Goal: Task Accomplishment & Management: Use online tool/utility

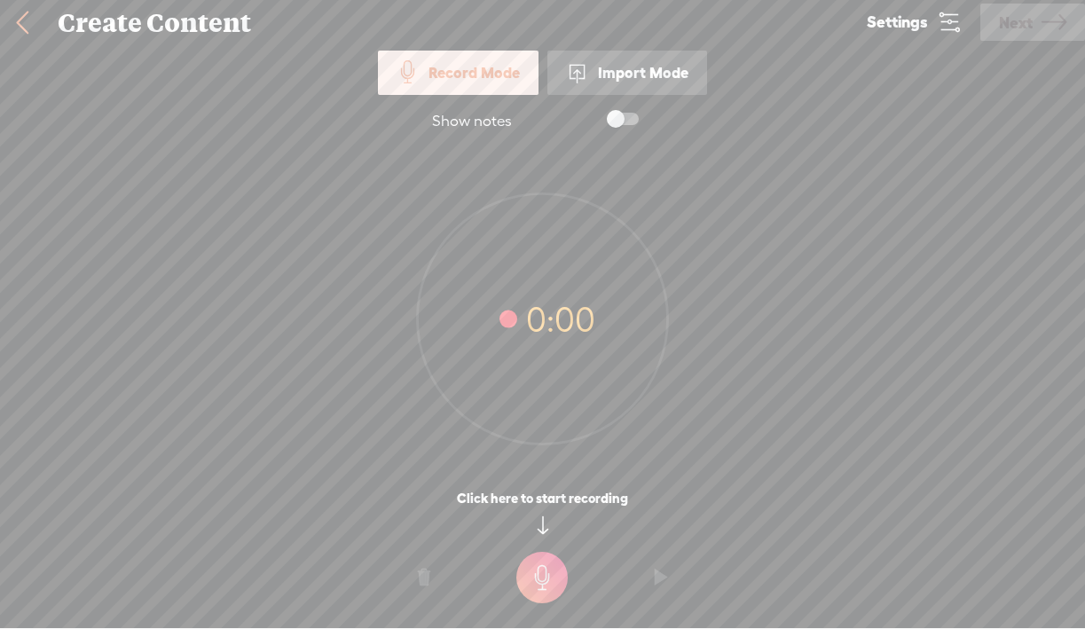
click at [627, 73] on div "Import Mode" at bounding box center [627, 73] width 160 height 44
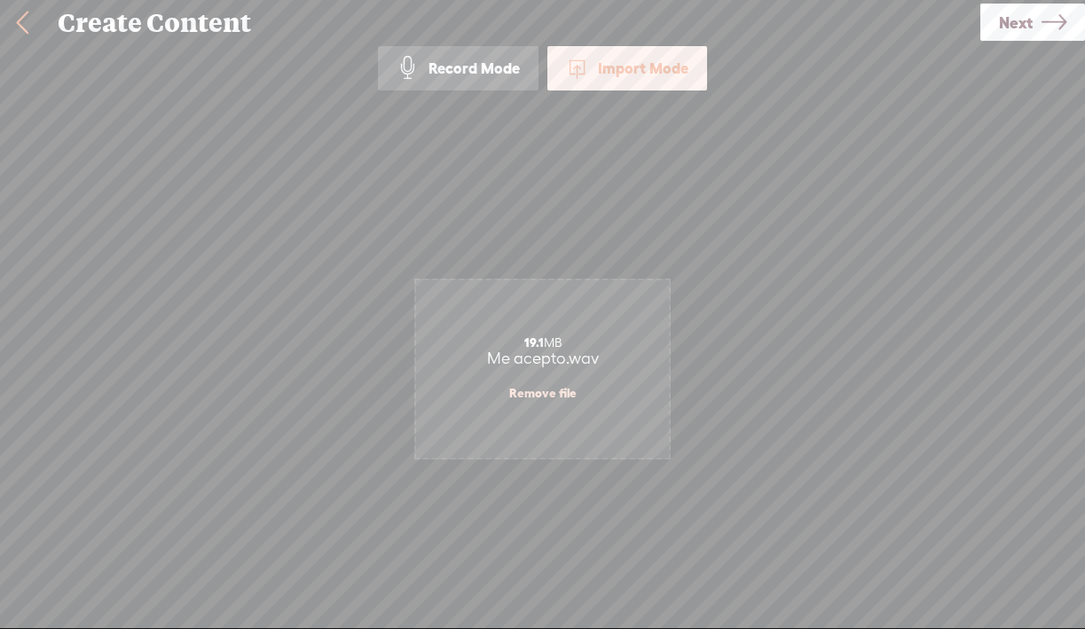
click at [1009, 22] on span "Next" at bounding box center [1016, 22] width 34 height 45
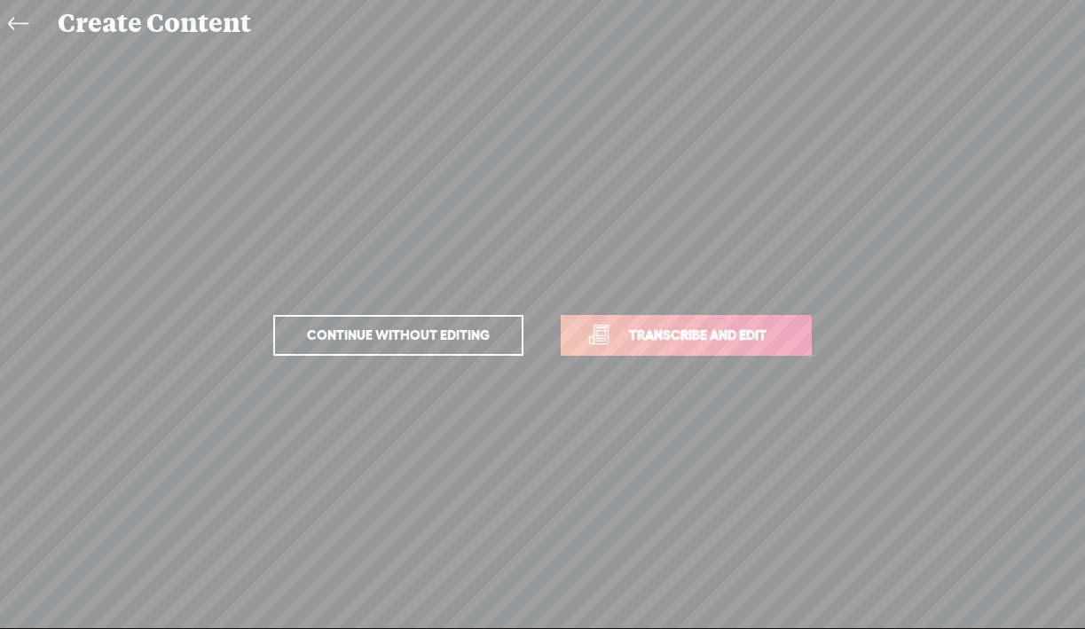
click at [701, 339] on span "Transcribe and edit" at bounding box center [697, 335] width 175 height 20
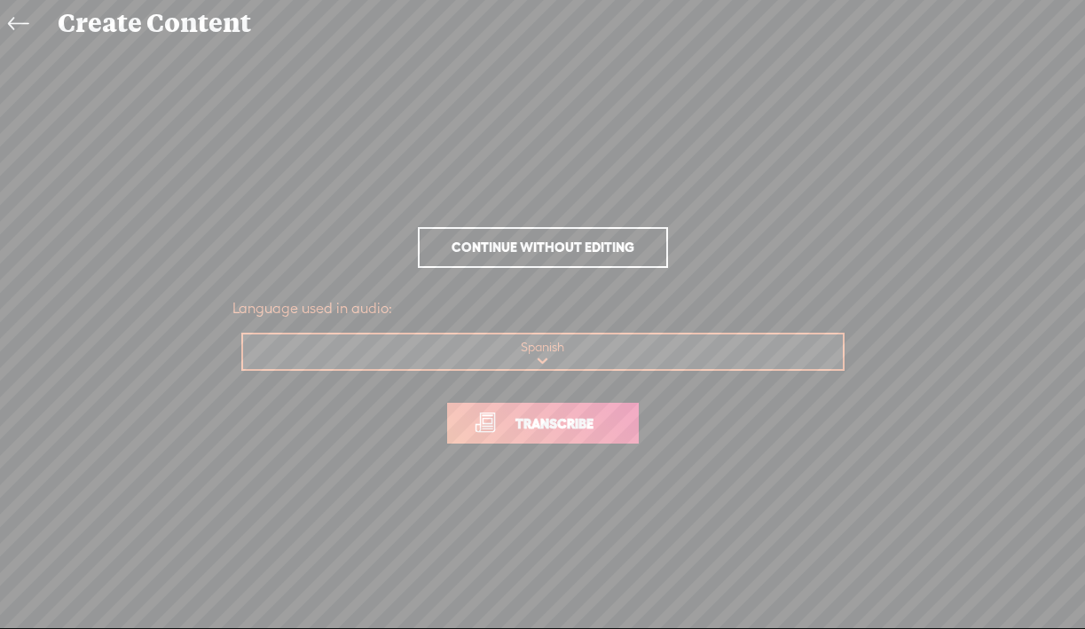
click at [564, 426] on span "Transcribe" at bounding box center [554, 423] width 115 height 20
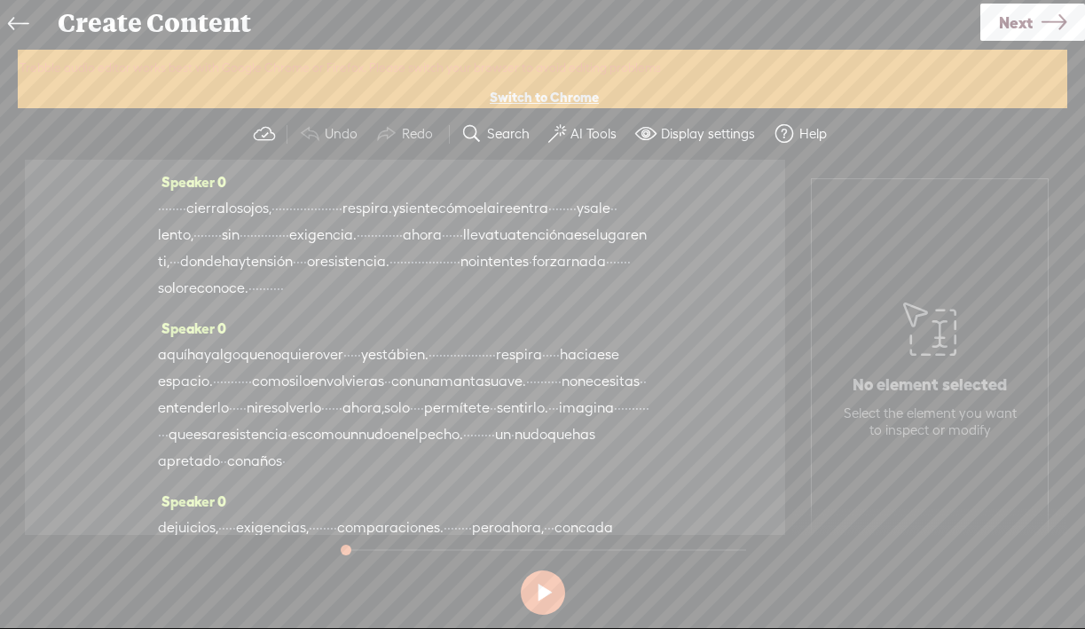
click at [585, 131] on label "AI Tools" at bounding box center [593, 134] width 46 height 18
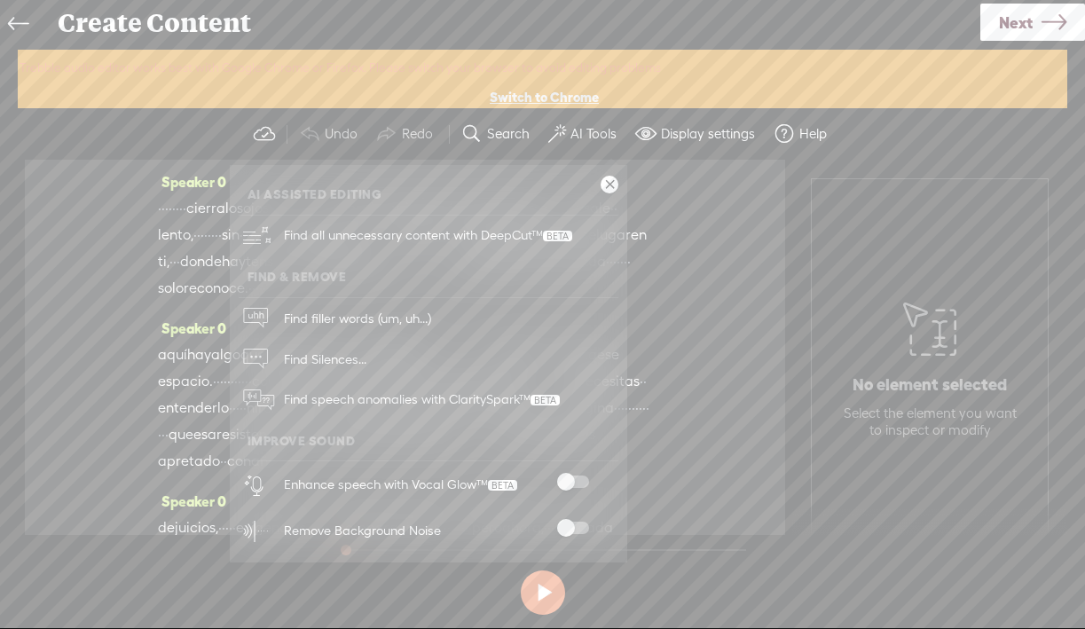
click at [577, 479] on span at bounding box center [573, 481] width 32 height 12
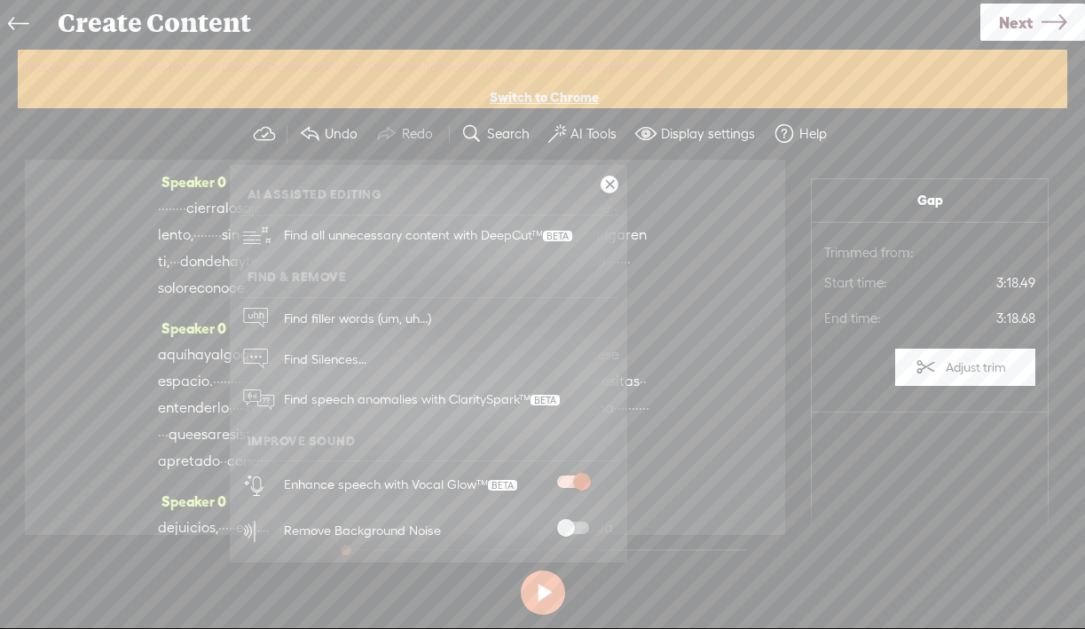
click at [569, 523] on span at bounding box center [573, 528] width 32 height 12
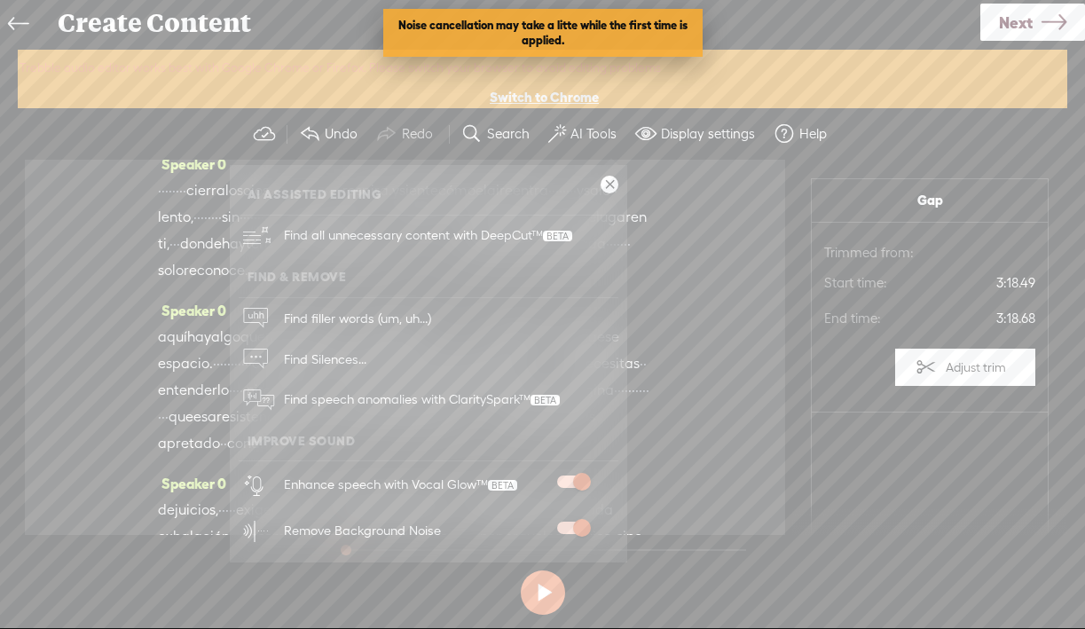
scroll to position [17, 0]
click at [608, 184] on link at bounding box center [609, 185] width 18 height 18
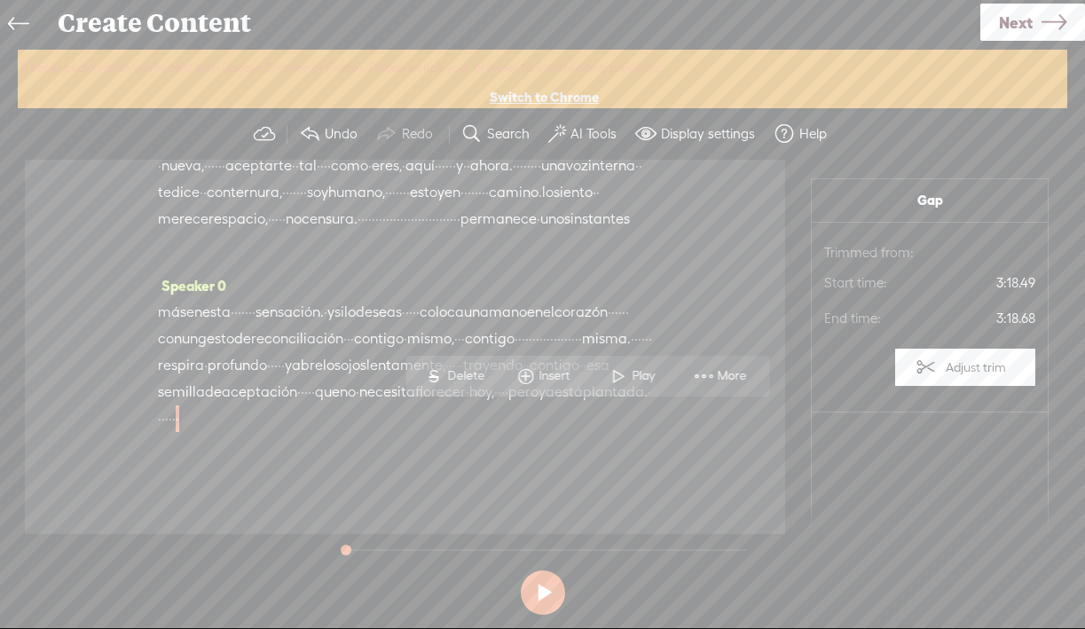
scroll to position [773, 0]
click at [600, 138] on label "AI Tools" at bounding box center [593, 134] width 46 height 18
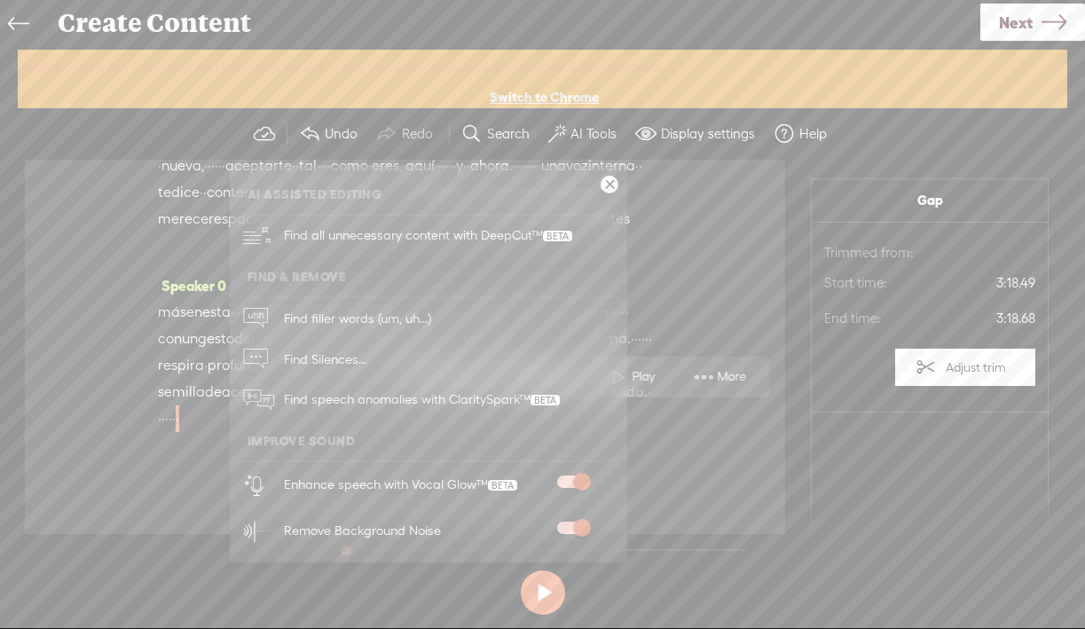
click at [607, 185] on link at bounding box center [609, 185] width 18 height 18
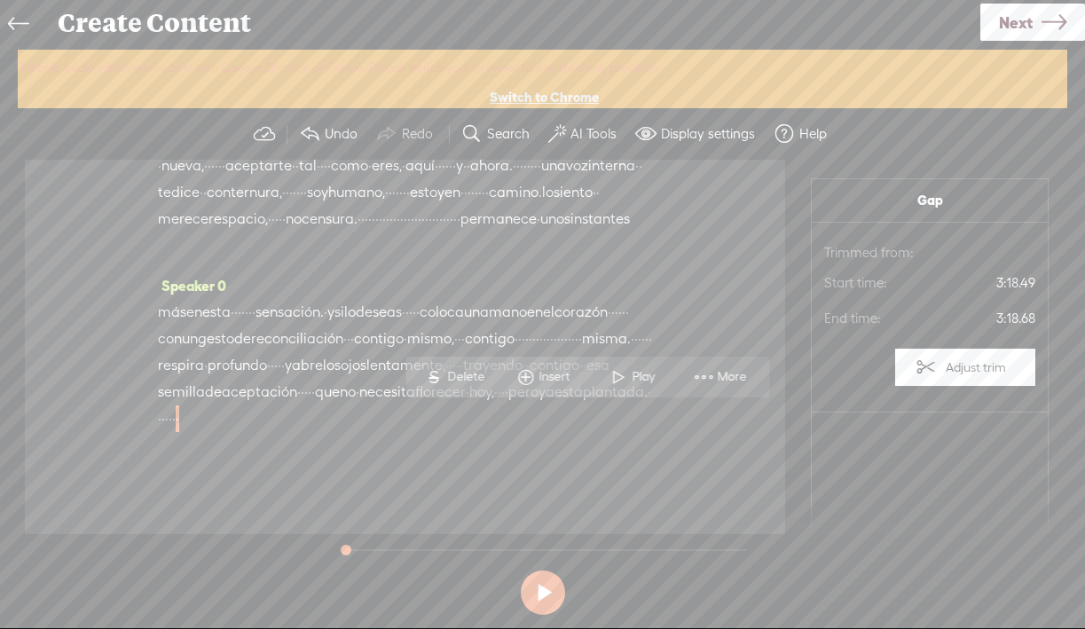
click at [1044, 30] on icon at bounding box center [1053, 22] width 25 height 45
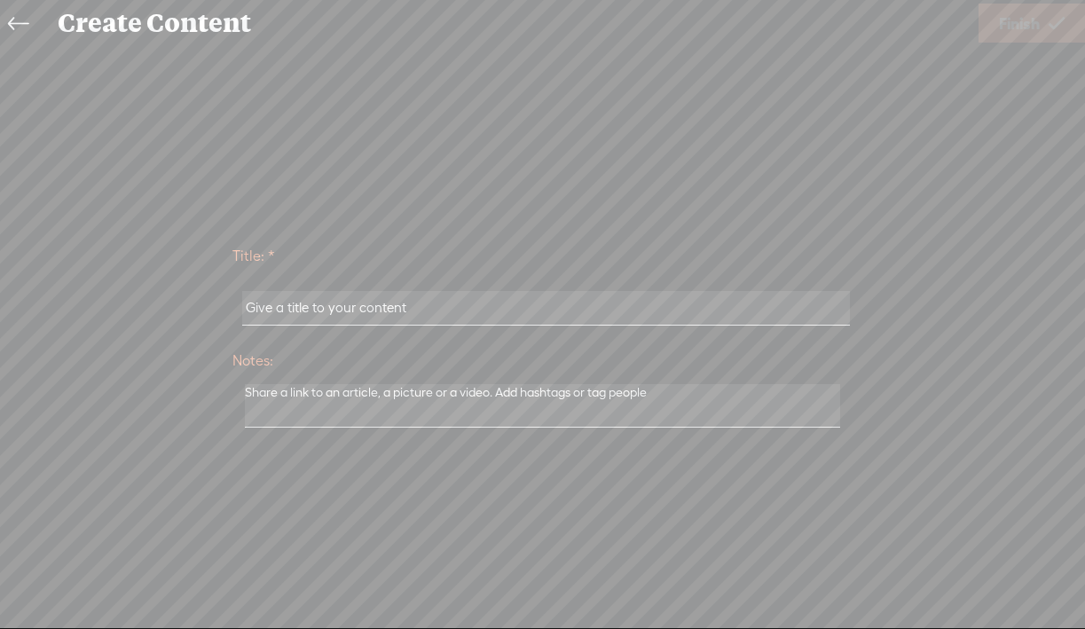
click at [420, 289] on div at bounding box center [542, 308] width 621 height 55
click at [423, 299] on input "text" at bounding box center [546, 308] width 608 height 35
paste input "Me acepto"
type input "Me acepto"
click at [1016, 32] on span "Finish" at bounding box center [1019, 23] width 41 height 45
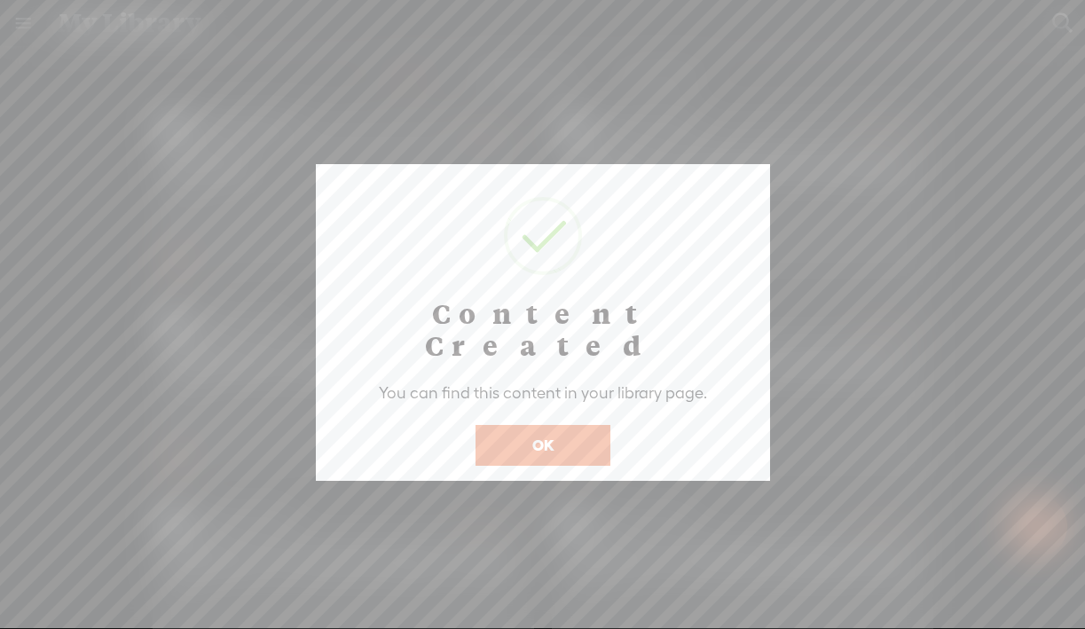
click at [554, 425] on button "OK" at bounding box center [542, 445] width 135 height 41
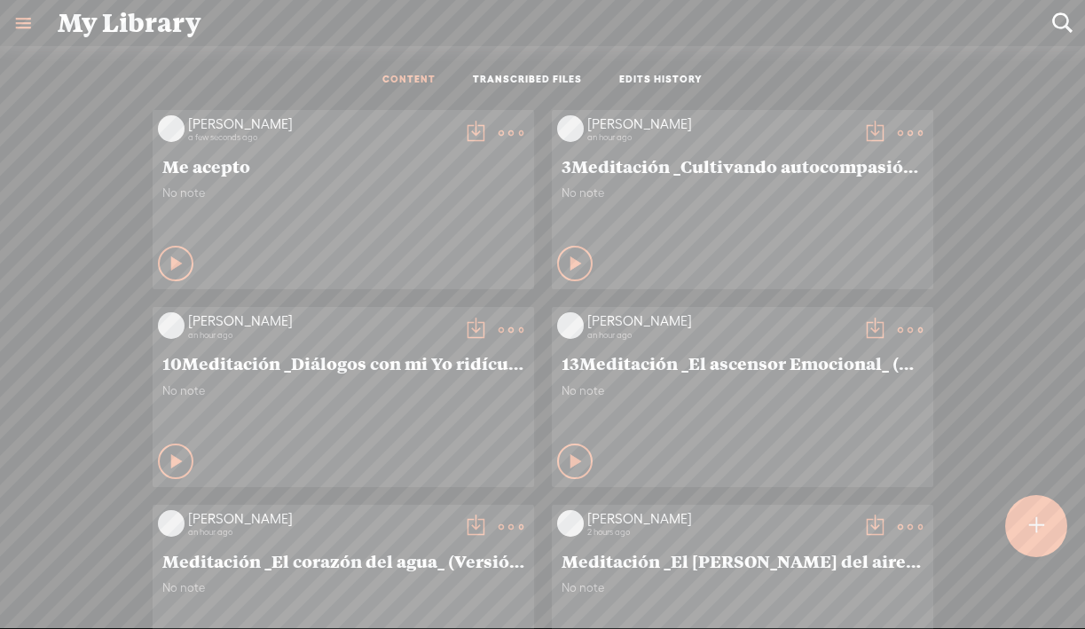
click at [467, 130] on t at bounding box center [475, 133] width 25 height 25
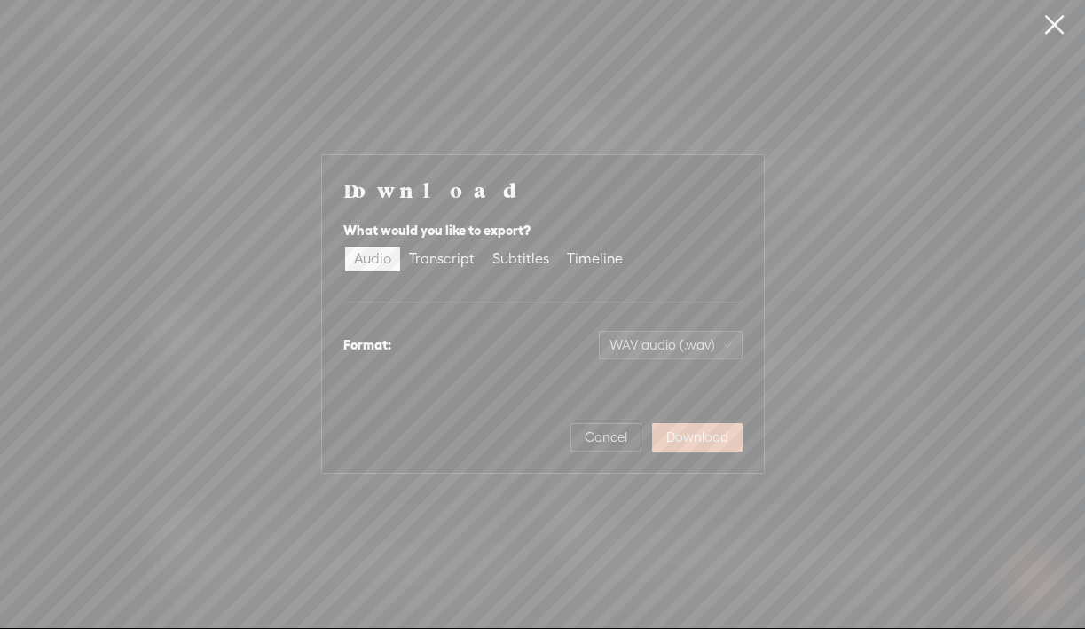
click at [694, 439] on span "Download" at bounding box center [697, 437] width 62 height 18
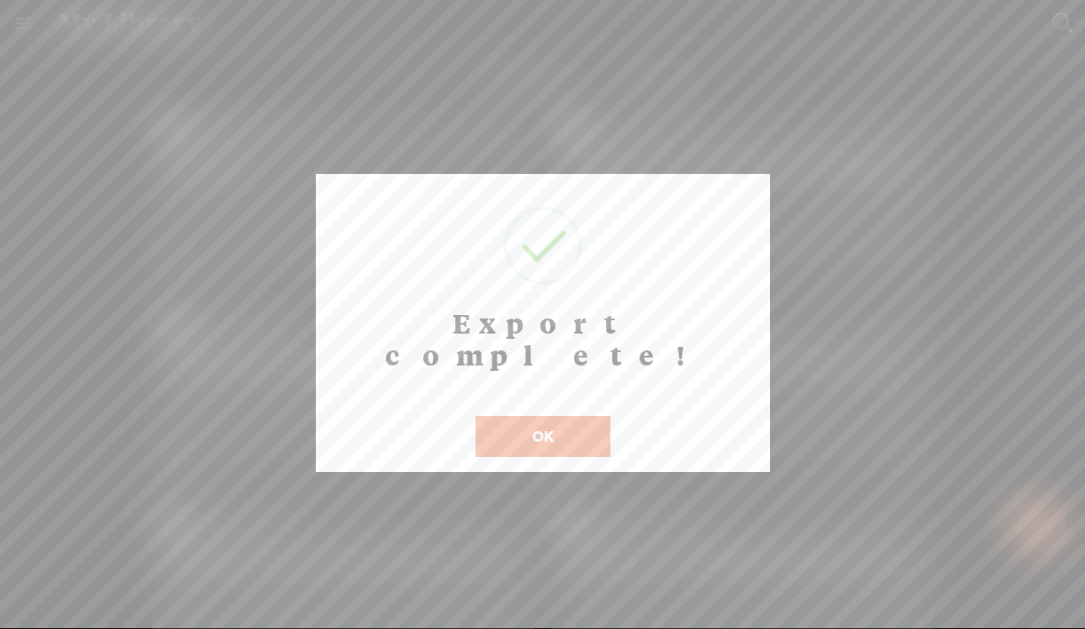
click at [571, 416] on button "OK" at bounding box center [542, 436] width 135 height 41
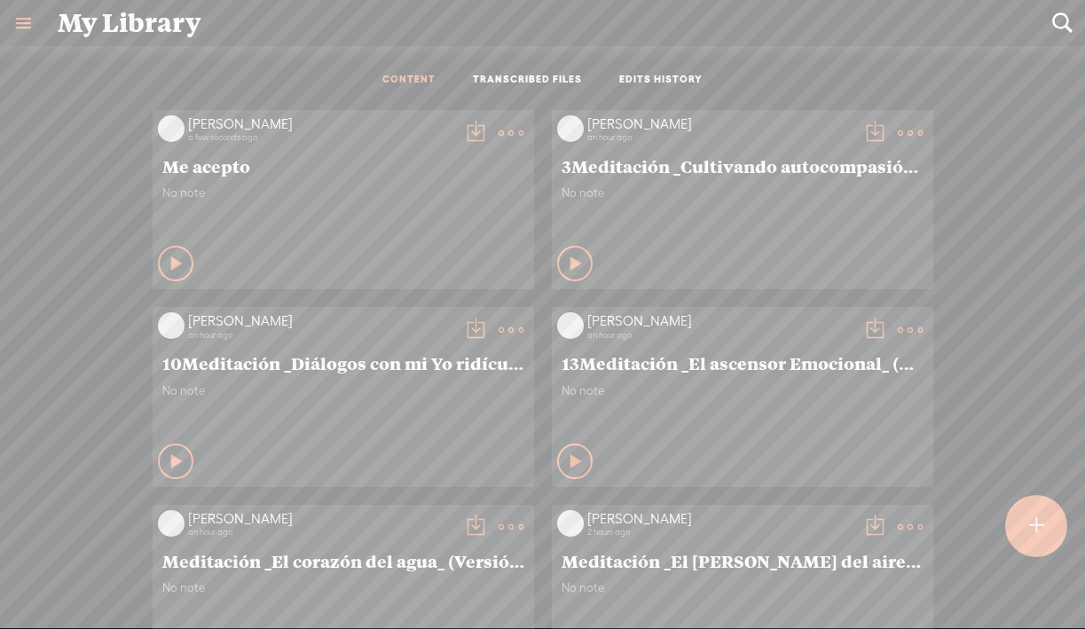
click at [433, 206] on div "No note" at bounding box center [343, 211] width 362 height 53
click at [467, 139] on t at bounding box center [475, 133] width 25 height 25
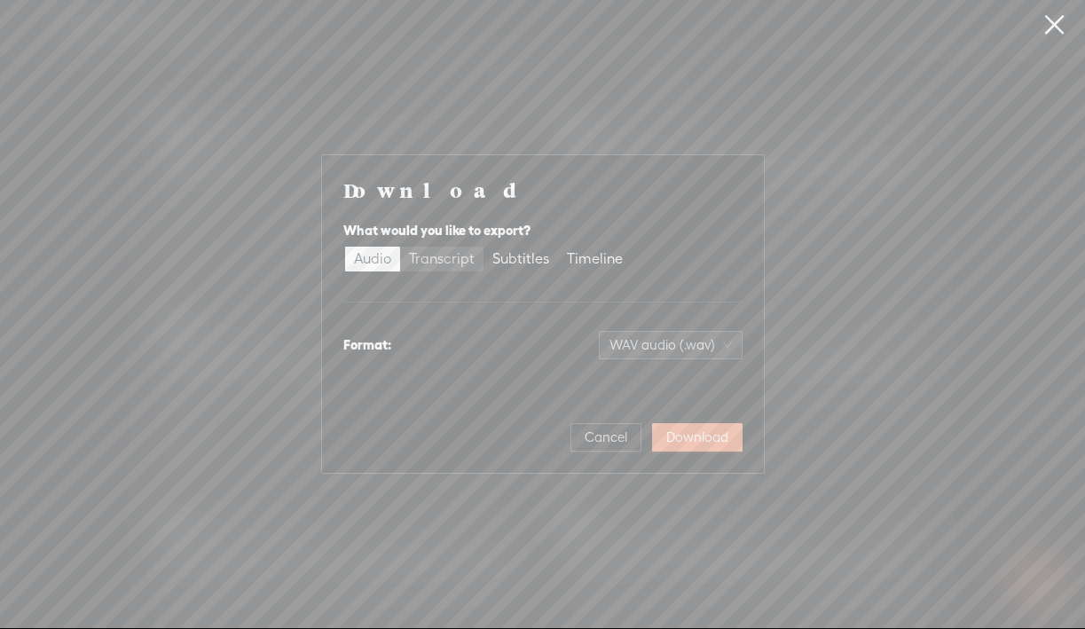
click at [450, 262] on div "Transcript" at bounding box center [442, 259] width 66 height 25
click at [400, 247] on input "Transcript" at bounding box center [400, 247] width 0 height 0
click at [690, 349] on span "Plain text (.txt)" at bounding box center [681, 345] width 101 height 27
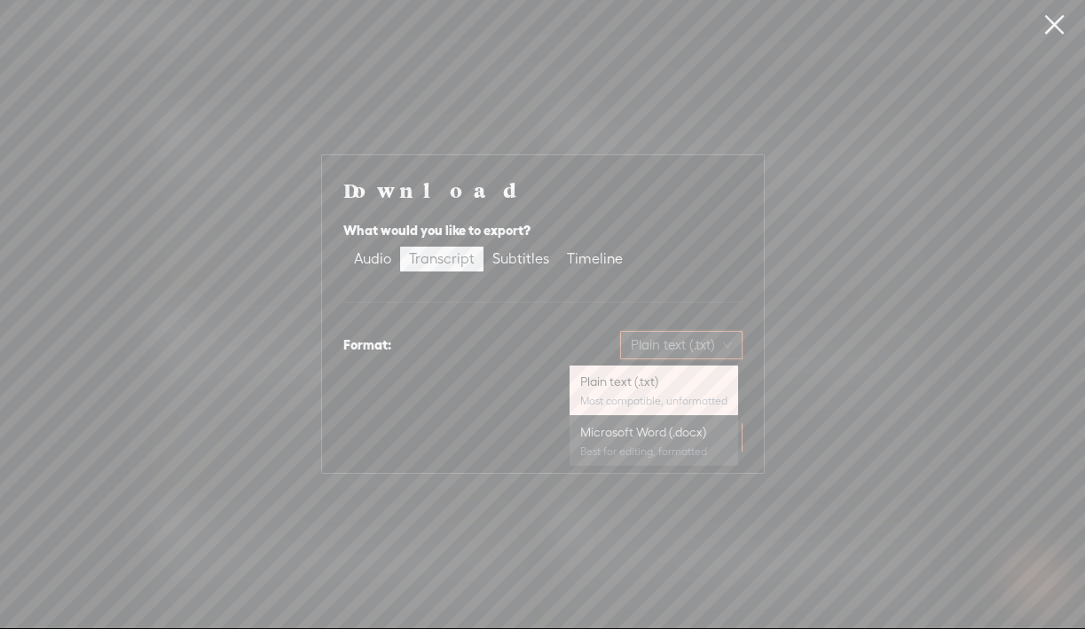
click at [666, 445] on div "Best for editing, formatted" at bounding box center [653, 451] width 147 height 14
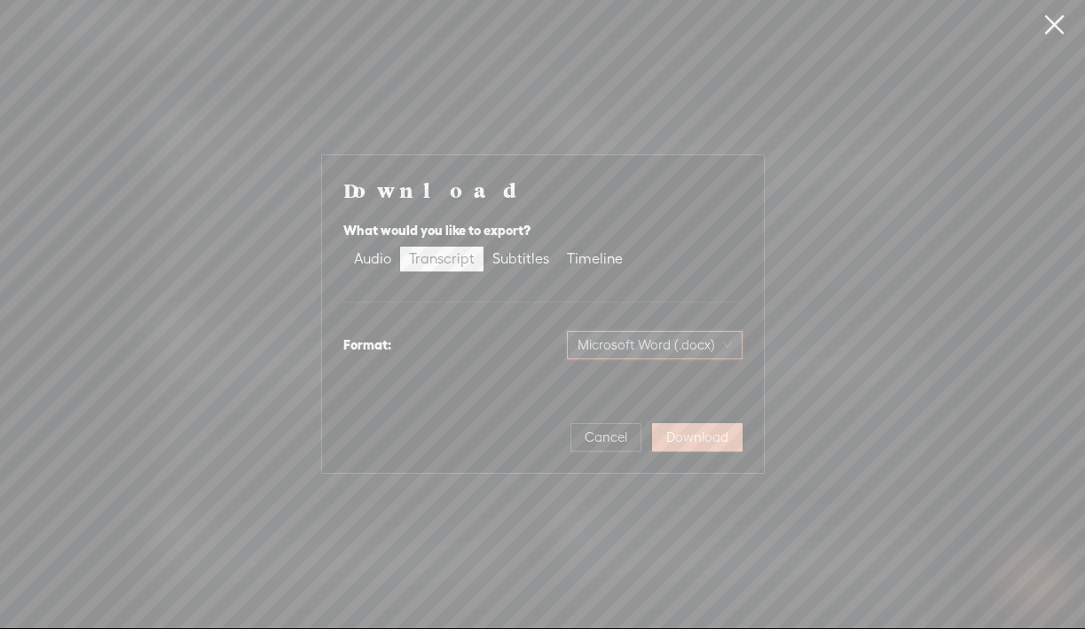
click at [710, 436] on span "Download" at bounding box center [697, 437] width 62 height 18
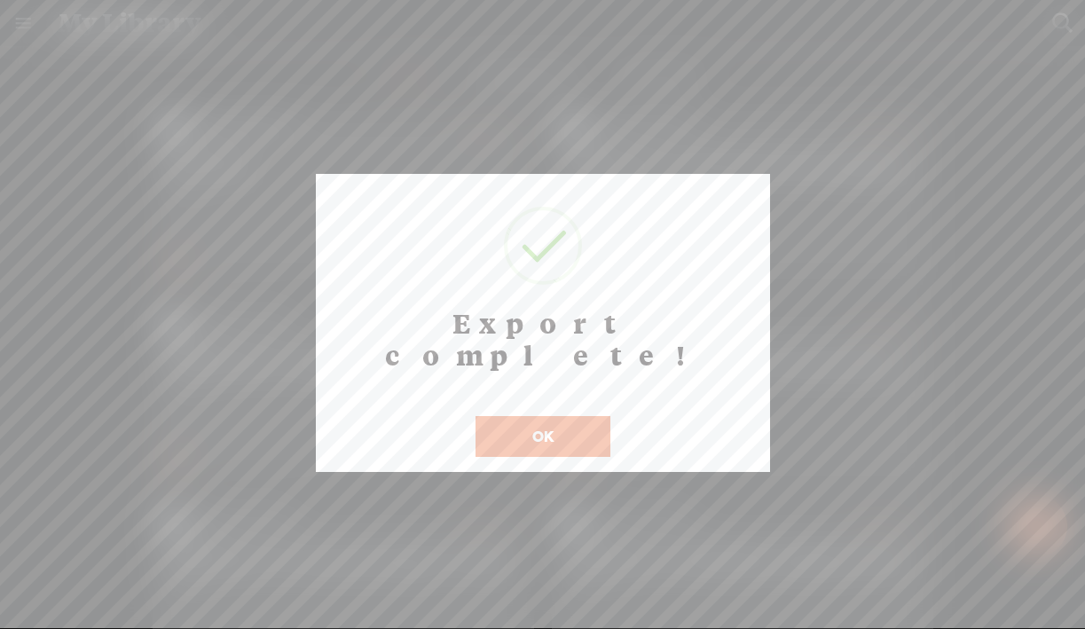
click at [558, 416] on button "OK" at bounding box center [542, 436] width 135 height 41
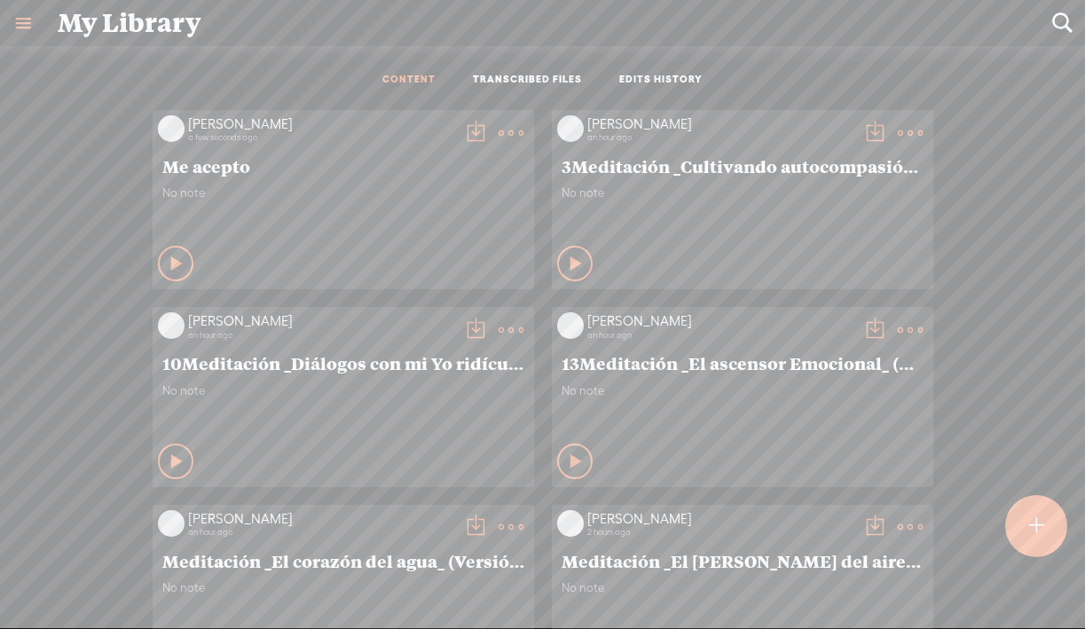
click at [1032, 531] on t at bounding box center [1035, 525] width 15 height 39
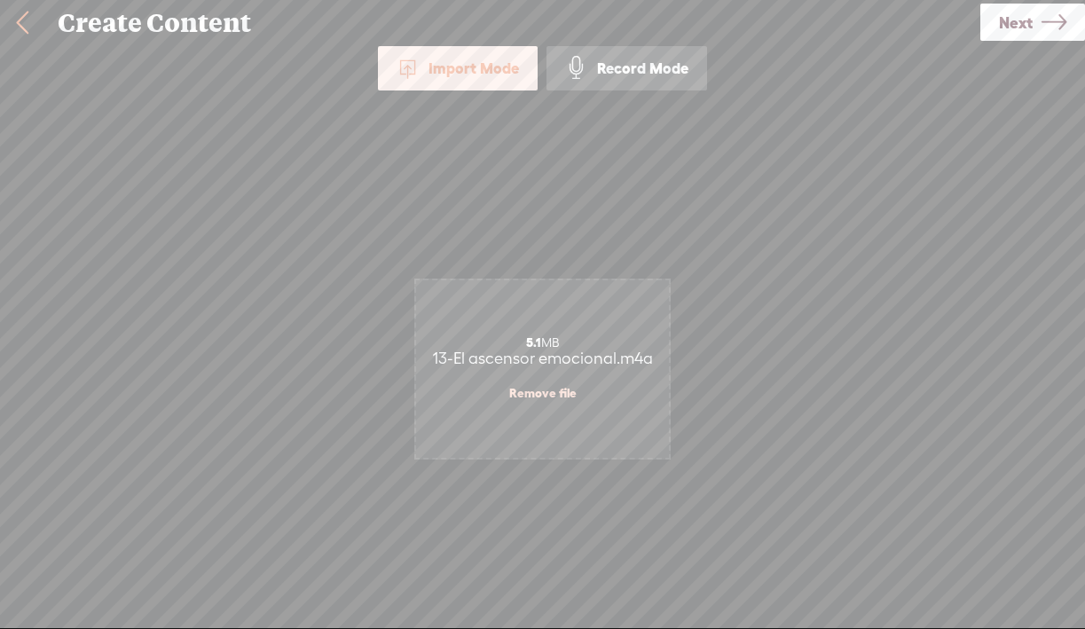
click at [1024, 32] on span "Next" at bounding box center [1016, 22] width 34 height 45
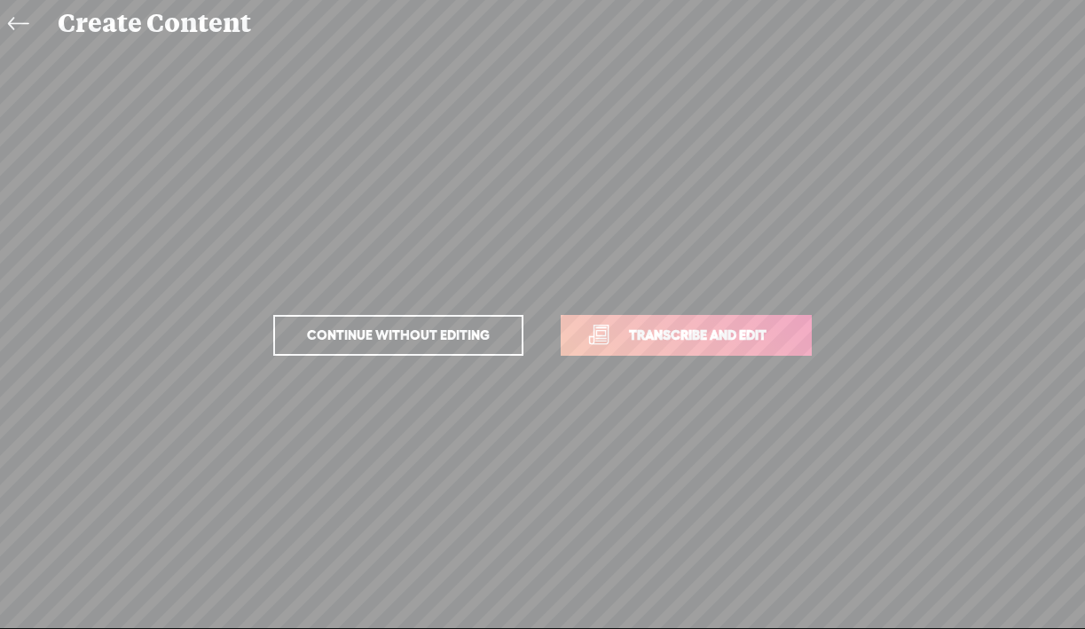
click at [697, 340] on span "Transcribe and edit" at bounding box center [697, 335] width 175 height 20
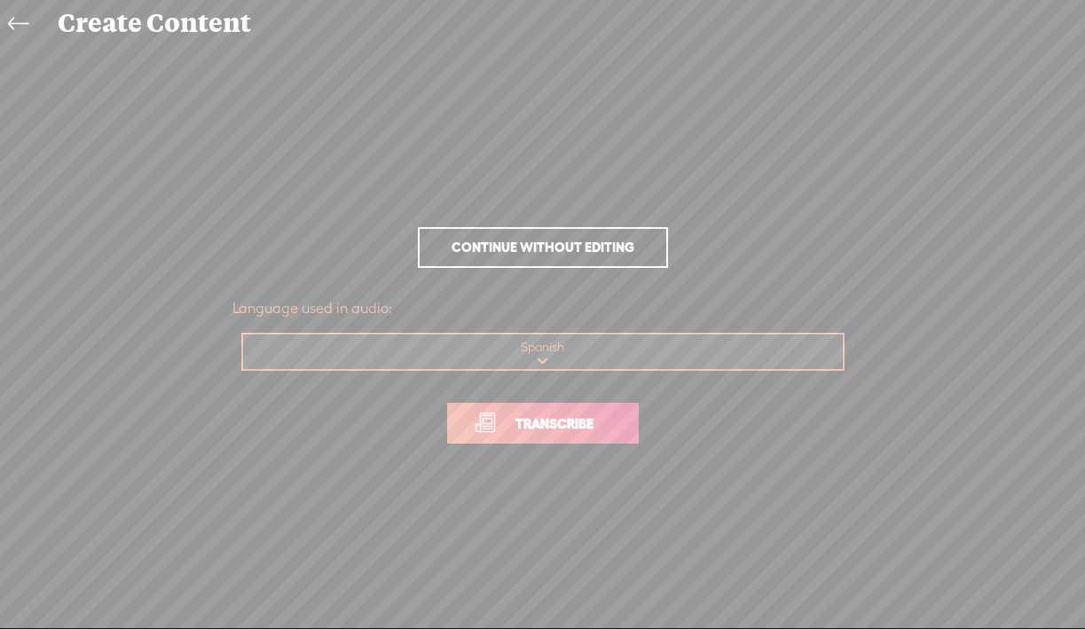
click at [582, 415] on span "Transcribe" at bounding box center [554, 423] width 115 height 20
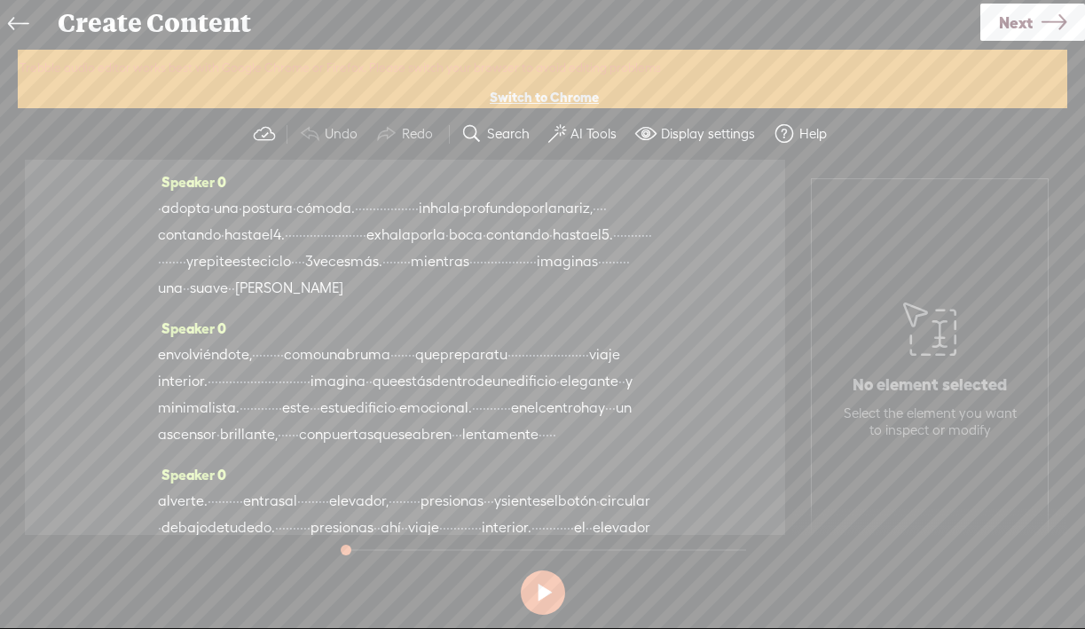
click at [586, 132] on label "AI Tools" at bounding box center [593, 134] width 46 height 18
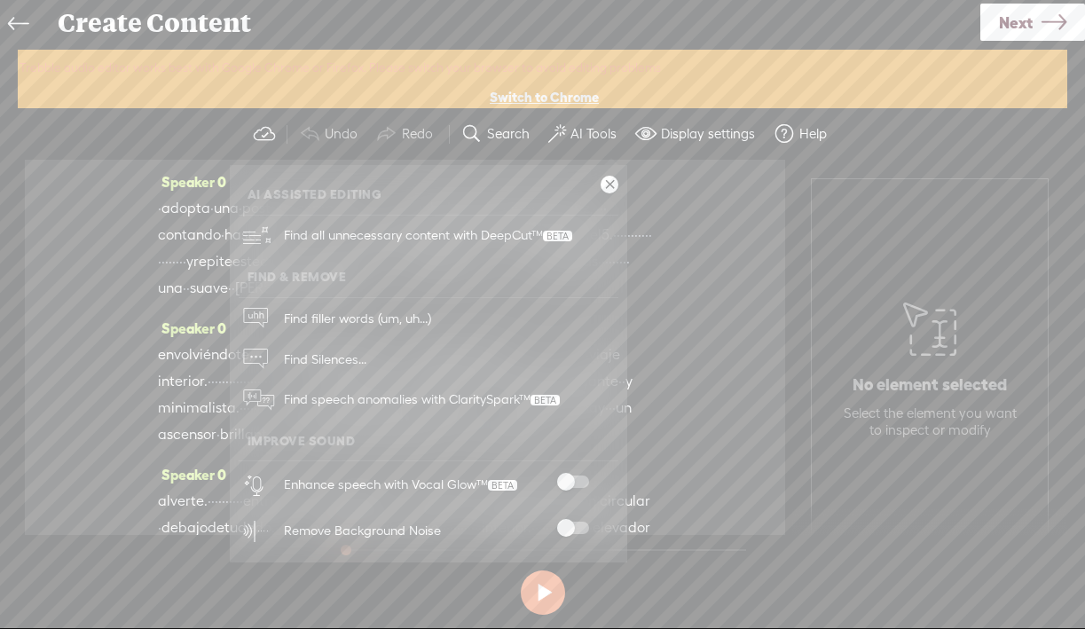
click at [572, 488] on div at bounding box center [573, 484] width 78 height 18
click at [569, 481] on span at bounding box center [573, 481] width 32 height 12
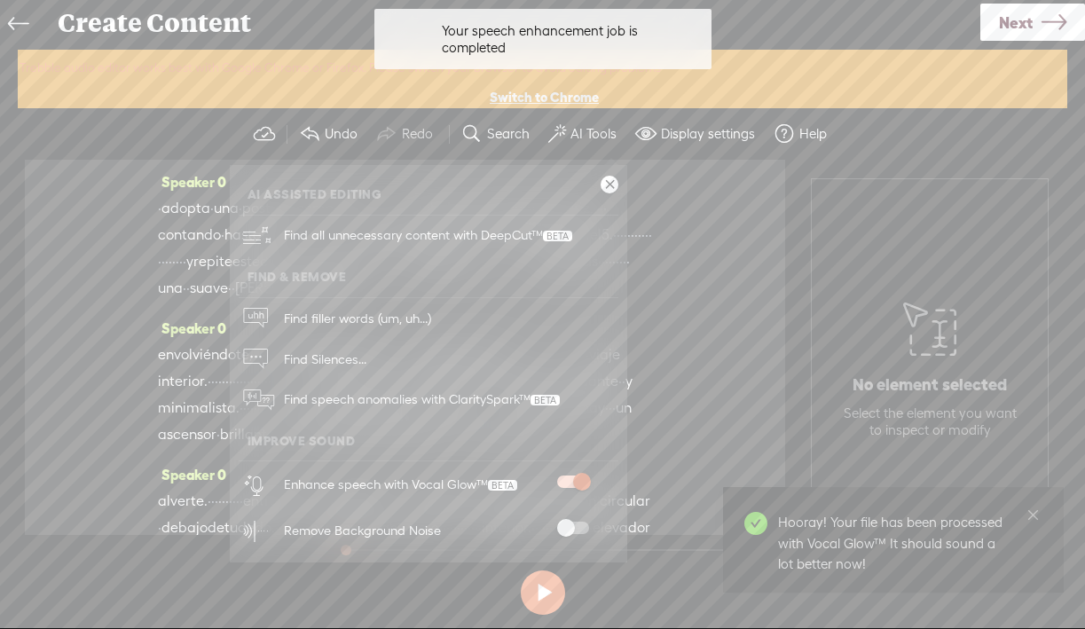
click at [577, 526] on span at bounding box center [573, 528] width 32 height 12
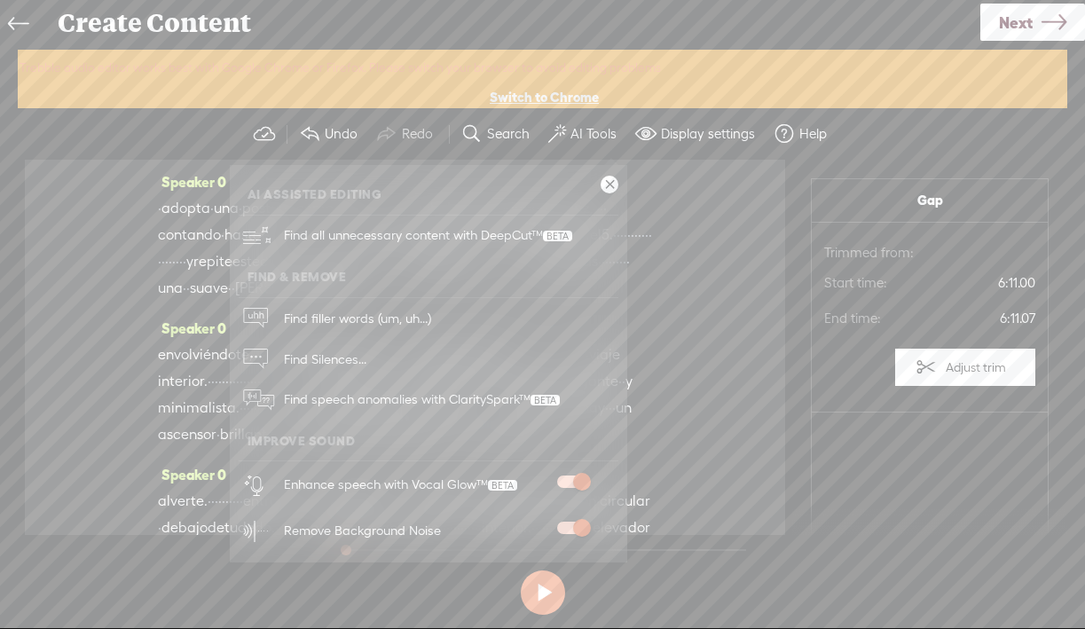
click at [1024, 24] on span "Next" at bounding box center [1016, 22] width 34 height 45
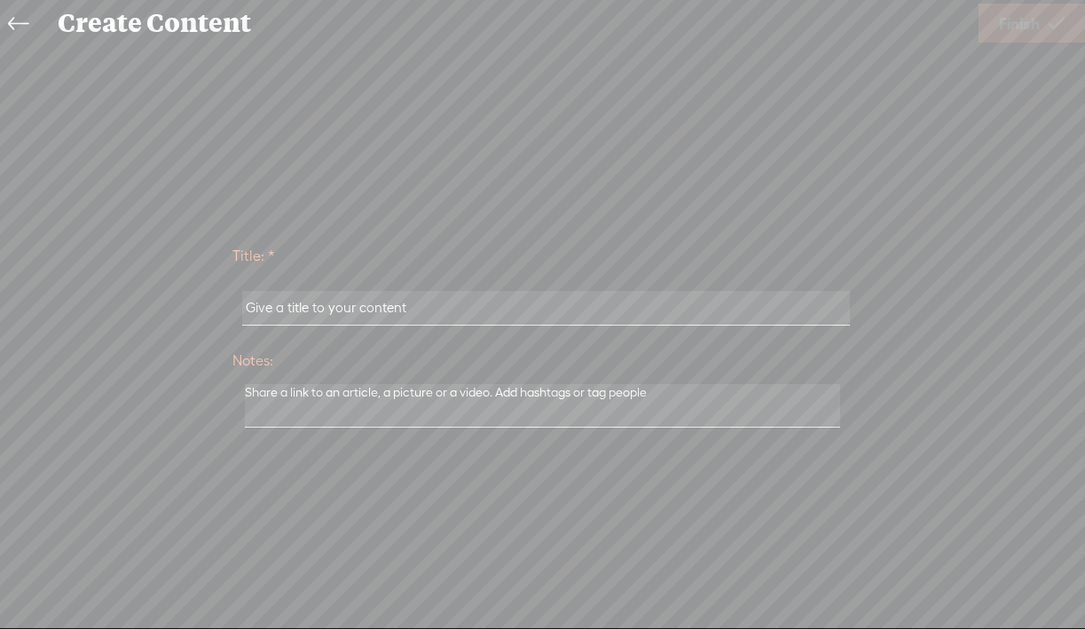
click at [13, 25] on icon at bounding box center [18, 24] width 20 height 40
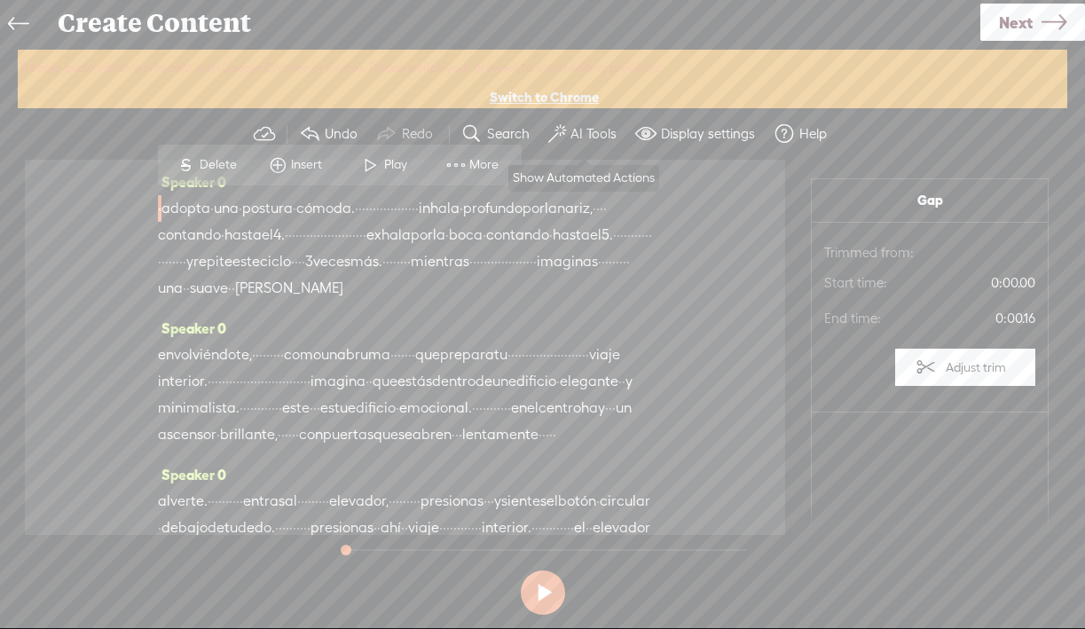
click at [593, 130] on label "AI Tools" at bounding box center [593, 134] width 46 height 18
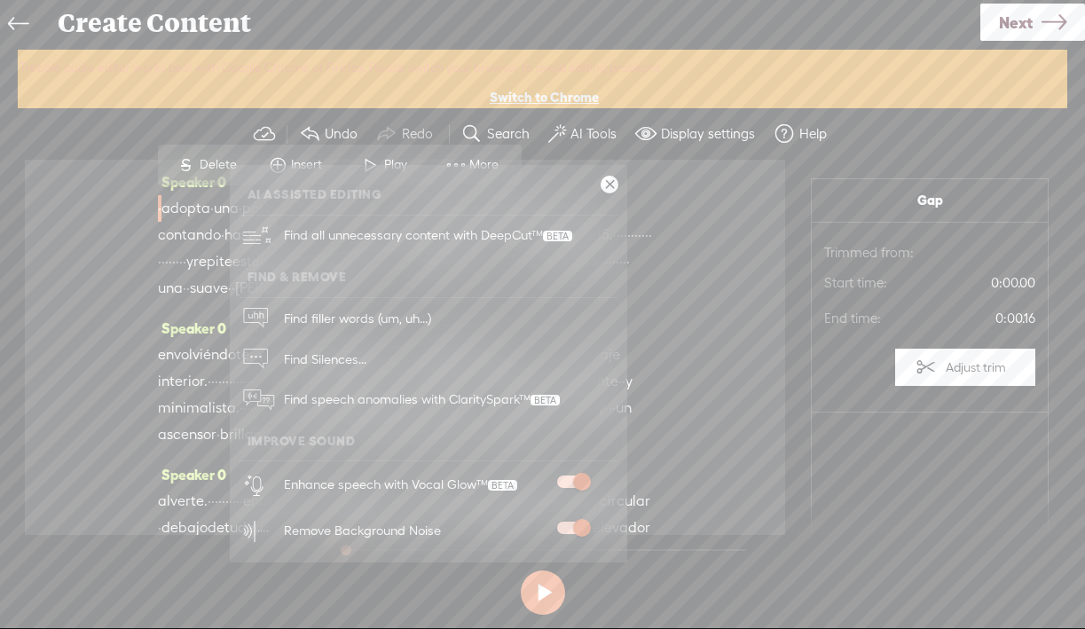
click at [610, 186] on link at bounding box center [609, 185] width 18 height 18
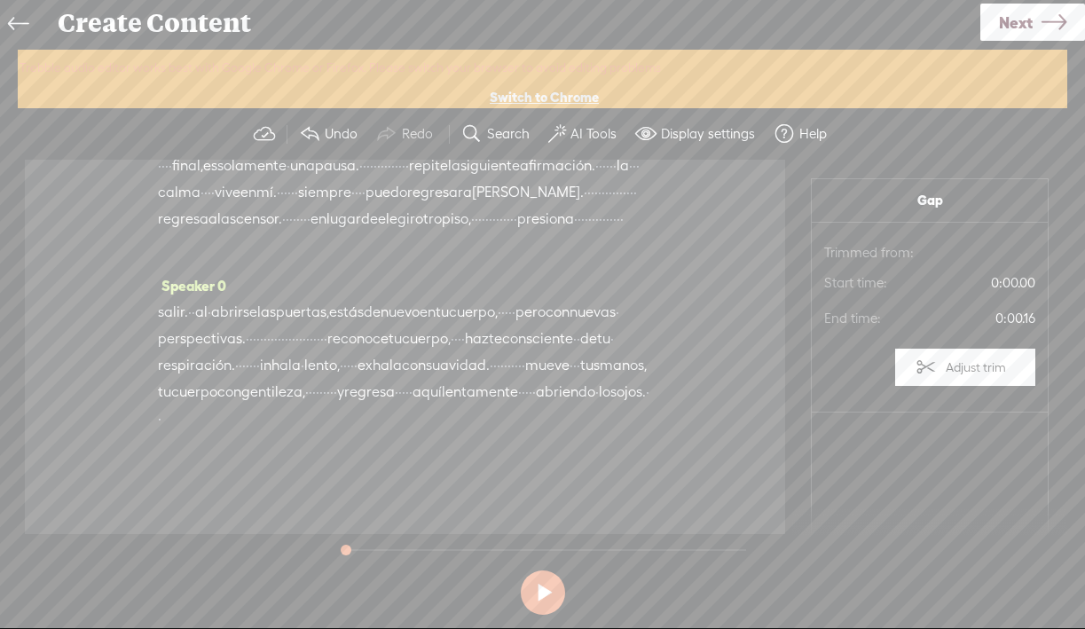
scroll to position [1651, 0]
click at [1052, 19] on icon at bounding box center [1053, 22] width 25 height 45
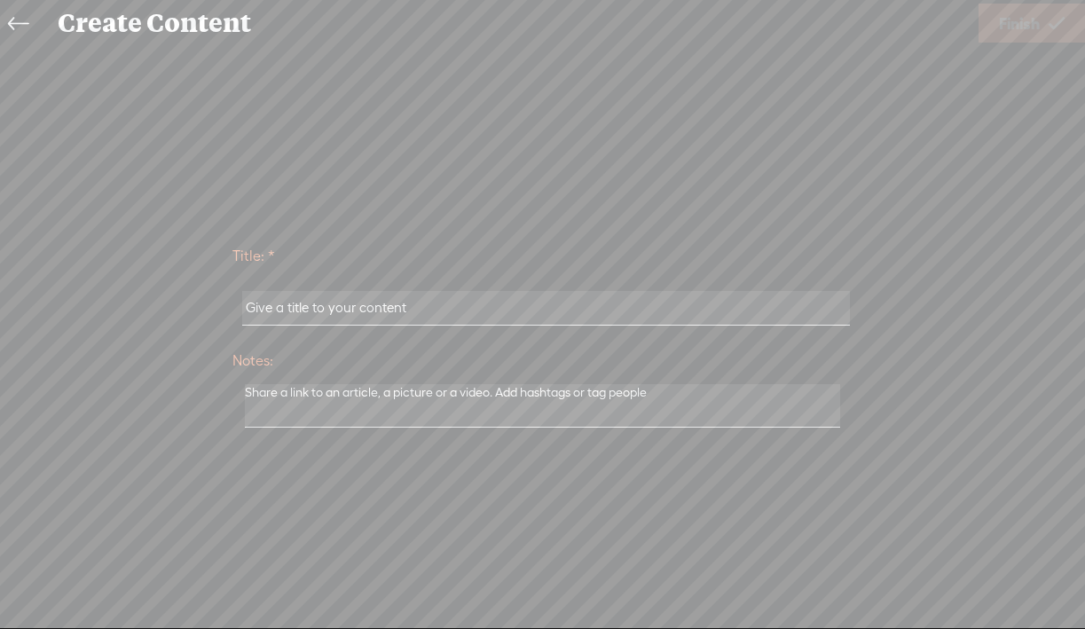
click at [275, 310] on input "text" at bounding box center [546, 308] width 608 height 35
paste input "13-El ascensor emocional"
type input "13-El ascensor emocional"
click at [1046, 22] on link "Finish" at bounding box center [1031, 23] width 106 height 39
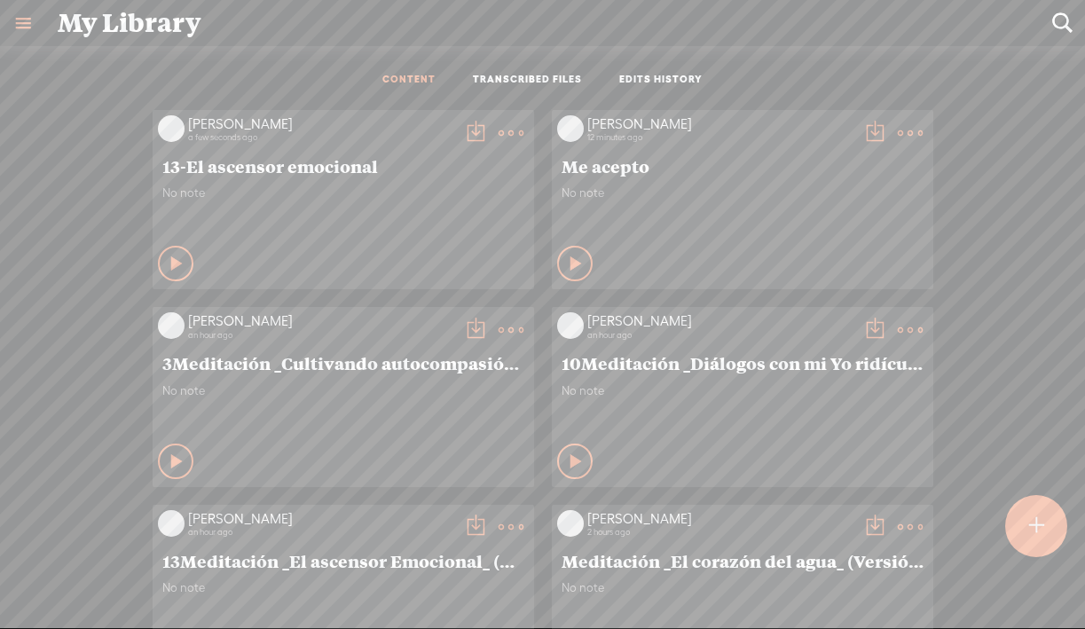
click at [475, 133] on t at bounding box center [475, 133] width 25 height 25
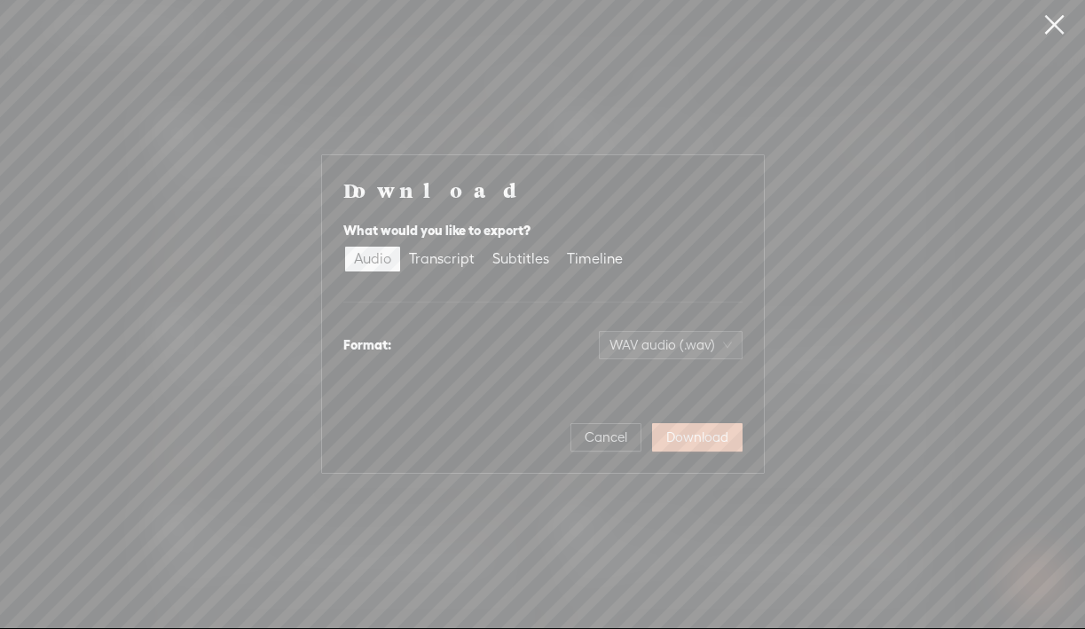
click at [700, 435] on span "Download" at bounding box center [697, 437] width 62 height 18
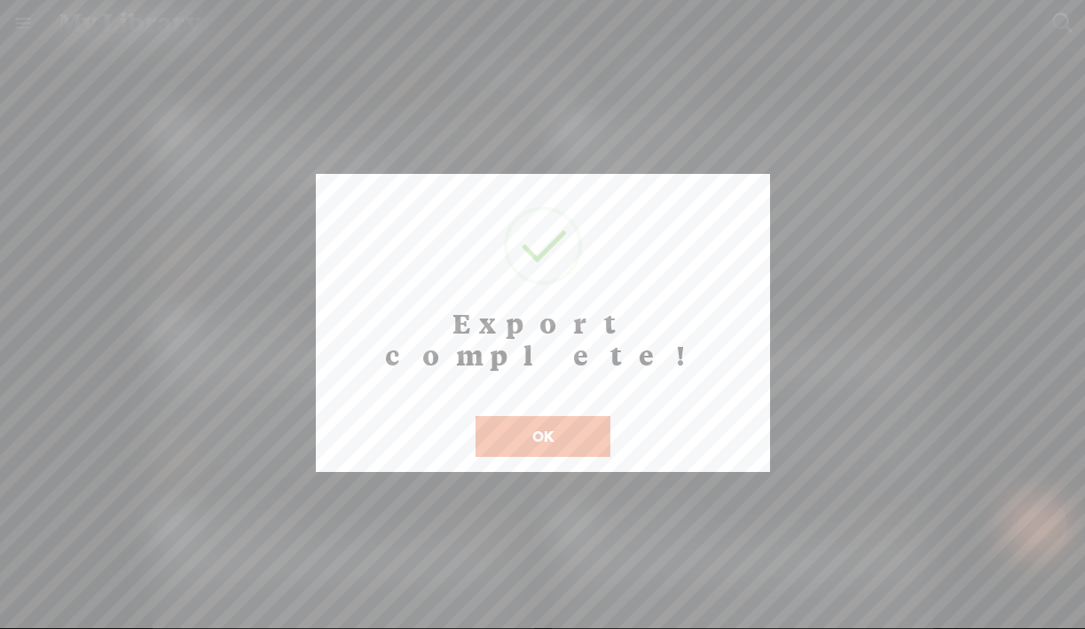
click at [530, 416] on button "OK" at bounding box center [542, 436] width 135 height 41
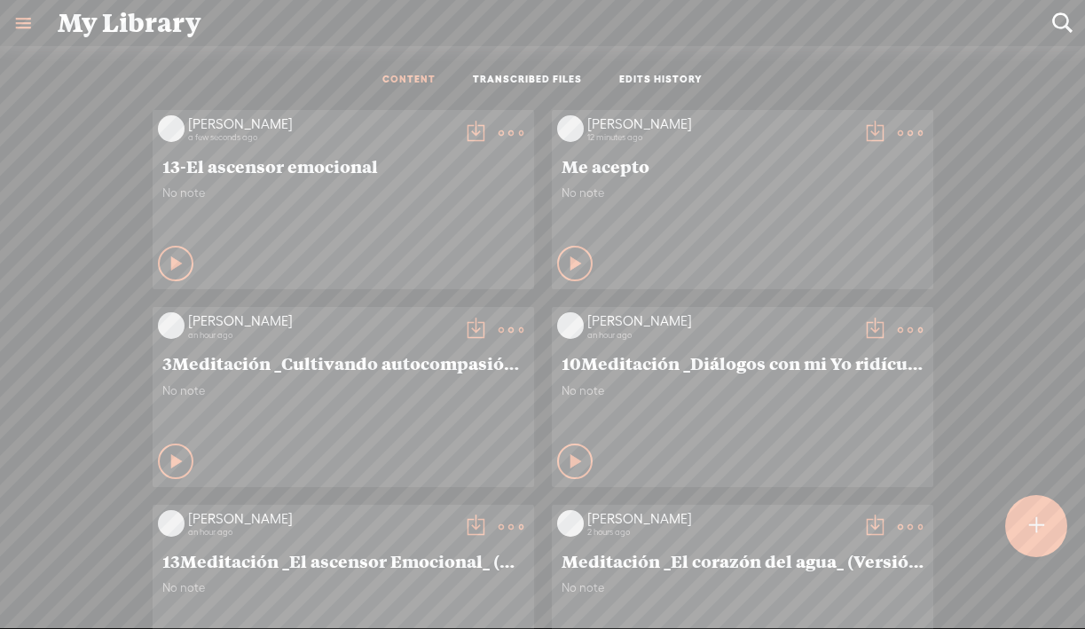
click at [469, 130] on t at bounding box center [475, 133] width 25 height 25
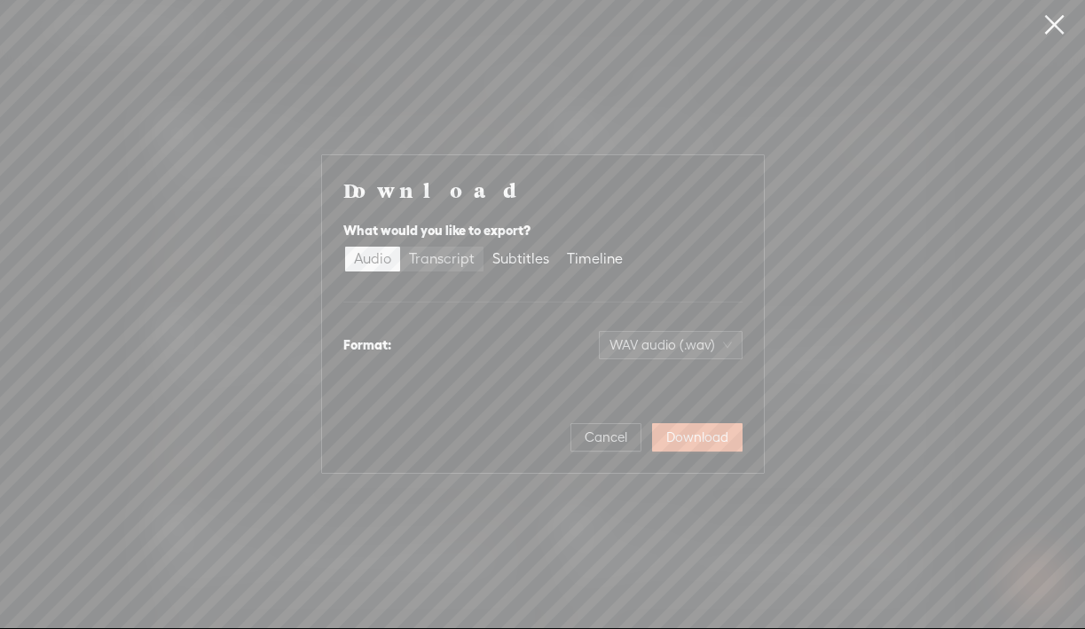
click at [454, 263] on div "Transcript" at bounding box center [442, 259] width 66 height 25
click at [400, 247] on input "Transcript" at bounding box center [400, 247] width 0 height 0
click at [676, 342] on span "Plain text (.txt)" at bounding box center [681, 345] width 101 height 27
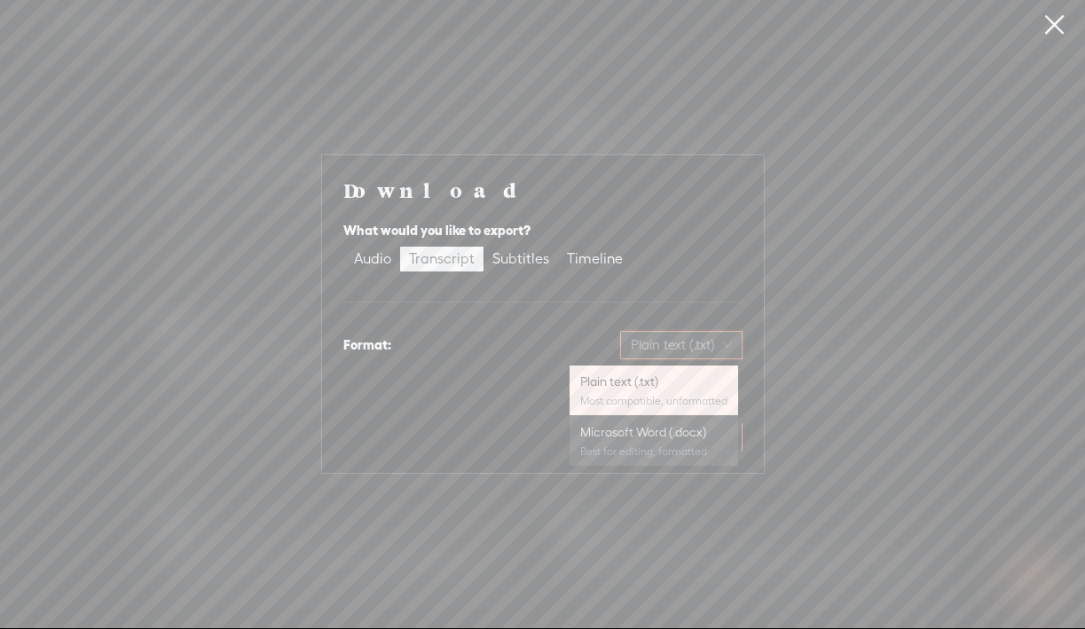
click at [643, 435] on div "Microsoft Word (.docx)" at bounding box center [653, 432] width 147 height 18
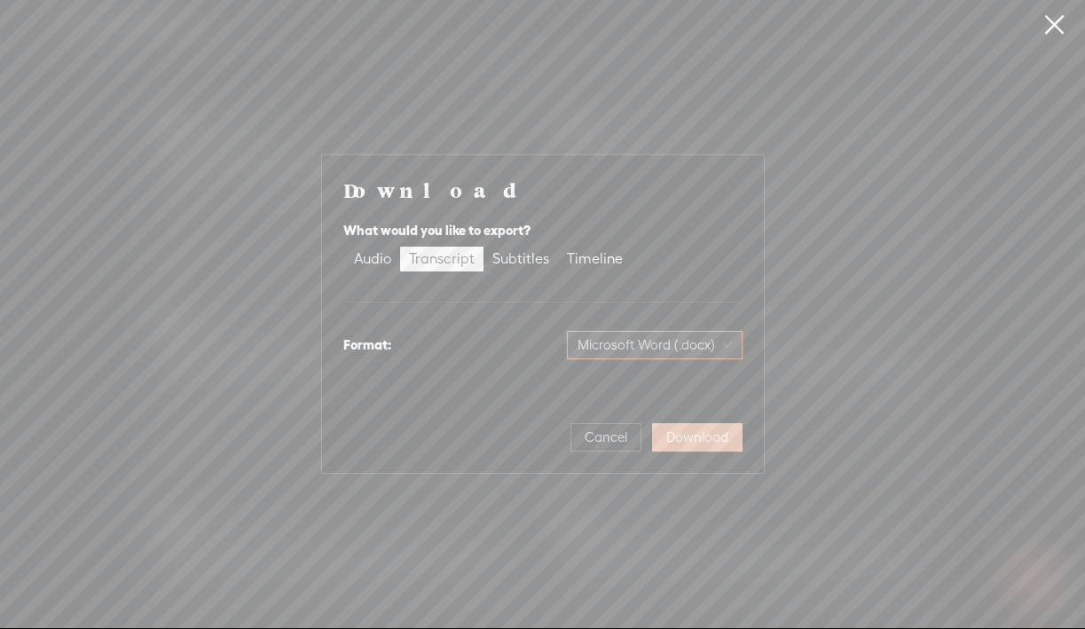
click at [684, 436] on span "Download" at bounding box center [697, 437] width 62 height 18
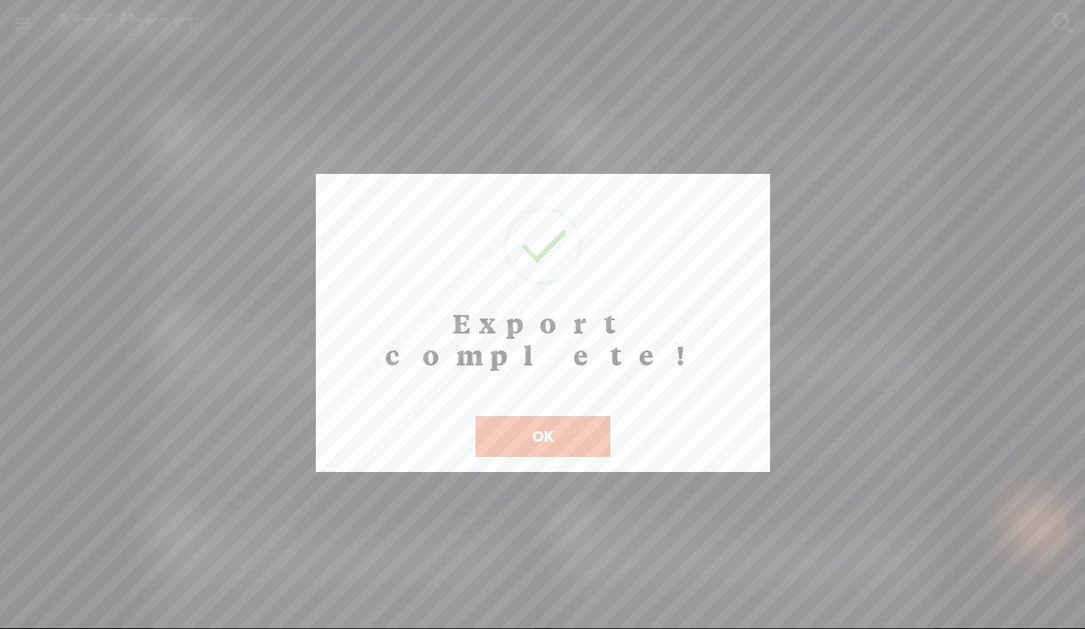
click at [587, 416] on button "OK" at bounding box center [542, 436] width 135 height 41
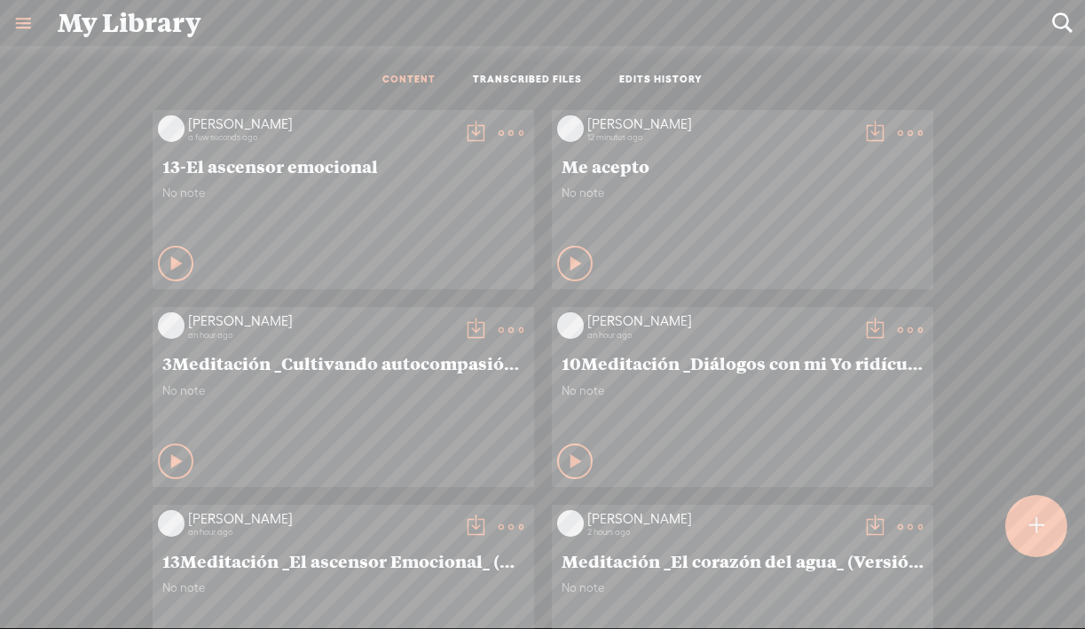
click at [1043, 511] on t at bounding box center [1035, 525] width 15 height 39
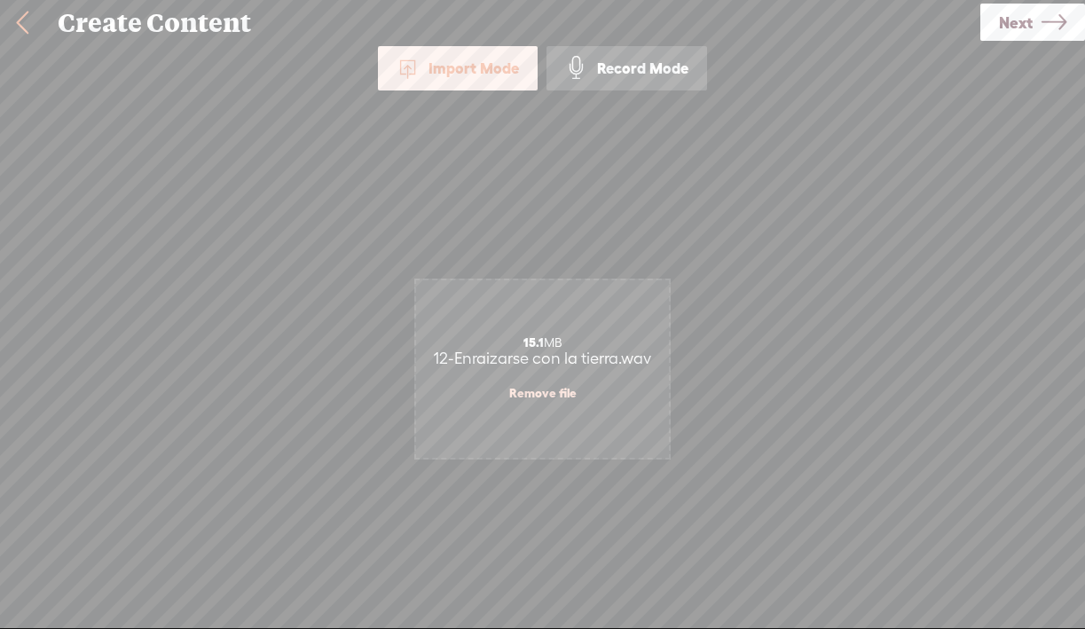
click at [1023, 17] on span "Next" at bounding box center [1016, 22] width 34 height 45
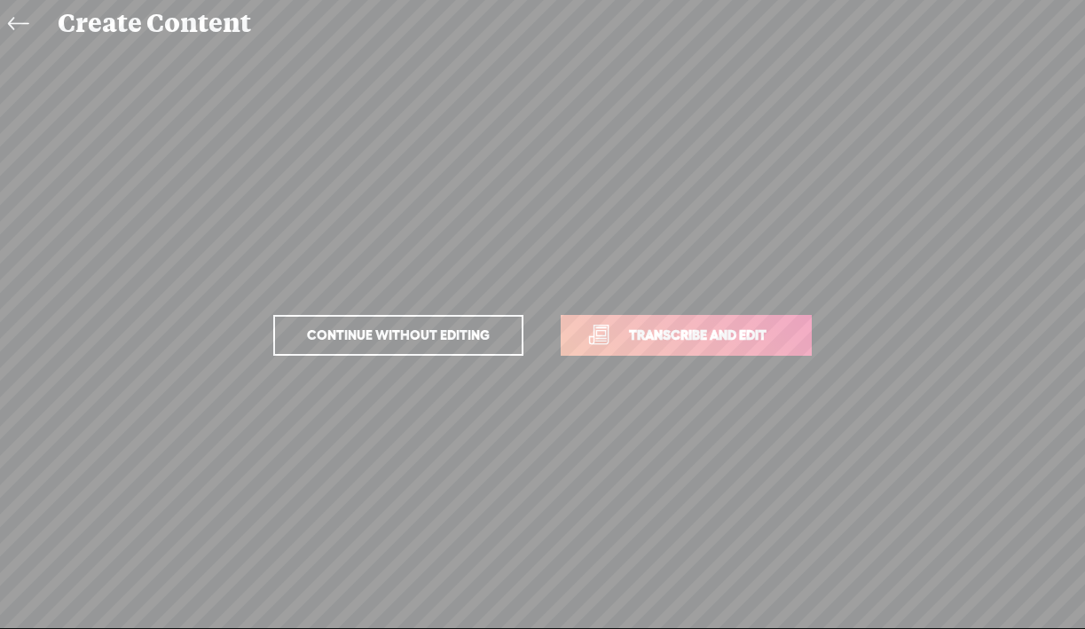
click at [726, 346] on link "Transcribe and edit" at bounding box center [686, 335] width 251 height 41
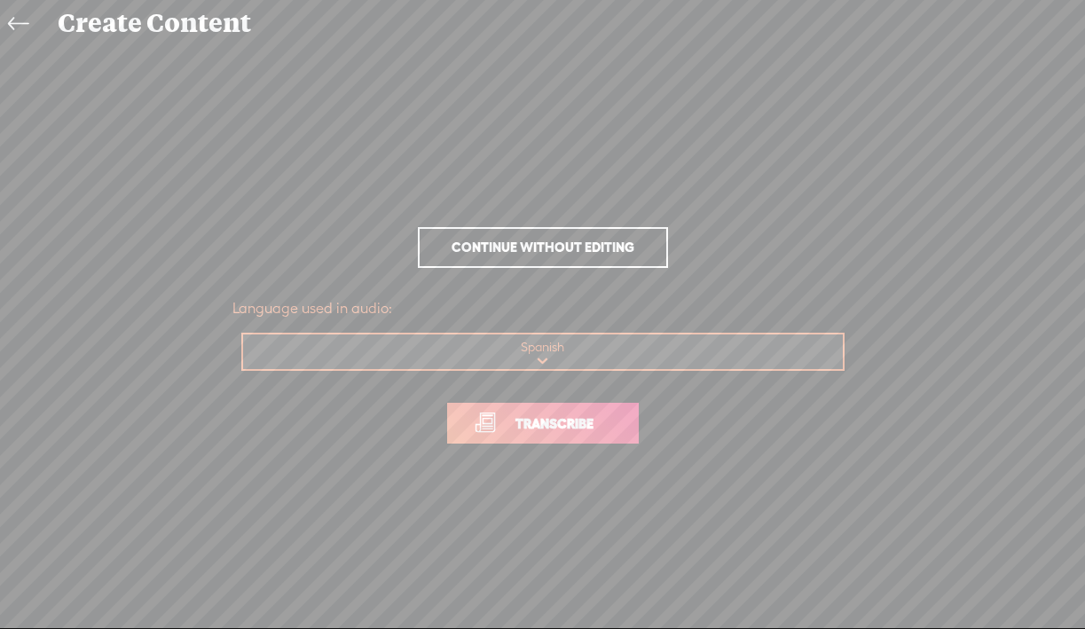
click at [580, 413] on span "Transcribe" at bounding box center [554, 423] width 115 height 20
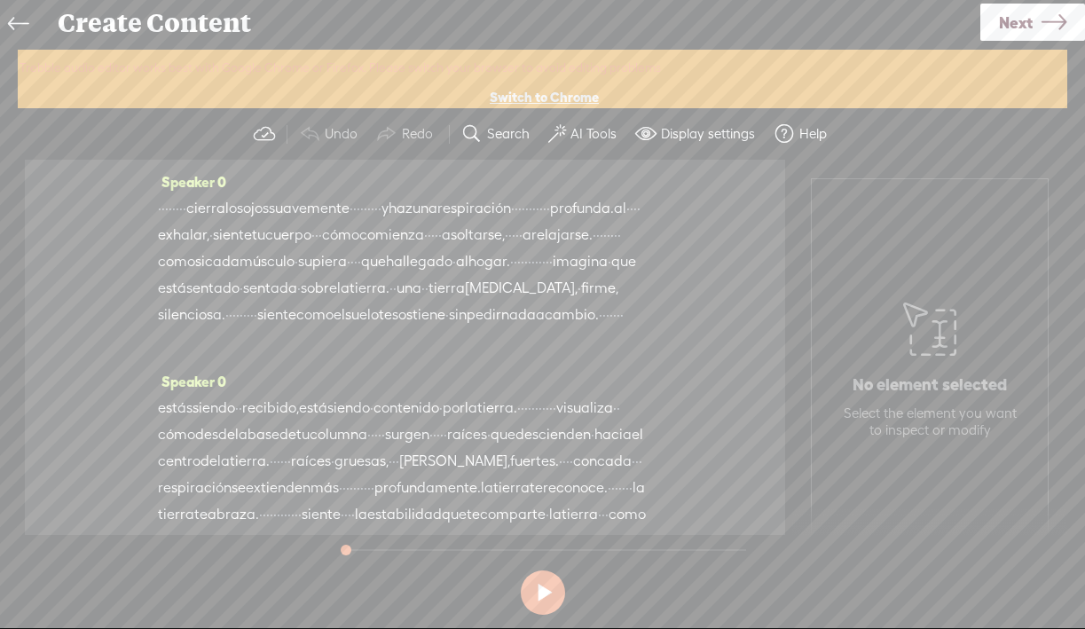
click at [588, 133] on label "AI Tools" at bounding box center [593, 134] width 46 height 18
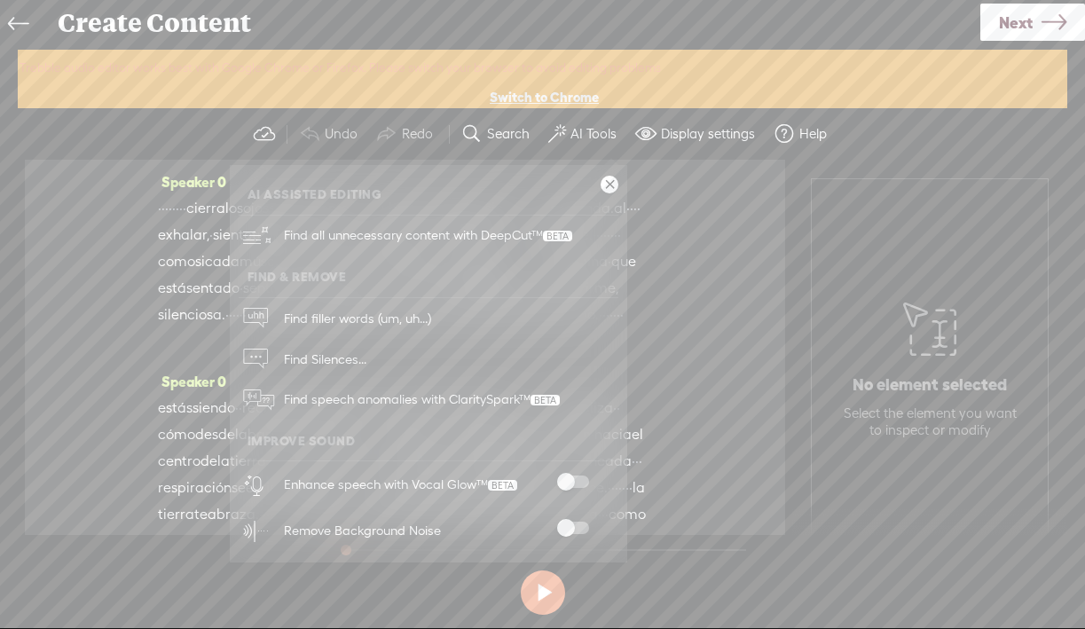
click at [573, 483] on span at bounding box center [573, 481] width 32 height 12
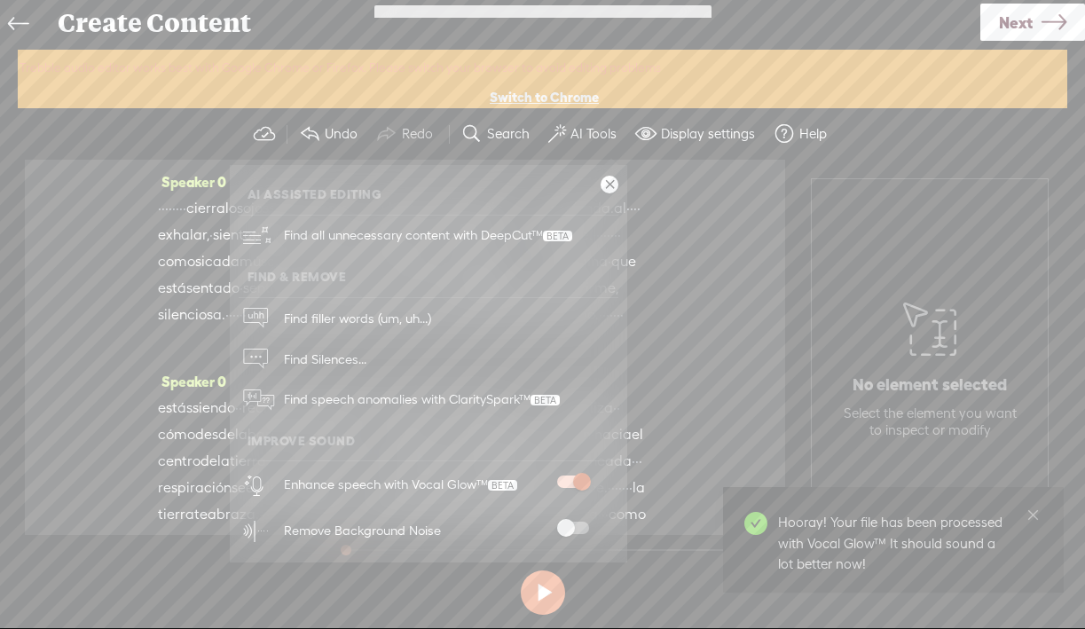
click at [573, 528] on span at bounding box center [573, 528] width 32 height 12
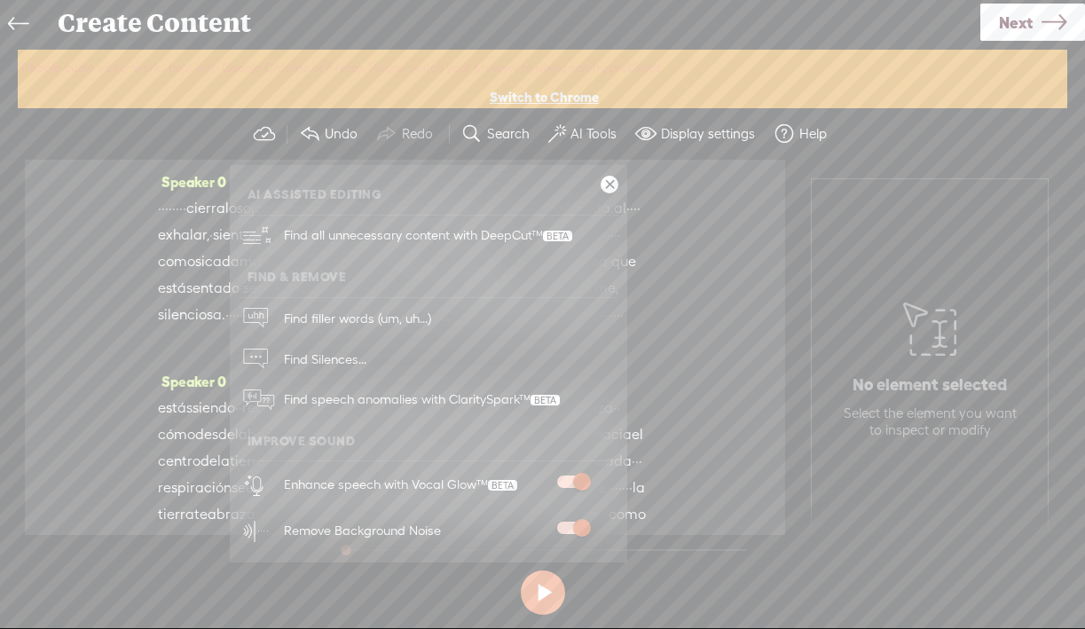
click at [911, 140] on section "Undo Redo Search Remove Background Noise AI Tools Configure Magic Sound Enhance…" at bounding box center [542, 133] width 1049 height 51
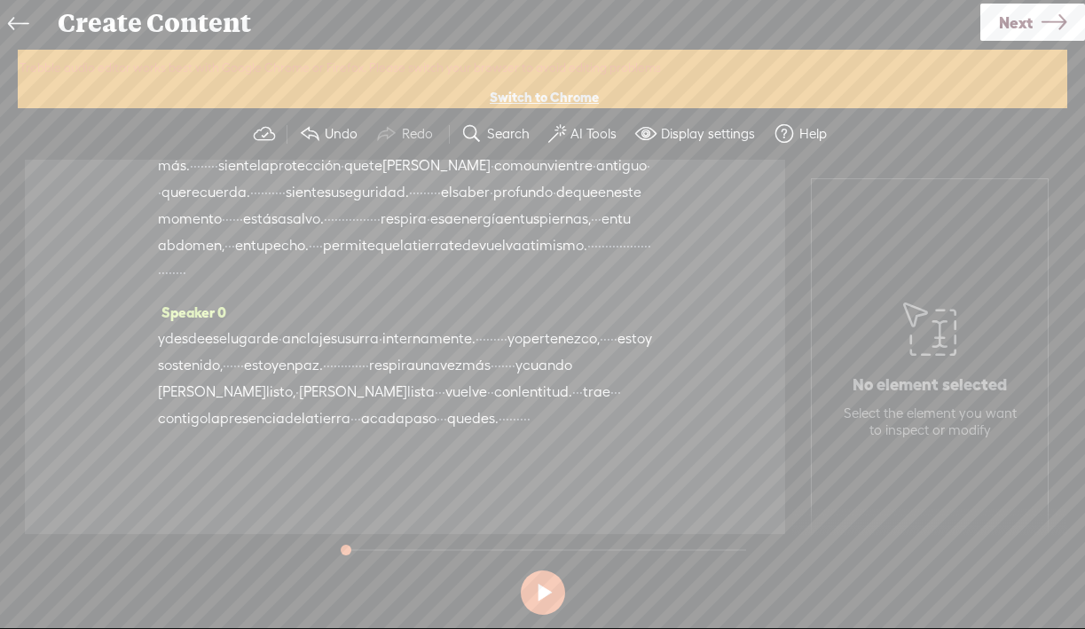
scroll to position [626, 0]
click at [1015, 25] on span "Next" at bounding box center [1016, 22] width 34 height 45
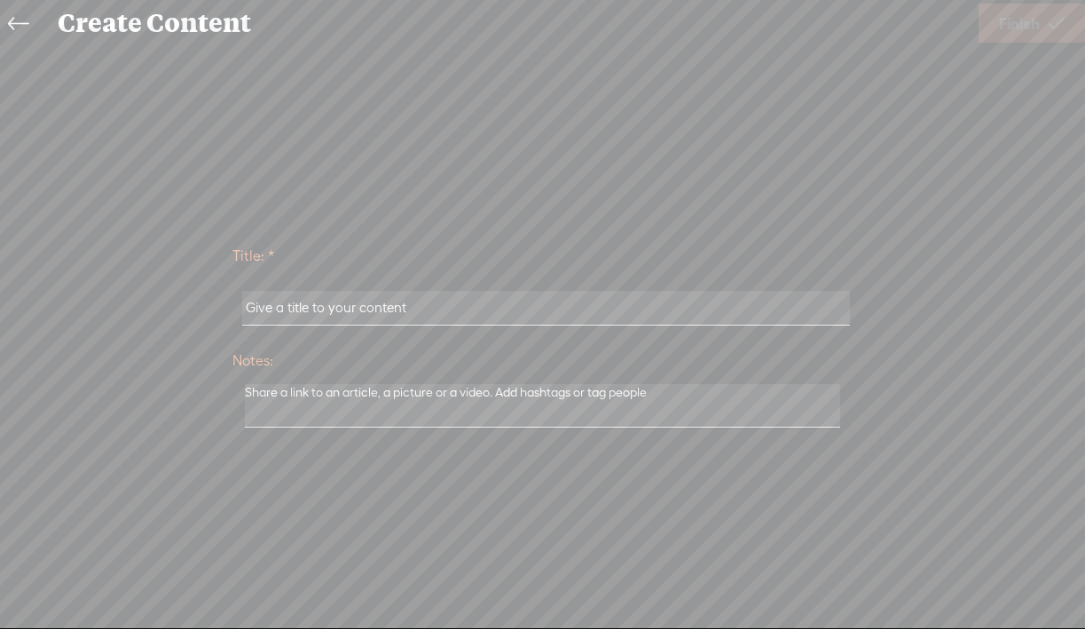
click at [426, 316] on input "text" at bounding box center [546, 308] width 608 height 35
paste input "12-Enraizarse con la tierra"
type input "12-Enraizarse con la tierra"
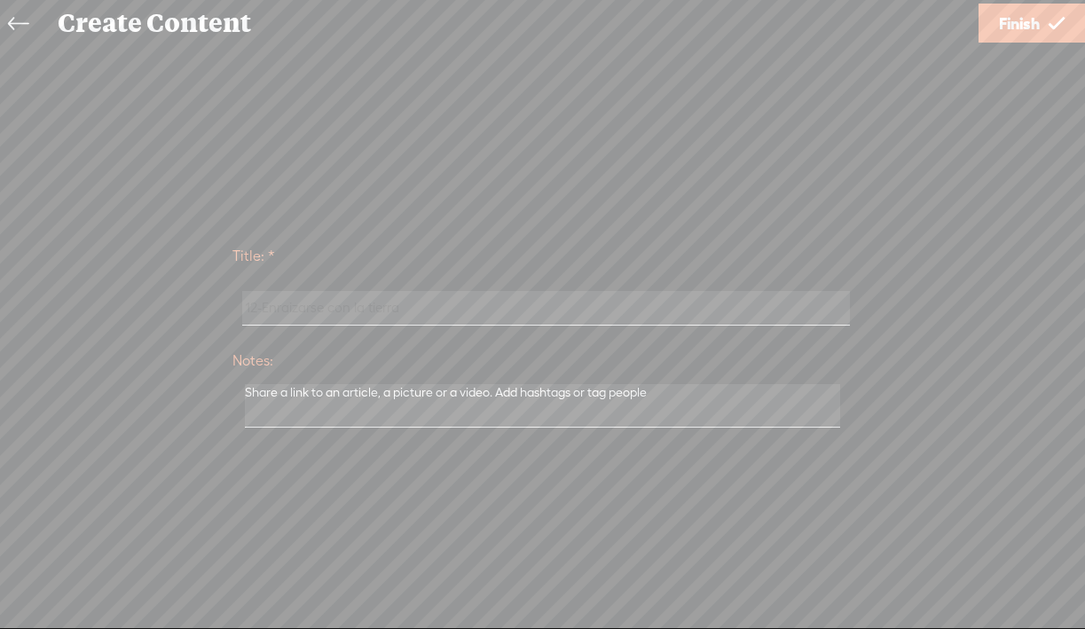
click at [1057, 22] on icon at bounding box center [1056, 23] width 16 height 45
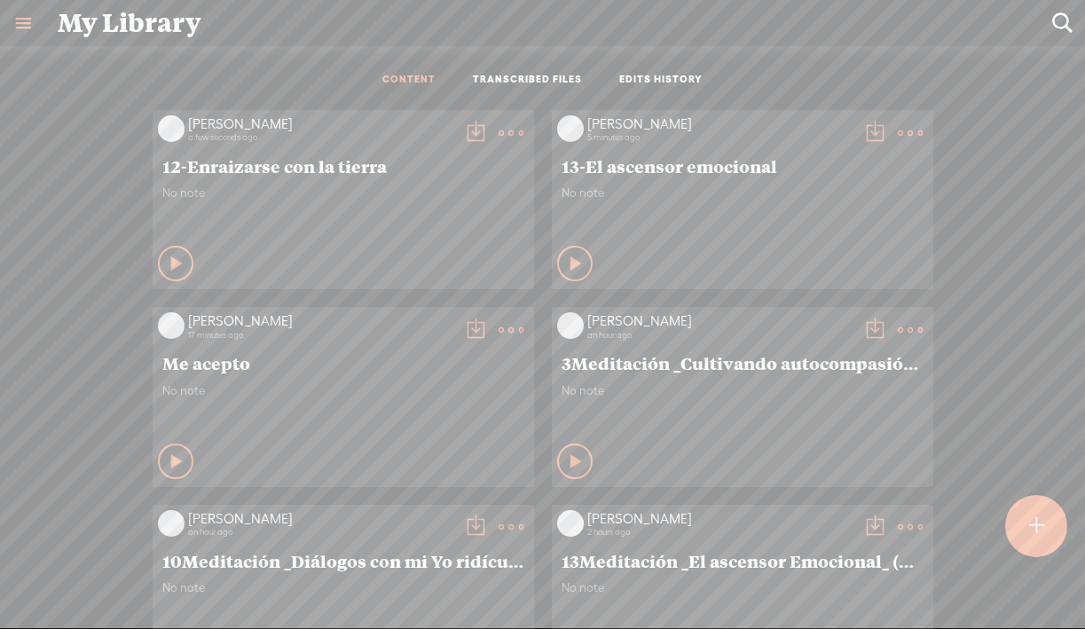
click at [468, 124] on t at bounding box center [475, 133] width 25 height 25
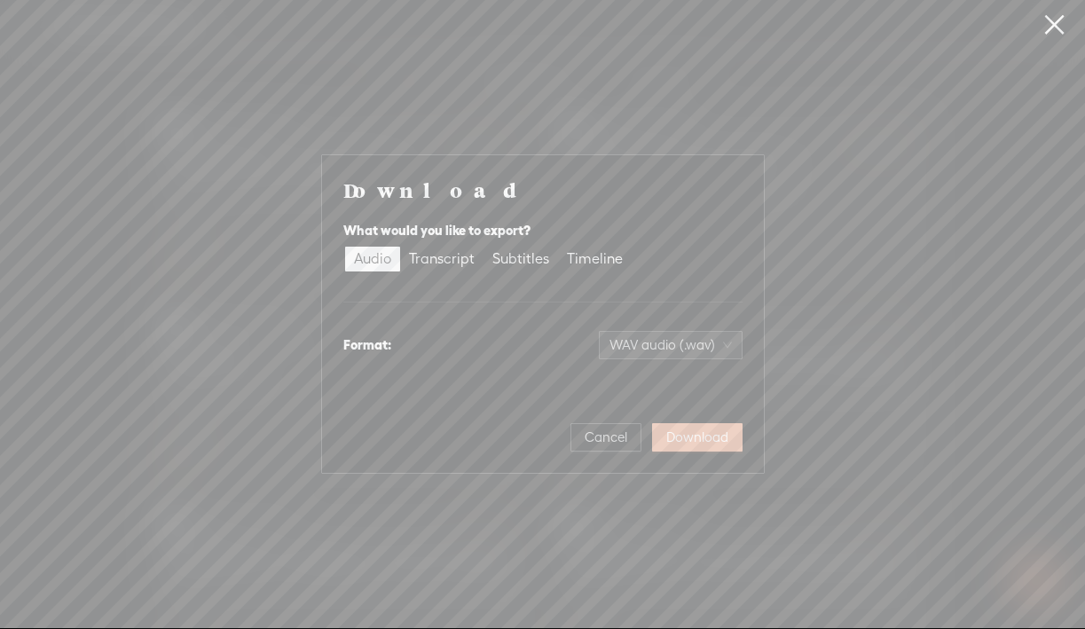
click at [710, 436] on span "Download" at bounding box center [697, 437] width 62 height 18
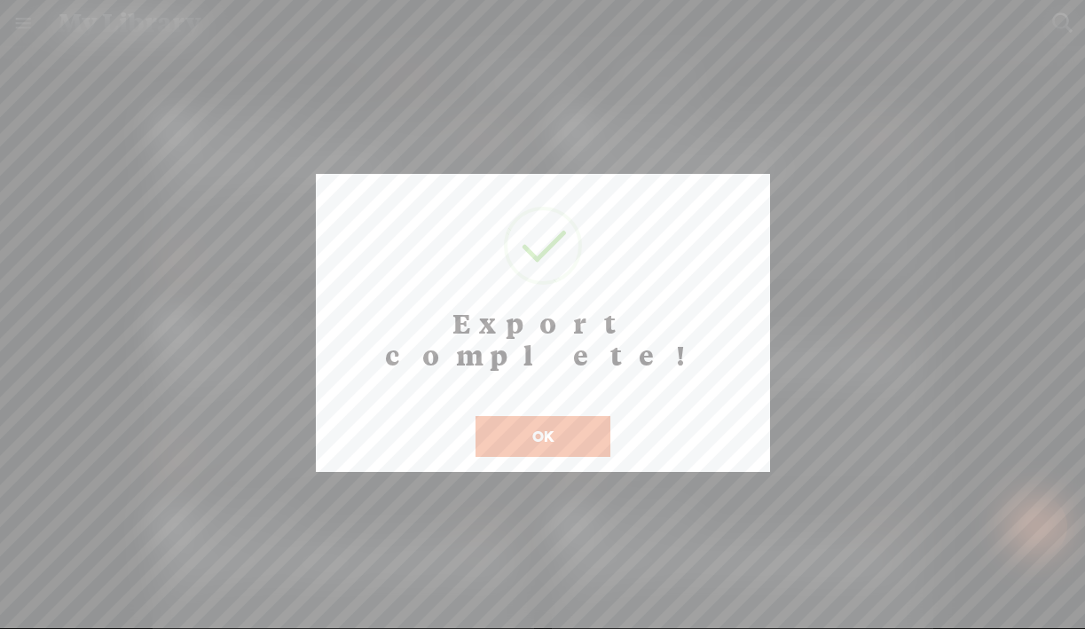
click at [587, 416] on button "OK" at bounding box center [542, 436] width 135 height 41
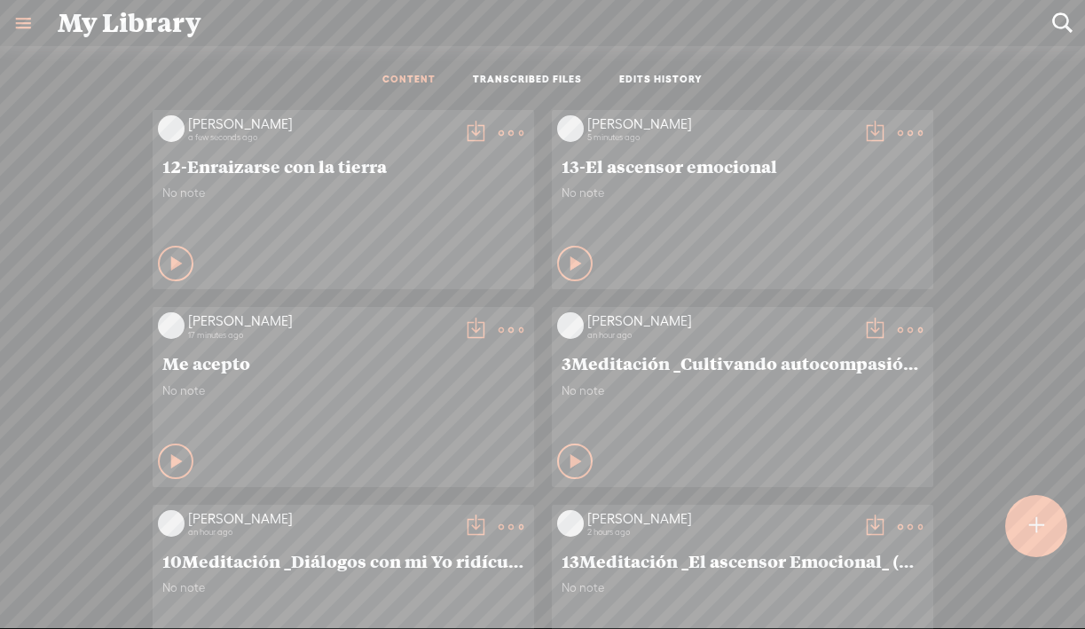
click at [463, 134] on t at bounding box center [475, 133] width 25 height 25
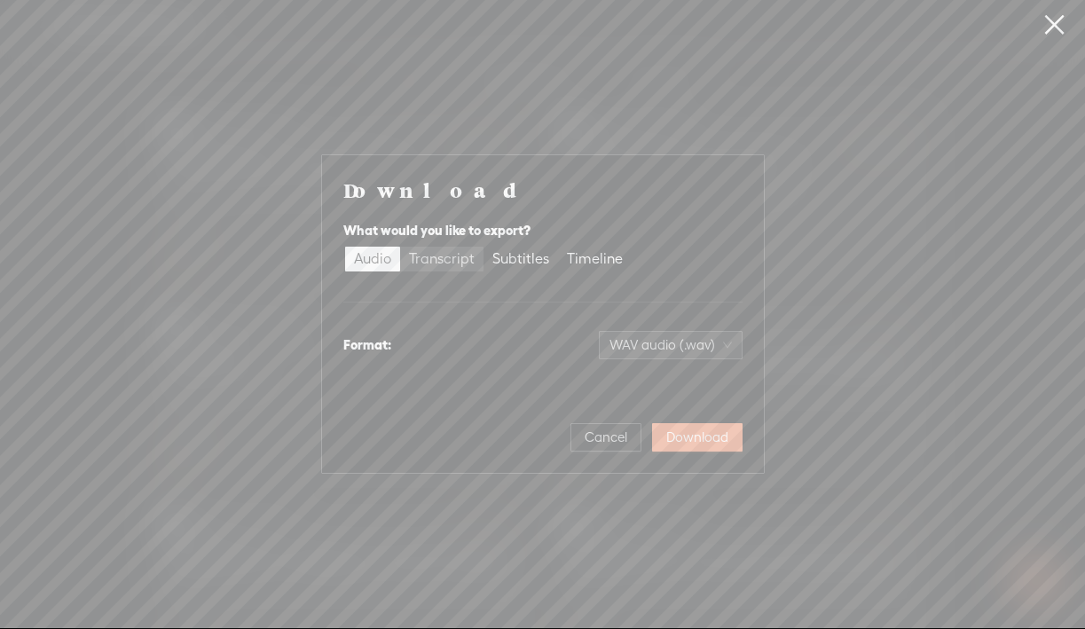
click at [443, 266] on div "Transcript" at bounding box center [442, 259] width 66 height 25
click at [400, 247] on input "Transcript" at bounding box center [400, 247] width 0 height 0
click at [681, 336] on span "Plain text (.txt)" at bounding box center [681, 345] width 101 height 27
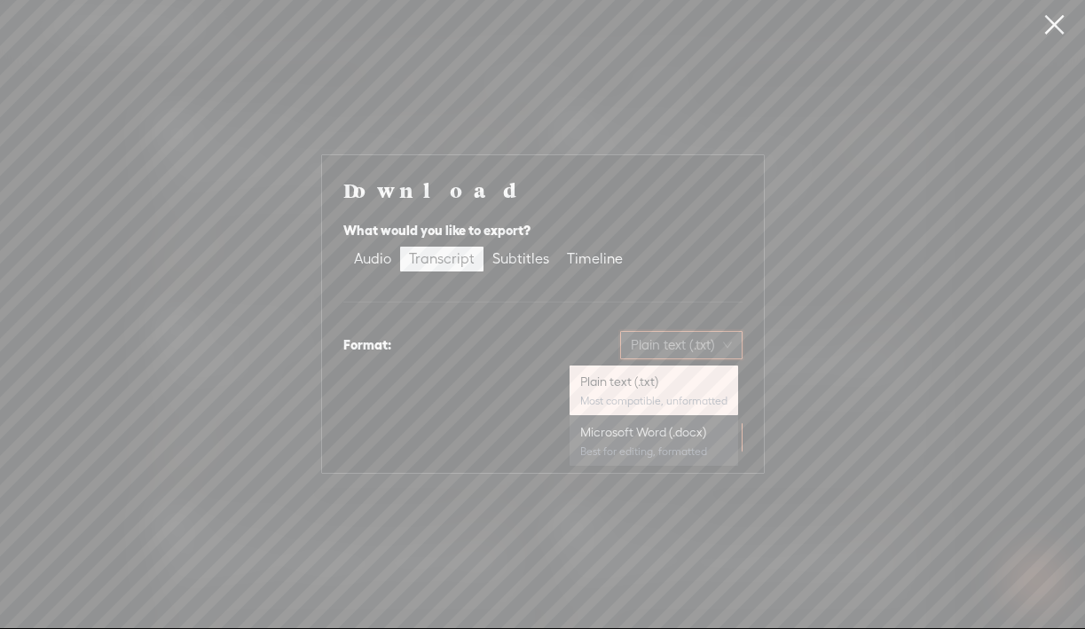
click at [656, 439] on div "Microsoft Word (.docx)" at bounding box center [653, 432] width 147 height 18
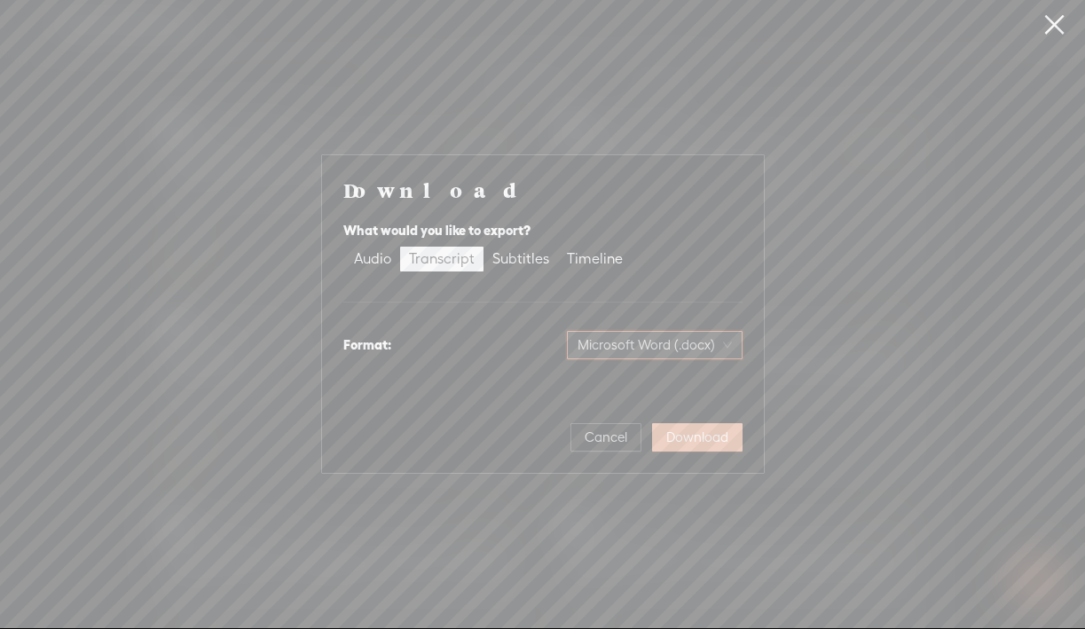
click at [715, 443] on span "Download" at bounding box center [697, 437] width 62 height 18
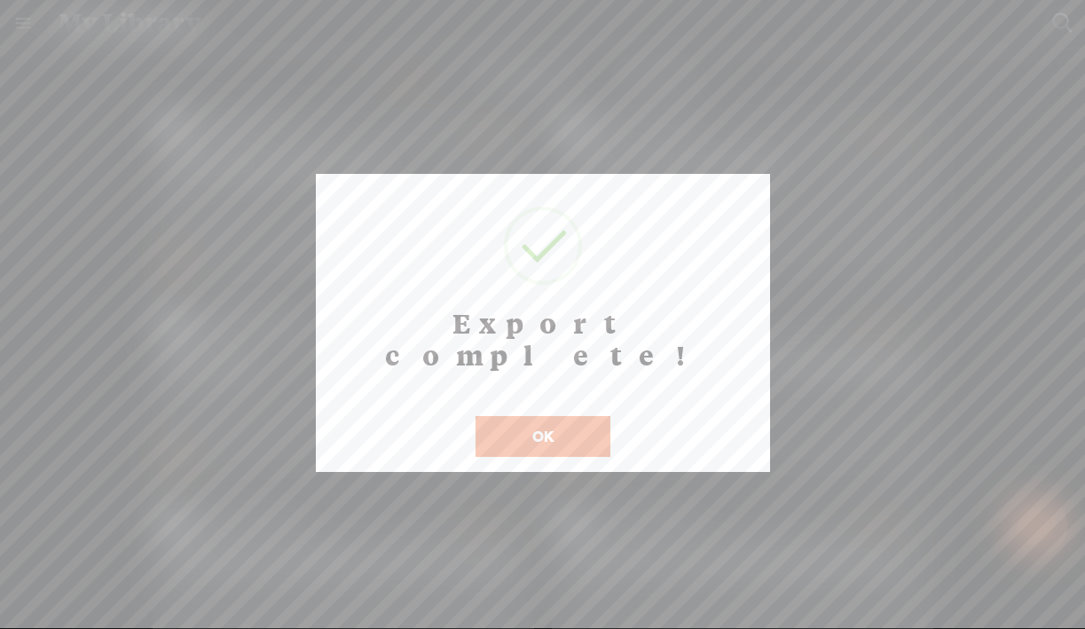
click at [545, 416] on button "OK" at bounding box center [542, 436] width 135 height 41
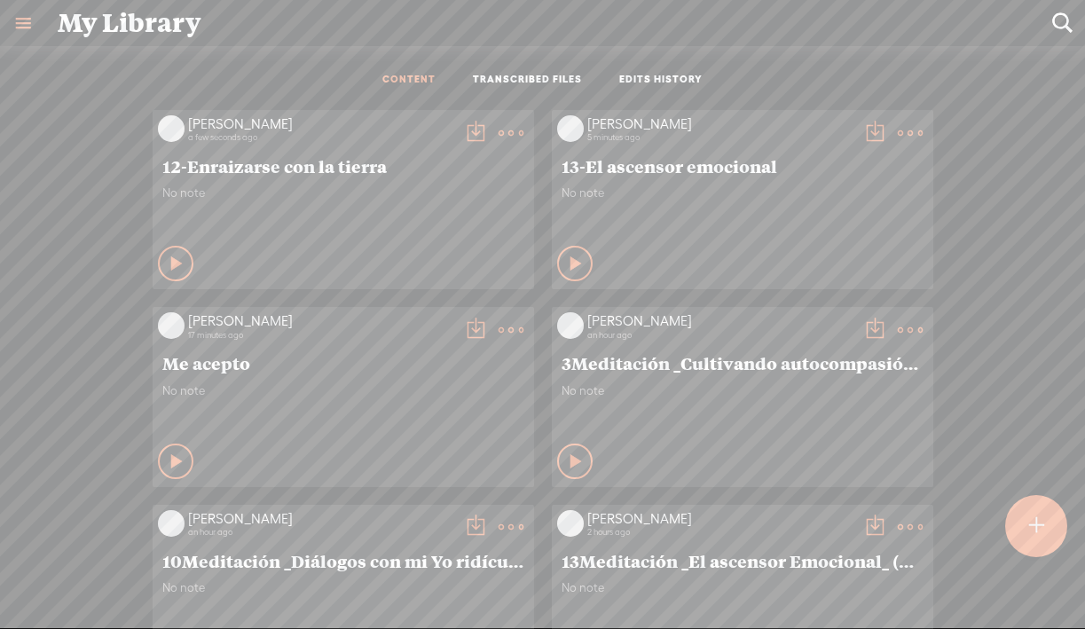
click at [1024, 538] on div at bounding box center [1036, 526] width 62 height 62
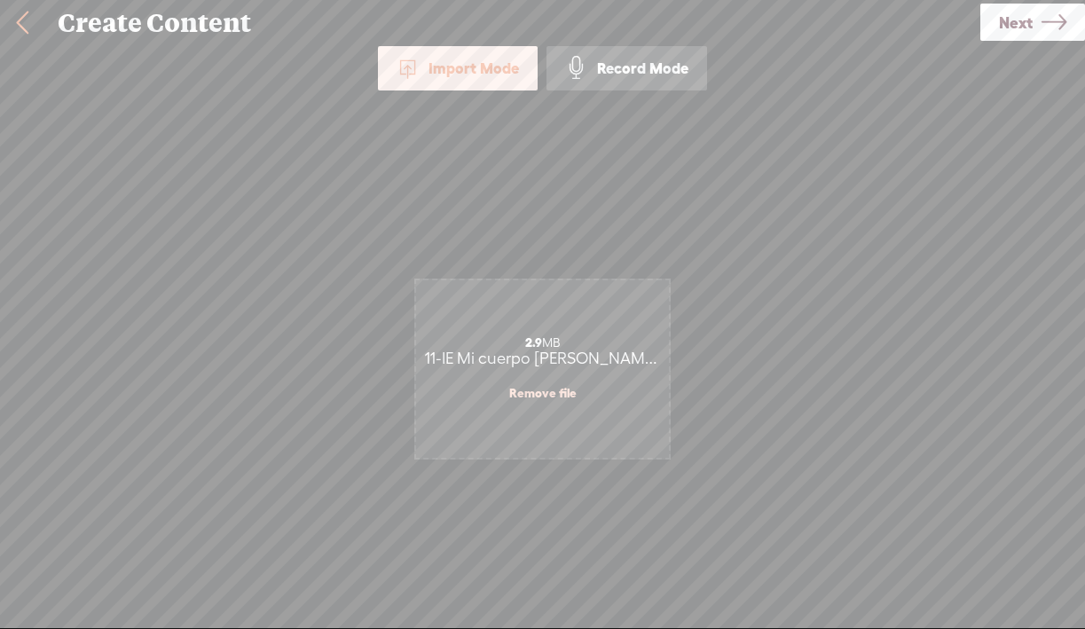
click at [1027, 31] on span "Next" at bounding box center [1016, 22] width 34 height 45
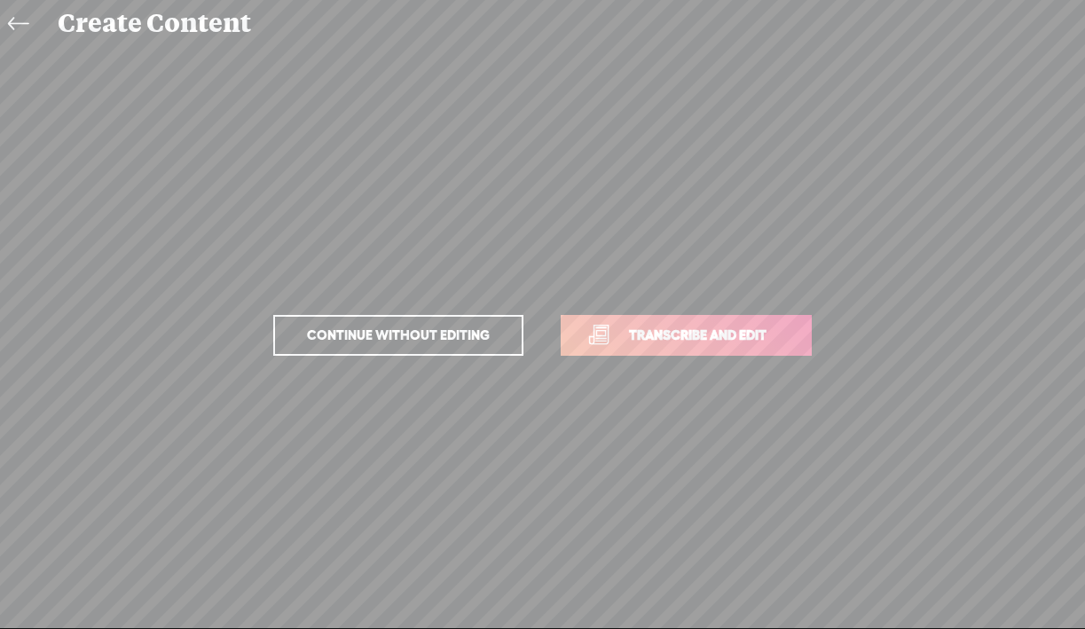
click at [721, 342] on span "Transcribe and edit" at bounding box center [697, 335] width 175 height 20
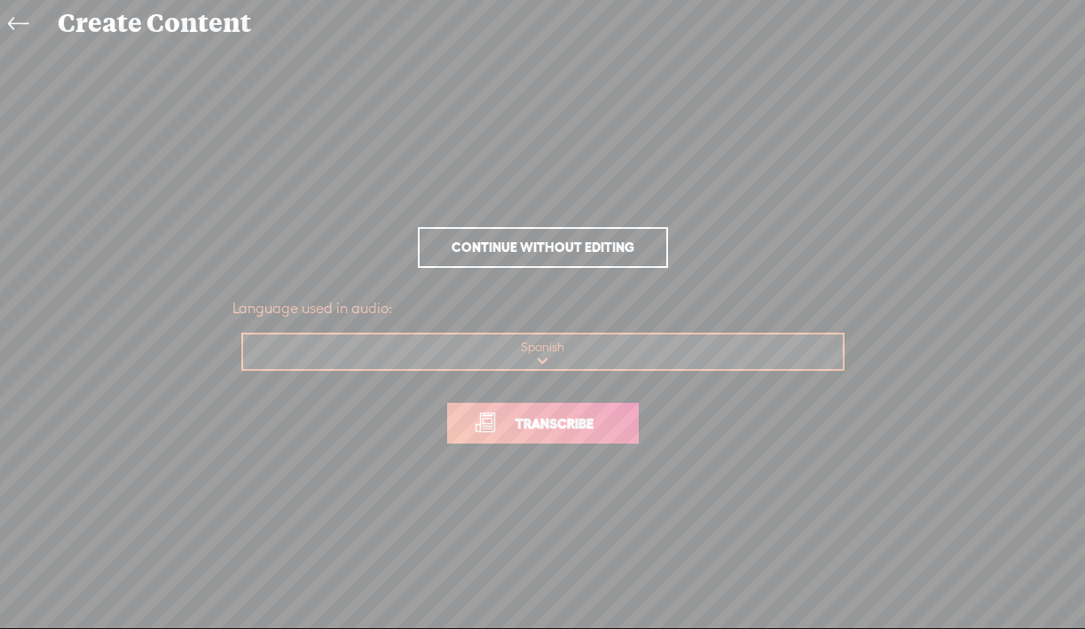
click at [563, 430] on span "Transcribe" at bounding box center [554, 423] width 115 height 20
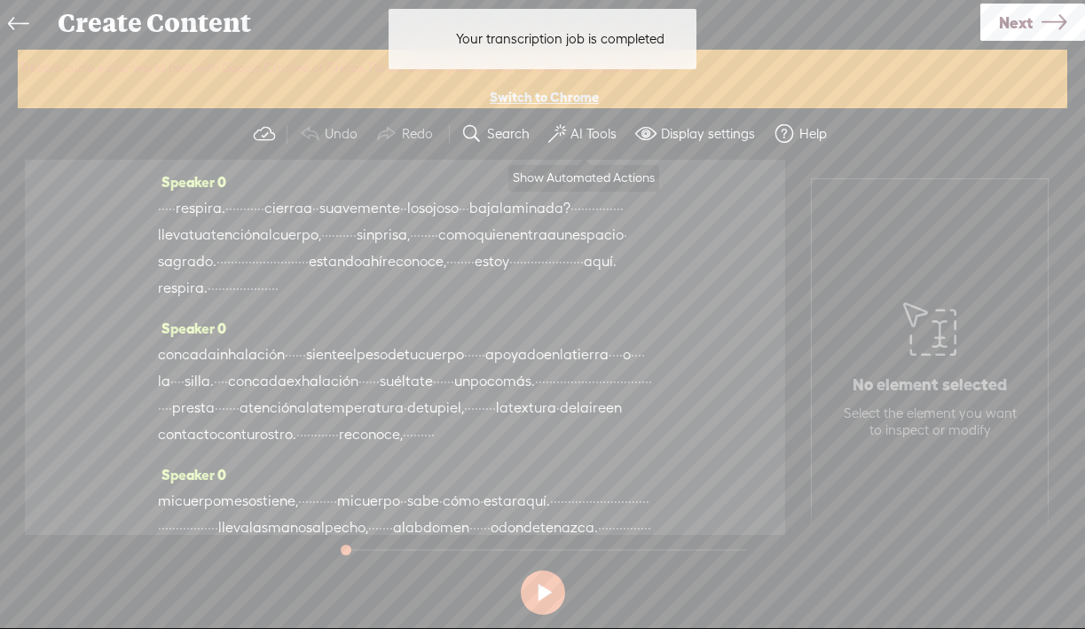
click at [598, 138] on label "AI Tools" at bounding box center [593, 134] width 46 height 18
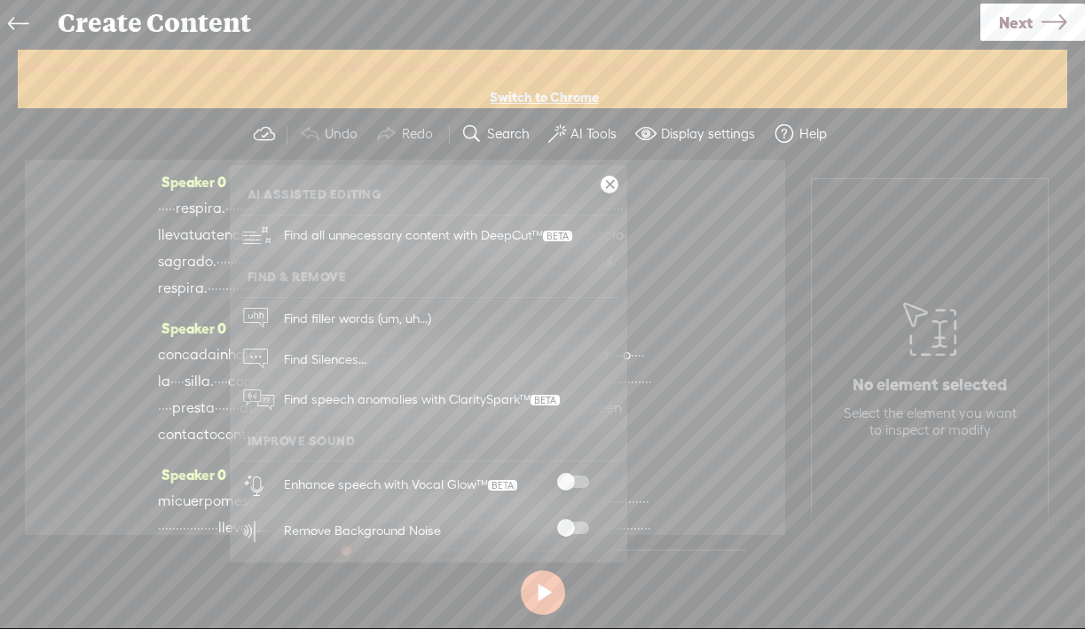
click at [568, 479] on span at bounding box center [573, 481] width 32 height 12
click at [568, 526] on span at bounding box center [573, 528] width 32 height 12
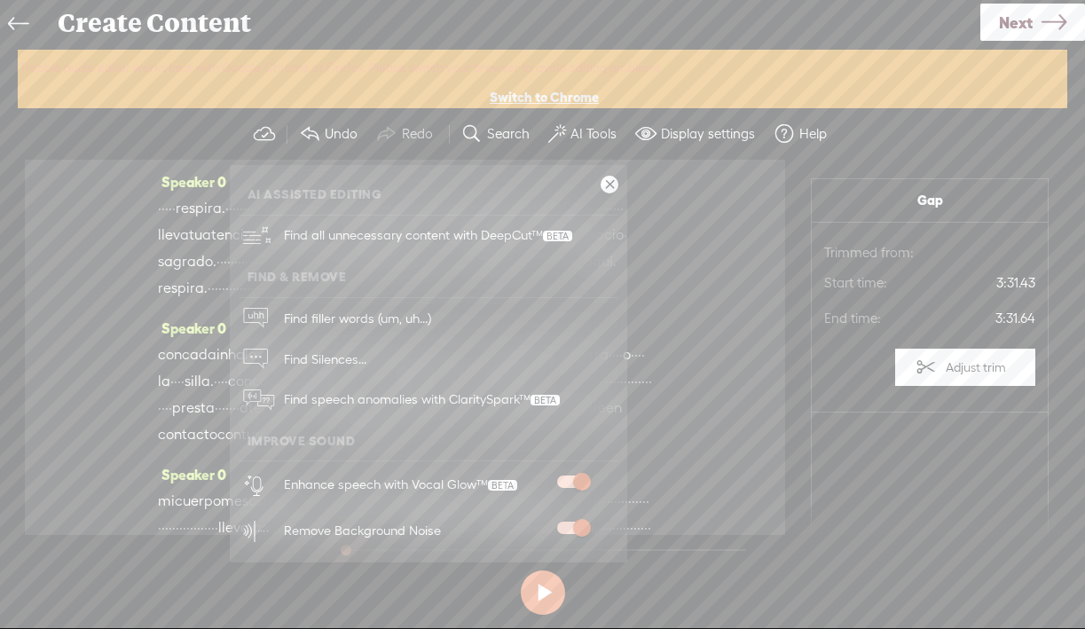
click at [612, 184] on link at bounding box center [609, 185] width 18 height 18
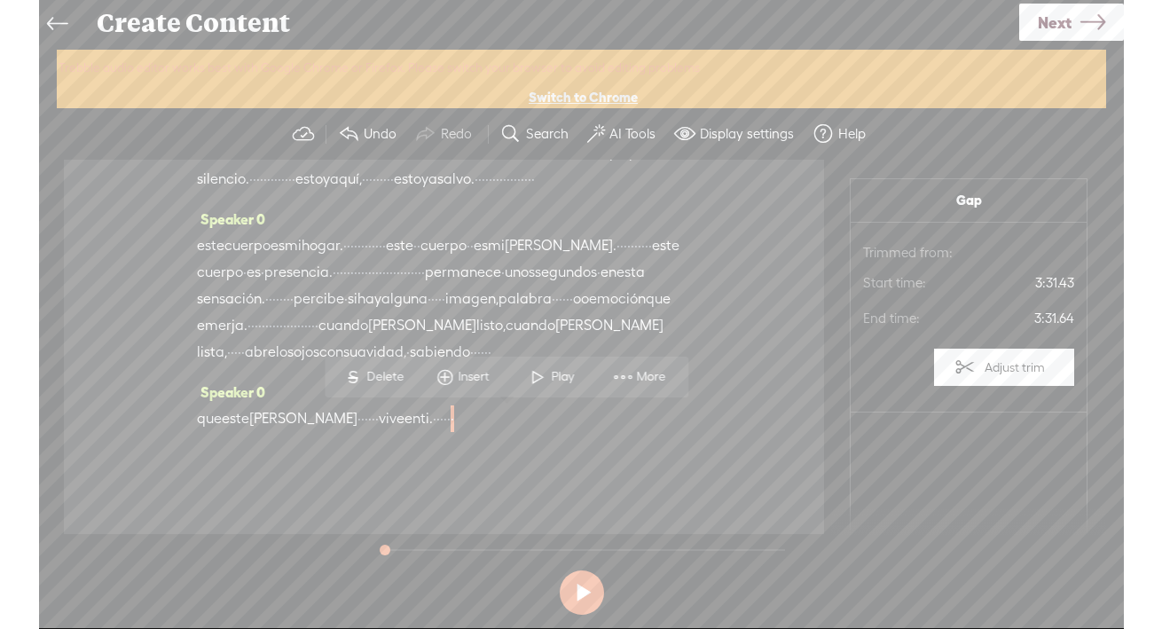
scroll to position [786, 0]
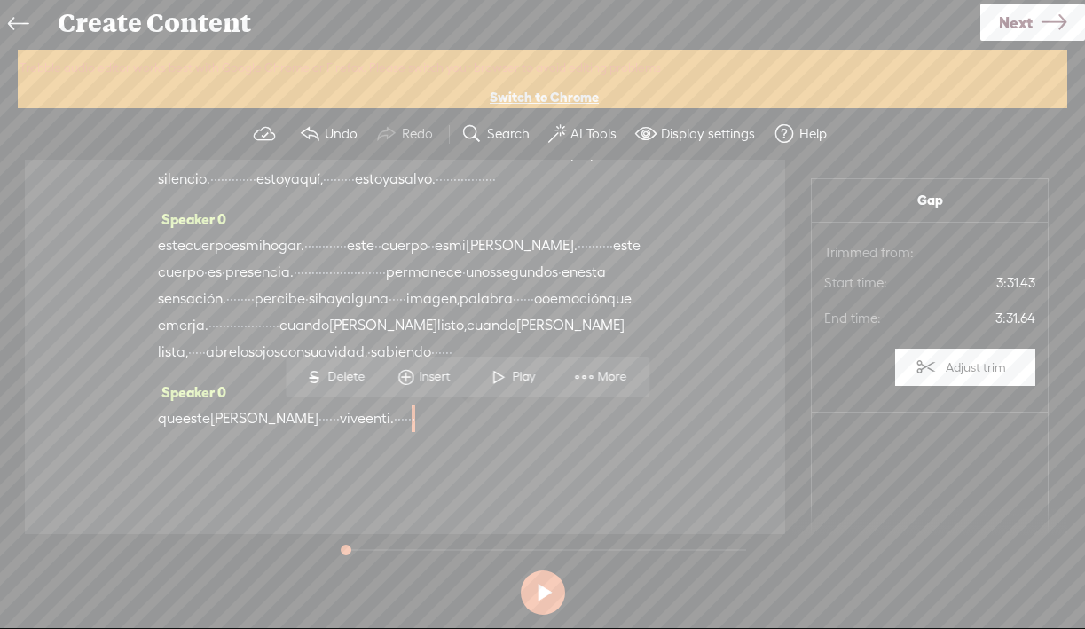
click at [1053, 28] on icon at bounding box center [1053, 22] width 25 height 45
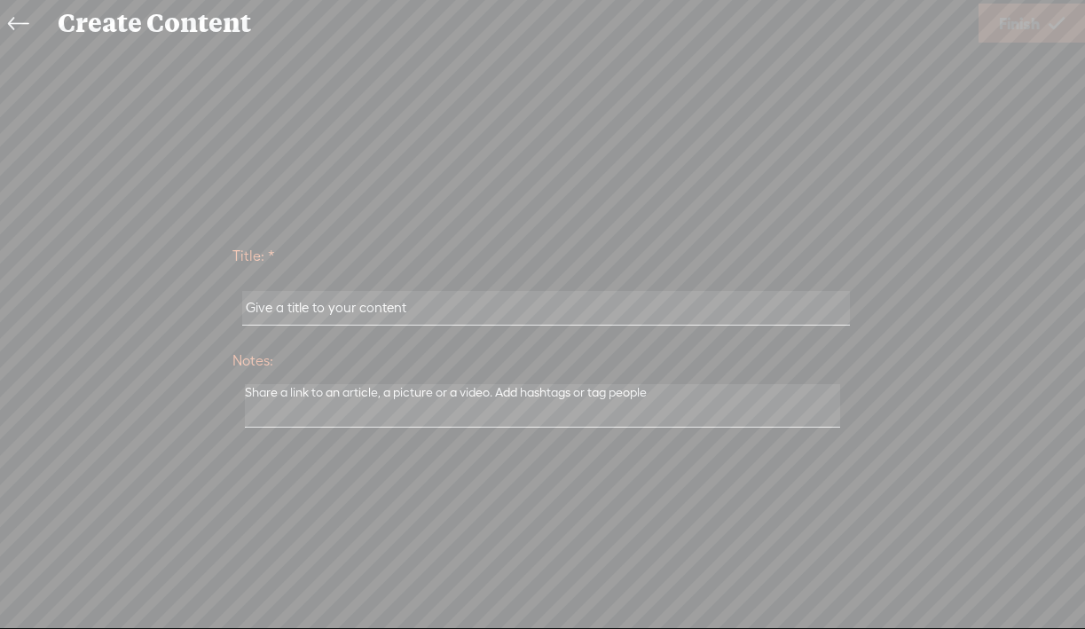
click at [369, 304] on input "text" at bounding box center [546, 308] width 608 height 35
paste input "11-IE Mi cuerpo [PERSON_NAME]"
type input "11-IE Mi cuerpo [PERSON_NAME]"
click at [1023, 15] on span "Finish" at bounding box center [1019, 23] width 41 height 45
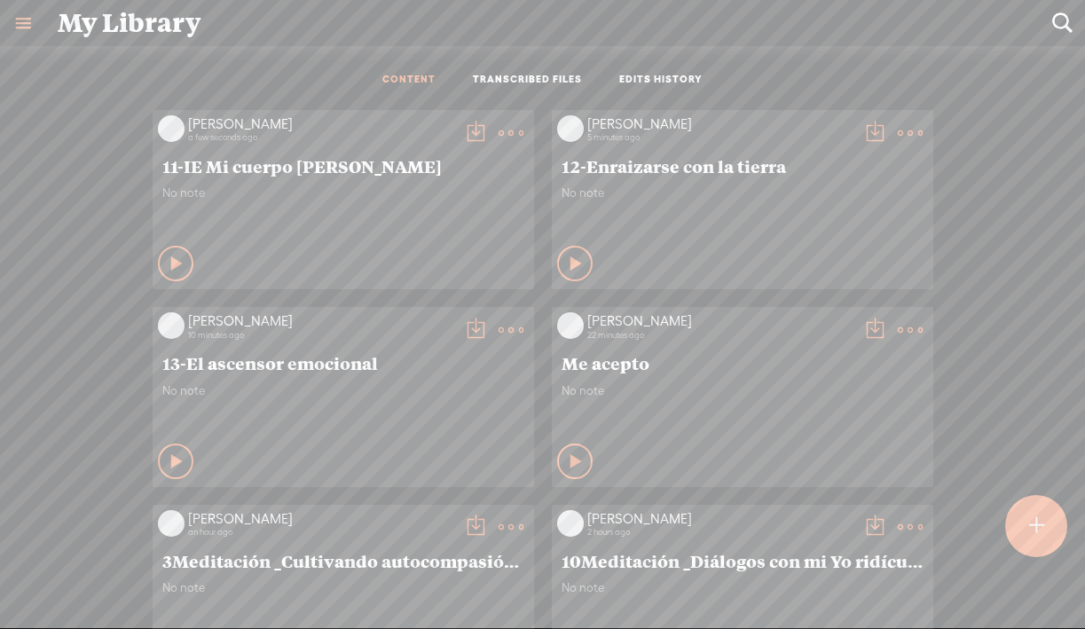
click at [481, 131] on t at bounding box center [475, 133] width 25 height 25
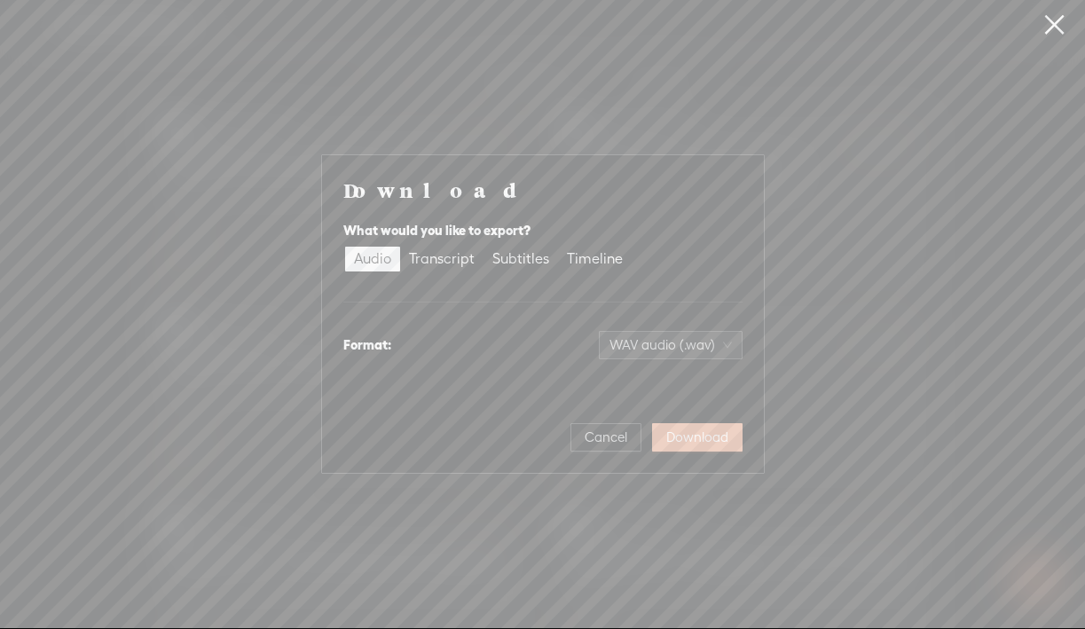
click at [705, 444] on span "Download" at bounding box center [697, 437] width 62 height 18
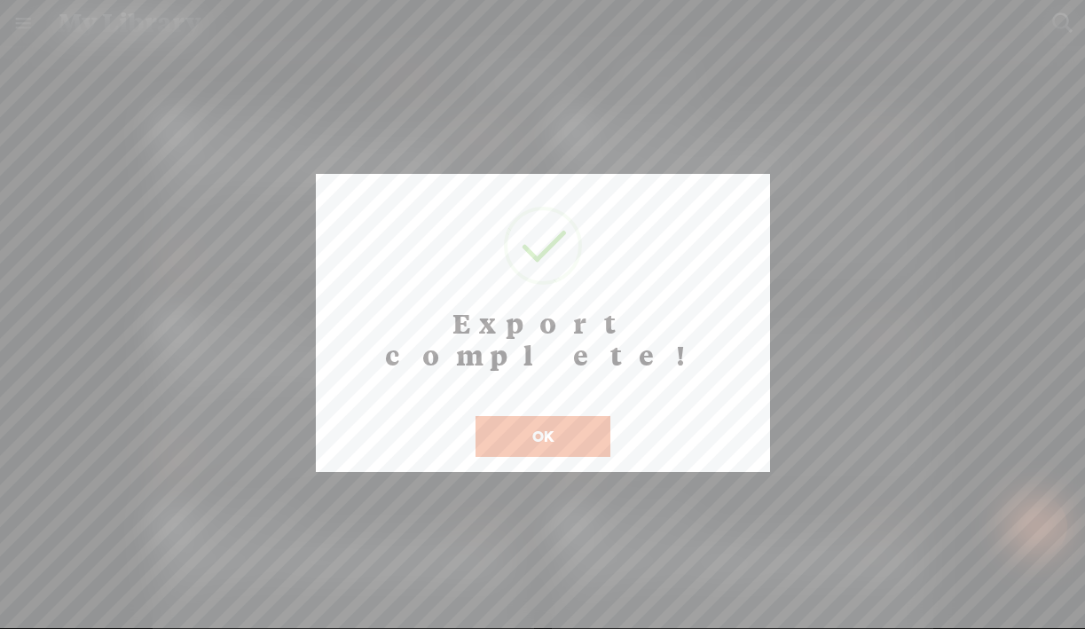
click at [534, 416] on button "OK" at bounding box center [542, 436] width 135 height 41
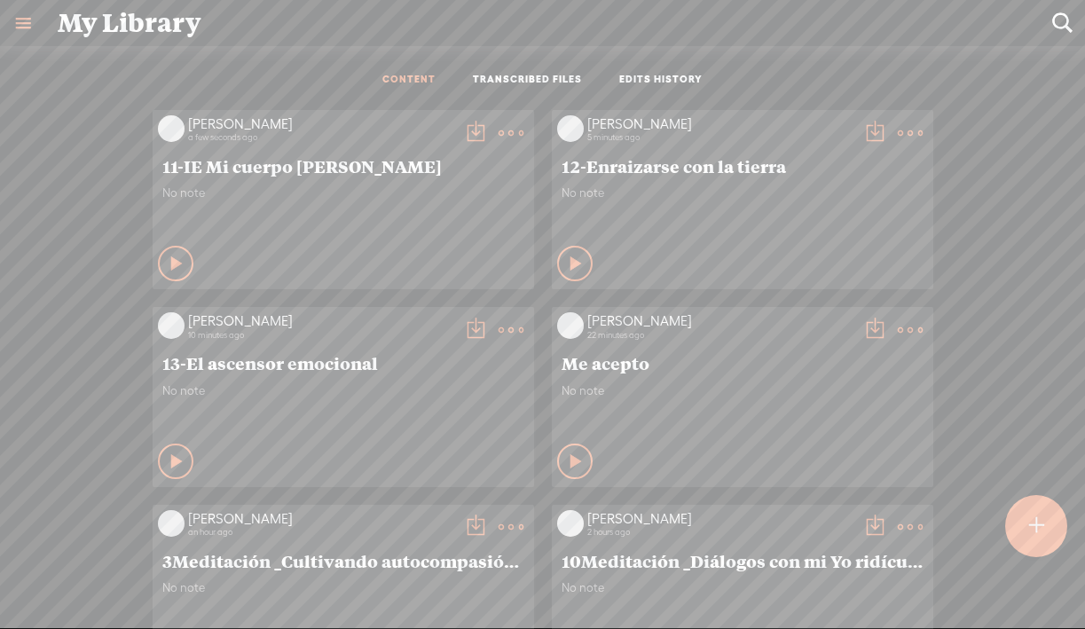
click at [467, 124] on t at bounding box center [475, 133] width 25 height 25
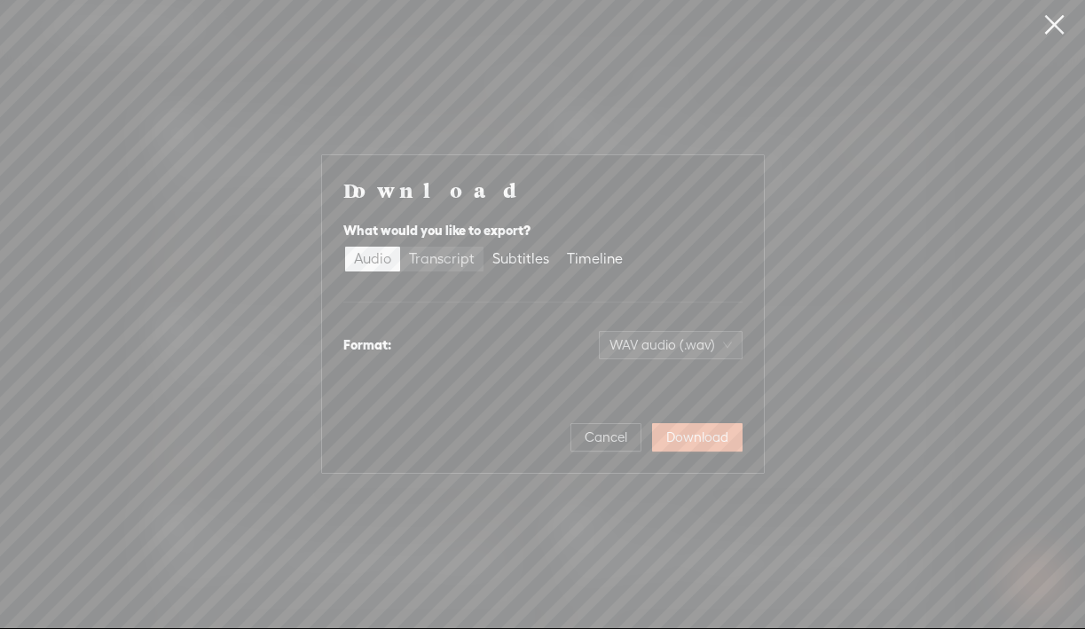
click at [451, 258] on div "Transcript" at bounding box center [442, 259] width 66 height 25
click at [400, 247] on input "Transcript" at bounding box center [400, 247] width 0 height 0
click at [688, 334] on span "Plain text (.txt)" at bounding box center [681, 345] width 101 height 27
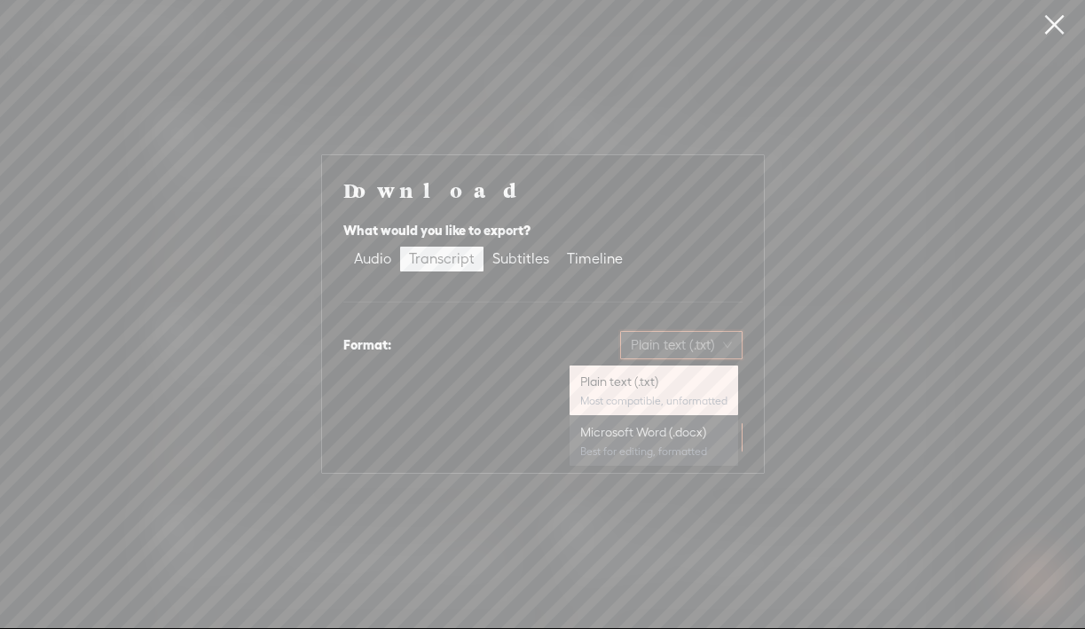
click at [637, 443] on div "Microsoft Word (.docx) Best for editing, formatted" at bounding box center [653, 441] width 147 height 43
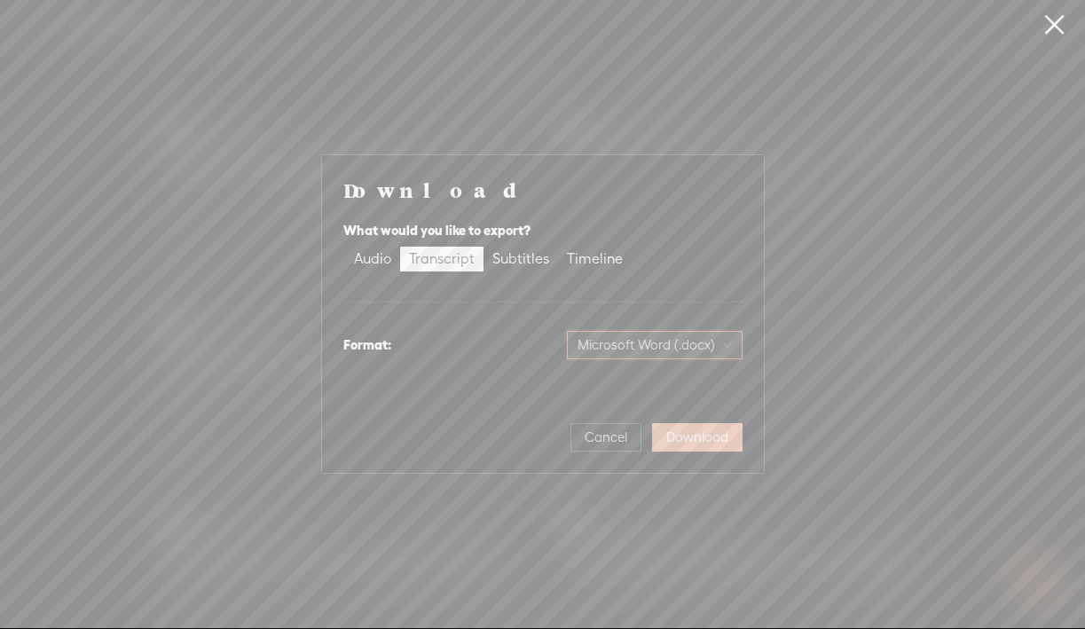
click at [699, 444] on span "Download" at bounding box center [697, 437] width 62 height 18
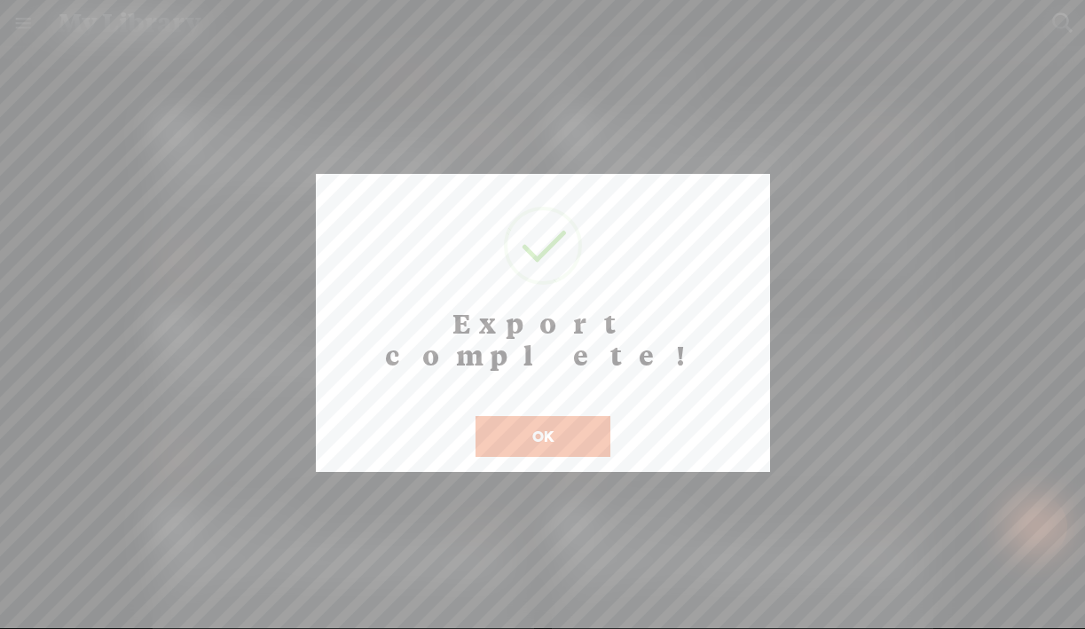
click at [540, 416] on button "OK" at bounding box center [542, 436] width 135 height 41
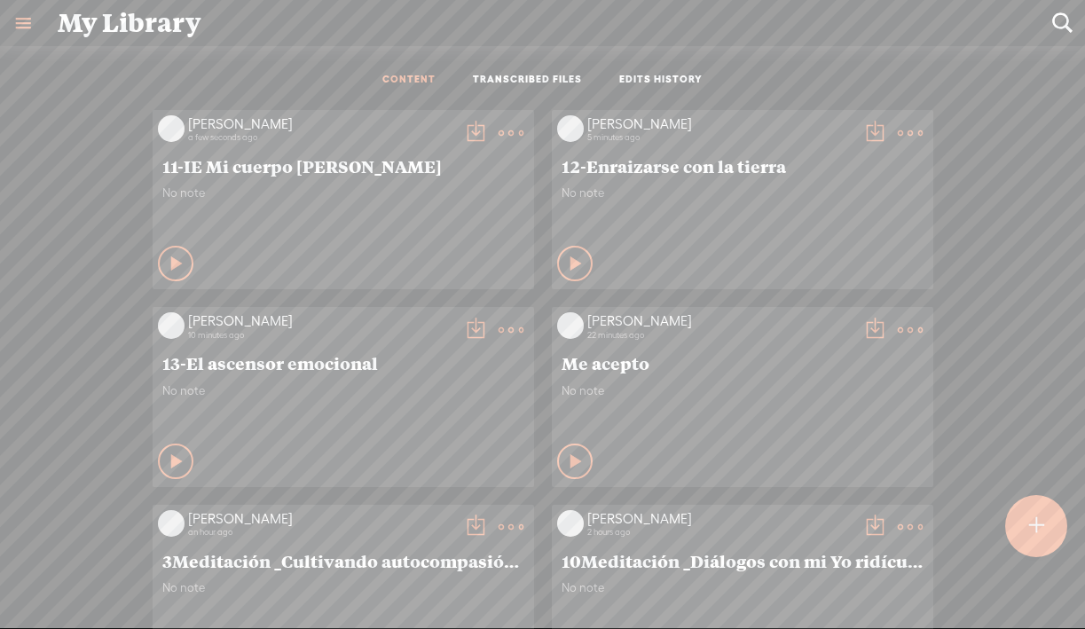
click at [1027, 512] on div at bounding box center [1036, 526] width 62 height 62
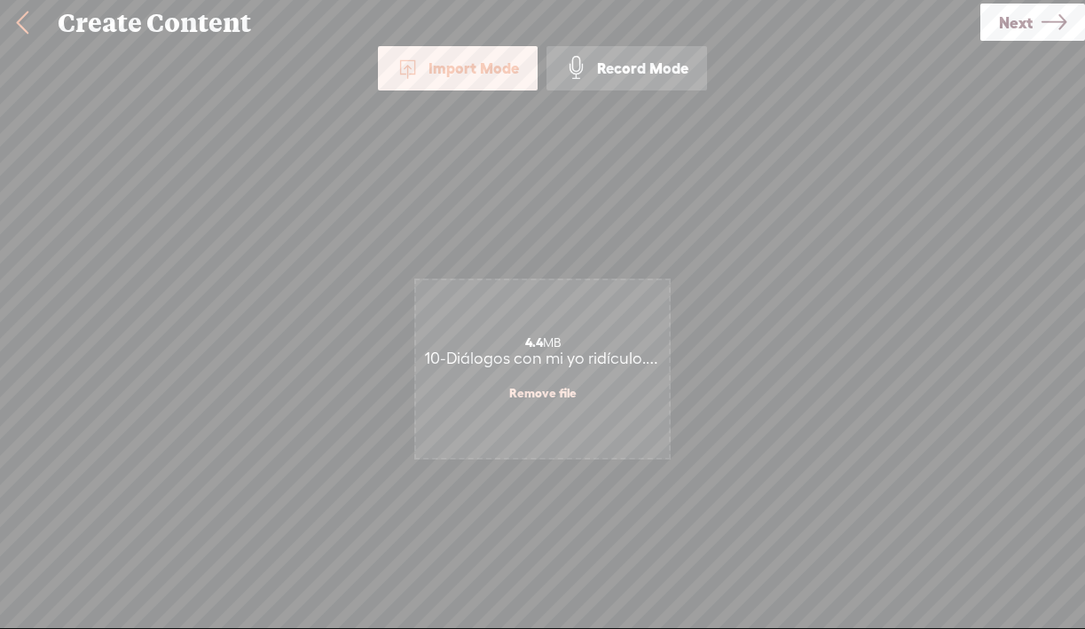
click at [1004, 21] on span "Next" at bounding box center [1016, 22] width 34 height 45
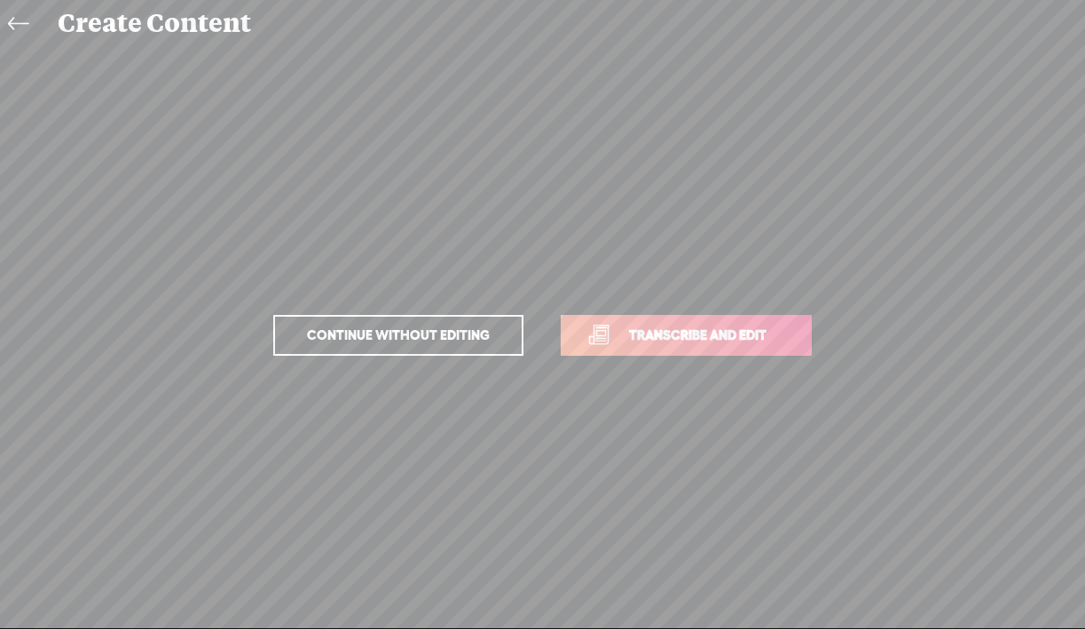
click at [671, 359] on p "Continue without editing Transcribe and edit" at bounding box center [542, 335] width 621 height 78
click at [652, 343] on span "Transcribe and edit" at bounding box center [697, 335] width 175 height 20
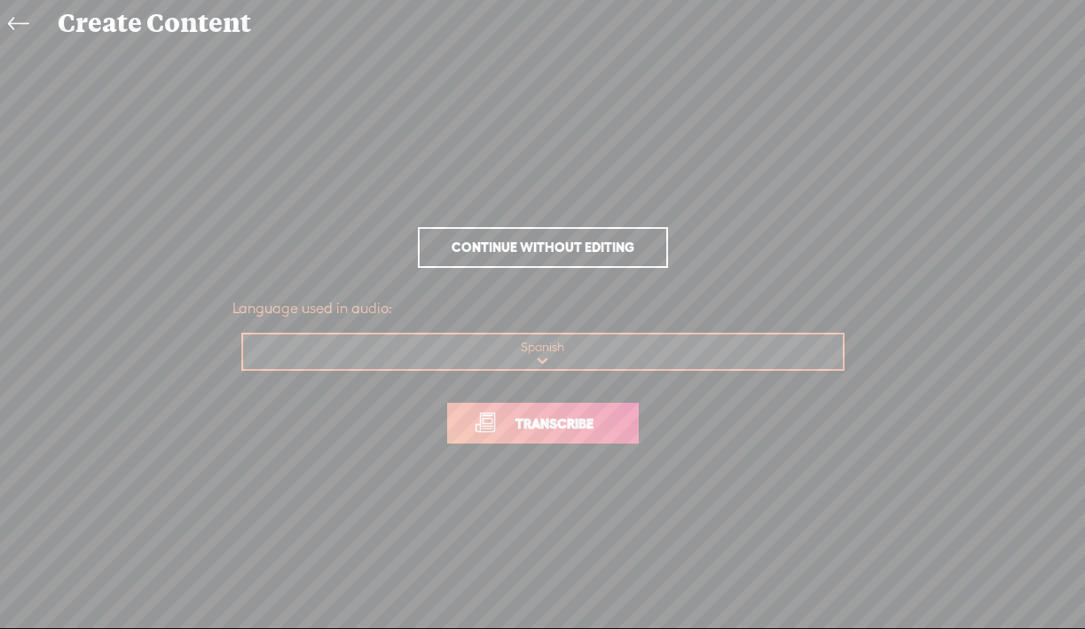
click at [539, 424] on span "Transcribe" at bounding box center [554, 423] width 115 height 20
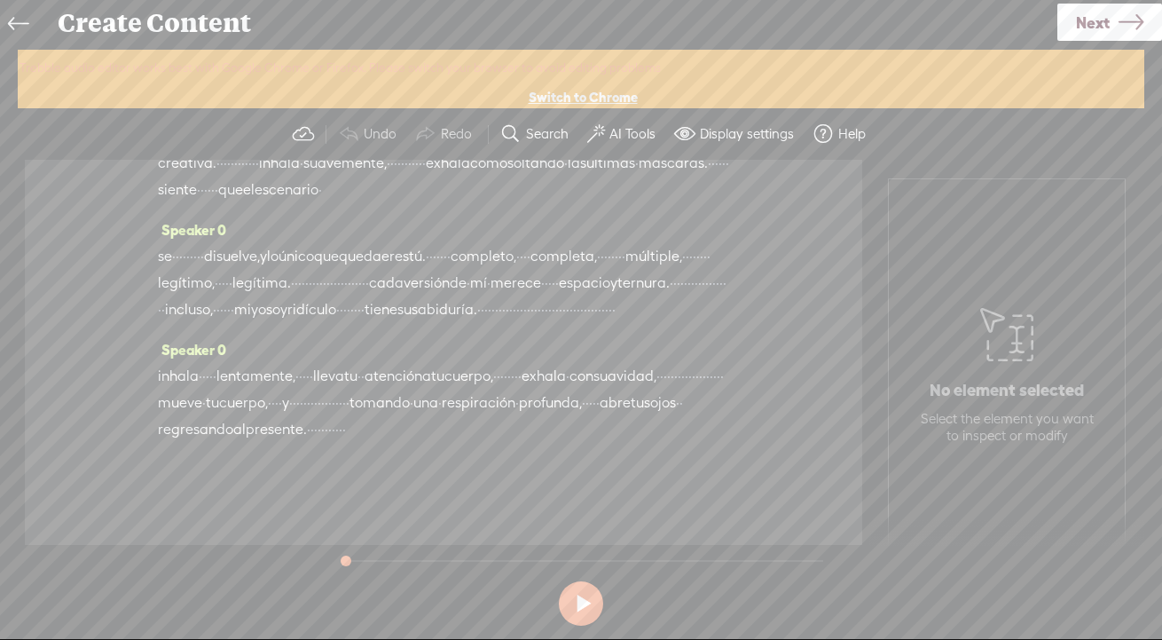
scroll to position [1201, 0]
click at [630, 125] on label "AI Tools" at bounding box center [632, 134] width 46 height 18
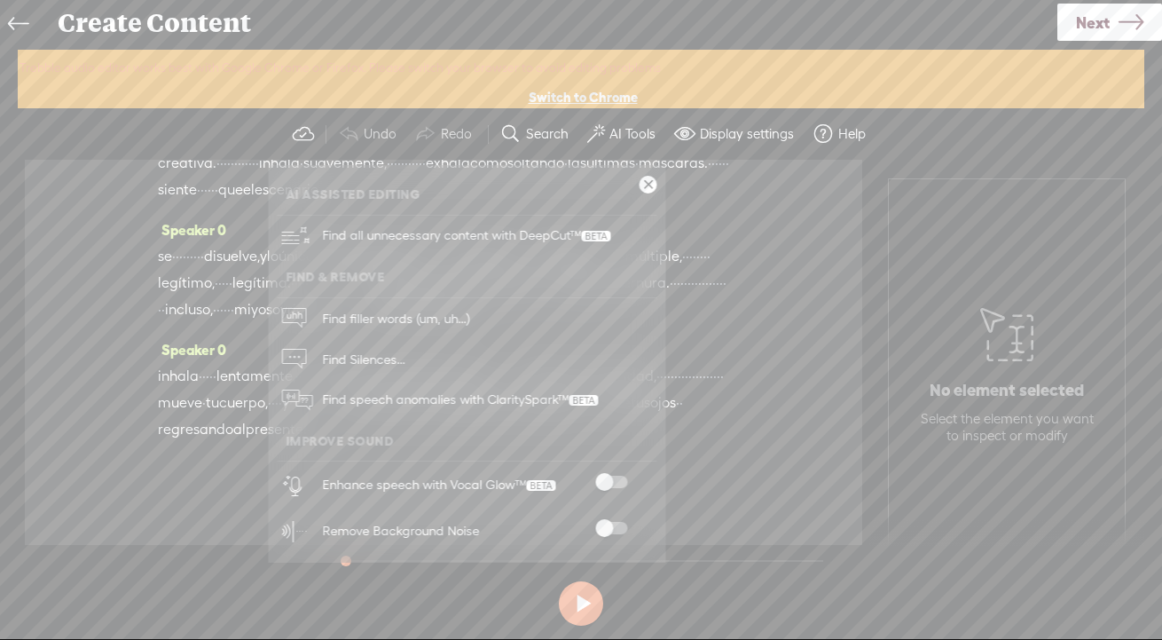
click at [610, 483] on span at bounding box center [611, 481] width 32 height 12
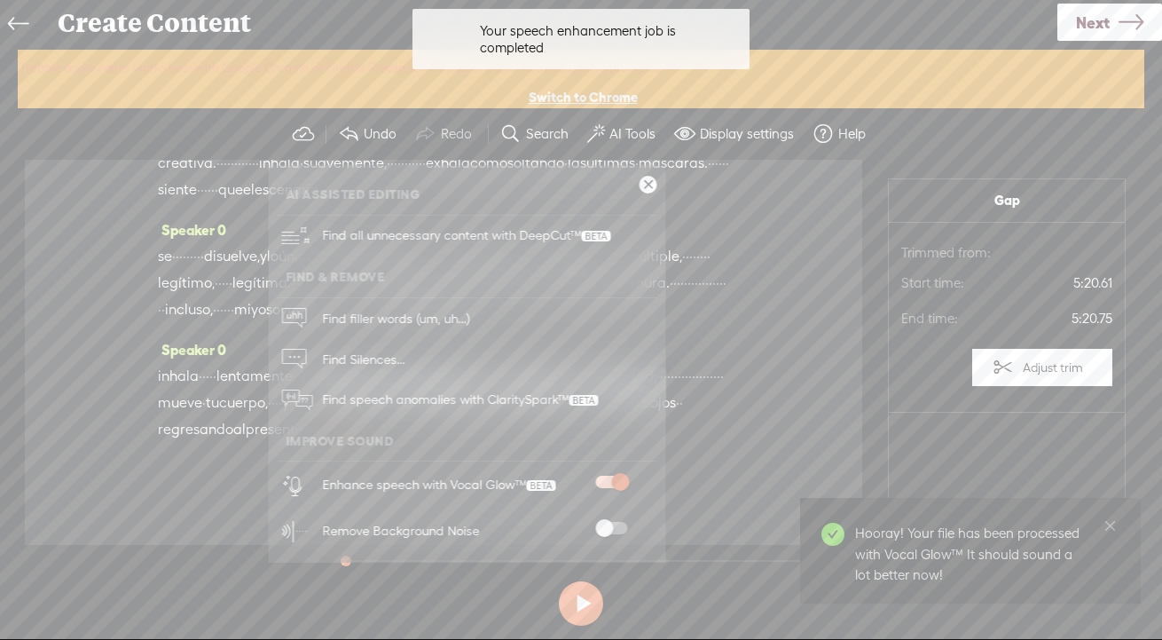
click at [606, 527] on span at bounding box center [611, 528] width 32 height 12
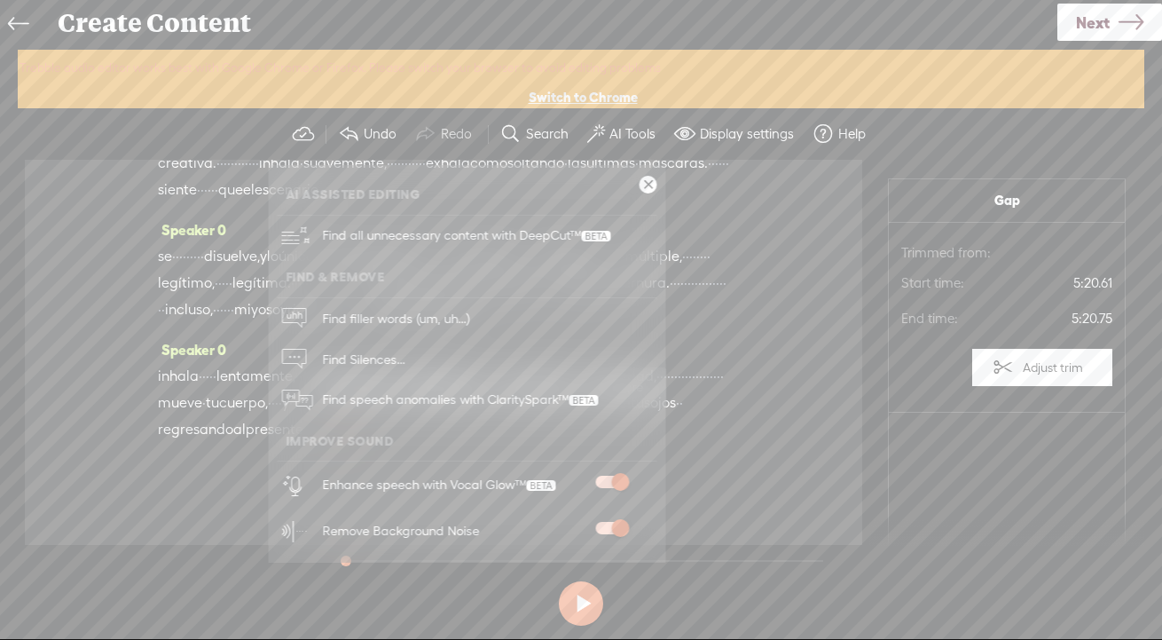
click at [653, 186] on link at bounding box center [649, 185] width 18 height 18
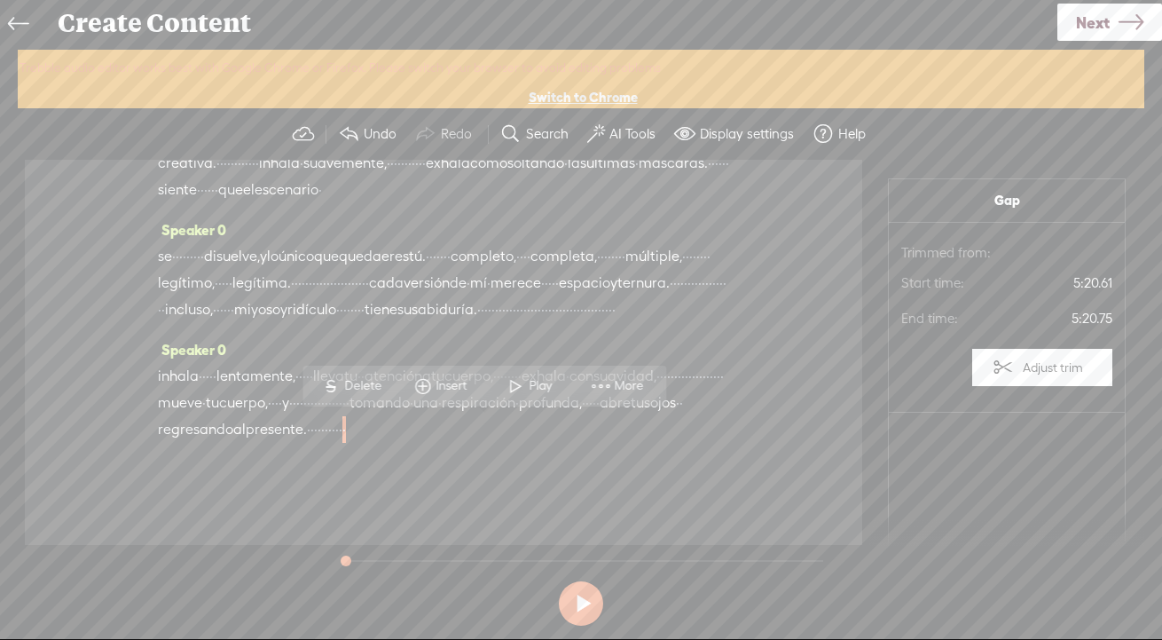
scroll to position [1201, 0]
click at [1081, 23] on span "Next" at bounding box center [1093, 22] width 34 height 45
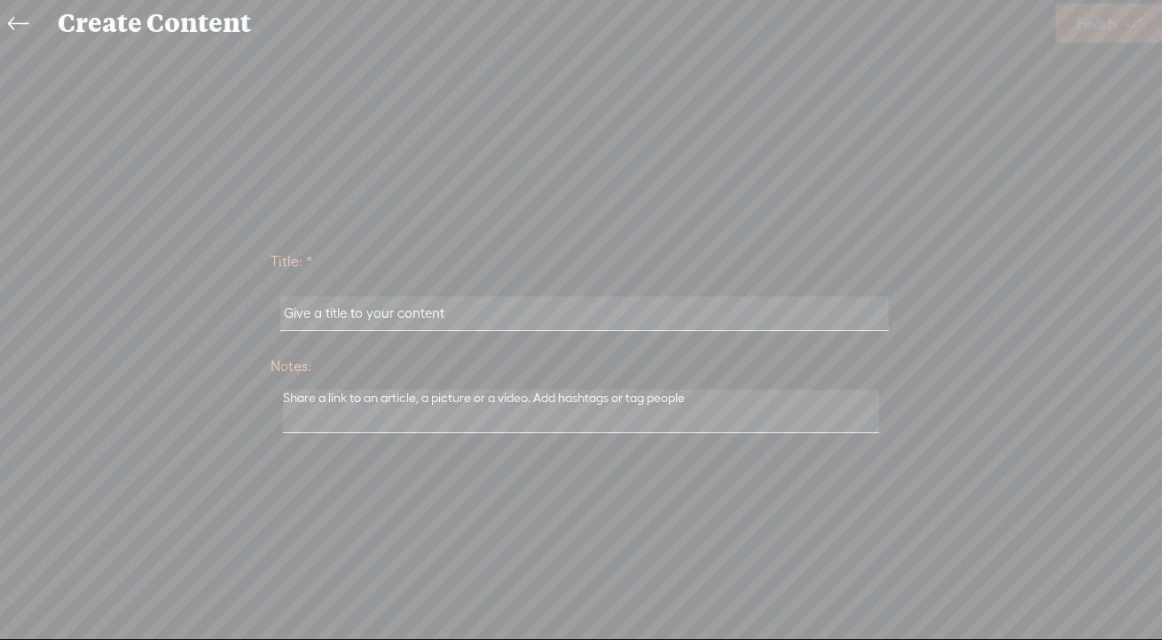
click at [484, 310] on input "text" at bounding box center [584, 313] width 608 height 35
paste input "10-Diálogos con mi yo ridículo"
type input "10-Diálogos con mi yo ridículo"
click at [1084, 21] on span "Finish" at bounding box center [1096, 23] width 41 height 45
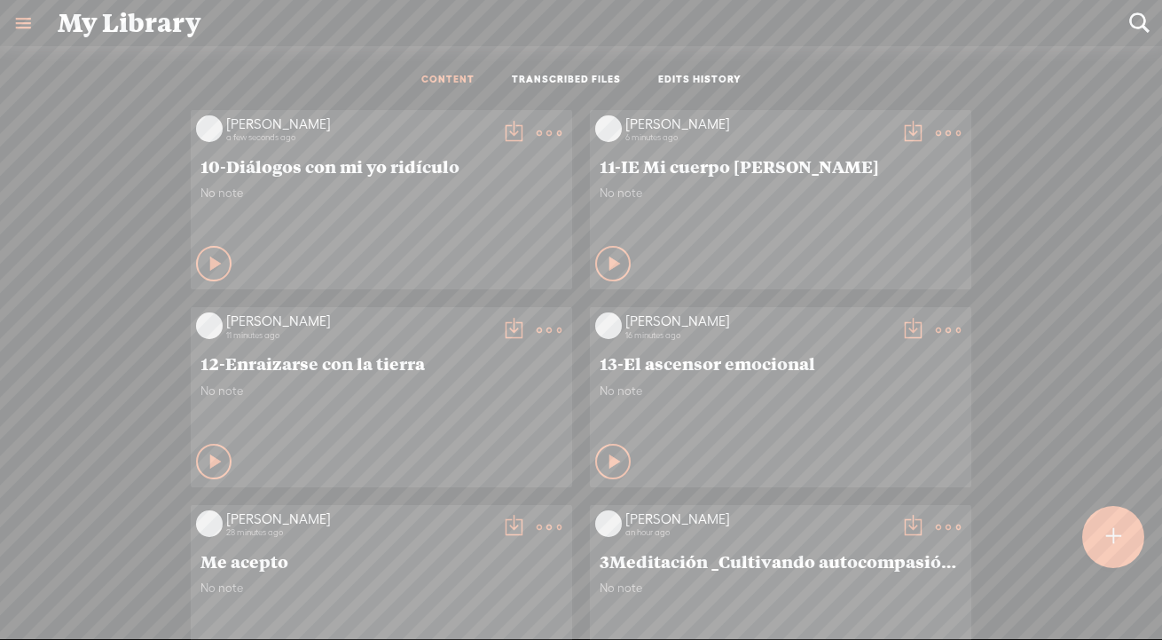
click at [509, 128] on t at bounding box center [513, 133] width 25 height 25
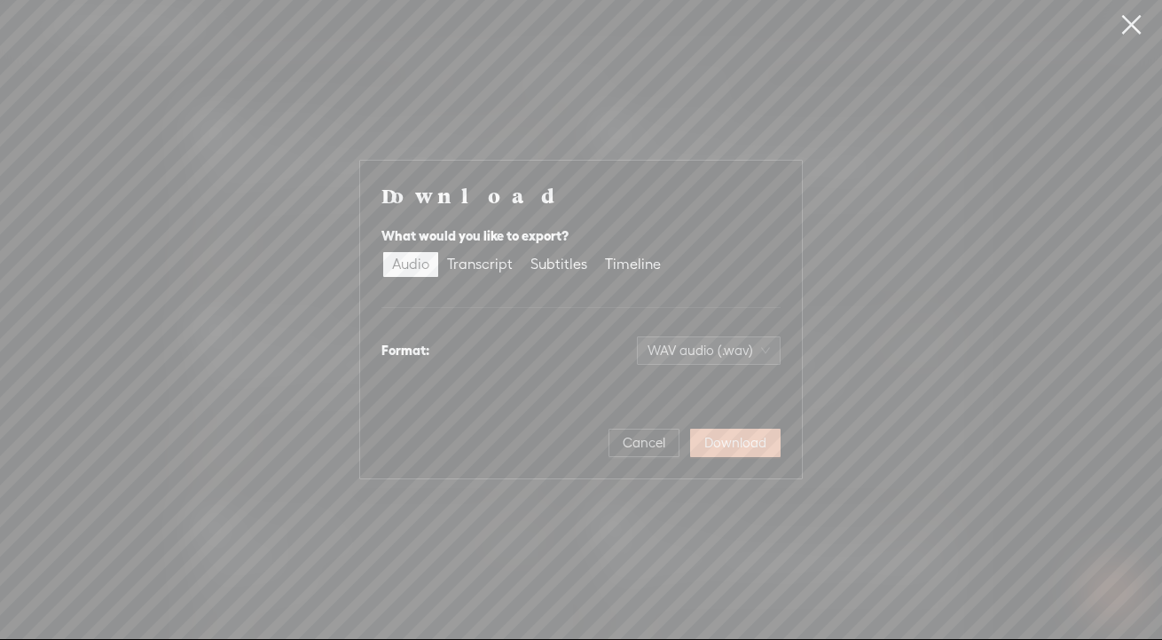
click at [752, 441] on span "Download" at bounding box center [735, 443] width 62 height 18
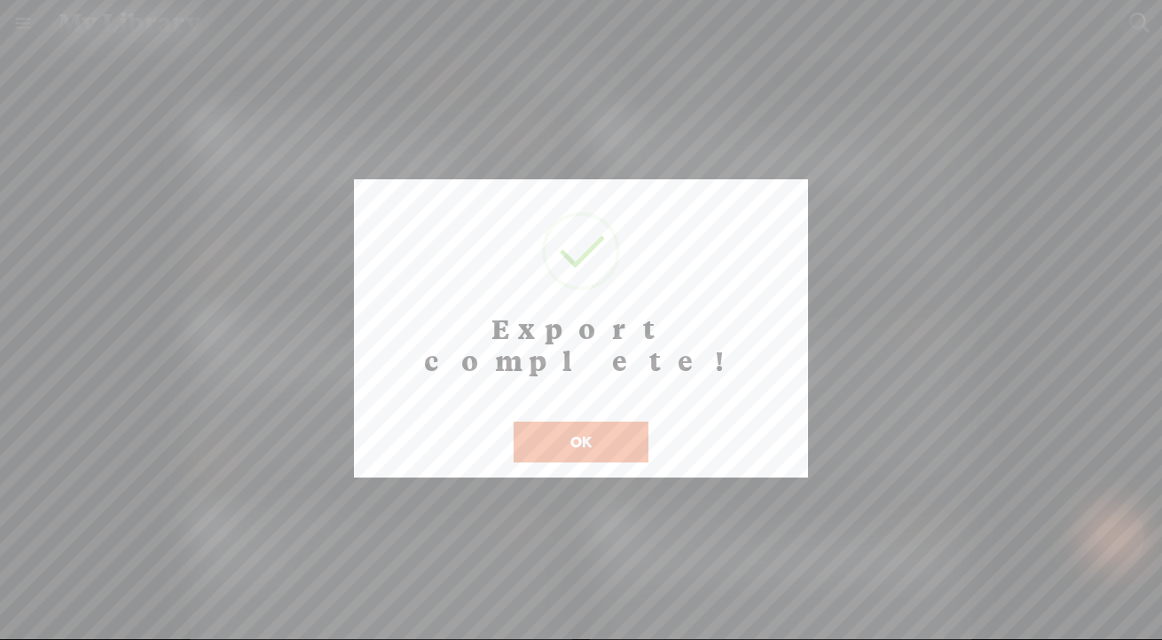
click at [590, 398] on div "OK" at bounding box center [581, 430] width 144 height 64
click at [595, 421] on button "OK" at bounding box center [581, 441] width 135 height 41
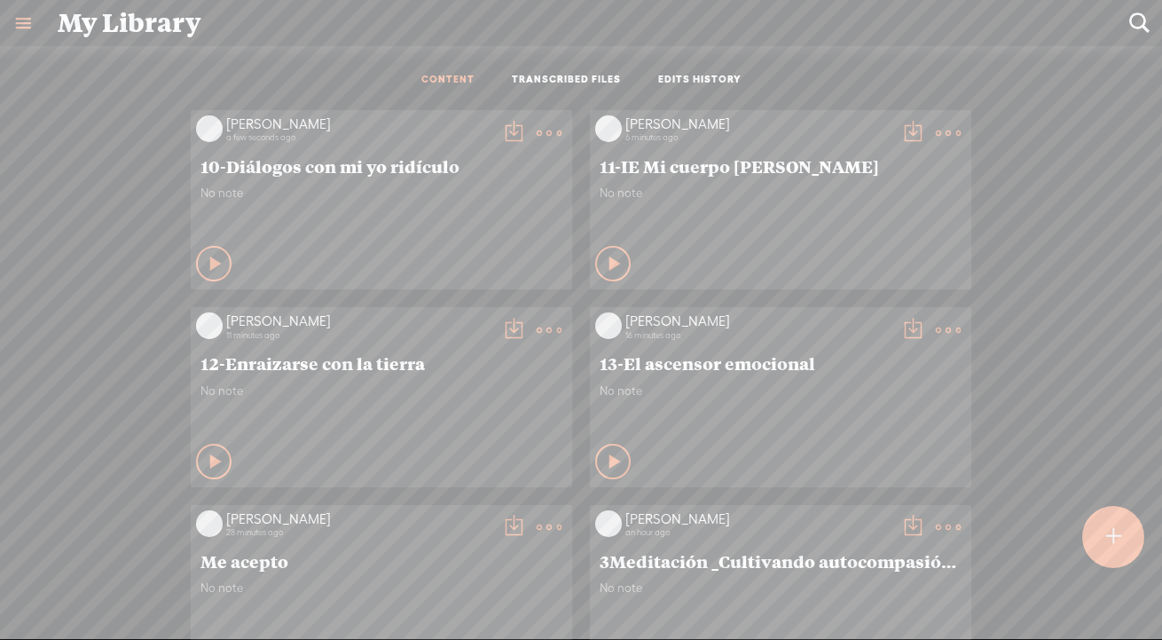
click at [502, 128] on t at bounding box center [513, 133] width 25 height 25
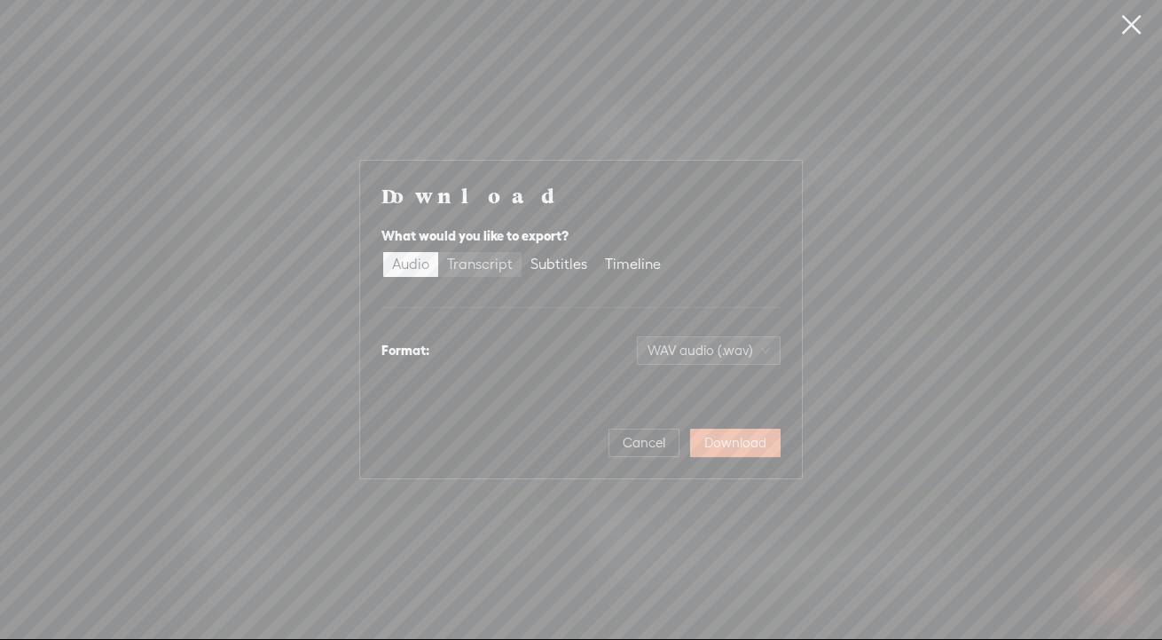
click at [485, 260] on div "Transcript" at bounding box center [480, 264] width 66 height 25
click at [438, 252] on input "Transcript" at bounding box center [438, 252] width 0 height 0
click at [716, 352] on span "Plain text (.txt)" at bounding box center [719, 350] width 101 height 27
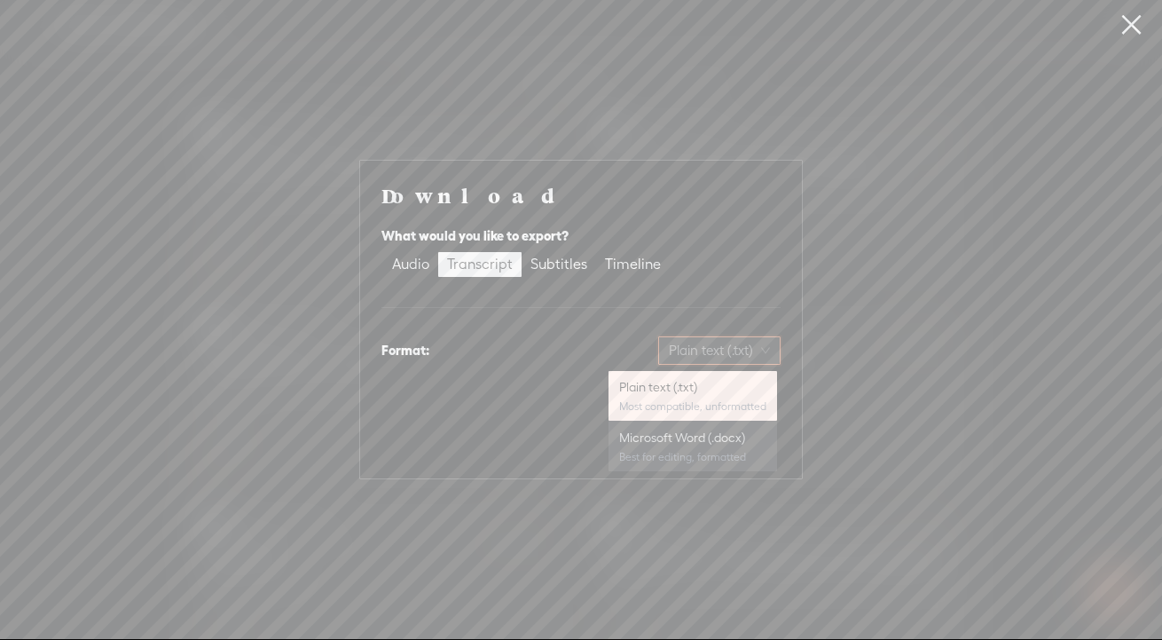
click at [686, 434] on div "Microsoft Word (.docx)" at bounding box center [692, 437] width 147 height 18
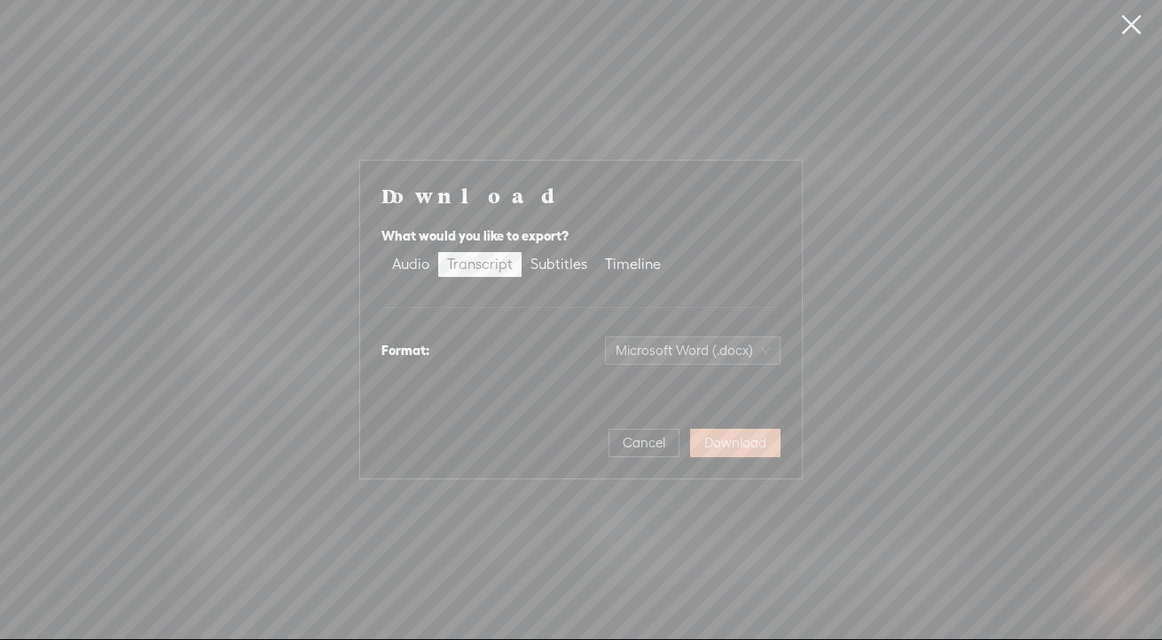
click at [720, 446] on span "Download" at bounding box center [735, 443] width 62 height 18
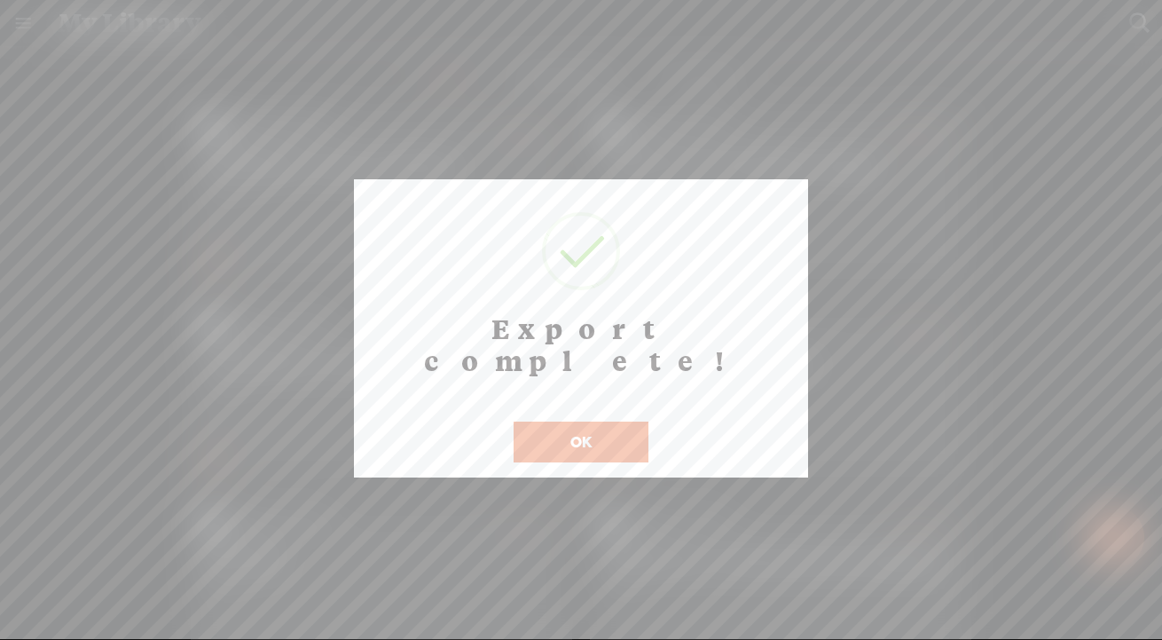
click at [608, 421] on button "OK" at bounding box center [581, 441] width 135 height 41
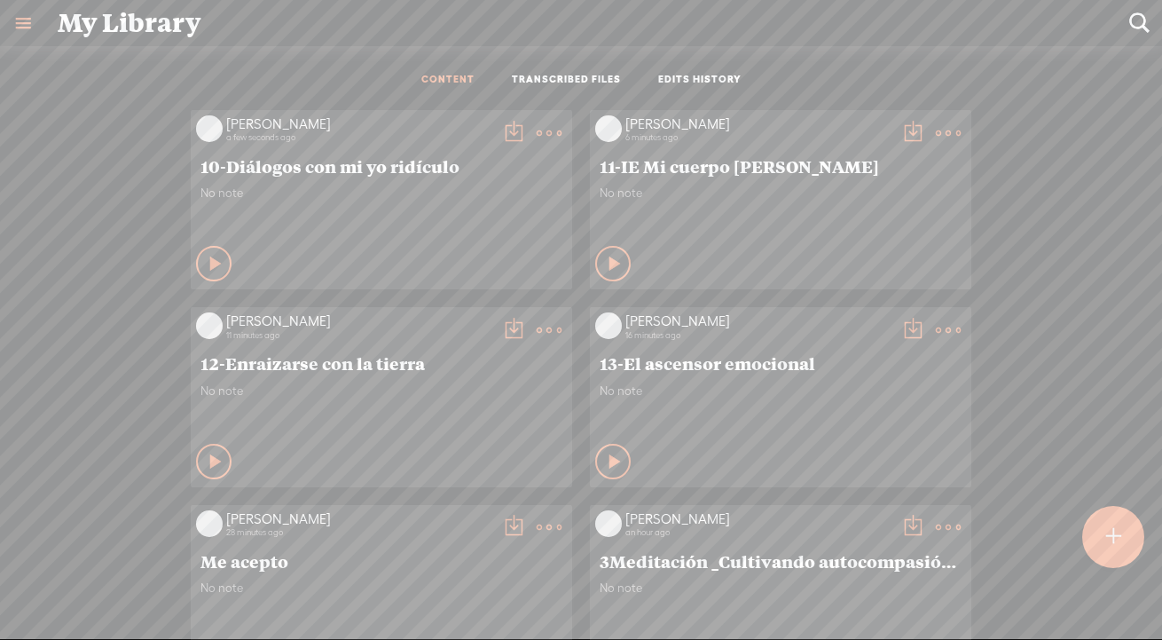
click at [1084, 543] on t at bounding box center [1113, 536] width 15 height 39
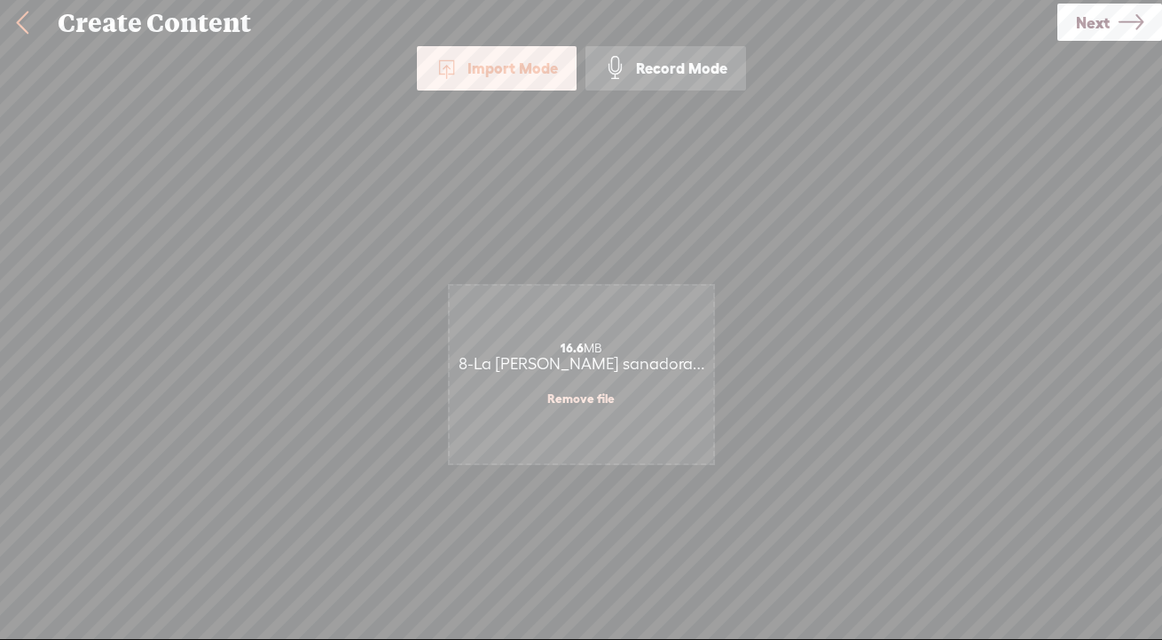
click at [1079, 35] on span "Next" at bounding box center [1093, 22] width 34 height 45
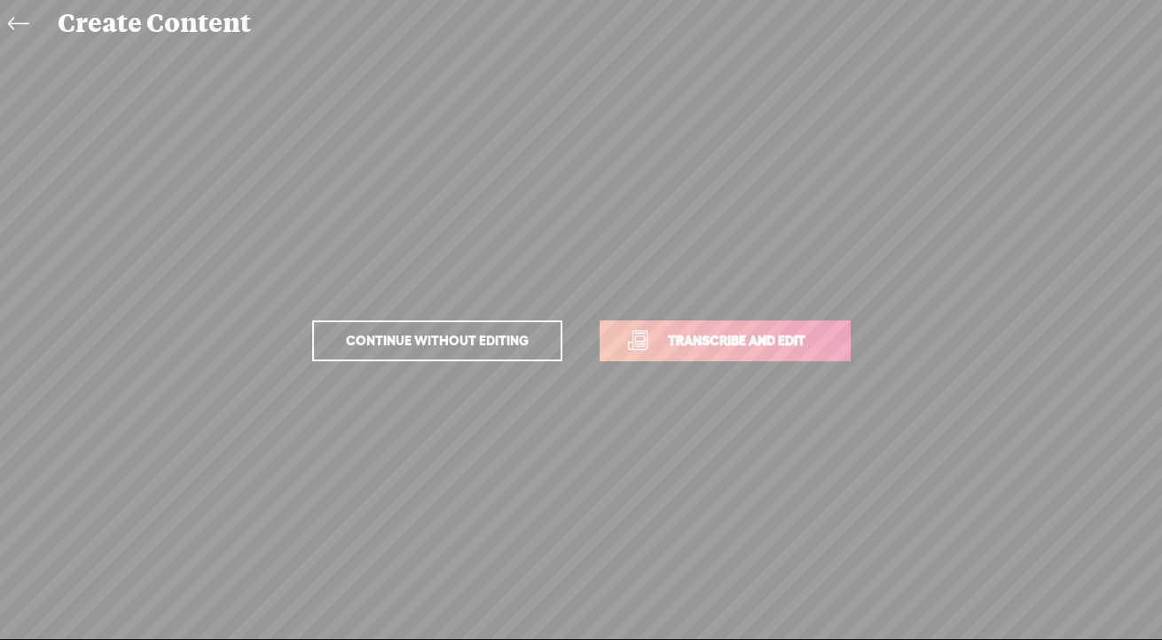
click at [713, 313] on p "Continue without editing Transcribe and edit" at bounding box center [581, 341] width 621 height 78
click at [731, 340] on span "Transcribe and edit" at bounding box center [736, 340] width 175 height 20
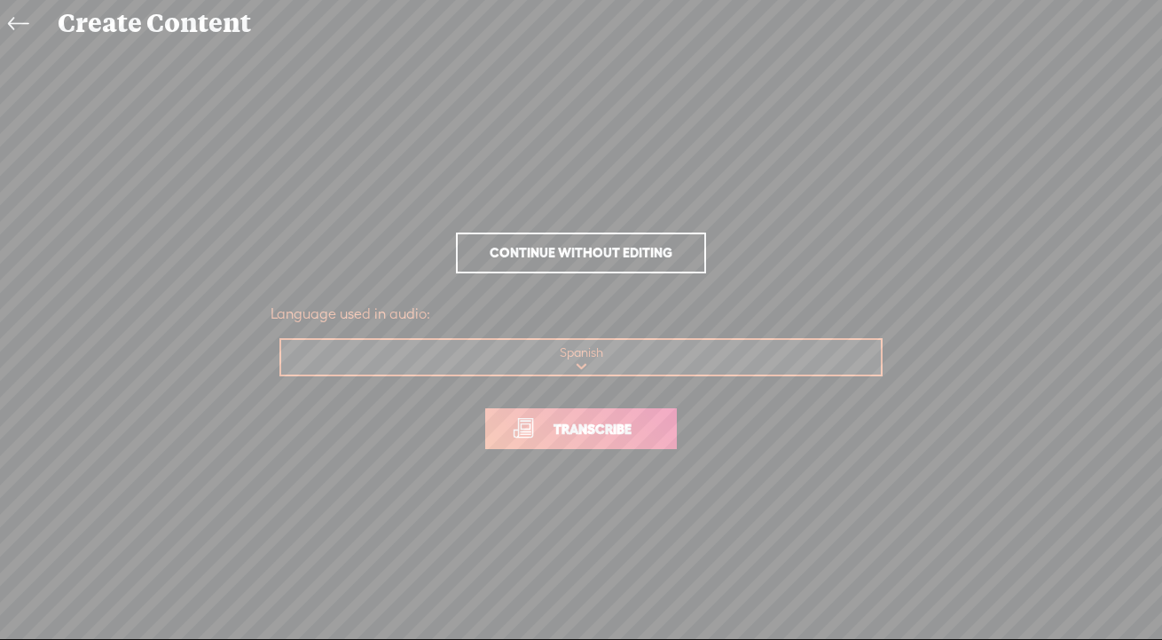
click at [572, 428] on span "Transcribe" at bounding box center [592, 429] width 115 height 20
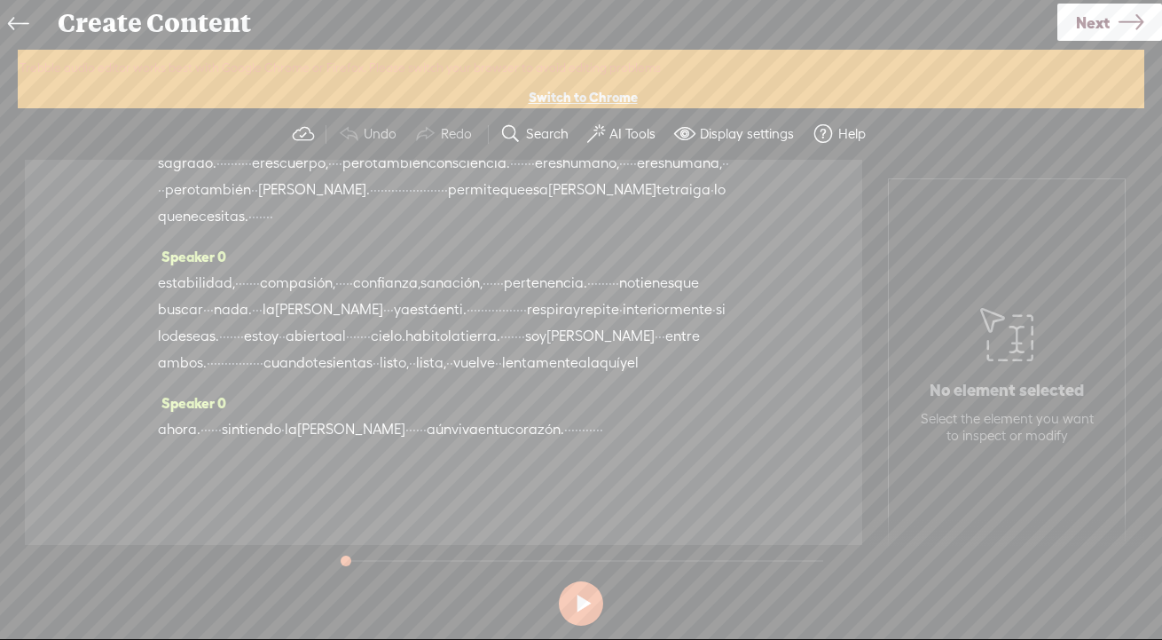
scroll to position [576, 0]
click at [1079, 23] on span "Next" at bounding box center [1093, 22] width 34 height 45
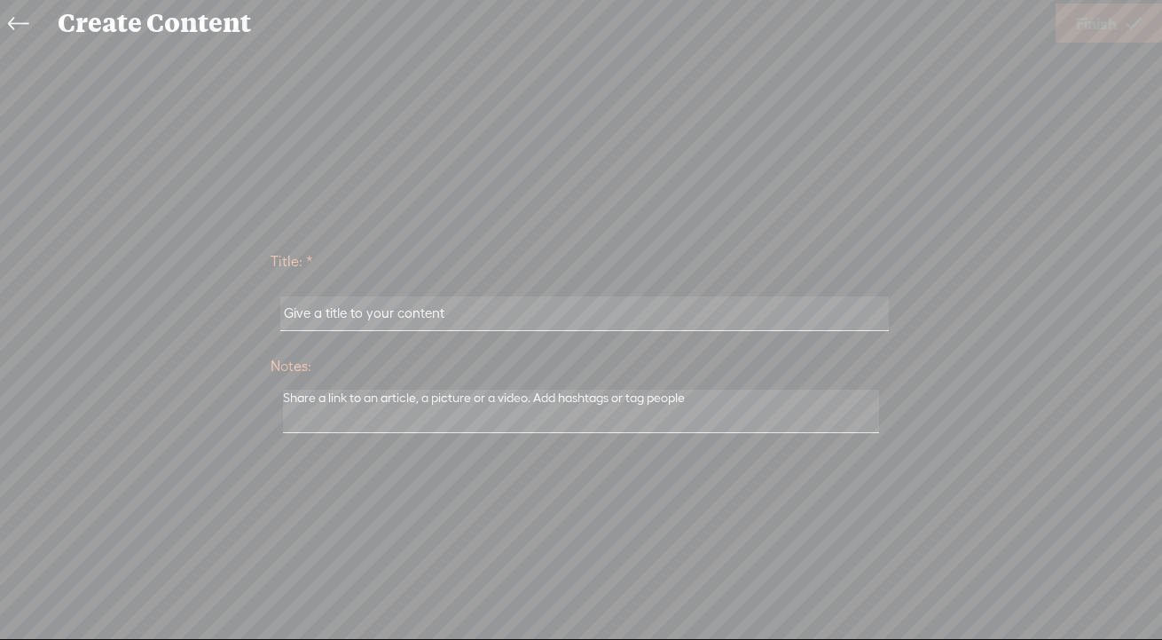
click at [388, 305] on input "text" at bounding box center [584, 313] width 608 height 35
click at [805, 315] on input "text" at bounding box center [584, 313] width 608 height 35
paste input "8-La [PERSON_NAME] sanadora que desciende"
type input "8-La [PERSON_NAME] sanadora que desciende"
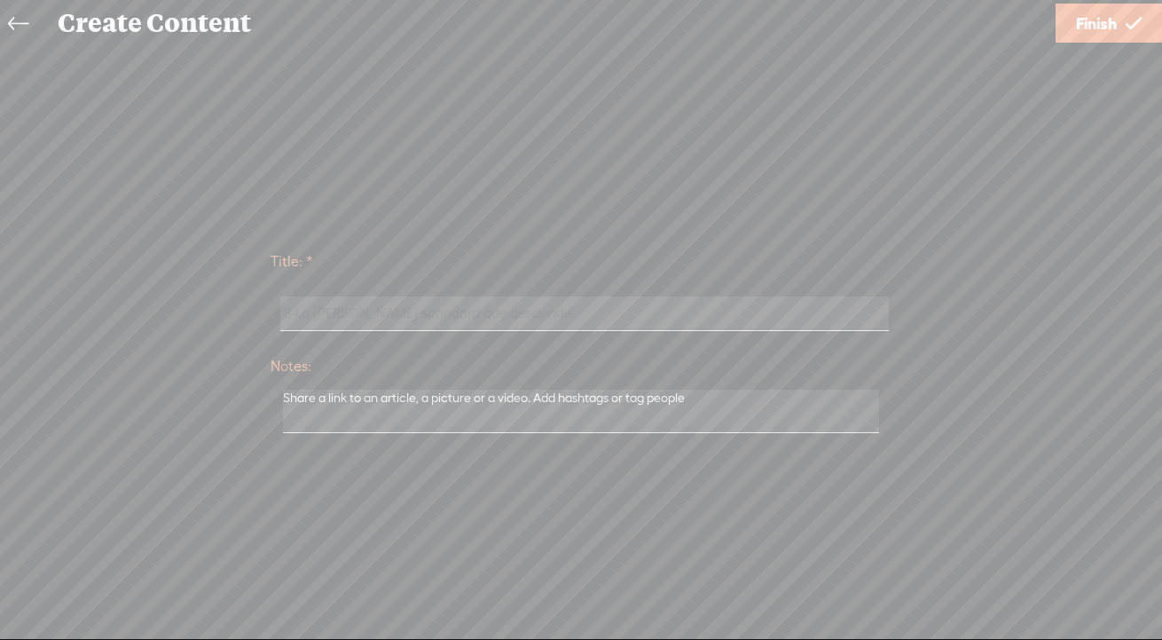
click at [1084, 20] on span "Finish" at bounding box center [1096, 23] width 41 height 45
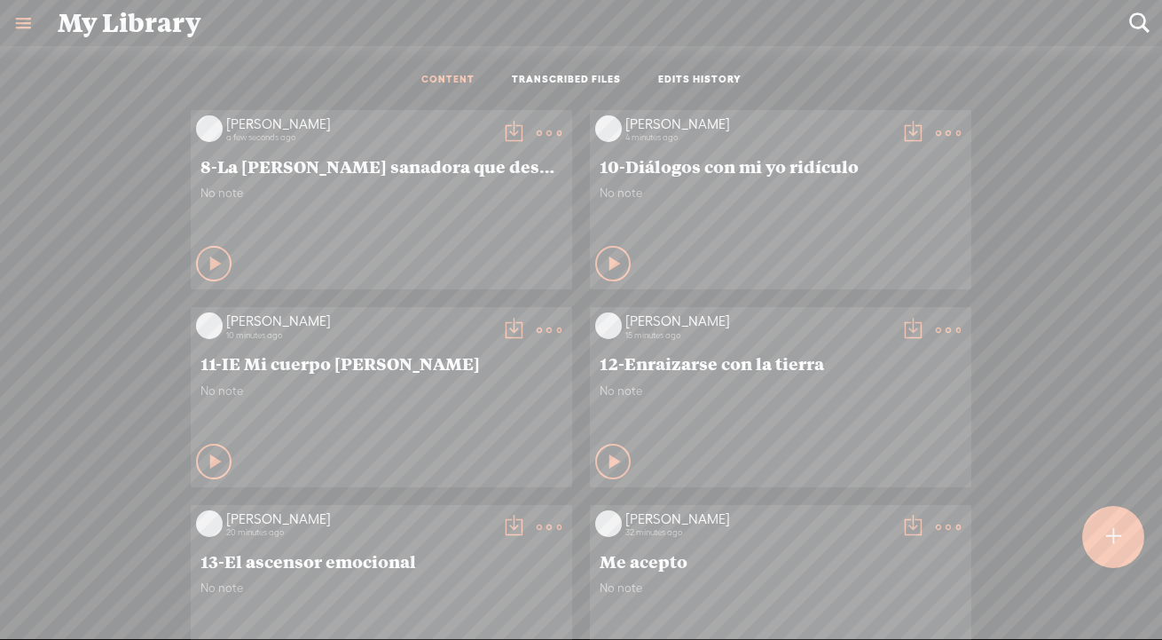
click at [510, 128] on t at bounding box center [513, 133] width 25 height 25
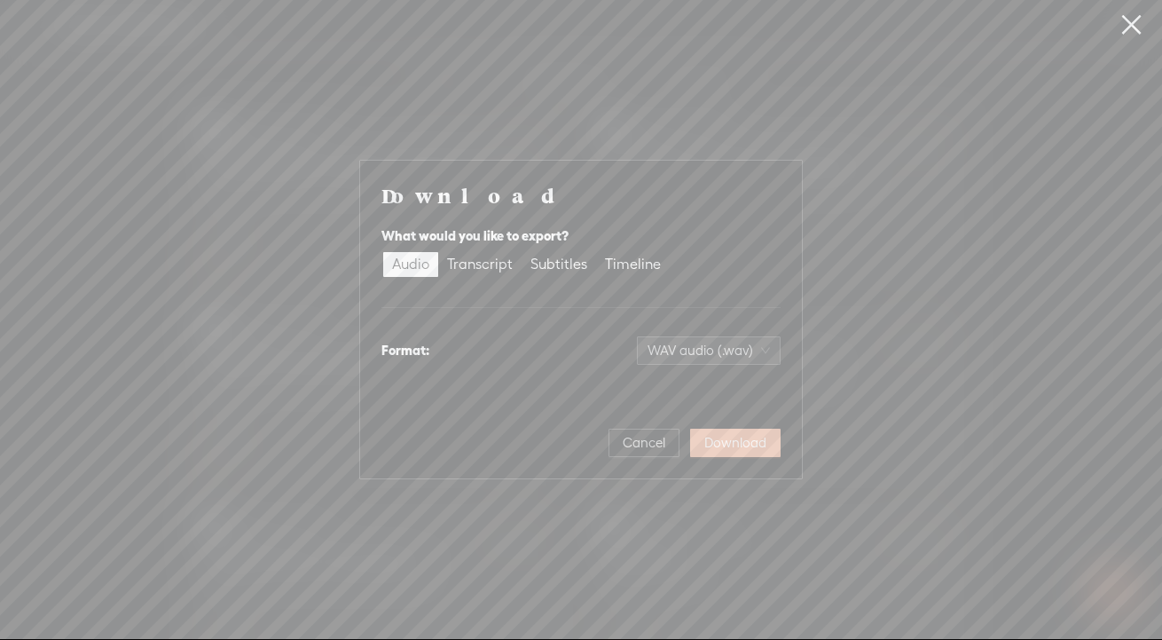
click at [719, 441] on span "Download" at bounding box center [735, 443] width 62 height 18
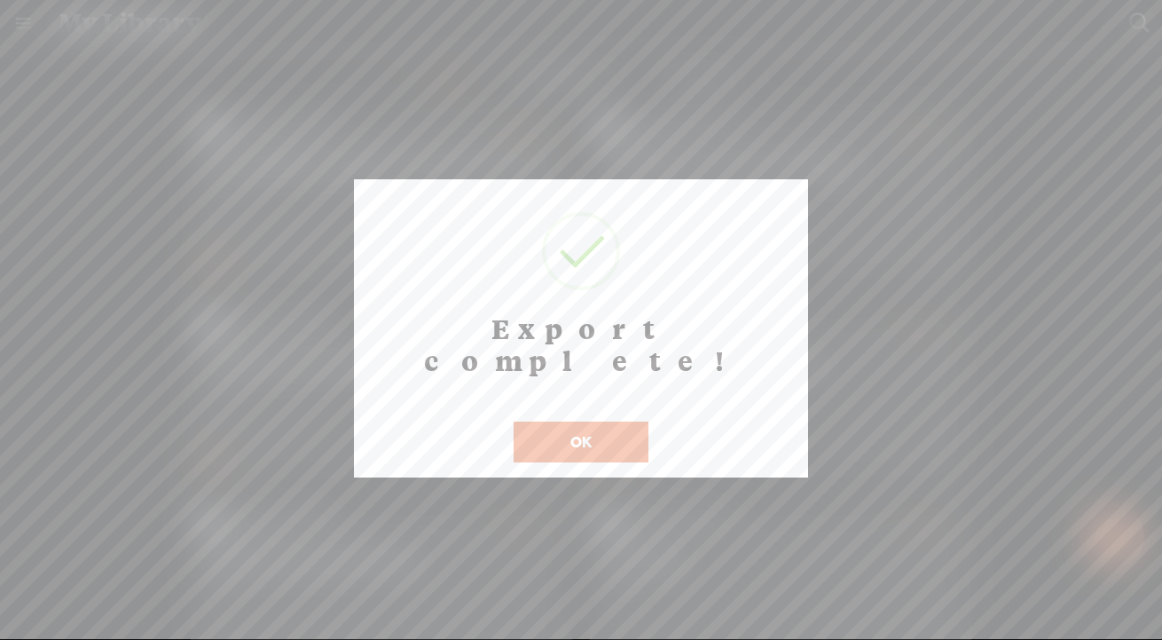
click at [583, 421] on button "OK" at bounding box center [581, 441] width 135 height 41
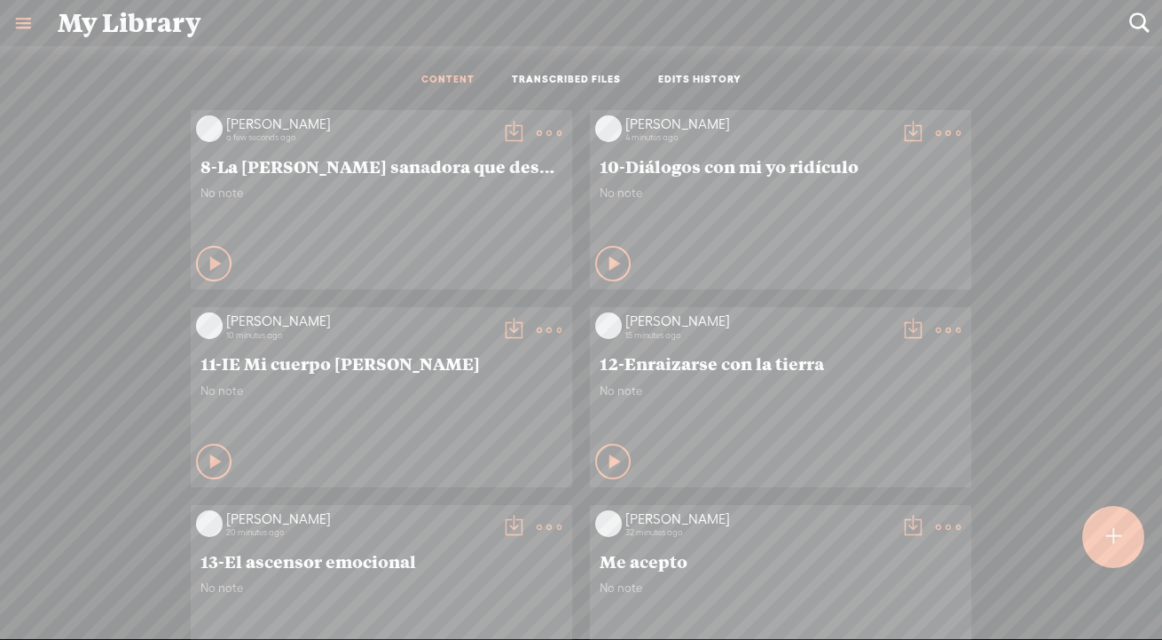
click at [506, 133] on t at bounding box center [513, 133] width 25 height 25
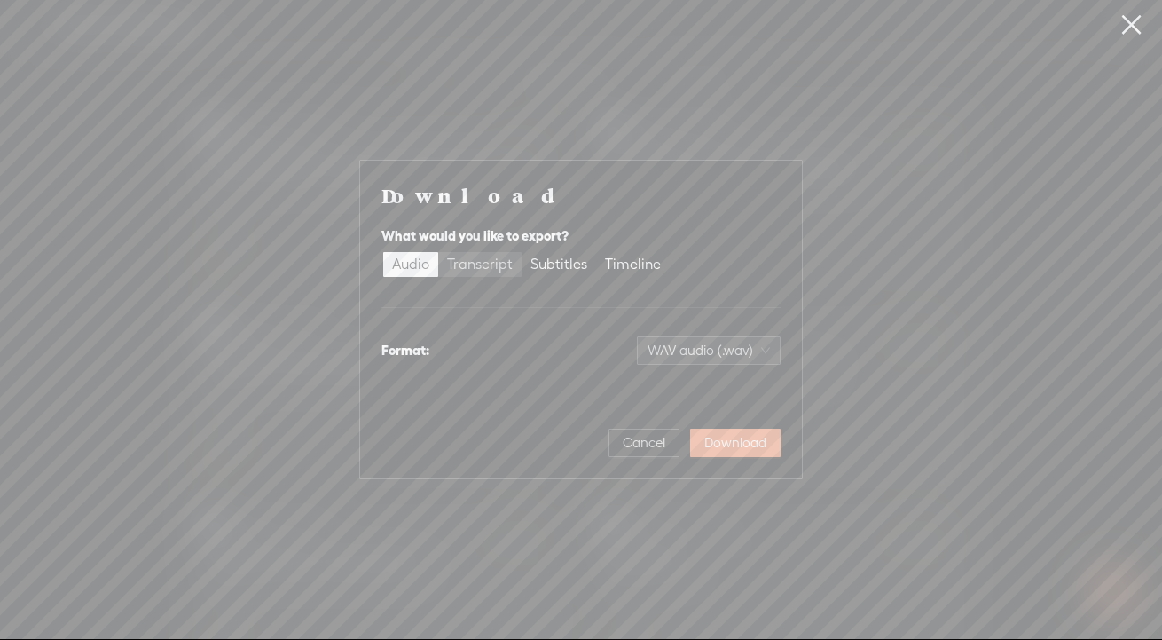
click at [456, 264] on div "Transcript" at bounding box center [480, 264] width 66 height 25
click at [438, 252] on input "Transcript" at bounding box center [438, 252] width 0 height 0
click at [738, 351] on span "Plain text (.txt)" at bounding box center [719, 350] width 101 height 27
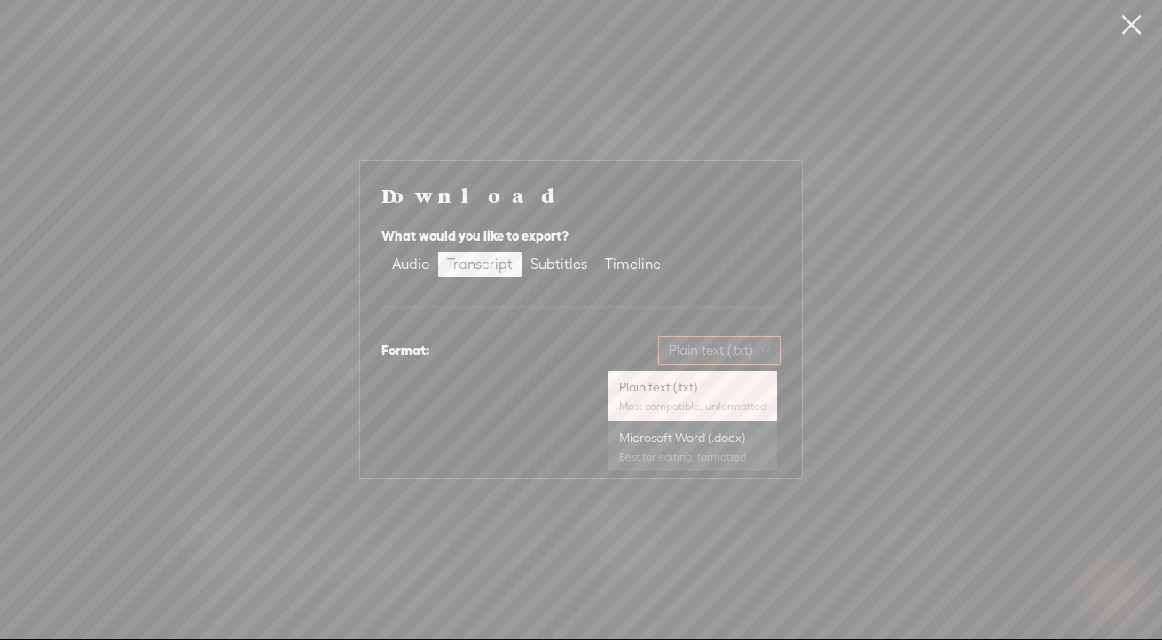
click at [714, 437] on div "Microsoft Word (.docx)" at bounding box center [692, 437] width 147 height 18
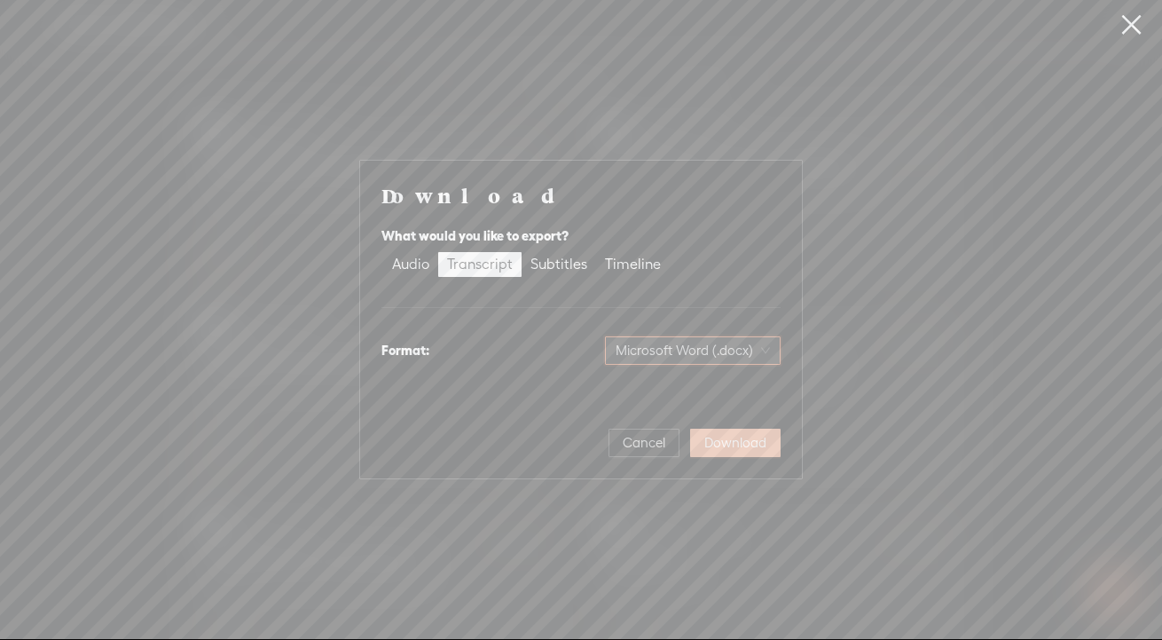
click at [745, 447] on span "Download" at bounding box center [735, 443] width 62 height 18
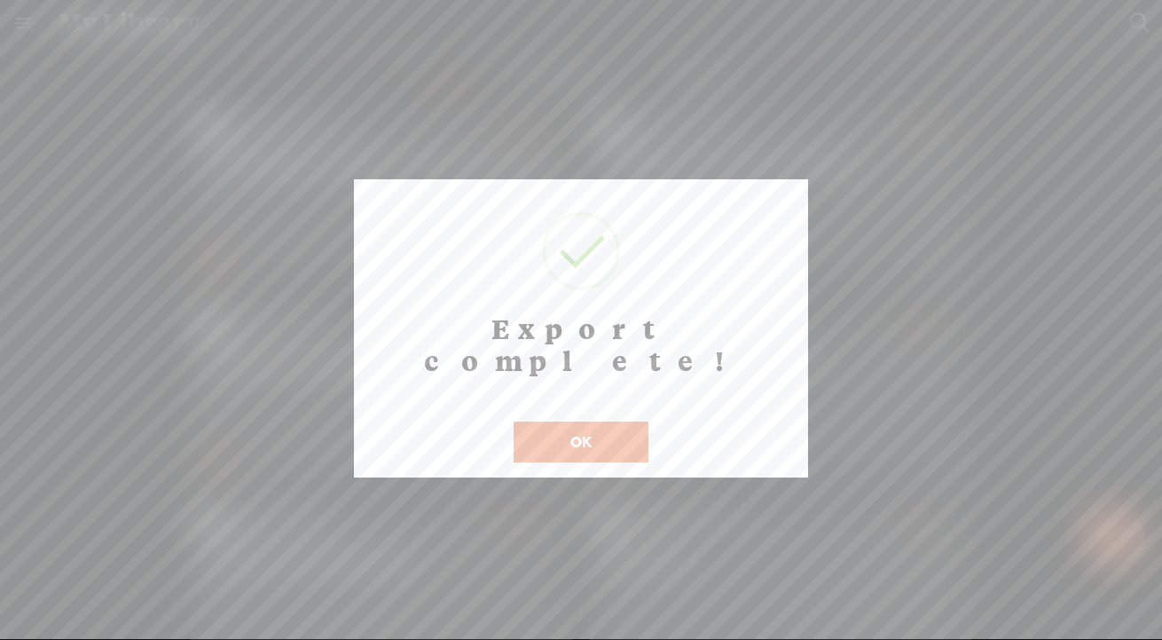
click at [602, 421] on button "OK" at bounding box center [581, 441] width 135 height 41
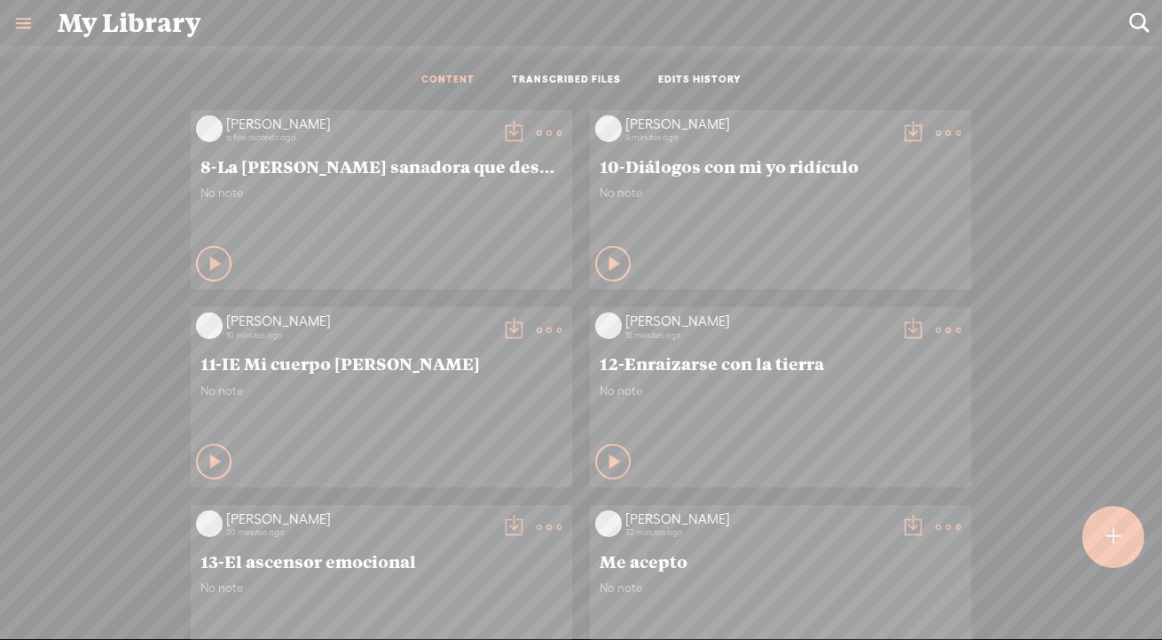
click at [1084, 543] on t at bounding box center [1113, 536] width 15 height 39
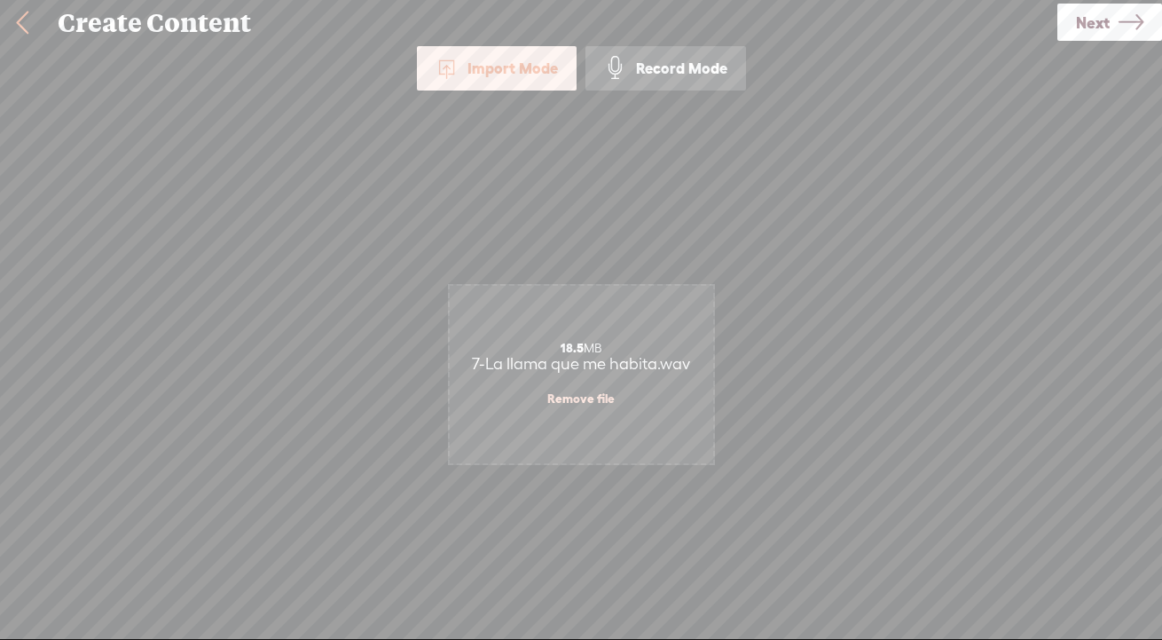
click at [1084, 26] on link "Next" at bounding box center [1109, 22] width 105 height 37
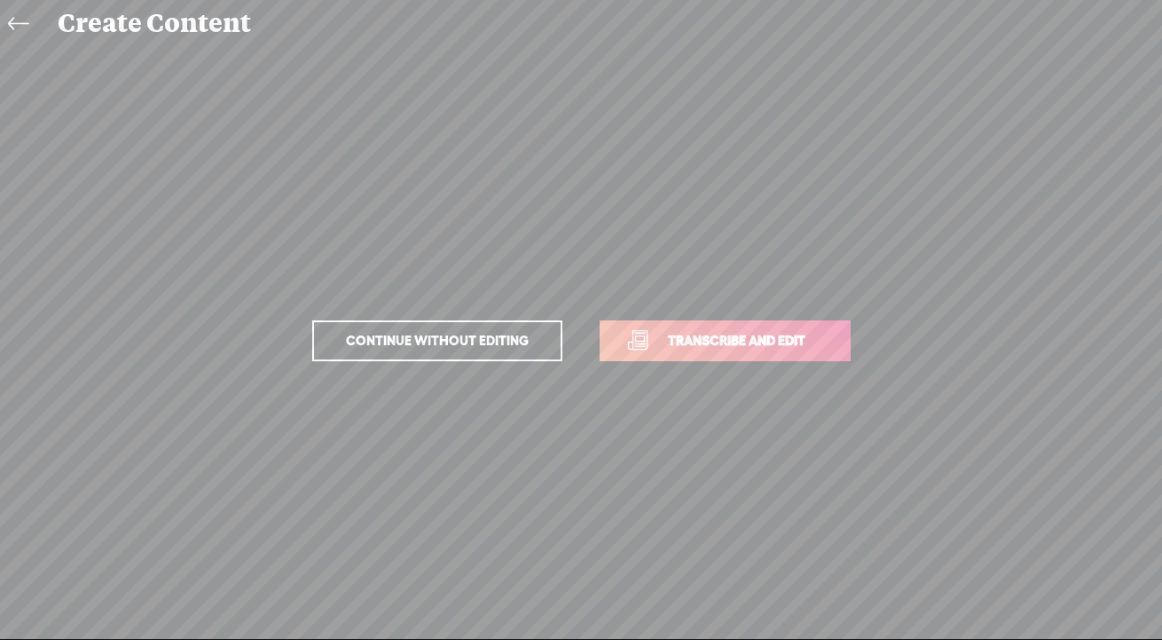
click at [710, 341] on span "Transcribe and edit" at bounding box center [736, 340] width 175 height 20
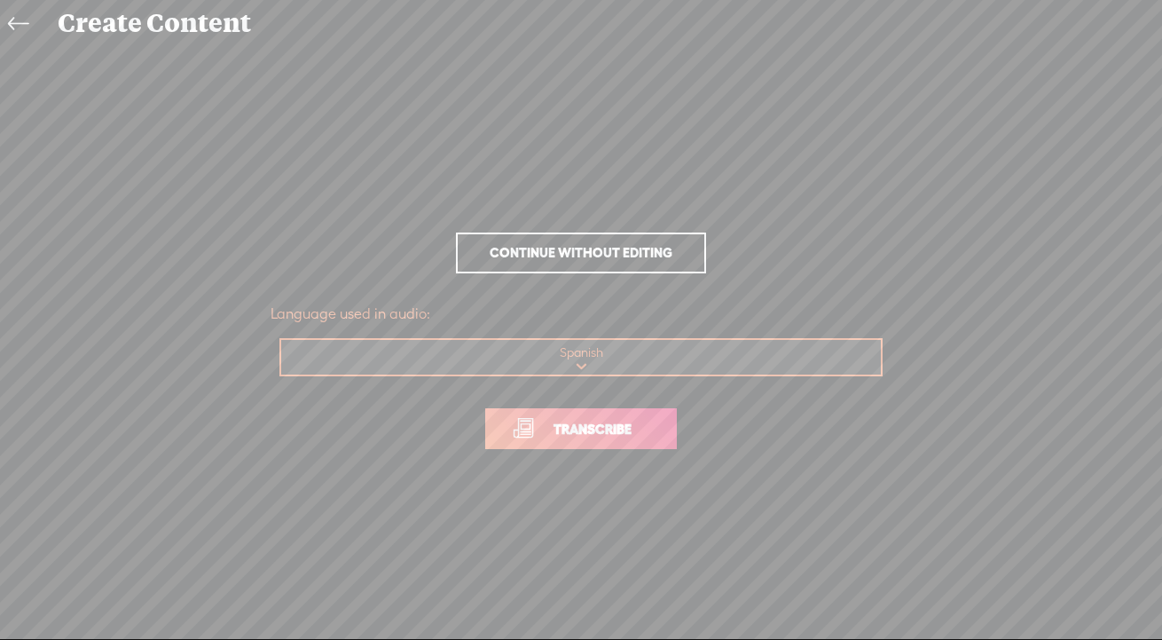
click at [595, 428] on span "Transcribe" at bounding box center [592, 429] width 115 height 20
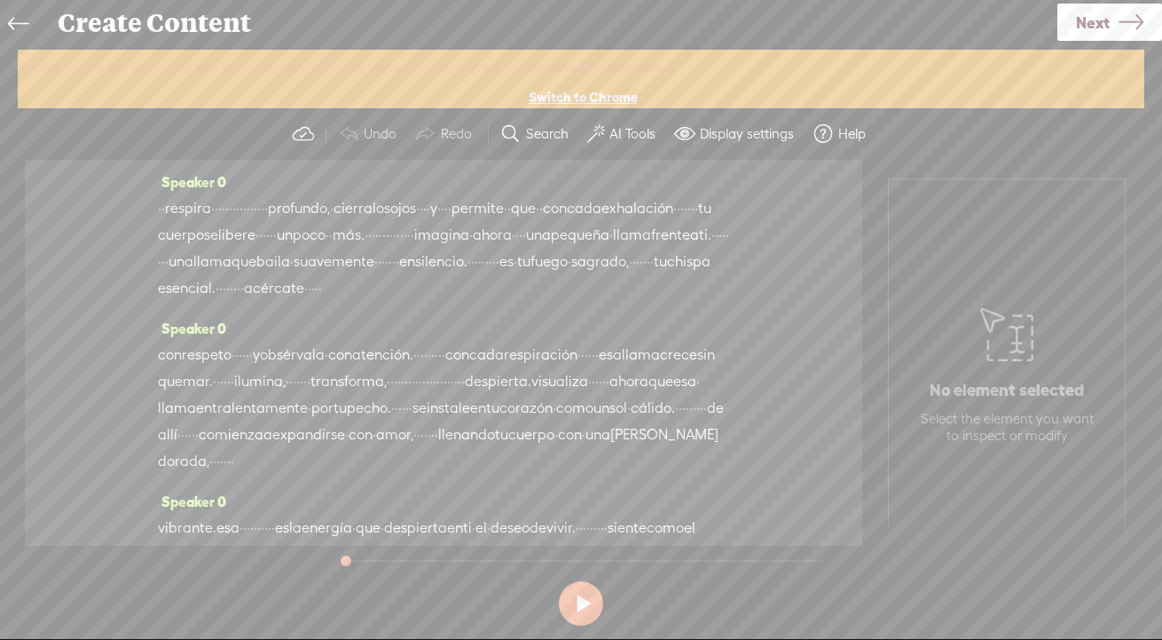
click at [581, 98] on link "Switch to Chrome" at bounding box center [583, 98] width 109 height 18
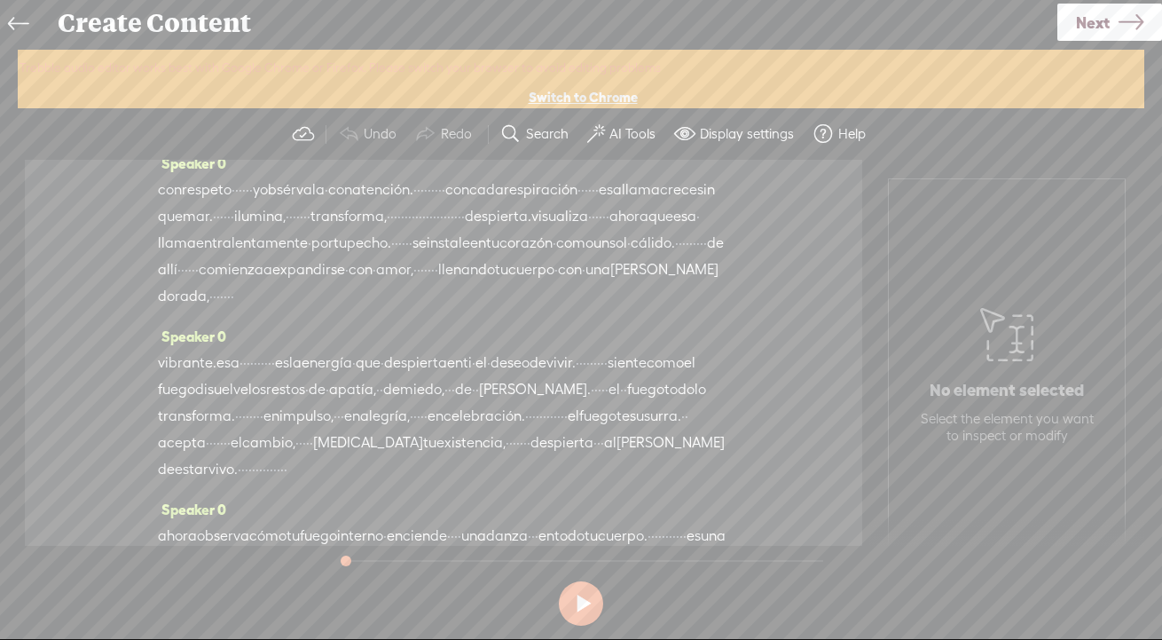
scroll to position [164, 0]
click at [624, 130] on label "AI Tools" at bounding box center [632, 134] width 46 height 18
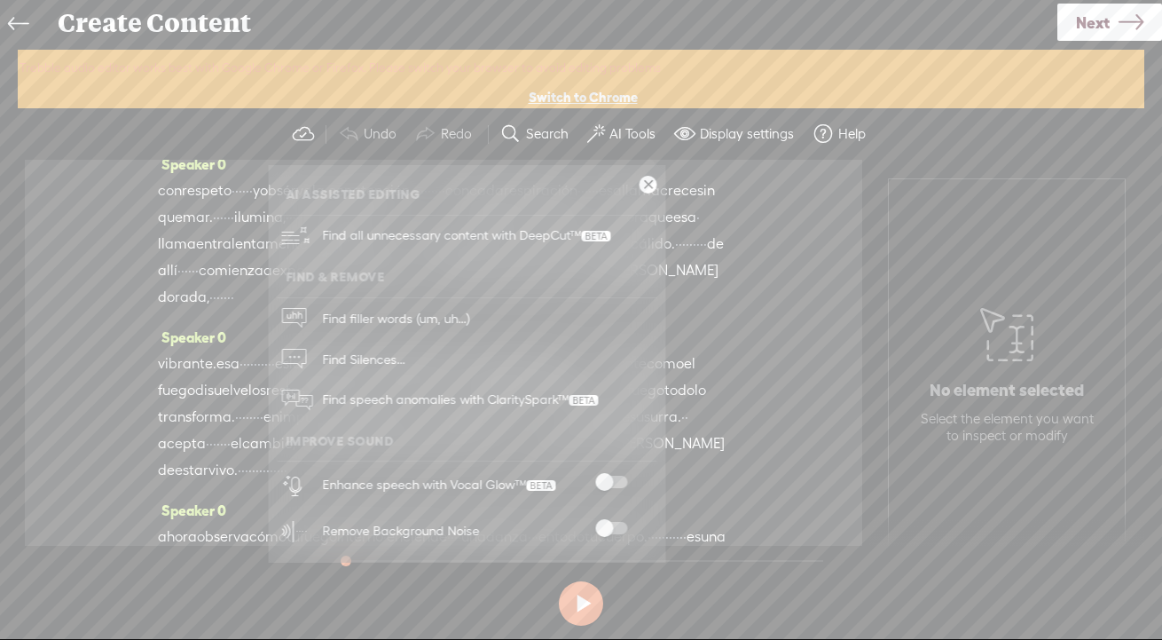
click at [609, 486] on span at bounding box center [611, 481] width 32 height 12
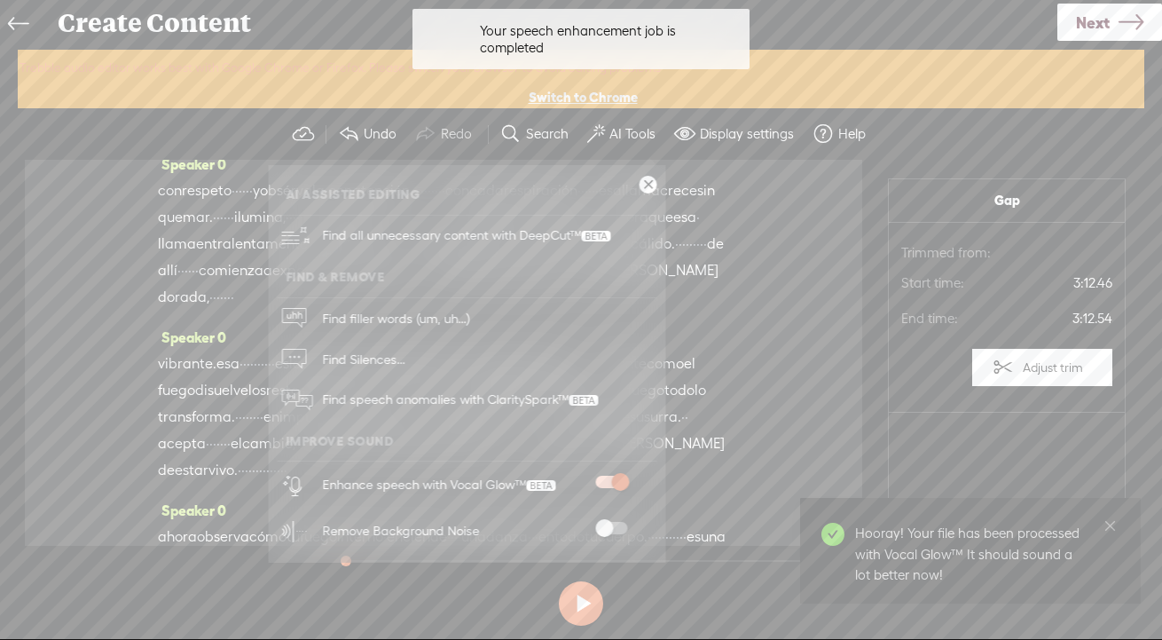
click at [616, 526] on span at bounding box center [611, 528] width 32 height 12
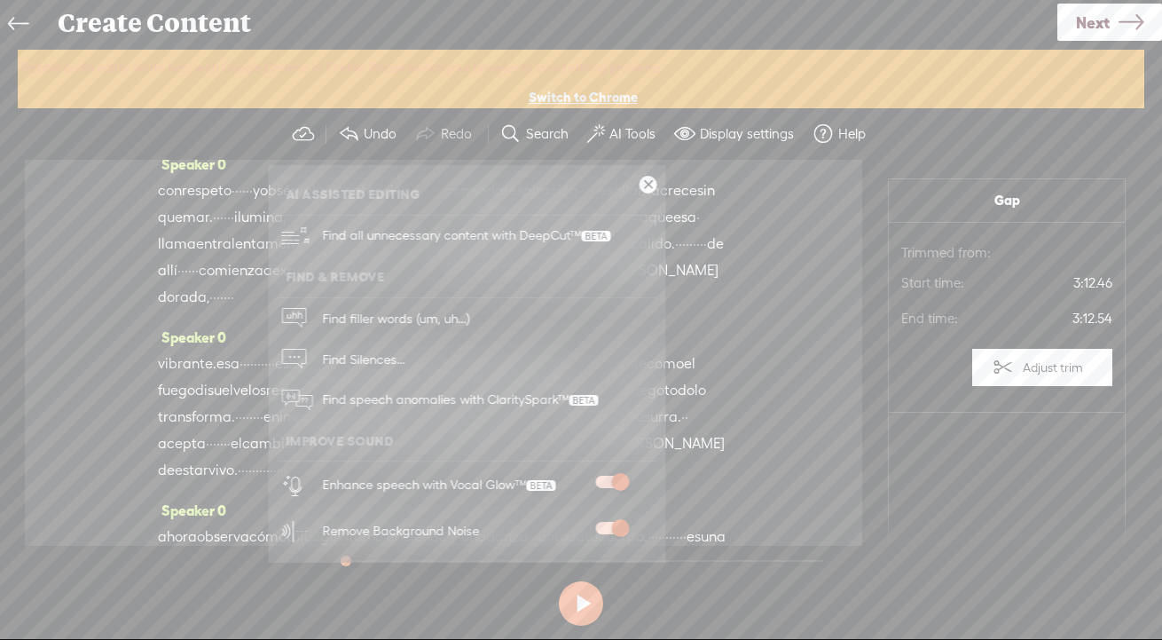
click at [1084, 23] on span "Next" at bounding box center [1093, 22] width 34 height 45
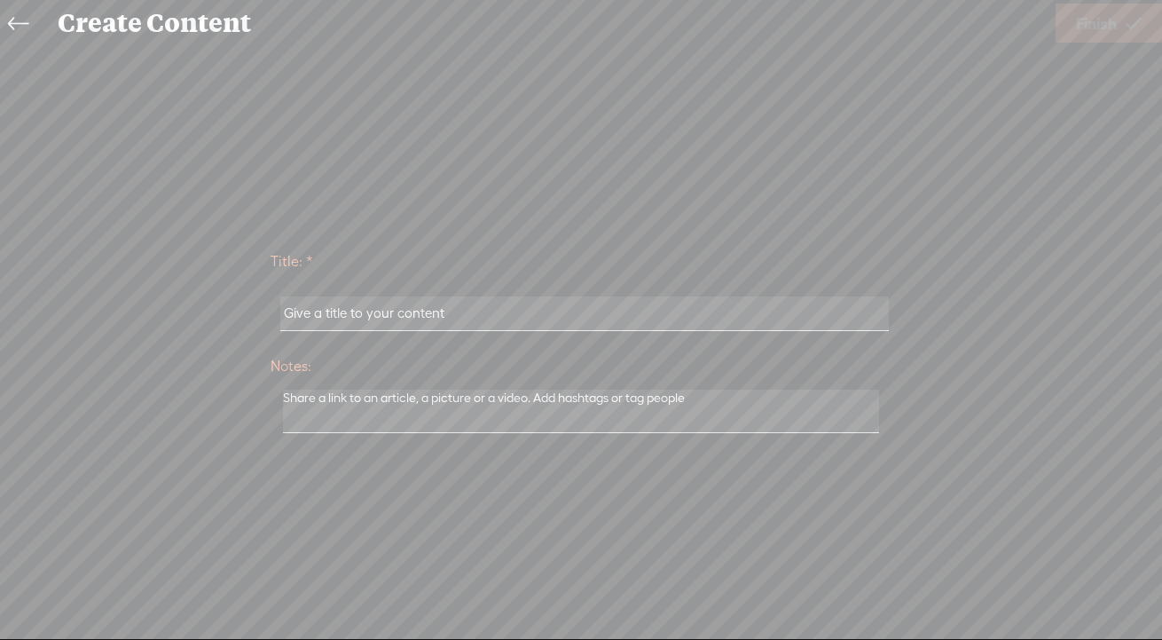
click at [390, 319] on input "text" at bounding box center [584, 313] width 608 height 35
paste input "7-La llama que me habita"
type input "7-La llama que me habita"
click at [1084, 20] on span "Finish" at bounding box center [1096, 23] width 41 height 45
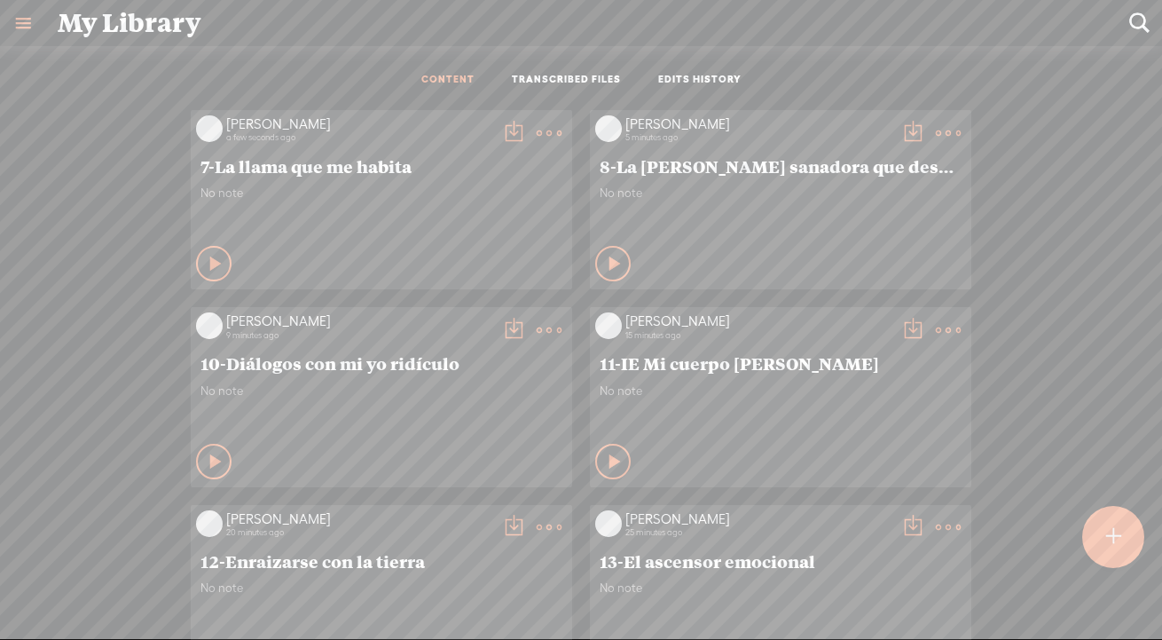
click at [513, 132] on t at bounding box center [513, 133] width 25 height 25
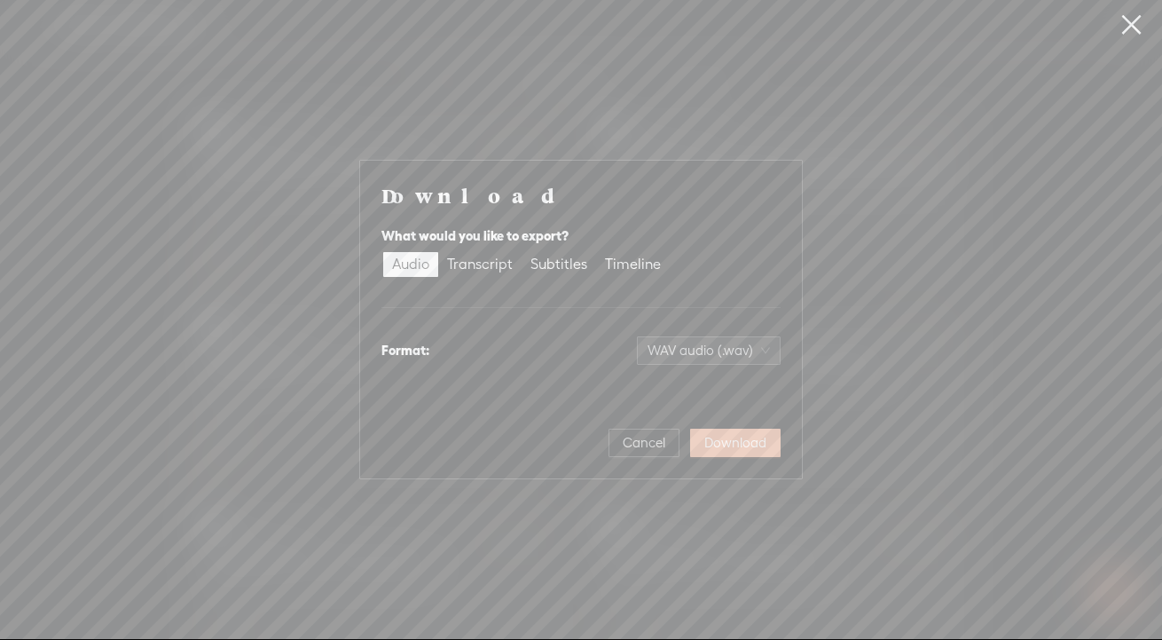
click at [749, 444] on span "Download" at bounding box center [735, 443] width 62 height 18
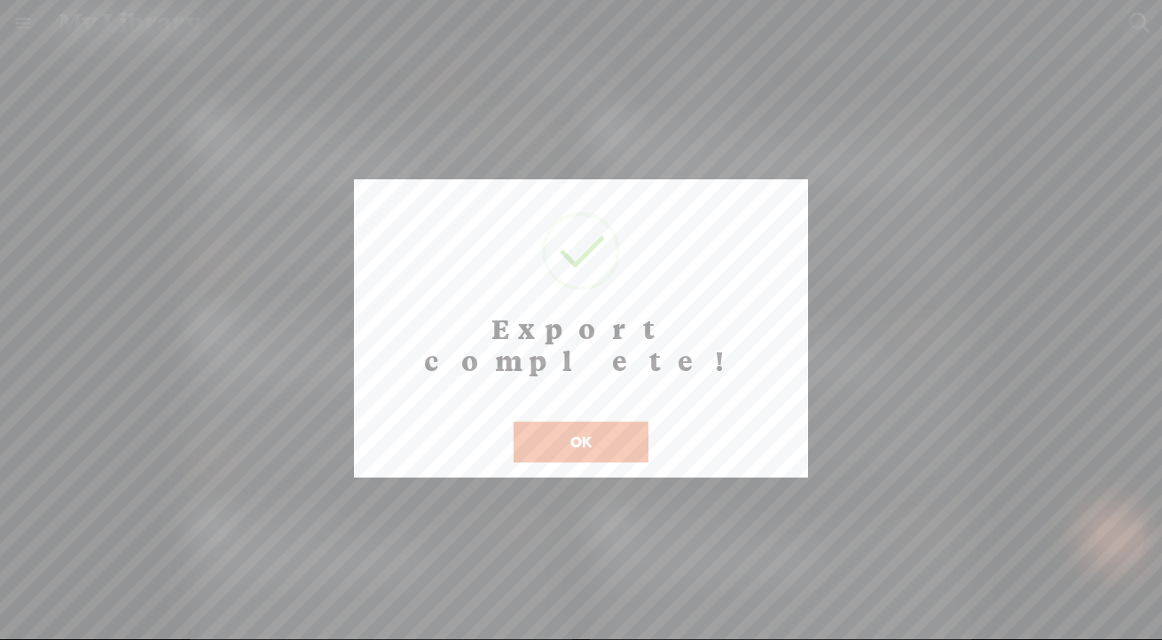
click at [561, 421] on button "OK" at bounding box center [581, 441] width 135 height 41
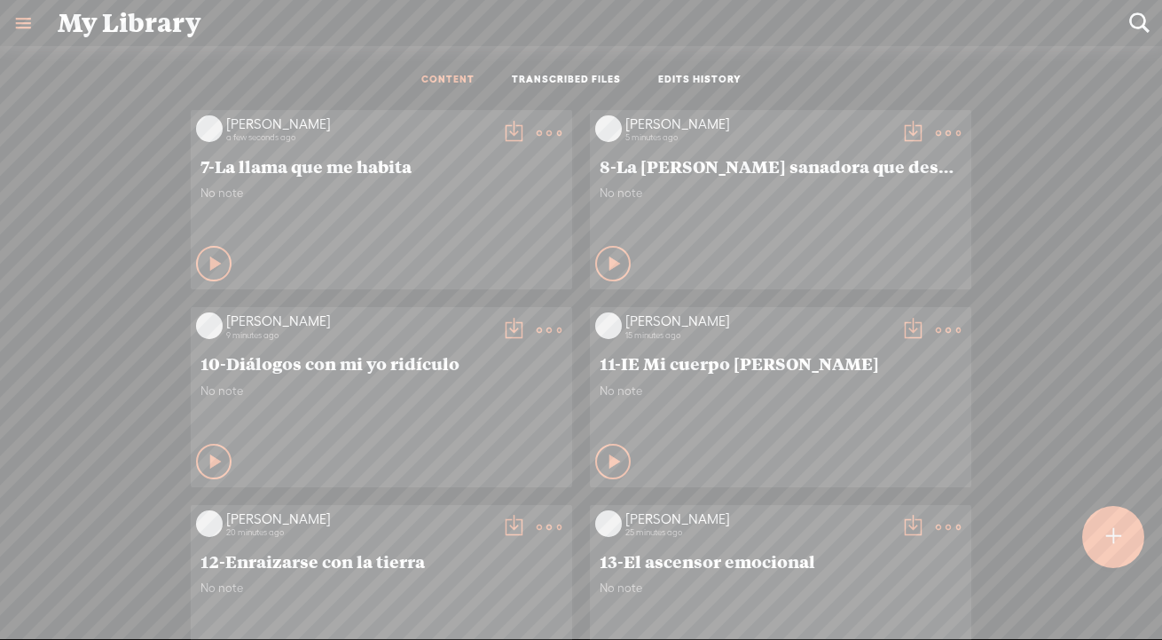
click at [512, 126] on t at bounding box center [513, 133] width 25 height 25
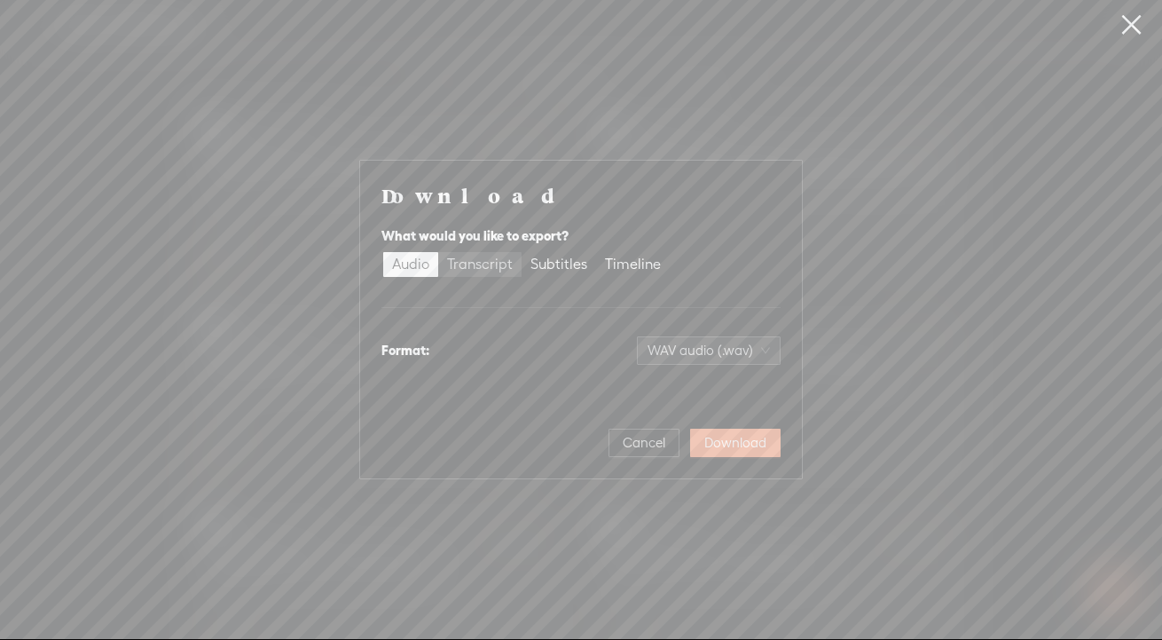
click at [466, 265] on div "Transcript" at bounding box center [480, 264] width 66 height 25
click at [438, 252] on input "Transcript" at bounding box center [438, 252] width 0 height 0
click at [726, 343] on span "Plain text (.txt)" at bounding box center [719, 350] width 101 height 27
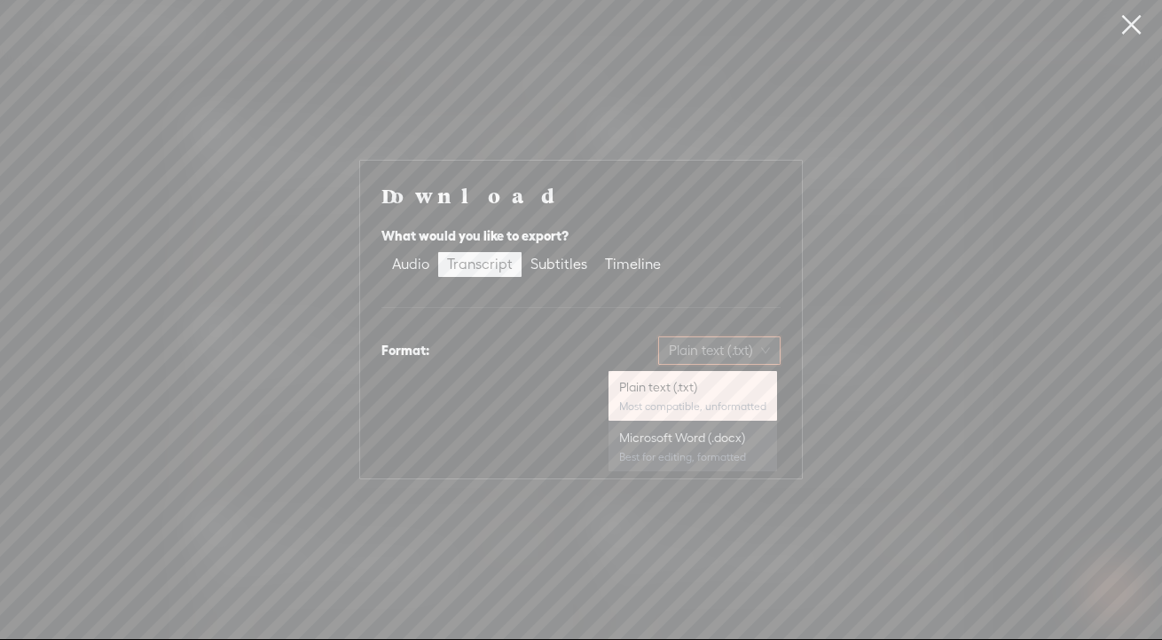
click at [674, 441] on div "Microsoft Word (.docx)" at bounding box center [692, 437] width 147 height 18
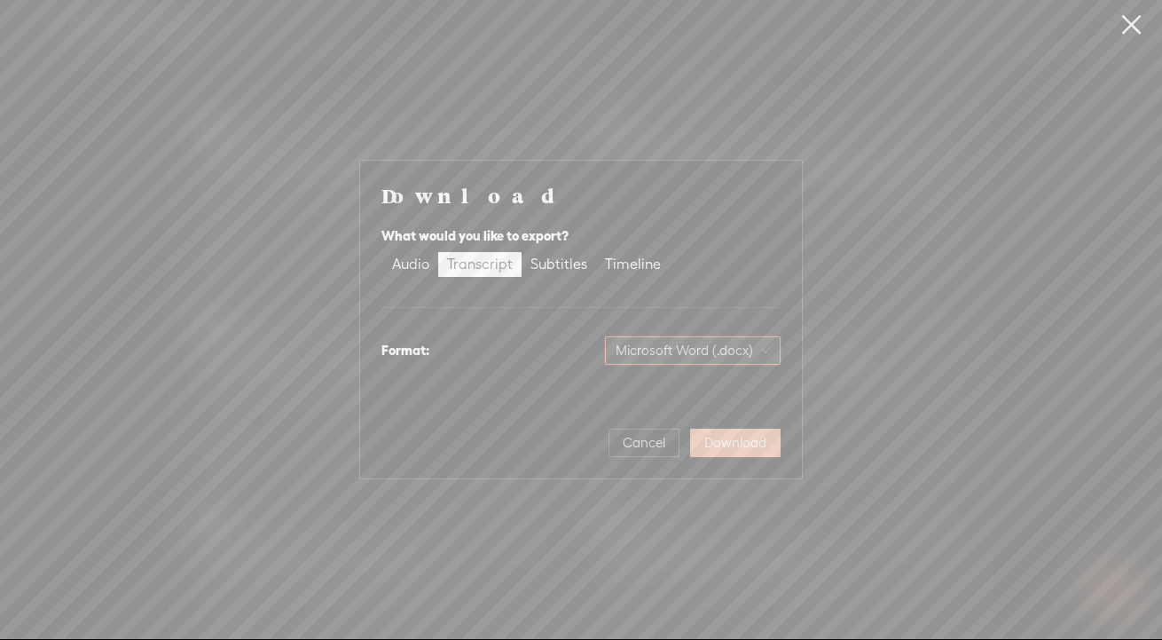
click at [748, 442] on span "Download" at bounding box center [735, 443] width 62 height 18
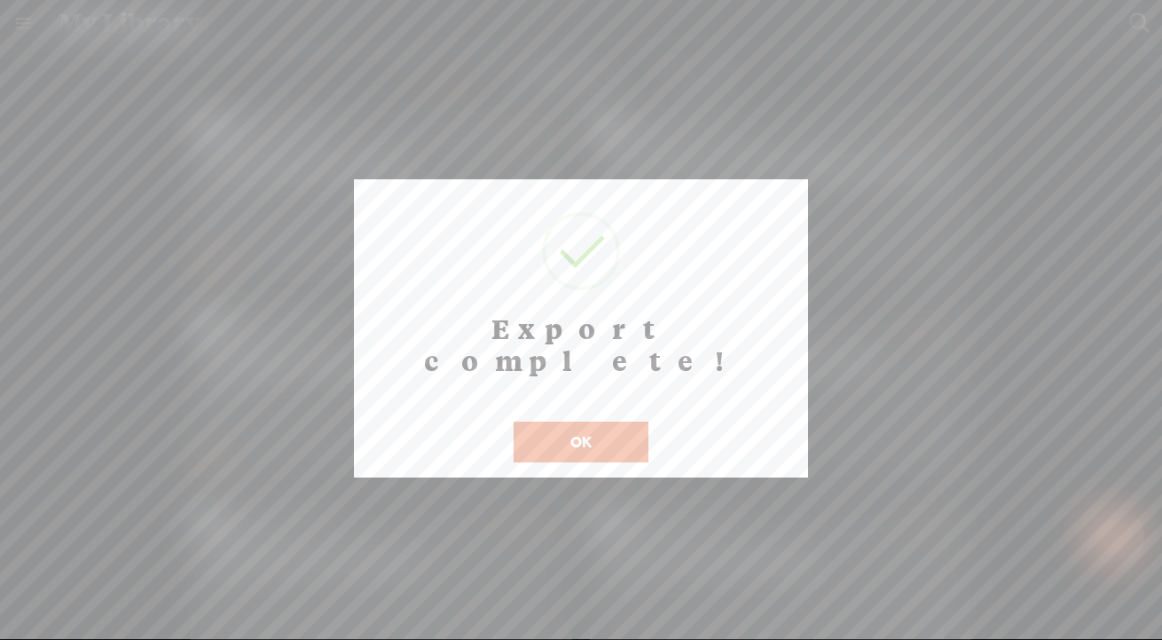
click at [520, 421] on button "OK" at bounding box center [581, 441] width 135 height 41
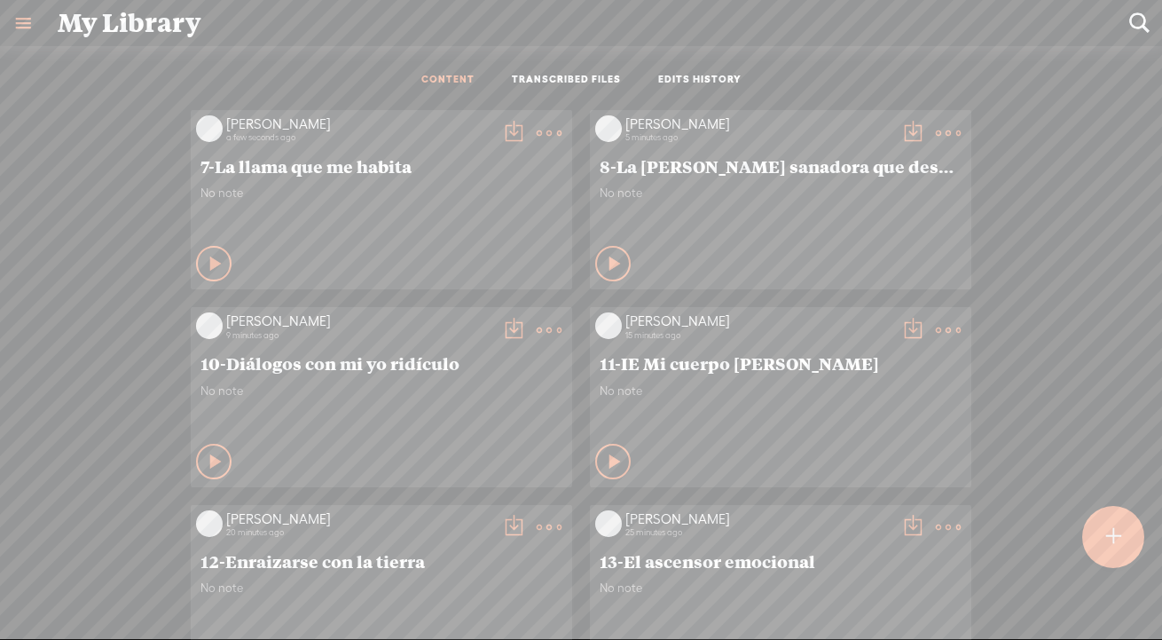
click at [1084, 538] on t at bounding box center [1113, 536] width 15 height 39
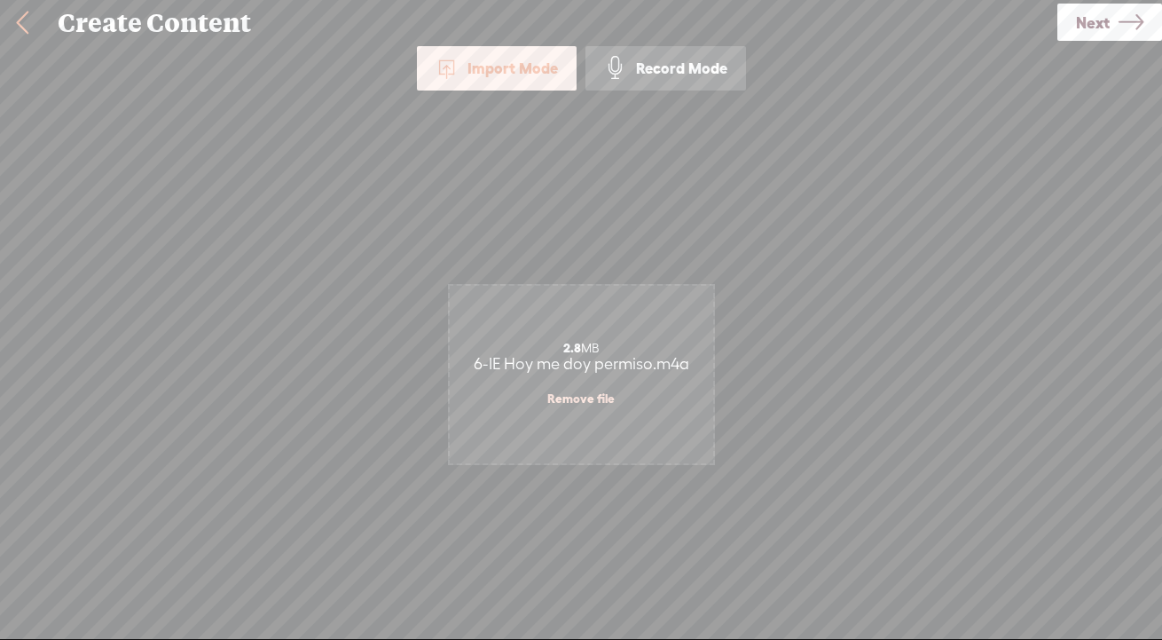
click at [1084, 21] on link "Next" at bounding box center [1109, 22] width 105 height 37
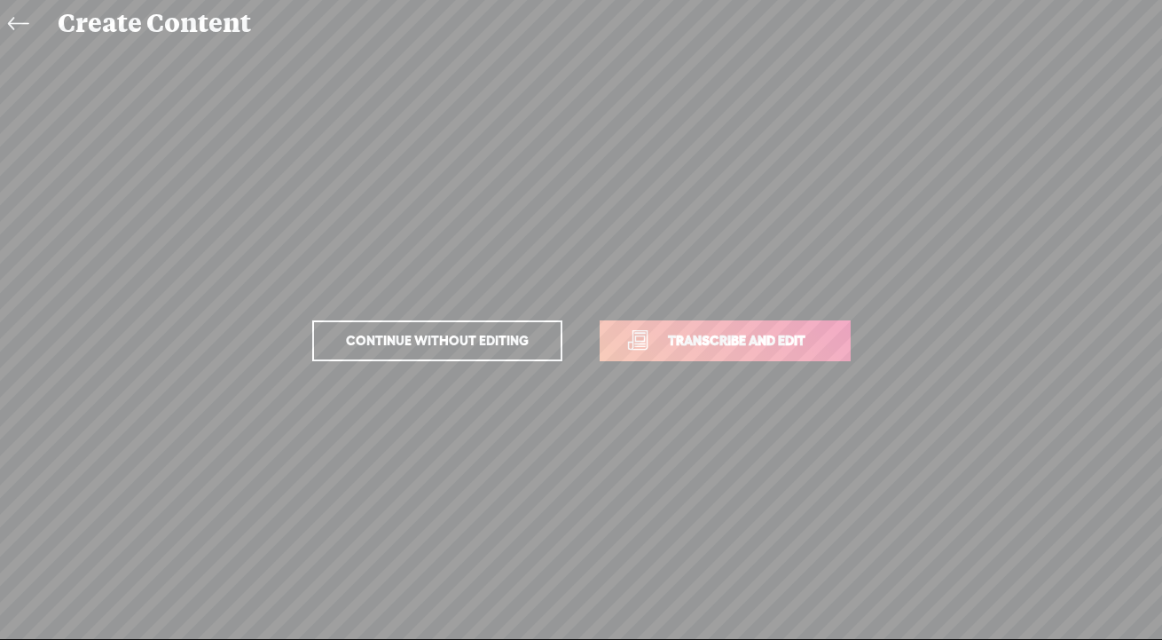
click at [724, 354] on link "Transcribe and edit" at bounding box center [725, 340] width 251 height 41
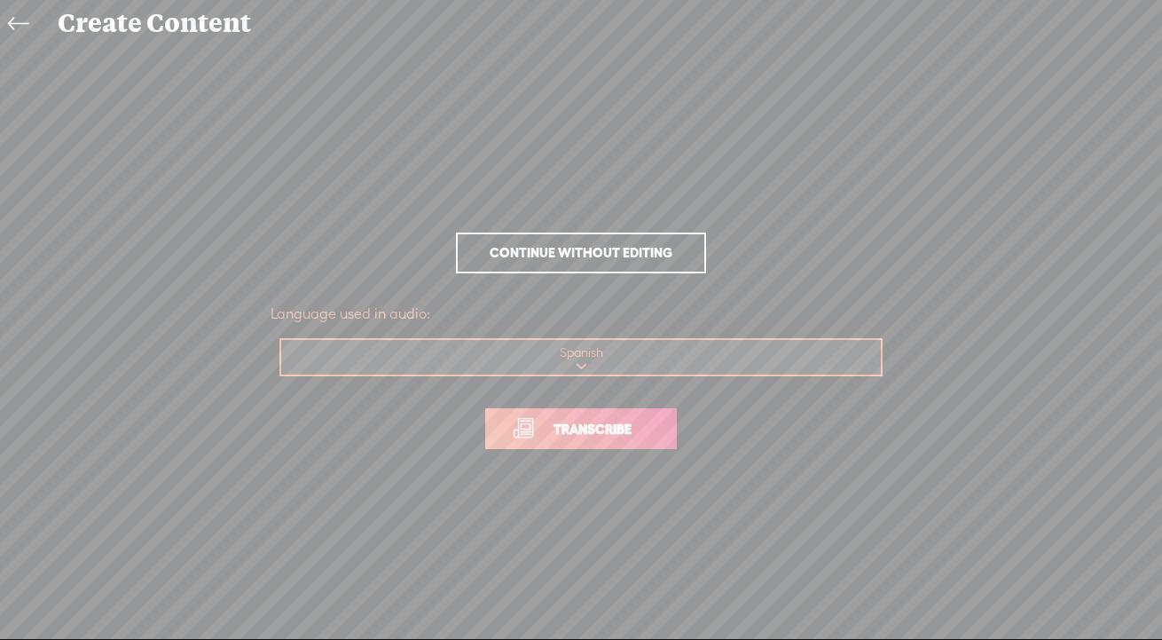
click at [614, 428] on span "Transcribe" at bounding box center [592, 429] width 115 height 20
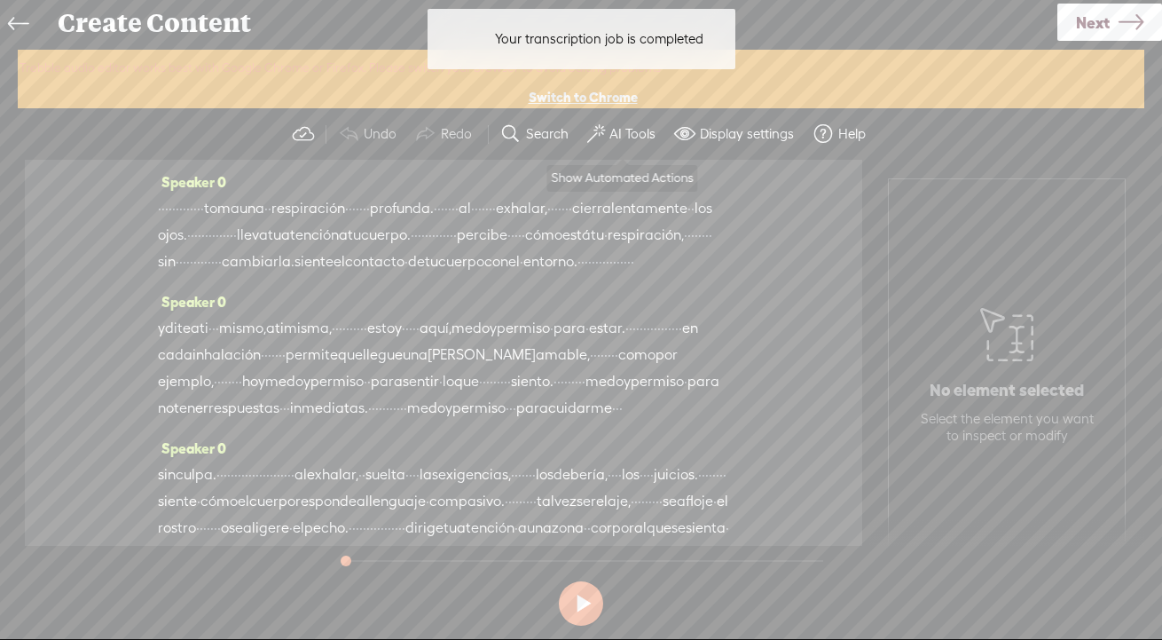
click at [618, 133] on label "AI Tools" at bounding box center [632, 134] width 46 height 18
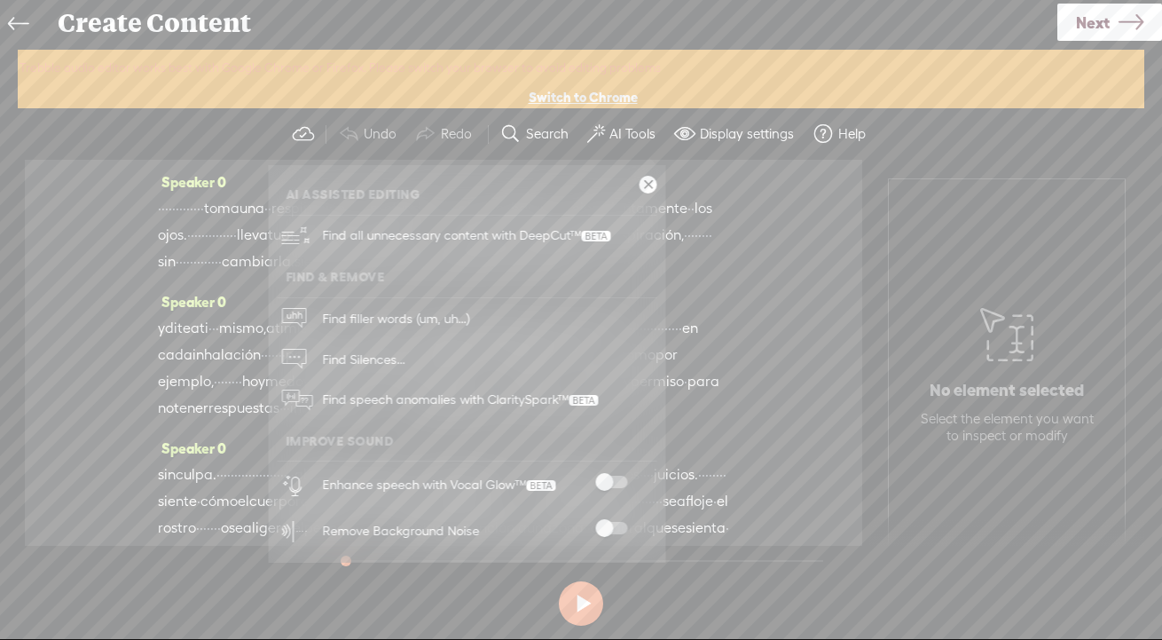
click at [607, 481] on span at bounding box center [611, 481] width 32 height 12
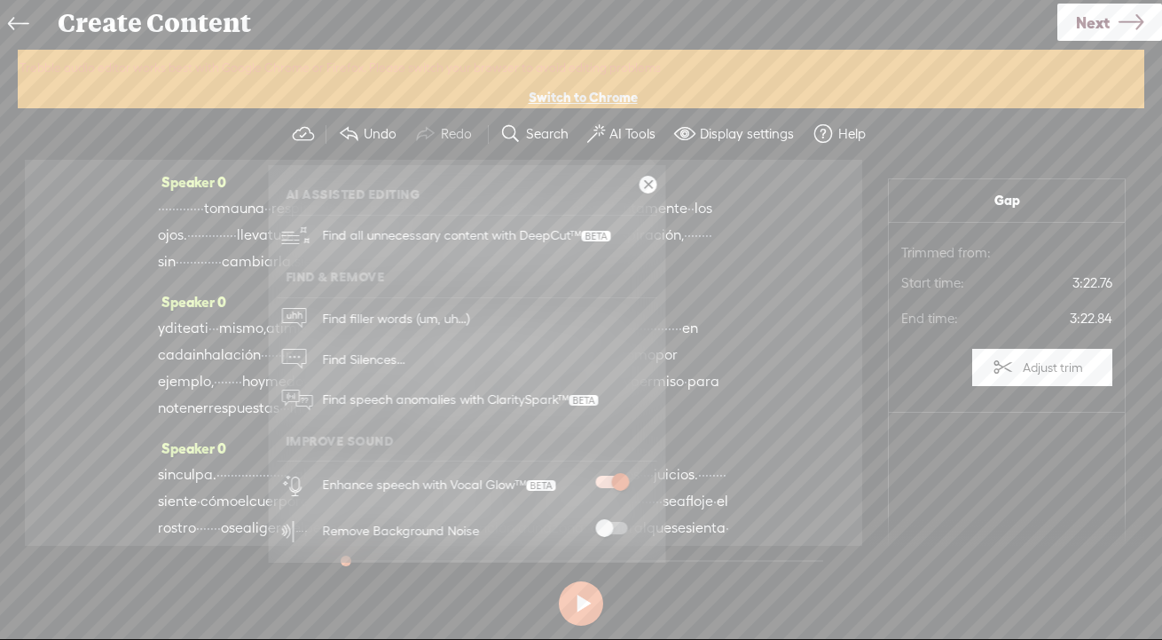
click at [600, 524] on span at bounding box center [611, 528] width 32 height 12
click at [641, 186] on link at bounding box center [649, 185] width 18 height 18
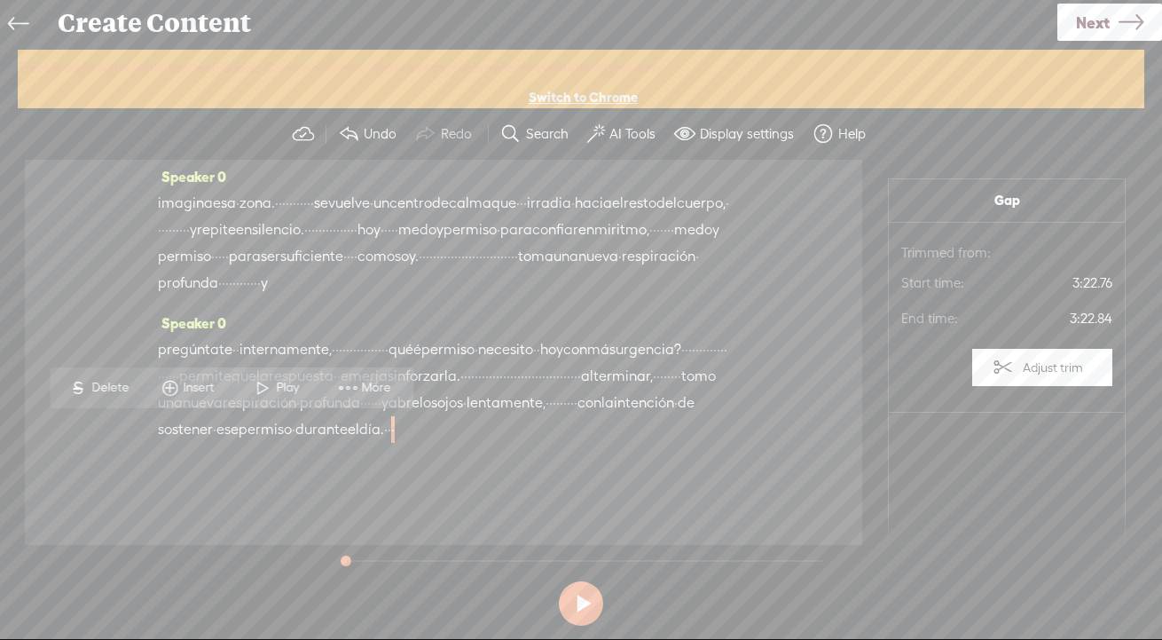
scroll to position [682, 0]
click at [1084, 29] on icon at bounding box center [1130, 22] width 25 height 45
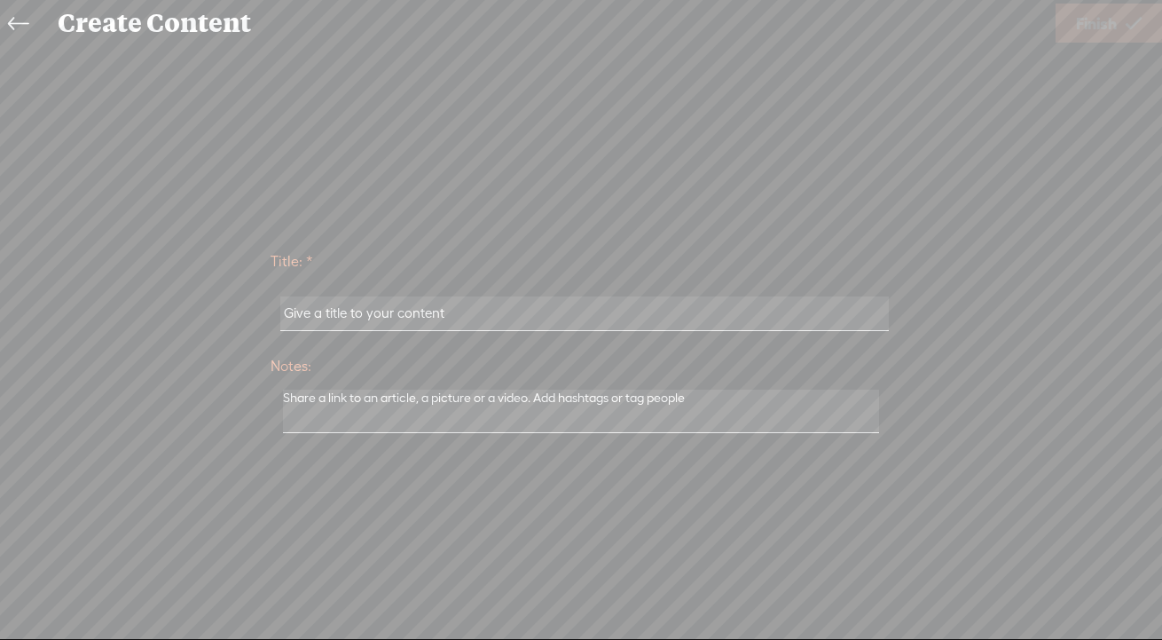
click at [404, 321] on input "text" at bounding box center [584, 313] width 608 height 35
paste input "7-La llama que me habita"
click at [616, 319] on input "7-La llama que me habita" at bounding box center [584, 313] width 608 height 35
type input "7"
paste input "6-IE Hoy me doy permiso"
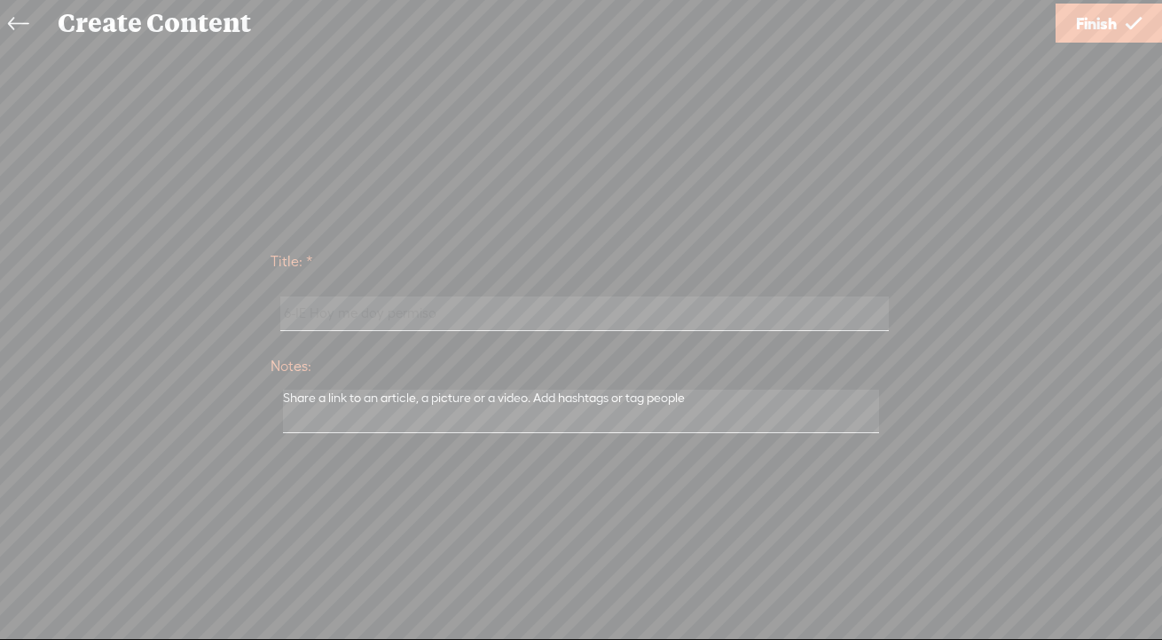
type input "6-IE Hoy me doy permiso"
click at [1083, 32] on span "Finish" at bounding box center [1096, 23] width 41 height 45
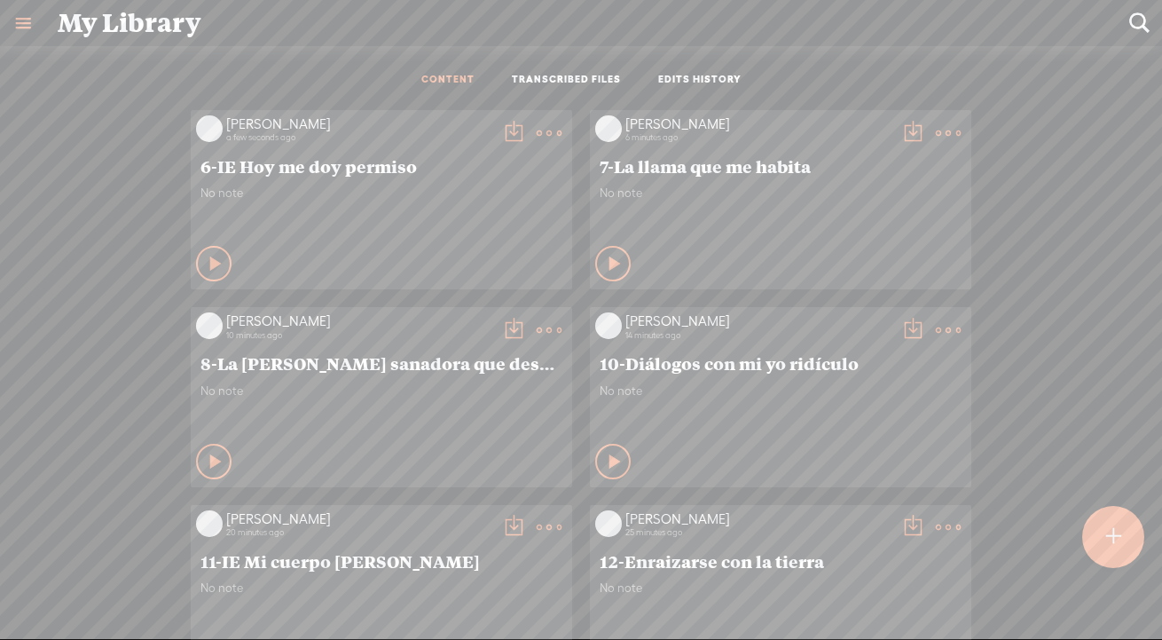
click at [506, 136] on t at bounding box center [513, 133] width 25 height 25
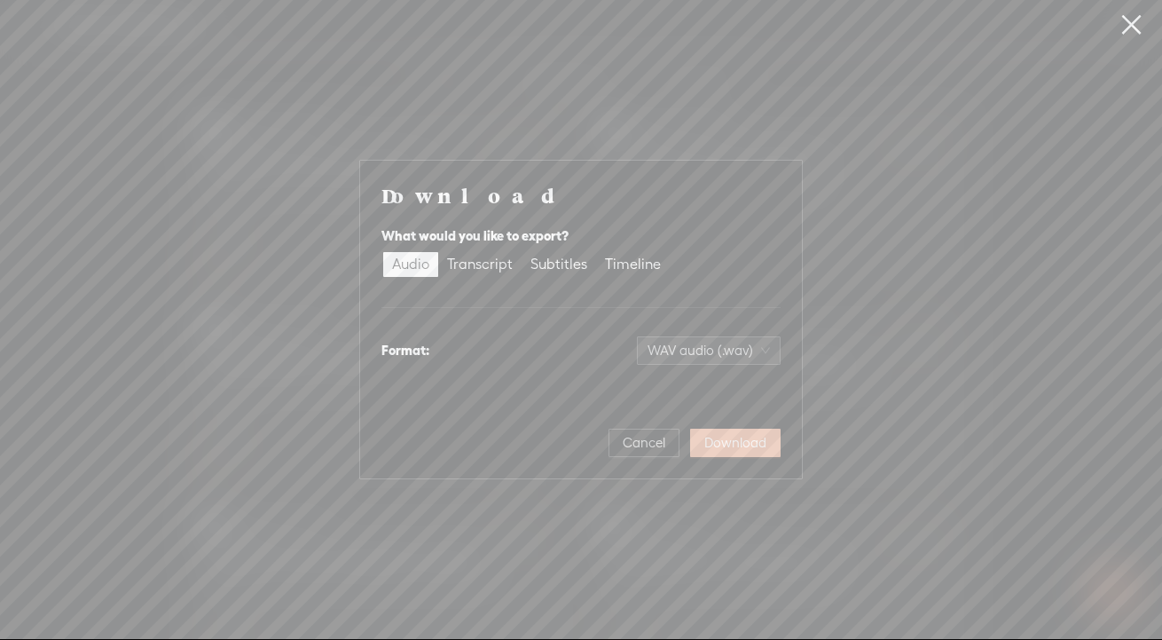
click at [734, 447] on span "Download" at bounding box center [735, 443] width 62 height 18
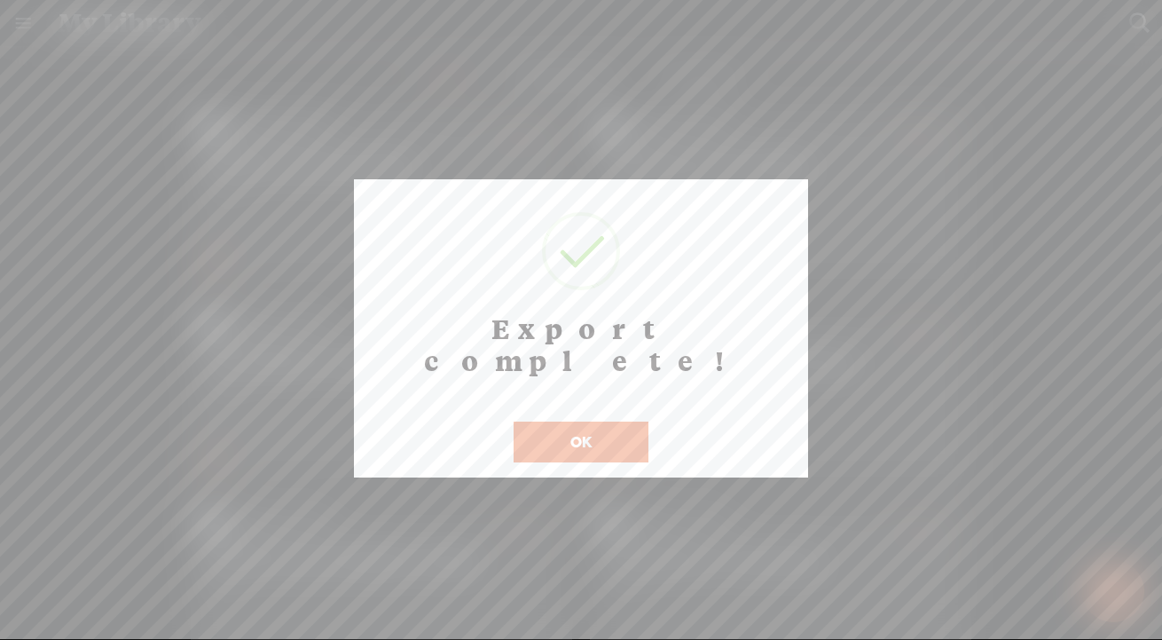
click at [569, 421] on button "OK" at bounding box center [581, 441] width 135 height 41
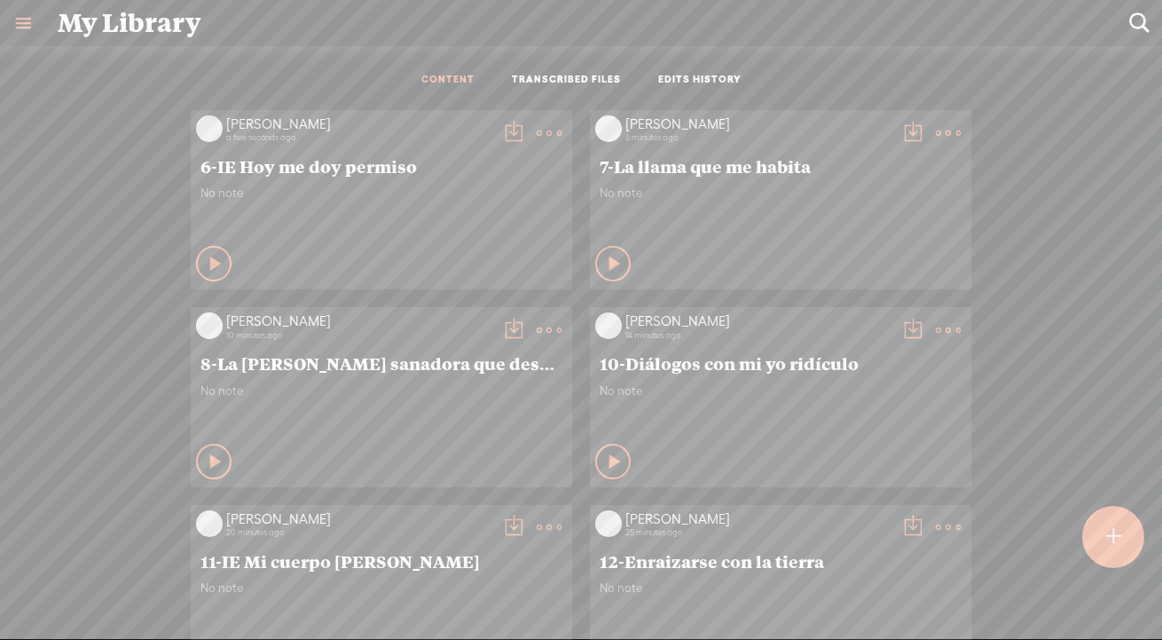
click at [502, 130] on t at bounding box center [513, 133] width 25 height 25
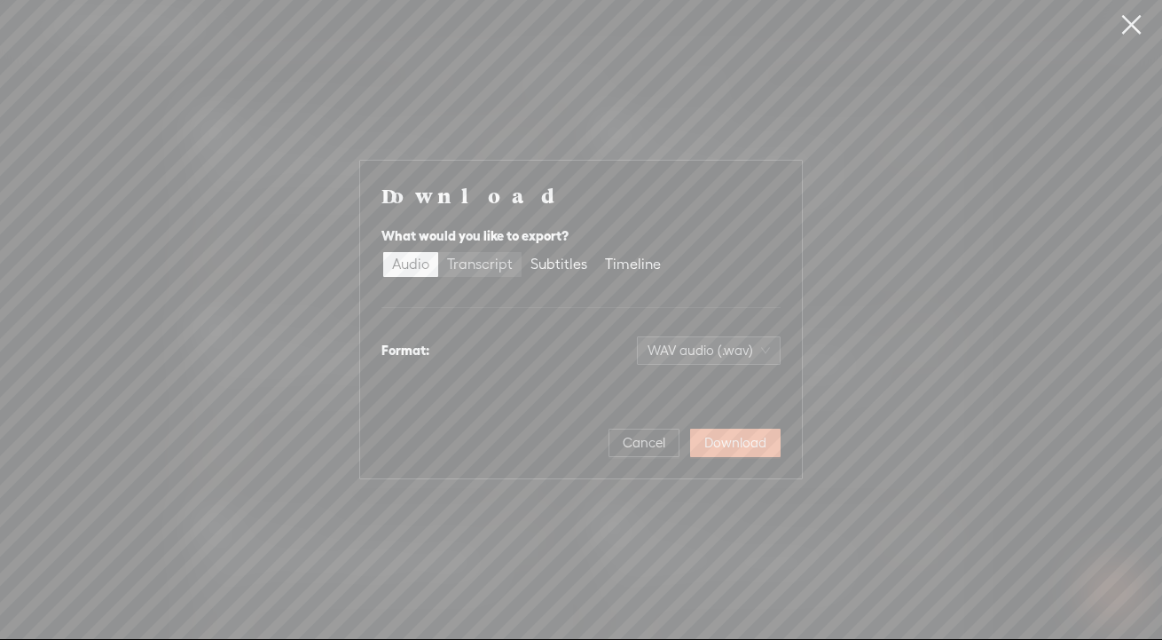
click at [480, 266] on div "Transcript" at bounding box center [480, 264] width 66 height 25
click at [438, 252] on input "Transcript" at bounding box center [438, 252] width 0 height 0
click at [707, 340] on span "Plain text (.txt)" at bounding box center [719, 350] width 101 height 27
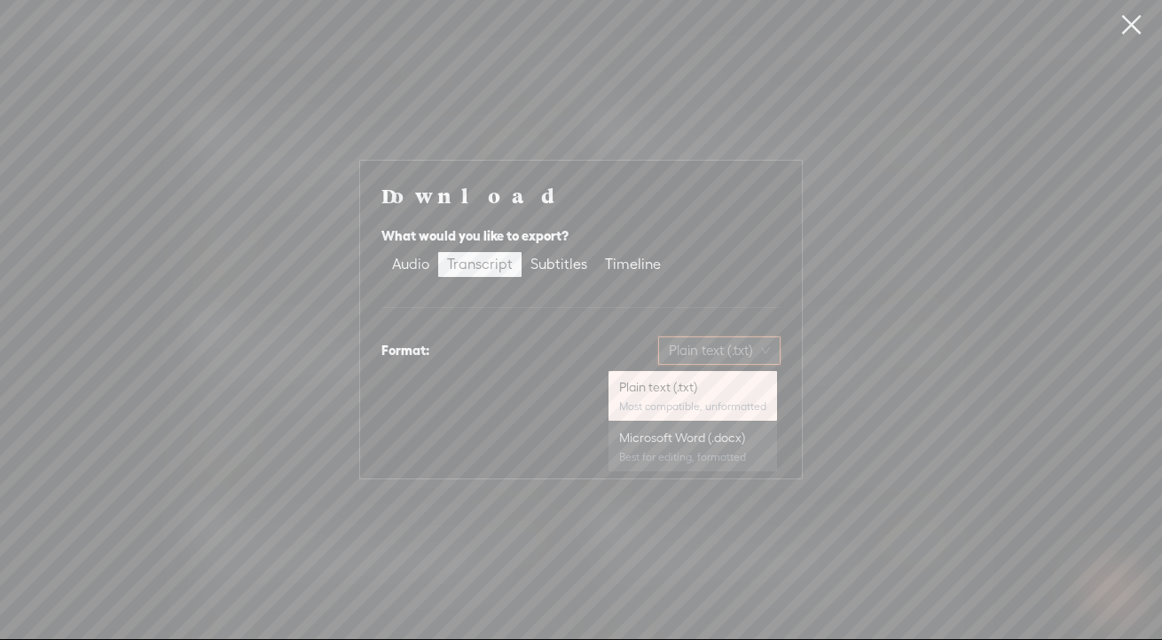
click at [687, 447] on div "Microsoft Word (.docx) Best for editing, formatted" at bounding box center [692, 446] width 147 height 43
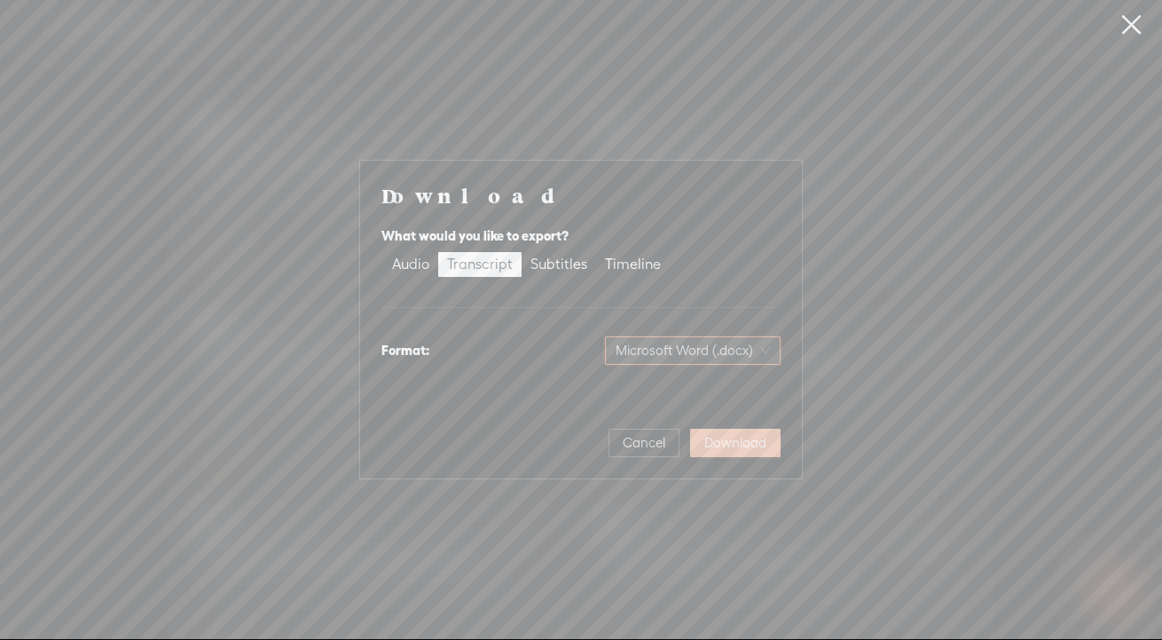
click at [747, 437] on span "Download" at bounding box center [735, 443] width 62 height 18
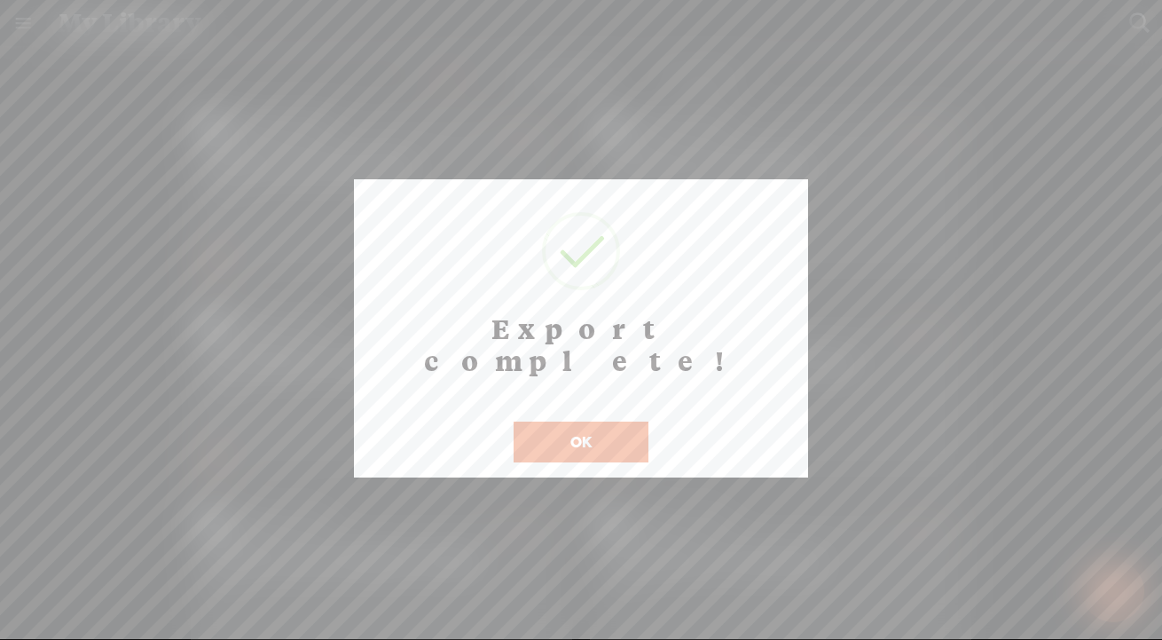
click at [577, 421] on button "OK" at bounding box center [581, 441] width 135 height 41
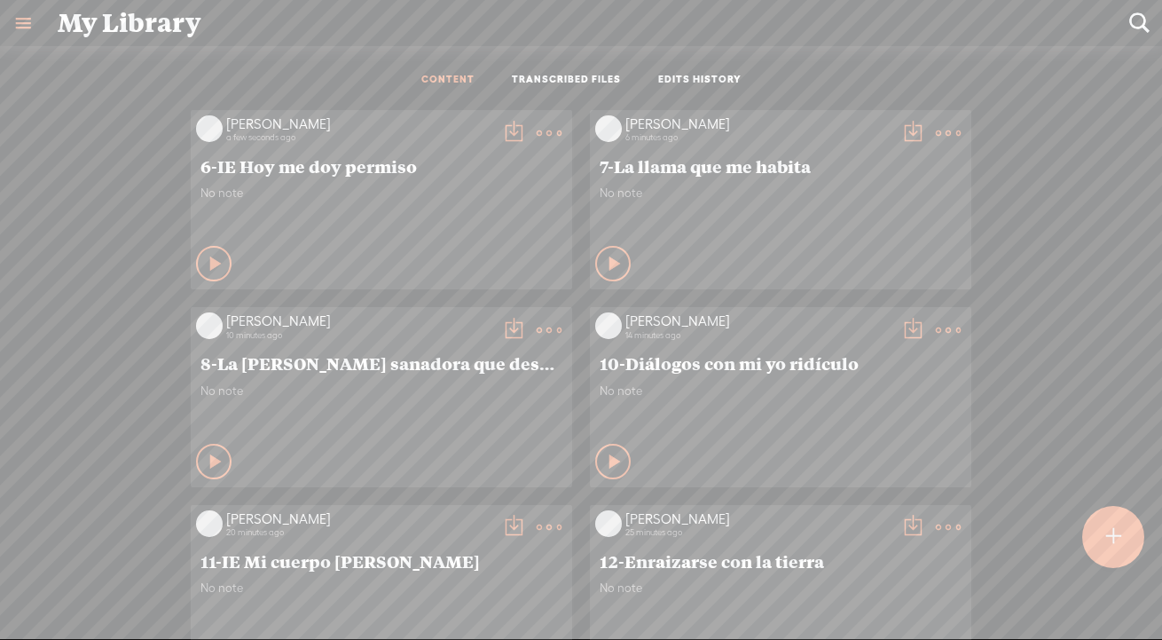
click at [1084, 540] on div at bounding box center [1113, 537] width 62 height 62
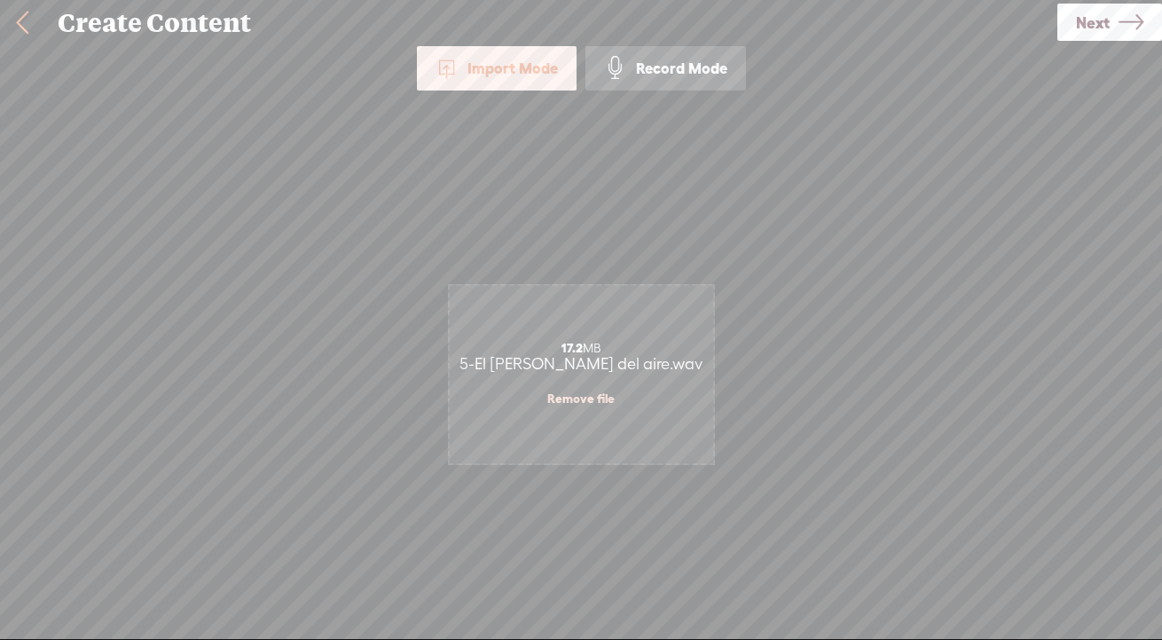
click at [1080, 28] on span "Next" at bounding box center [1093, 22] width 34 height 45
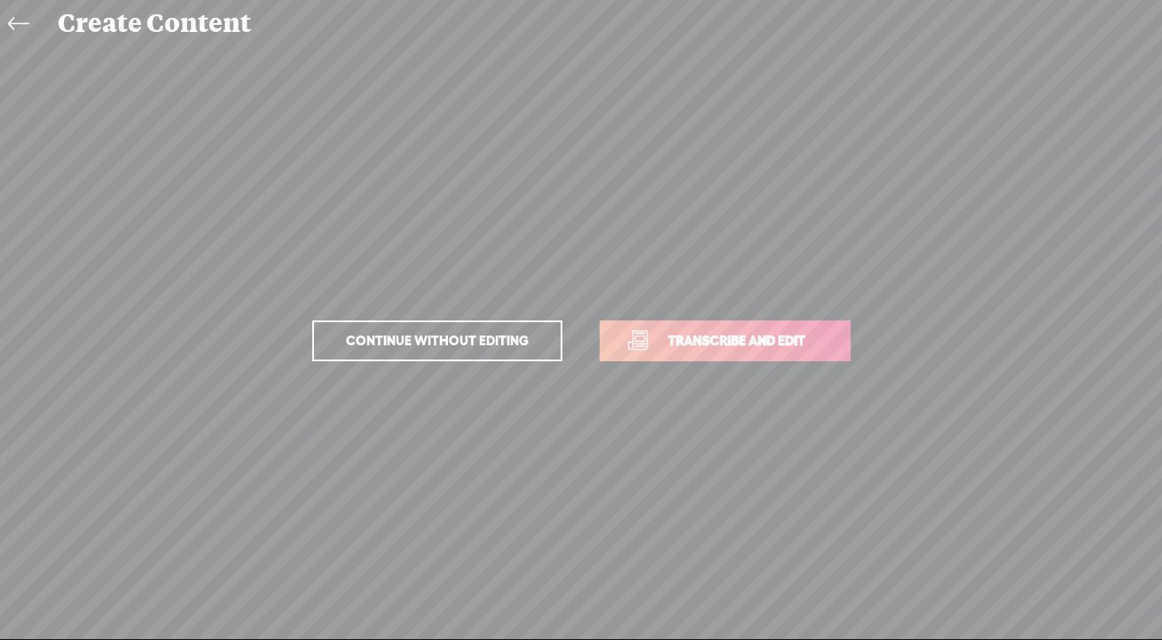
click at [789, 340] on span "Transcribe and edit" at bounding box center [736, 340] width 175 height 20
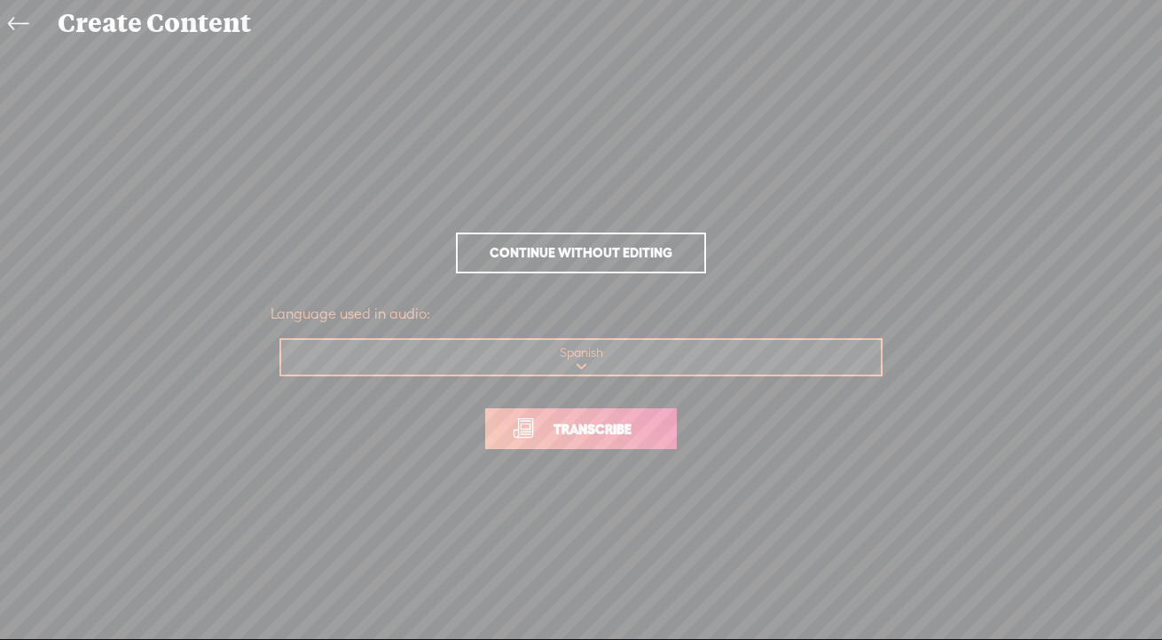
click at [22, 24] on icon at bounding box center [18, 24] width 20 height 40
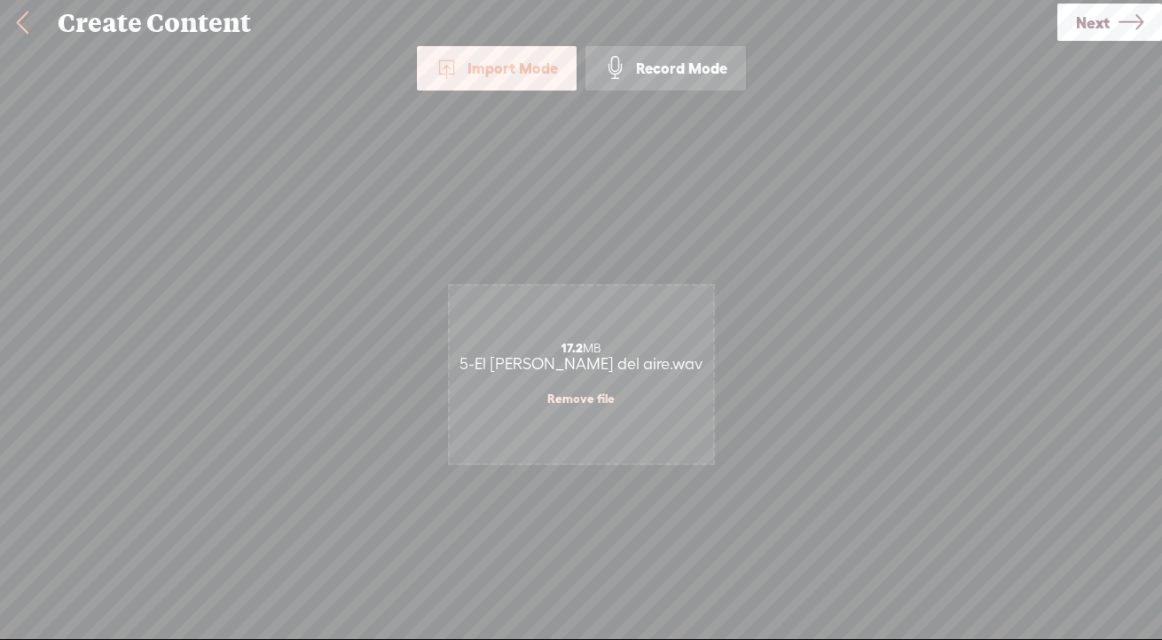
click at [1083, 26] on span "Next" at bounding box center [1093, 22] width 34 height 45
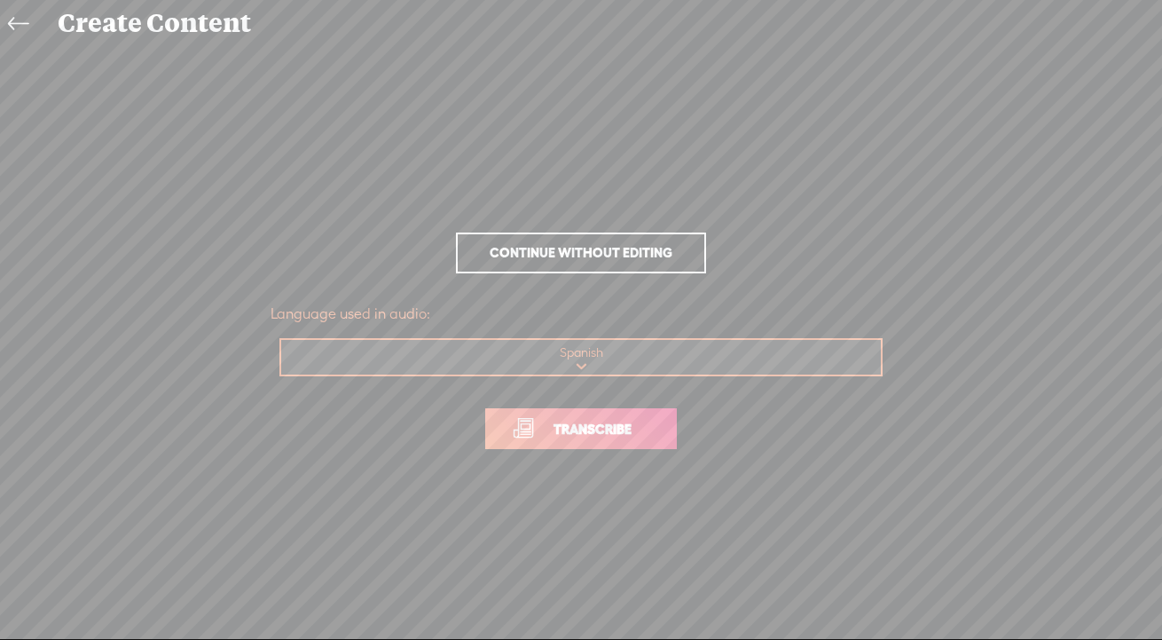
click at [608, 436] on span "Transcribe" at bounding box center [592, 429] width 115 height 20
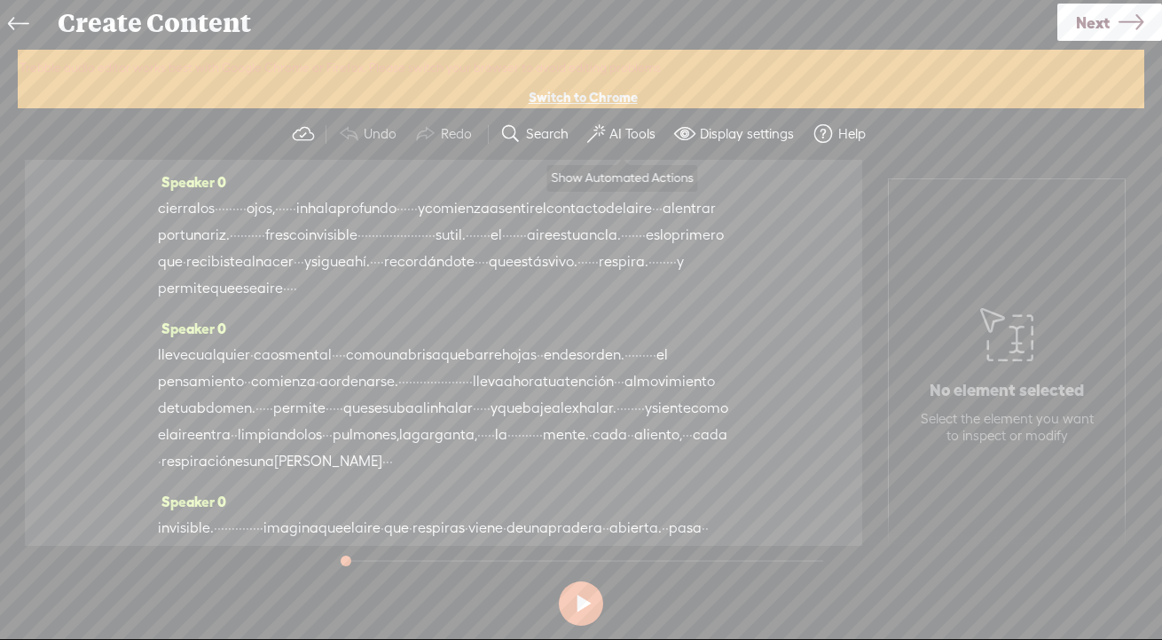
click at [627, 140] on label "AI Tools" at bounding box center [632, 134] width 46 height 18
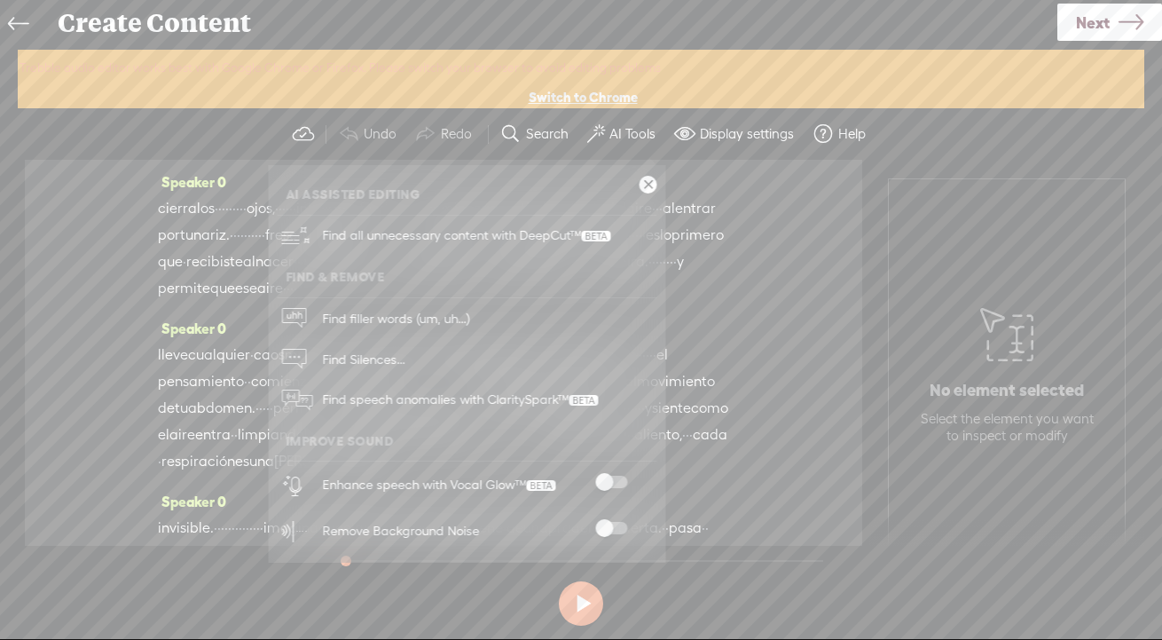
click at [612, 472] on div "Enhance speech with Vocal Glow™" at bounding box center [486, 484] width 341 height 46
click at [606, 483] on span at bounding box center [611, 481] width 32 height 12
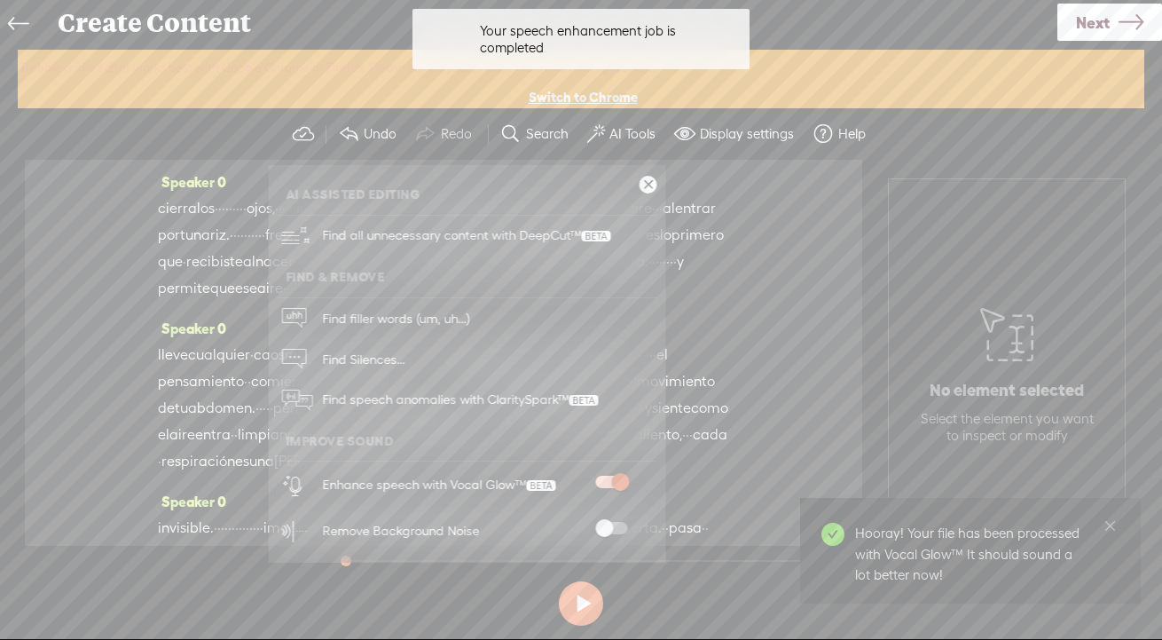
click at [616, 528] on span at bounding box center [611, 528] width 32 height 12
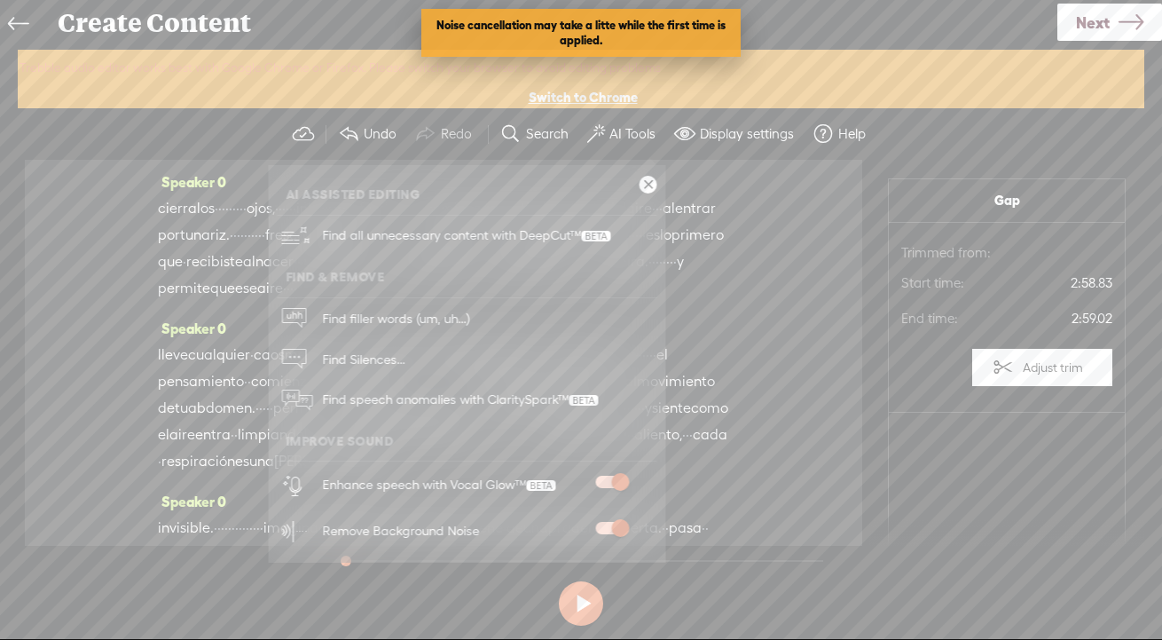
click at [648, 184] on link at bounding box center [649, 185] width 18 height 18
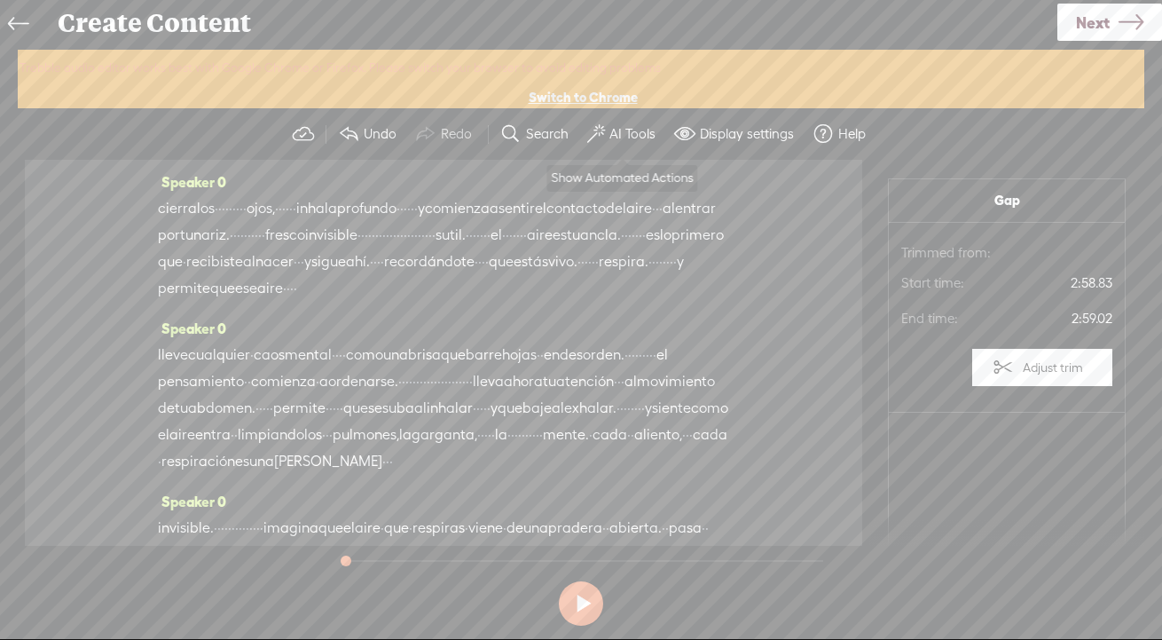
click at [615, 139] on label "AI Tools" at bounding box center [632, 134] width 46 height 18
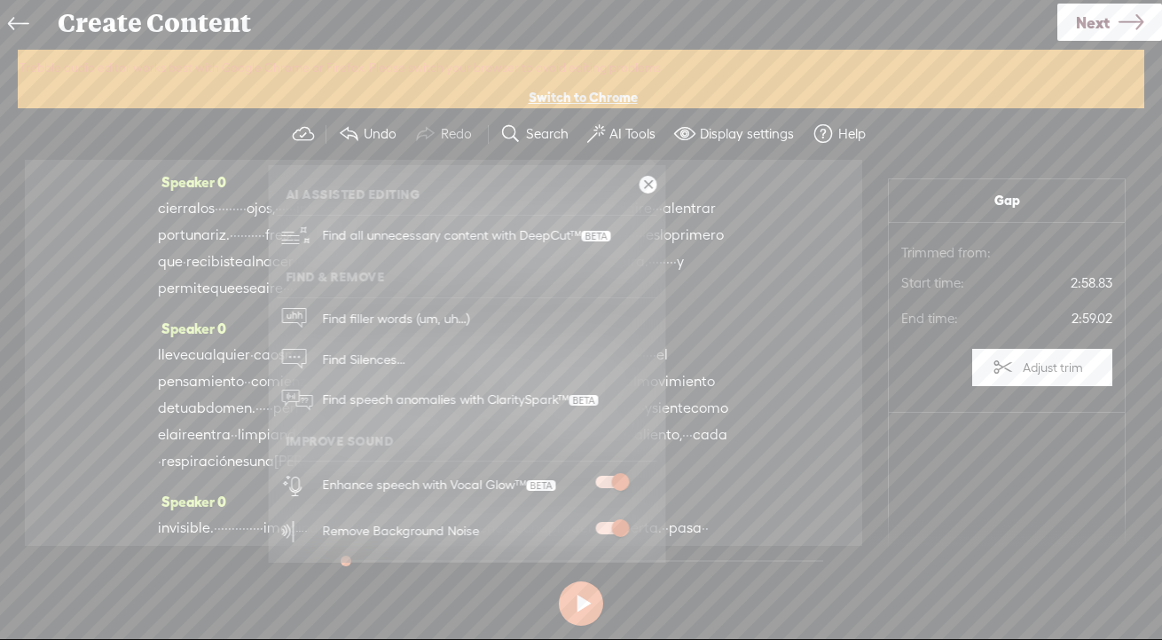
click at [648, 187] on link at bounding box center [649, 185] width 18 height 18
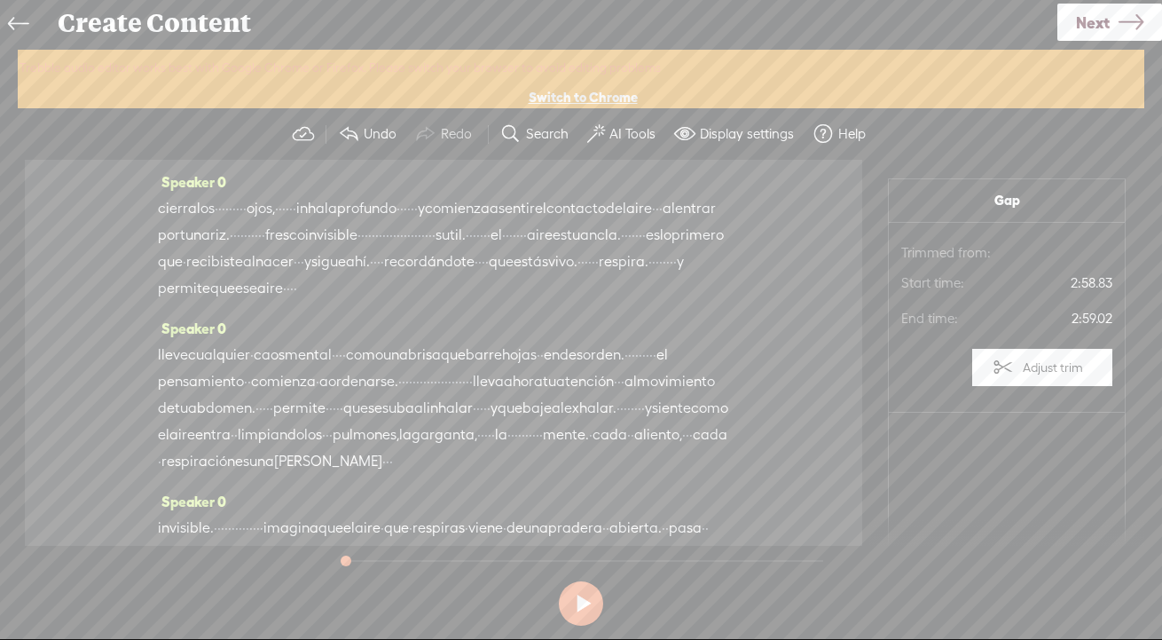
click at [1084, 30] on link "Next" at bounding box center [1109, 22] width 105 height 37
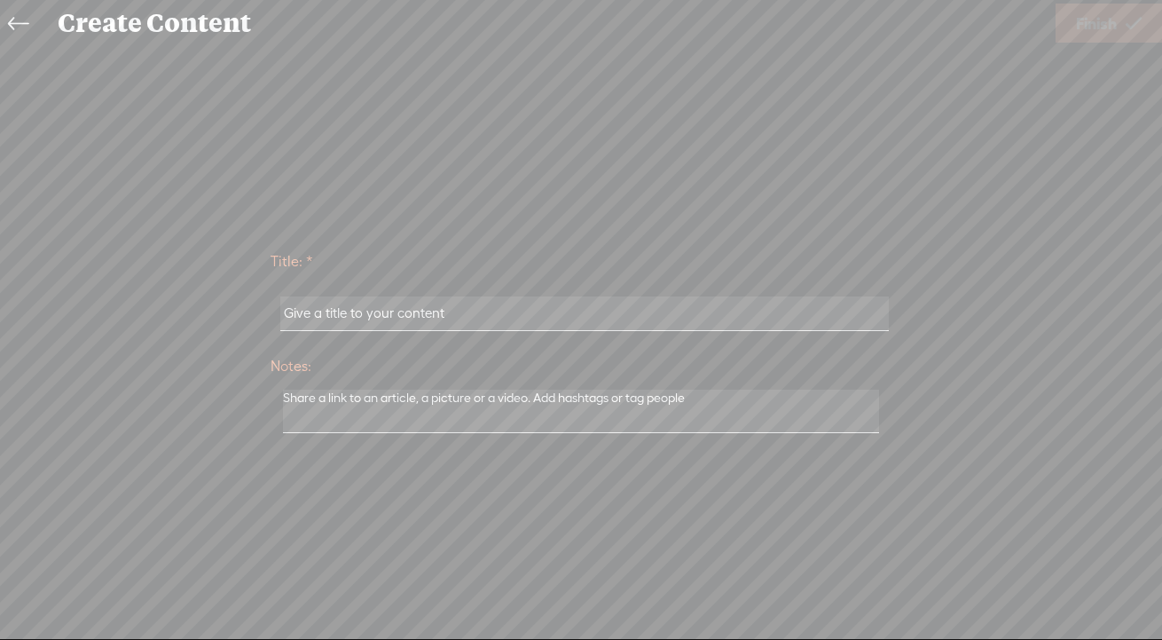
click at [504, 313] on input "text" at bounding box center [584, 313] width 608 height 35
paste input "5-El [PERSON_NAME] del aire"
type input "5-El [PERSON_NAME] del aire"
click at [1084, 24] on span "Finish" at bounding box center [1096, 23] width 41 height 45
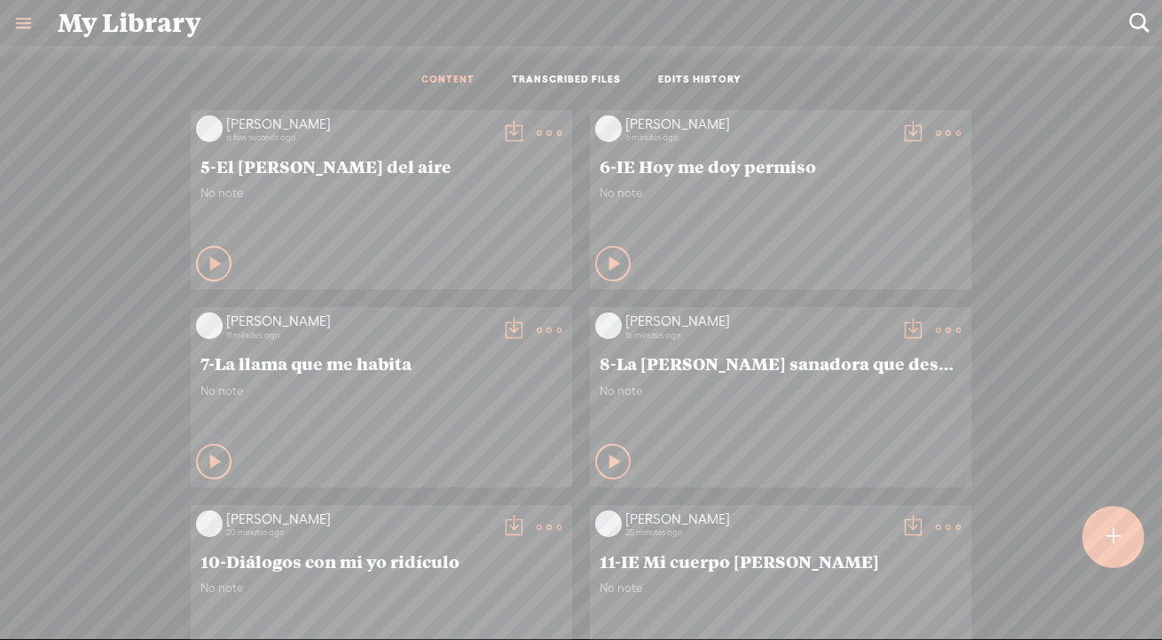
click at [509, 127] on t at bounding box center [513, 133] width 25 height 25
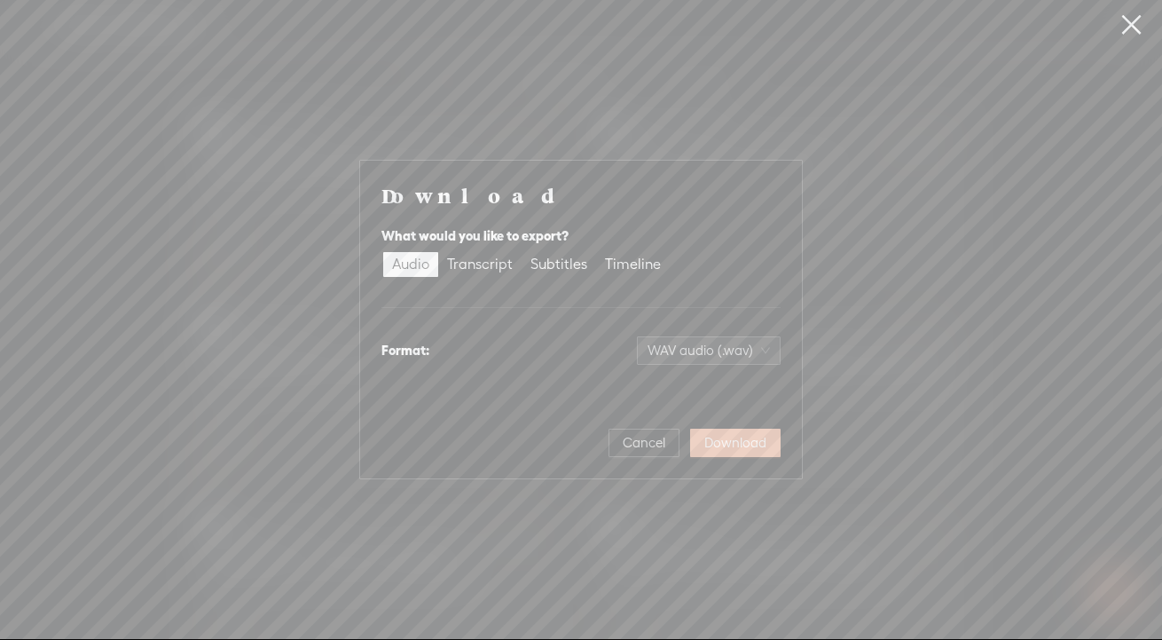
click at [716, 440] on span "Download" at bounding box center [735, 443] width 62 height 18
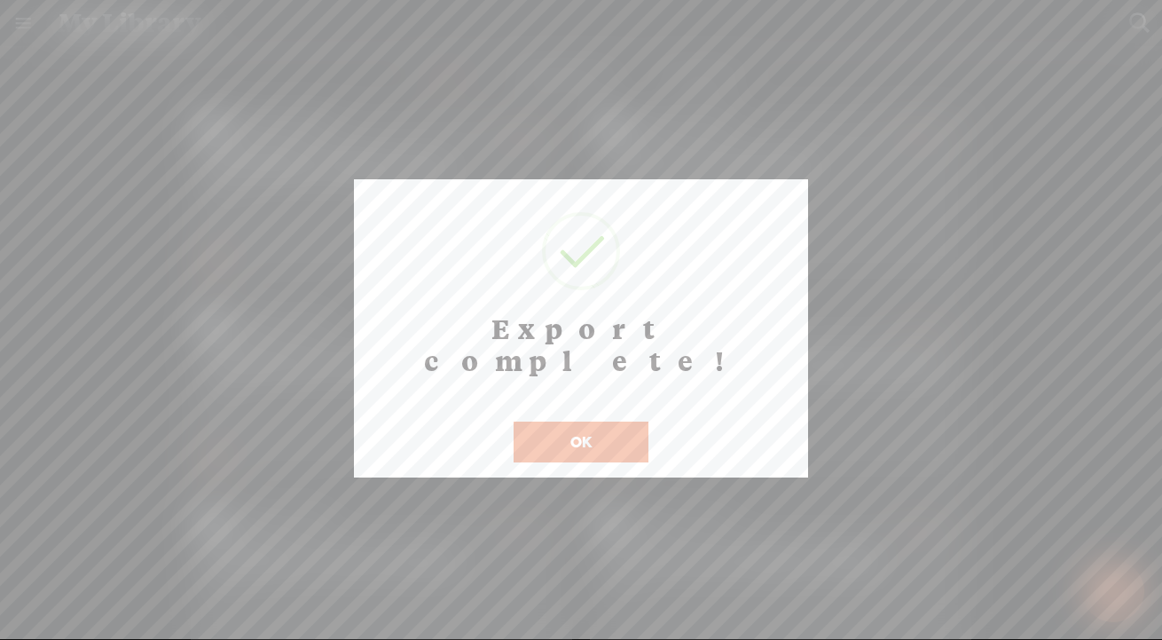
click at [575, 421] on button "OK" at bounding box center [581, 441] width 135 height 41
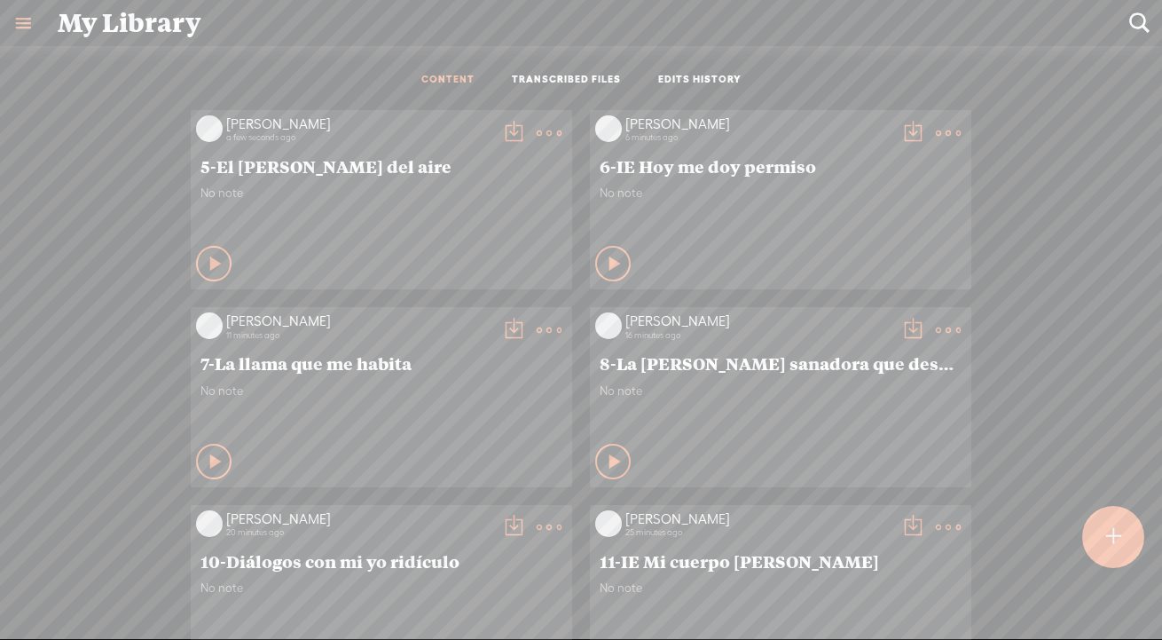
click at [505, 133] on t at bounding box center [513, 133] width 25 height 25
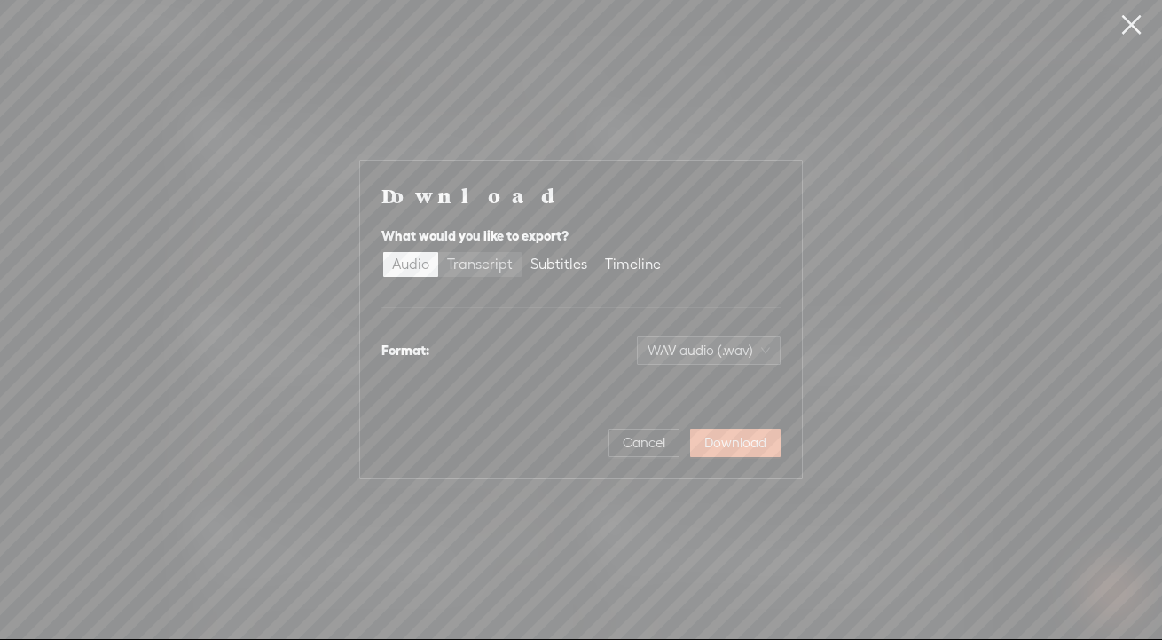
click at [460, 260] on div "Transcript" at bounding box center [480, 264] width 66 height 25
click at [438, 252] on input "Transcript" at bounding box center [438, 252] width 0 height 0
click at [710, 354] on span "Plain text (.txt)" at bounding box center [719, 350] width 101 height 27
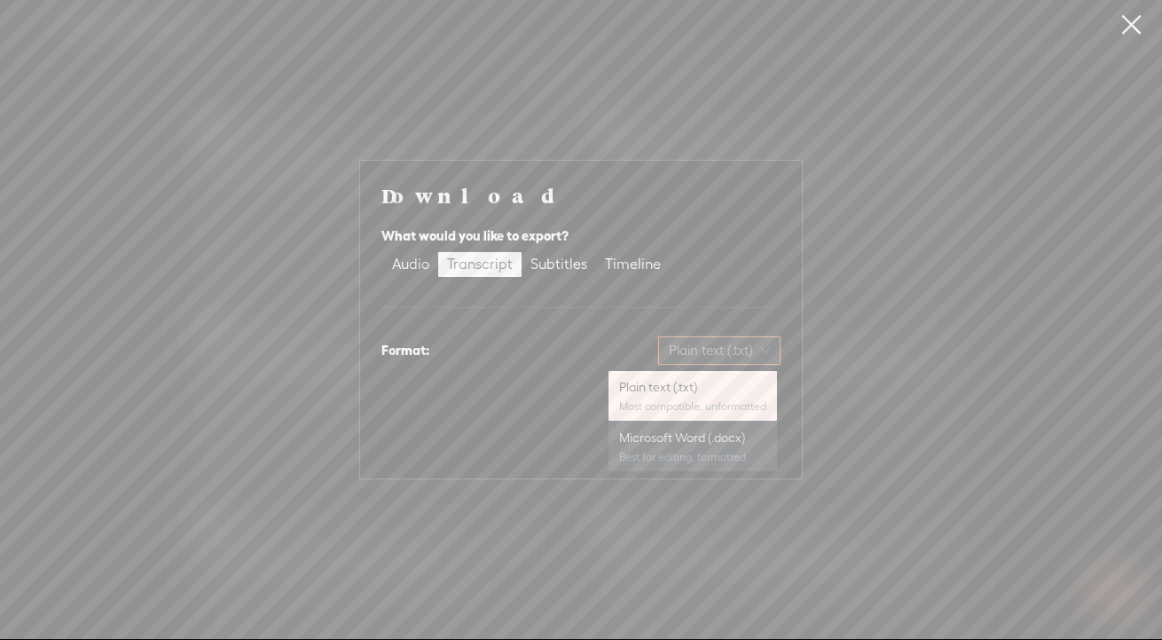
click at [702, 442] on div "Microsoft Word (.docx)" at bounding box center [692, 437] width 147 height 18
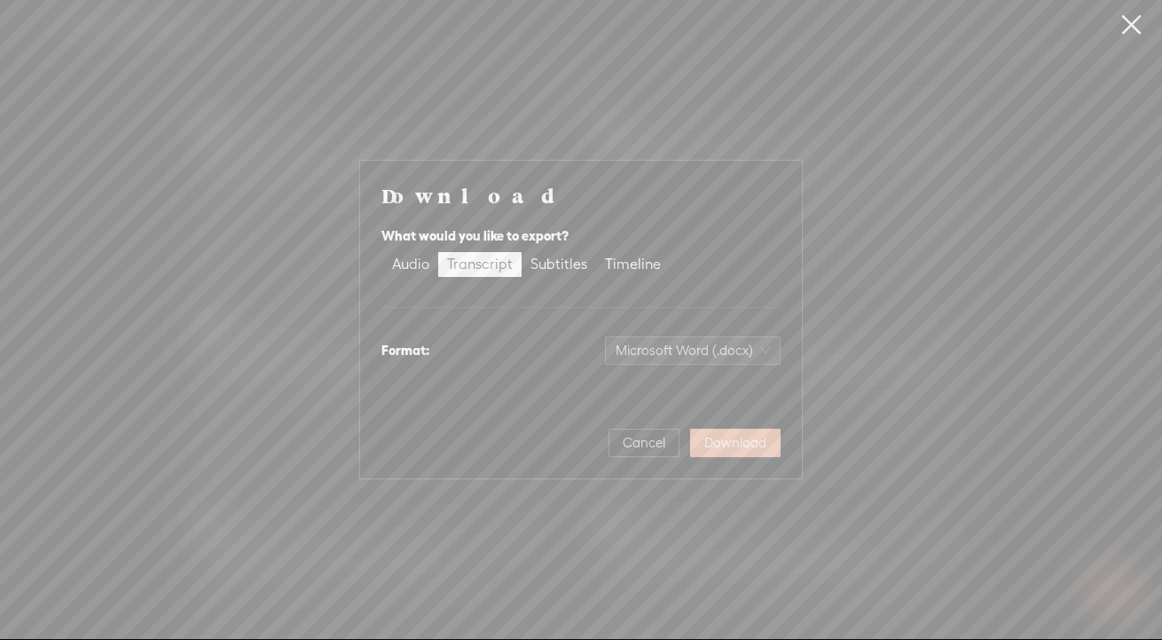
click at [729, 445] on span "Download" at bounding box center [735, 443] width 62 height 18
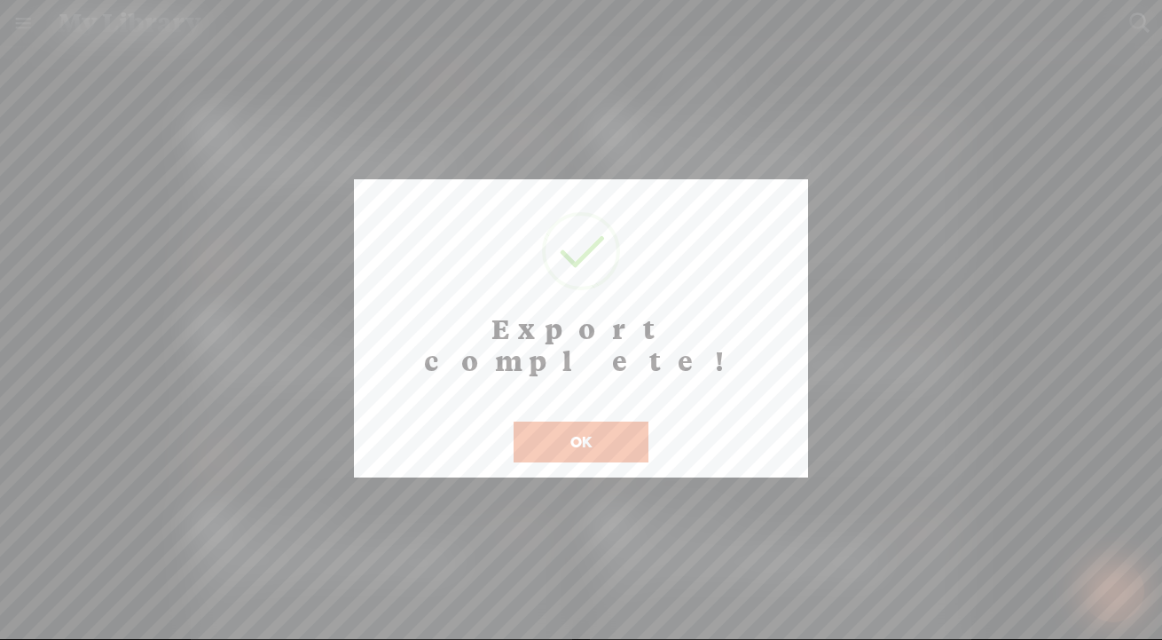
click at [594, 421] on button "OK" at bounding box center [581, 441] width 135 height 41
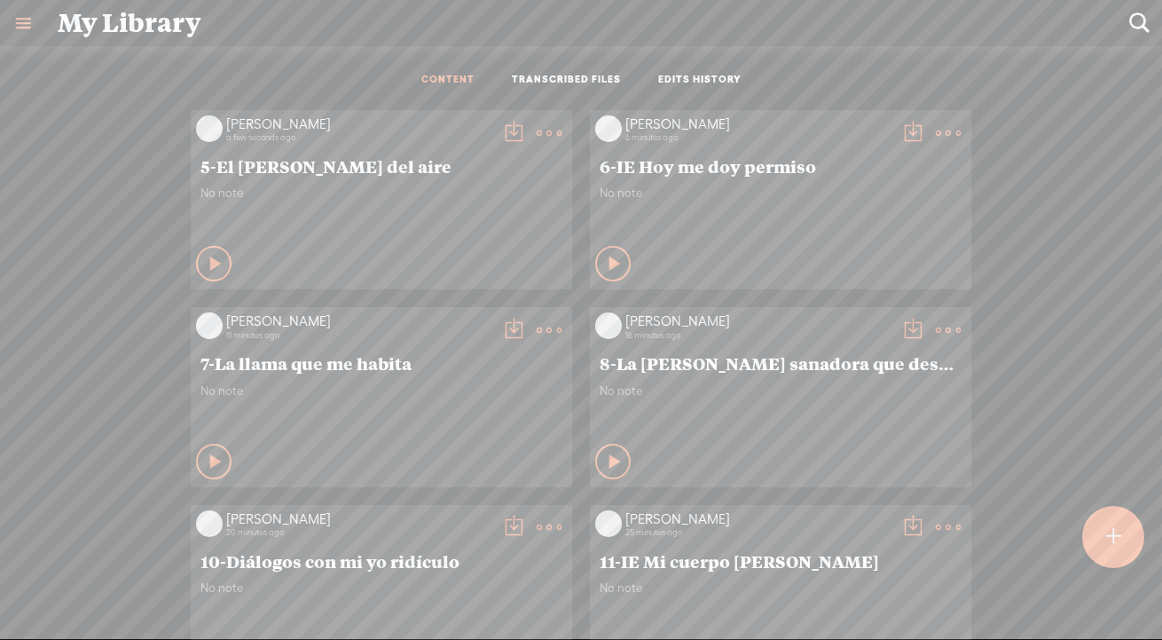
click at [1084, 538] on div at bounding box center [1113, 537] width 62 height 62
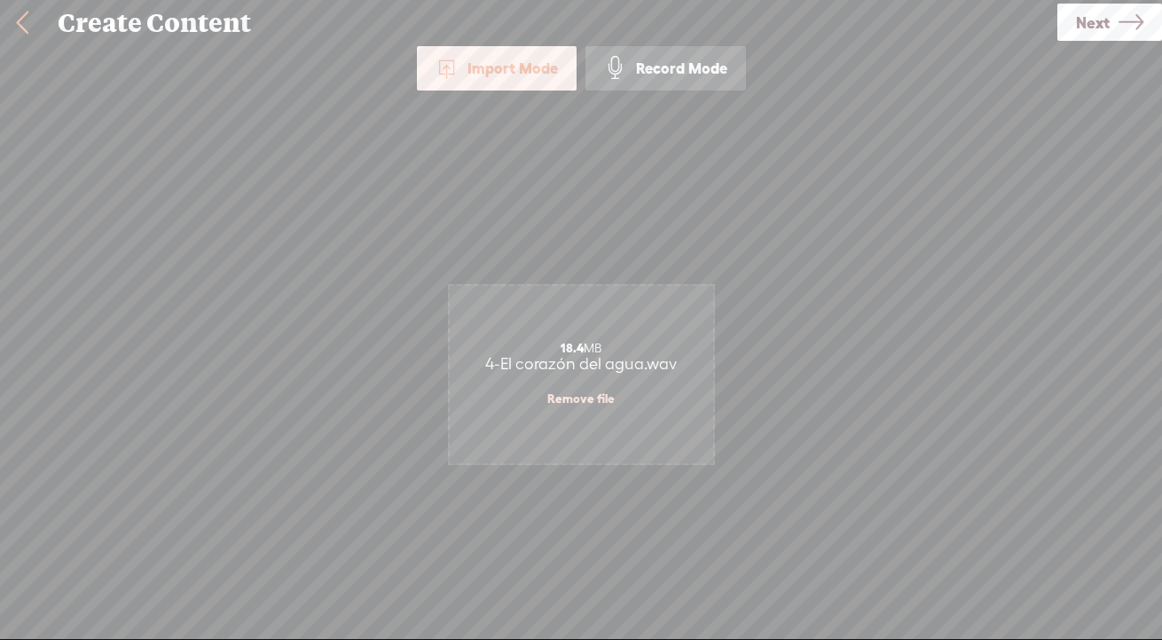
click at [1084, 35] on link "Next" at bounding box center [1109, 22] width 105 height 37
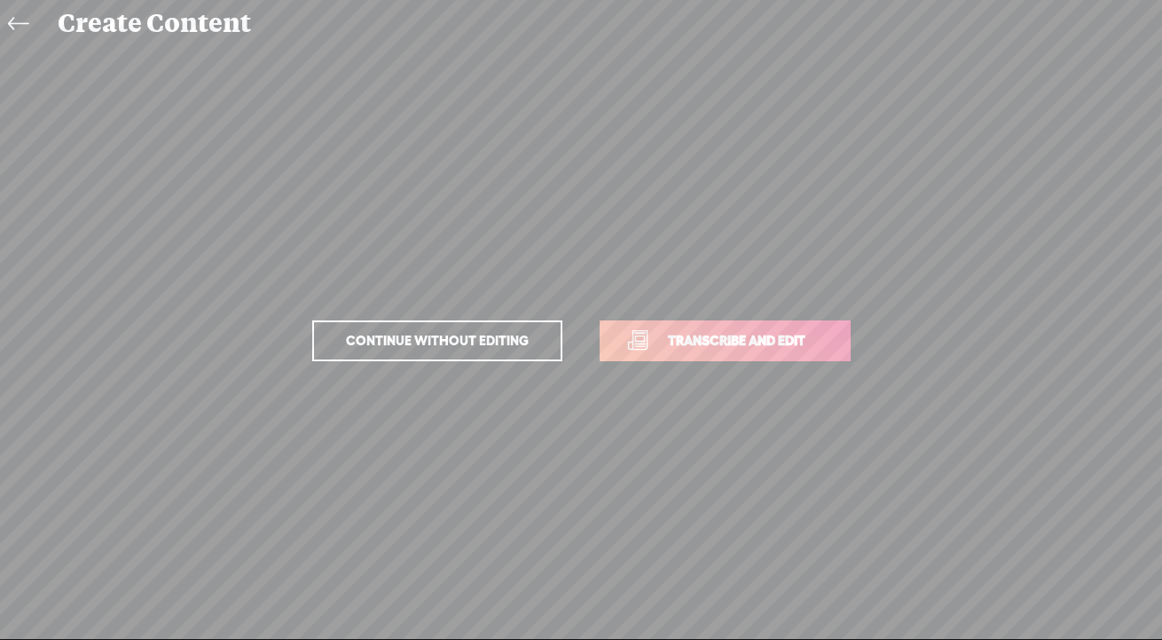
click at [653, 344] on span "Transcribe and edit" at bounding box center [736, 340] width 175 height 20
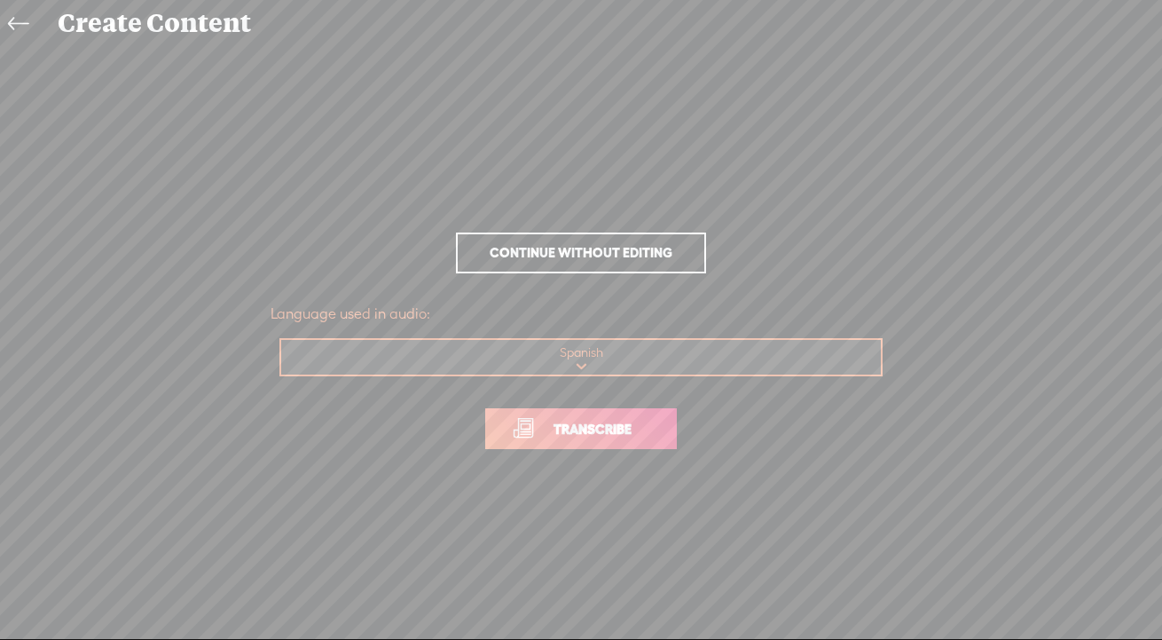
click at [553, 436] on span "Transcribe" at bounding box center [592, 429] width 115 height 20
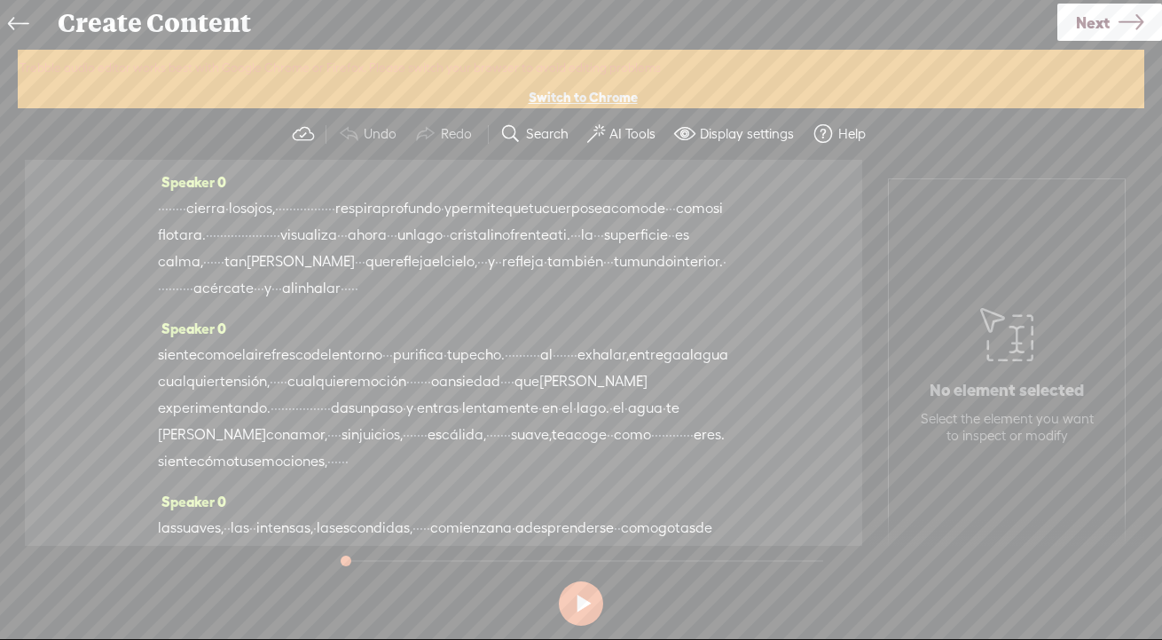
click at [607, 135] on button "AI Tools" at bounding box center [623, 133] width 87 height 35
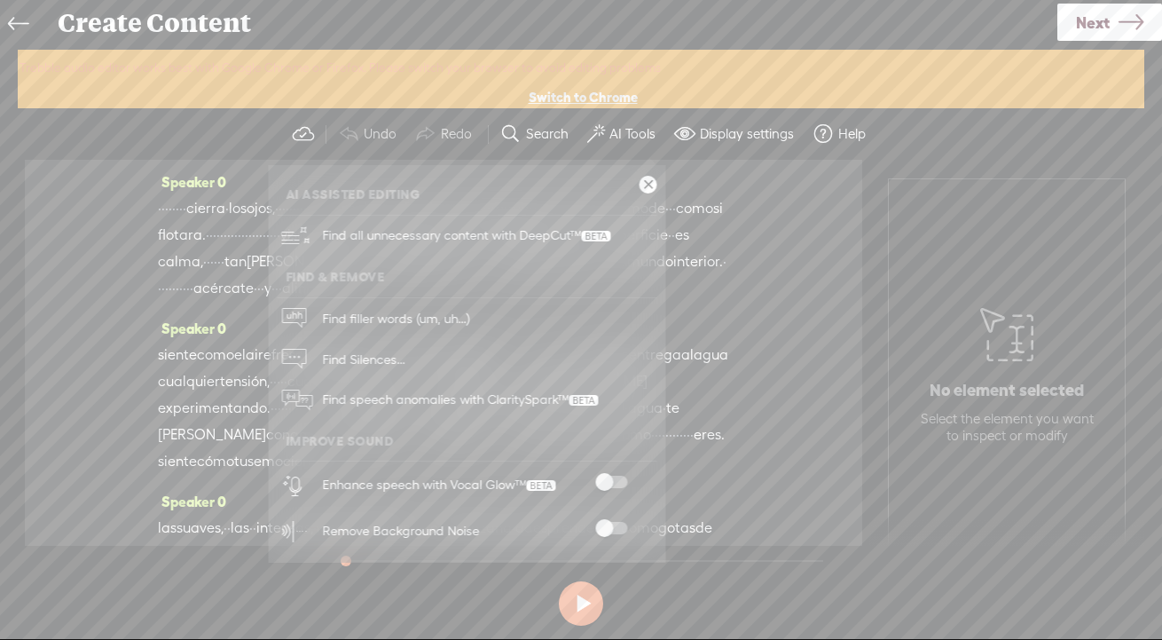
click at [604, 479] on span at bounding box center [611, 481] width 32 height 12
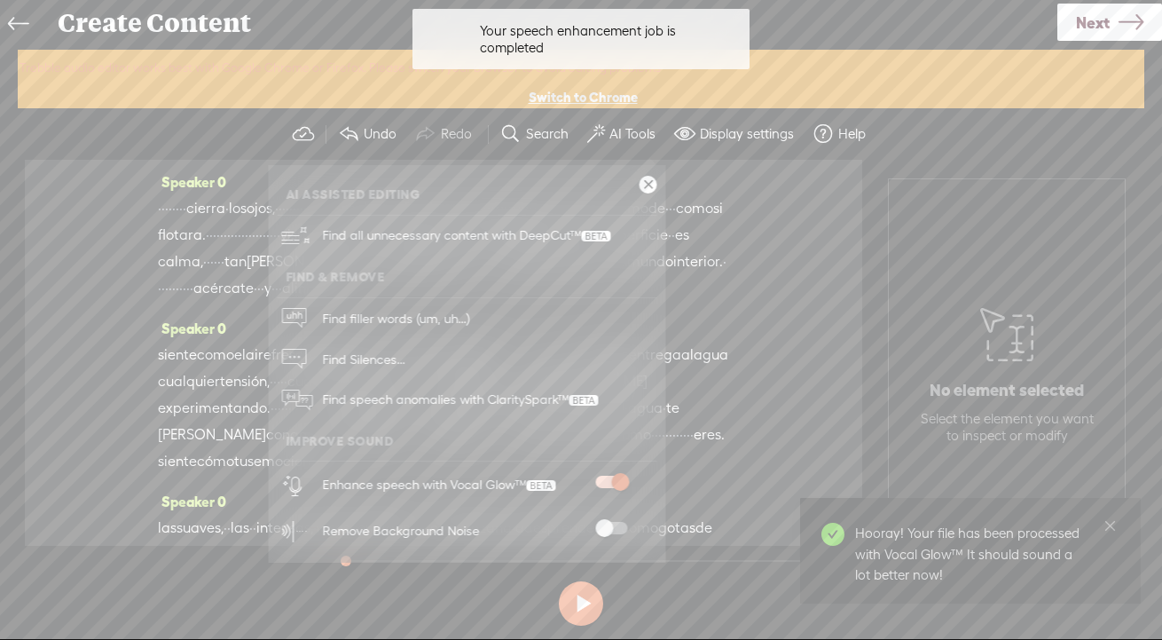
click at [609, 527] on span at bounding box center [611, 528] width 32 height 12
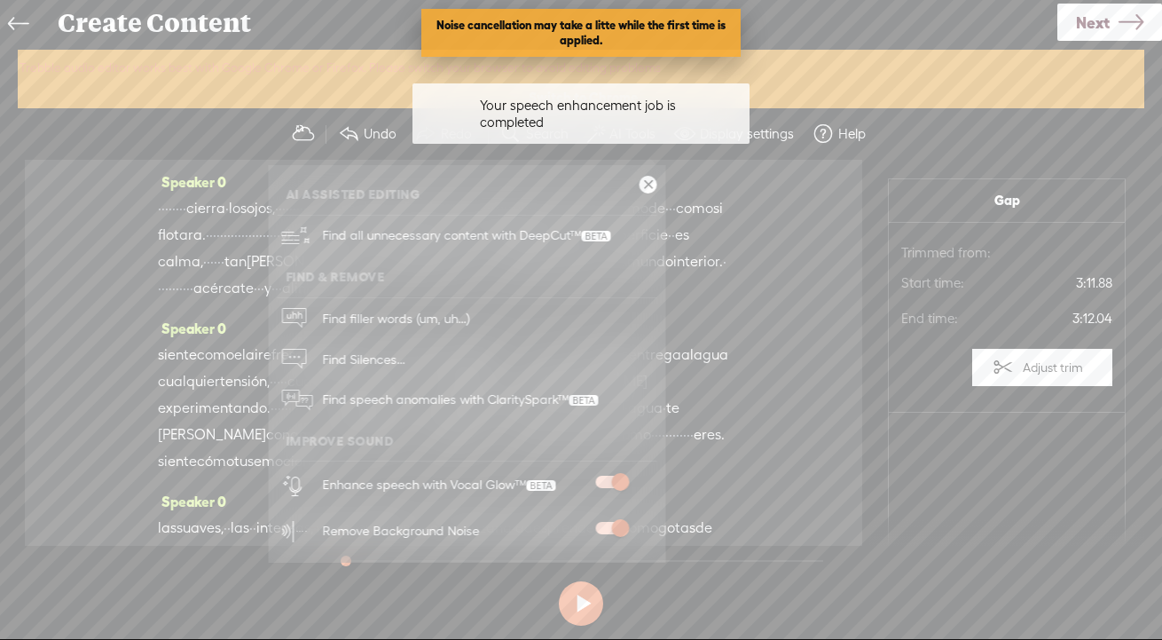
click at [651, 184] on link at bounding box center [649, 185] width 18 height 18
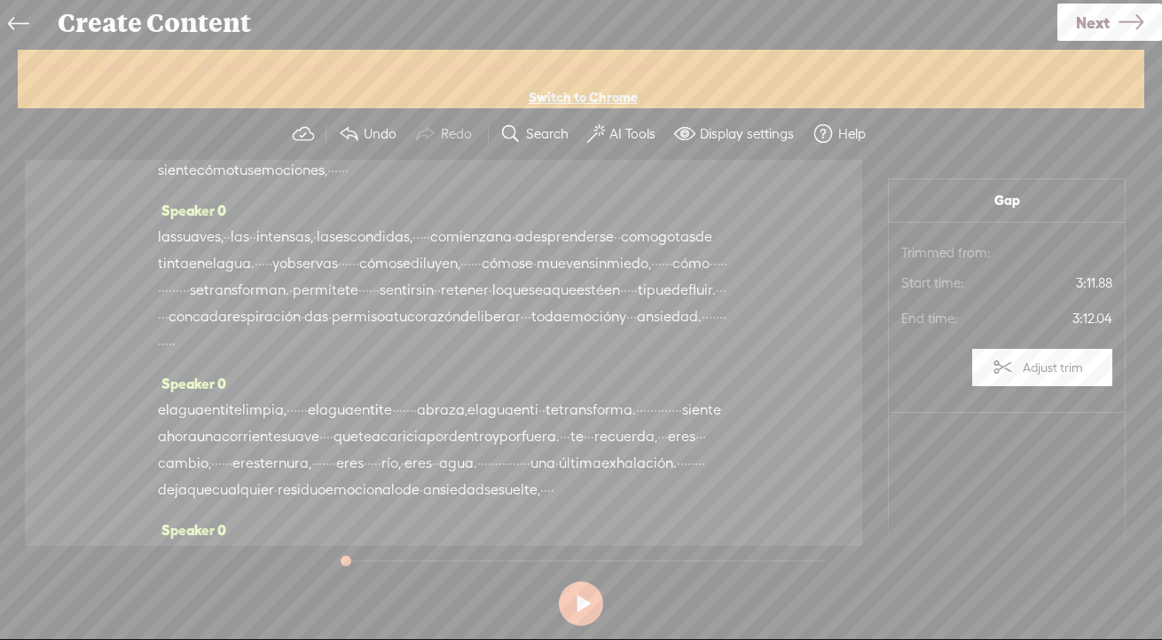
scroll to position [285, 0]
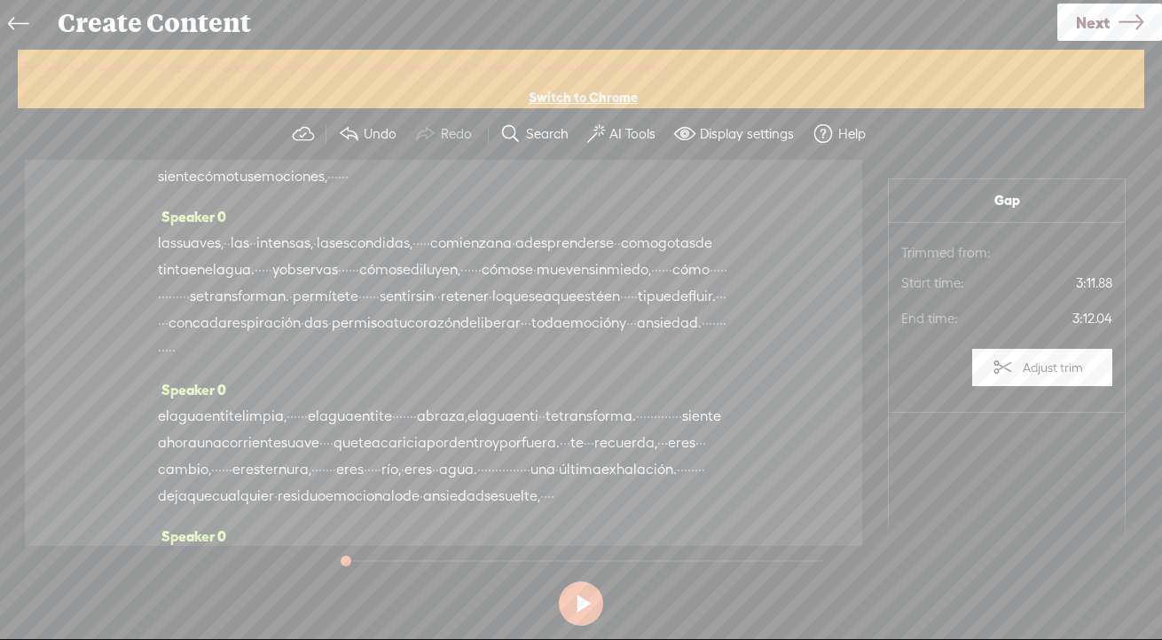
click at [619, 134] on label "AI Tools" at bounding box center [632, 134] width 46 height 18
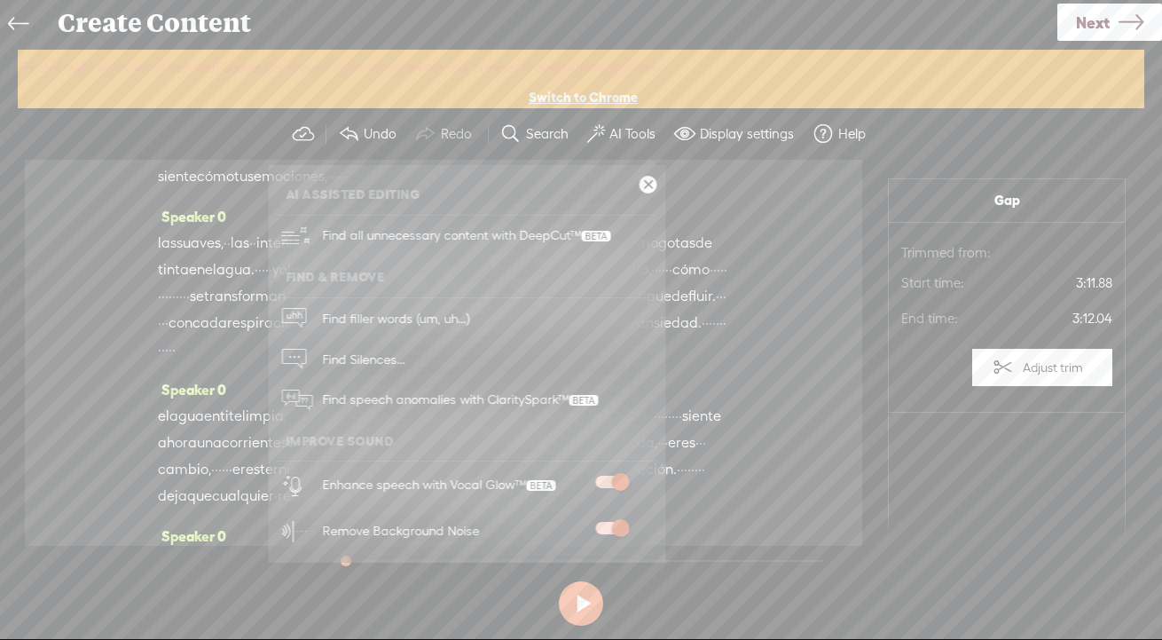
click at [646, 184] on link at bounding box center [649, 185] width 18 height 18
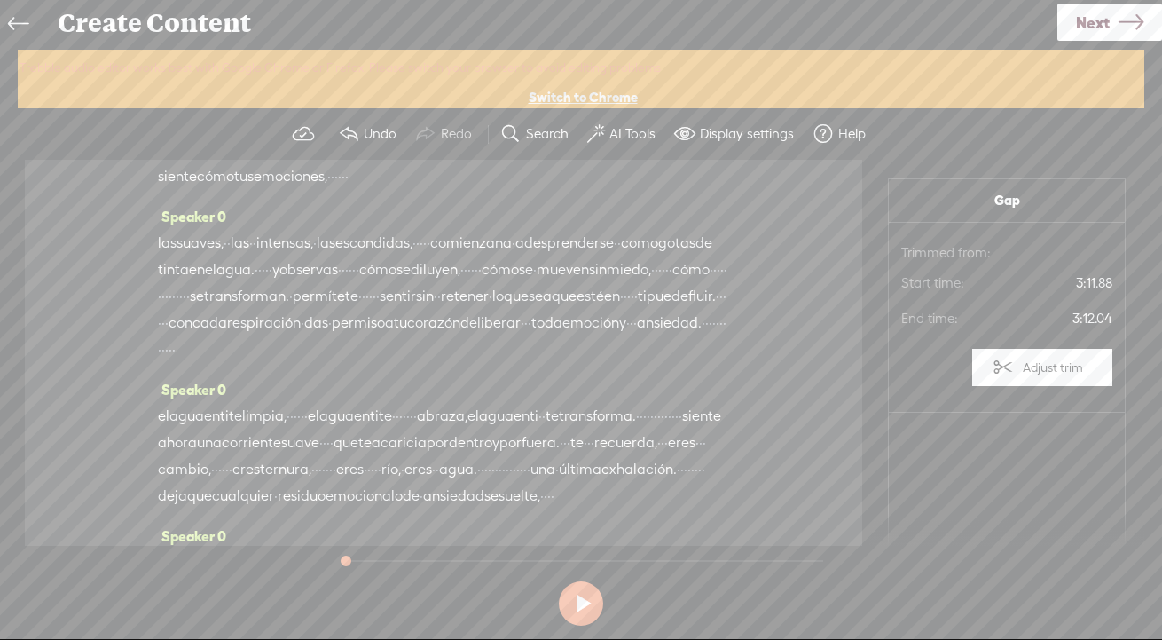
click at [1079, 16] on span "Next" at bounding box center [1093, 22] width 34 height 45
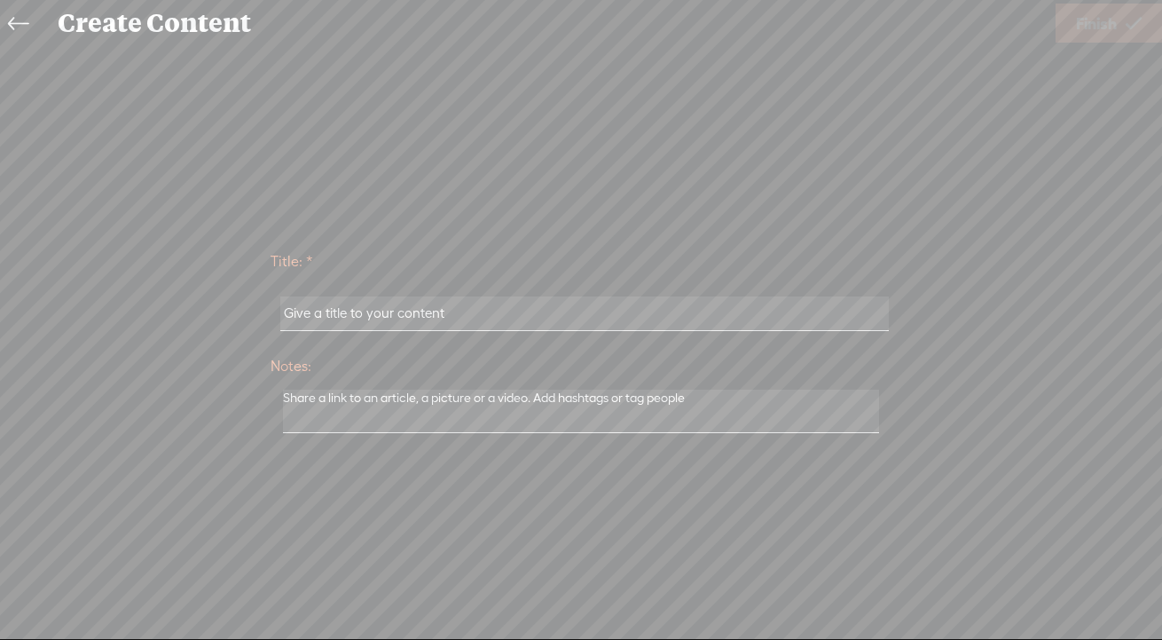
click at [404, 323] on input "text" at bounding box center [584, 313] width 608 height 35
paste input "4-El corazón del agua"
type input "4-El corazón del agua"
click at [1084, 27] on span "Finish" at bounding box center [1096, 23] width 41 height 45
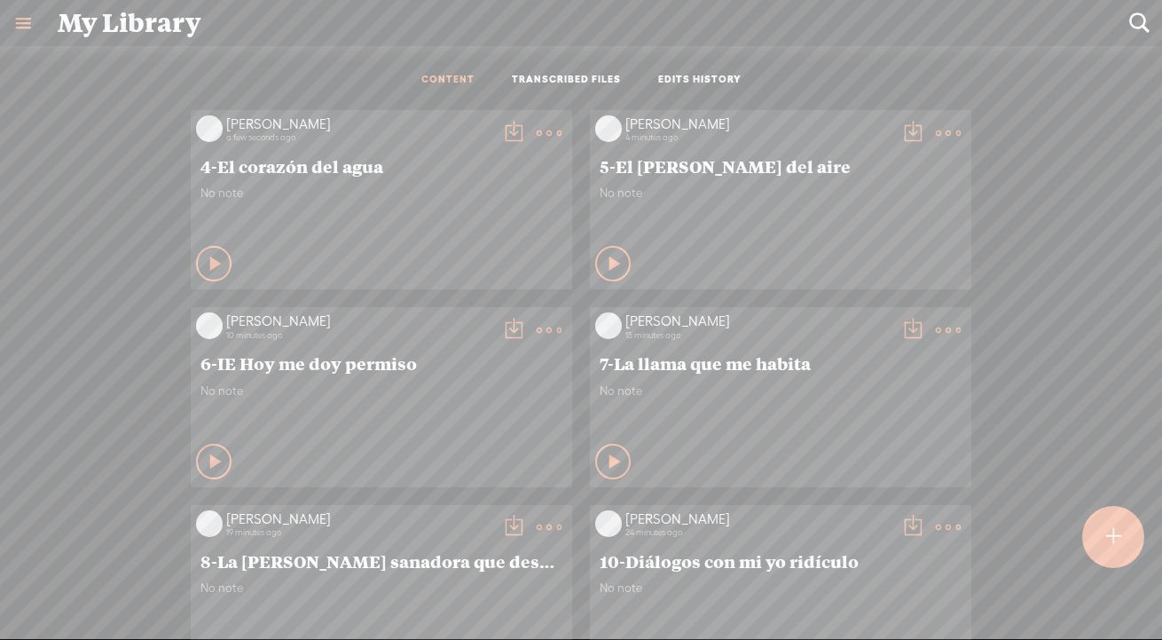
click at [505, 134] on t at bounding box center [513, 133] width 25 height 25
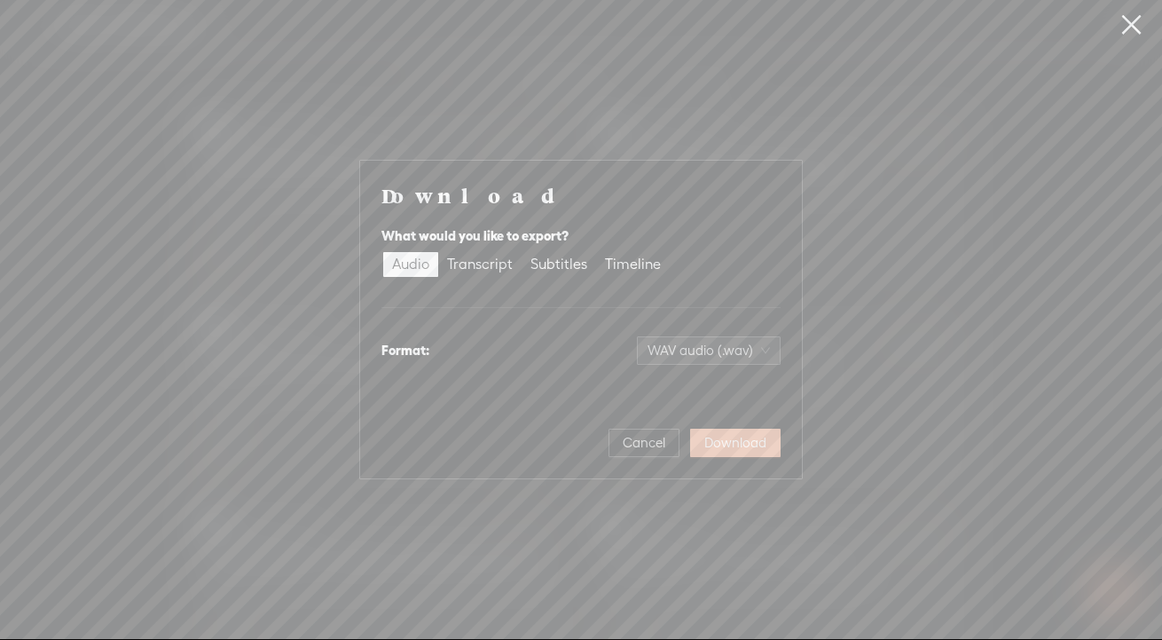
click at [730, 434] on span "Download" at bounding box center [735, 443] width 62 height 18
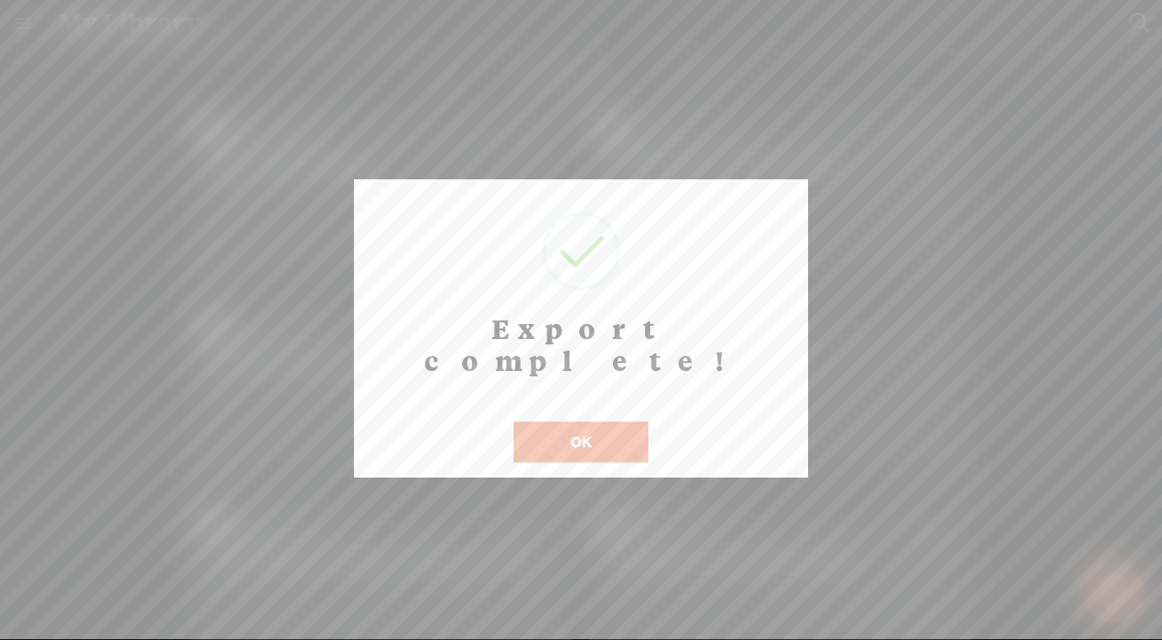
click at [569, 428] on button "OK" at bounding box center [581, 441] width 135 height 41
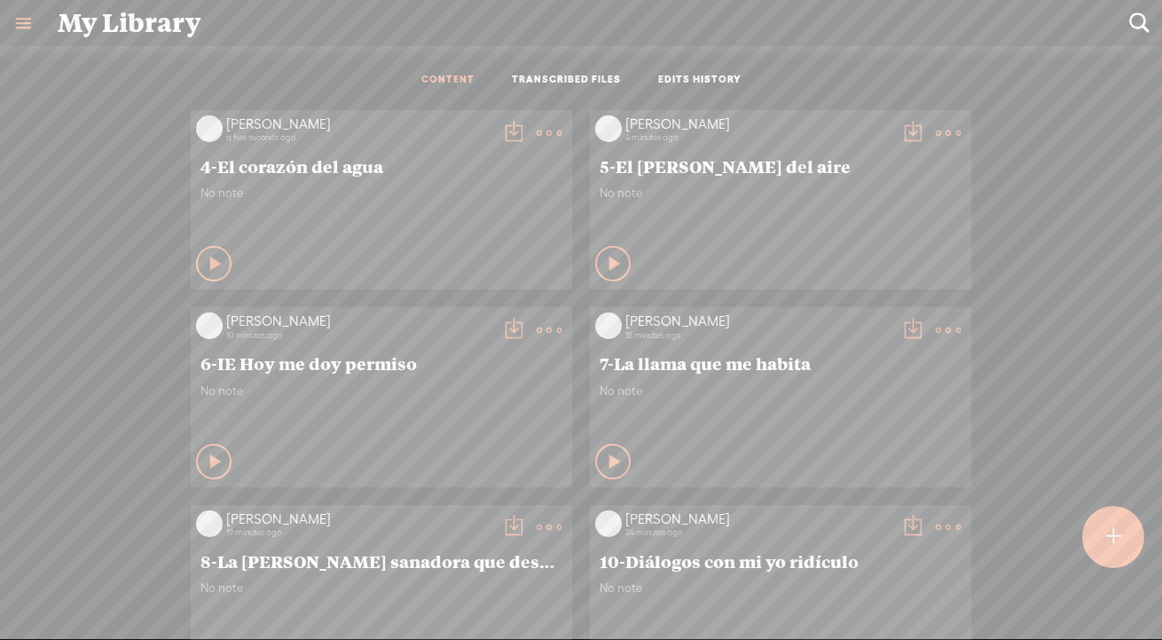
click at [509, 130] on t at bounding box center [513, 133] width 25 height 25
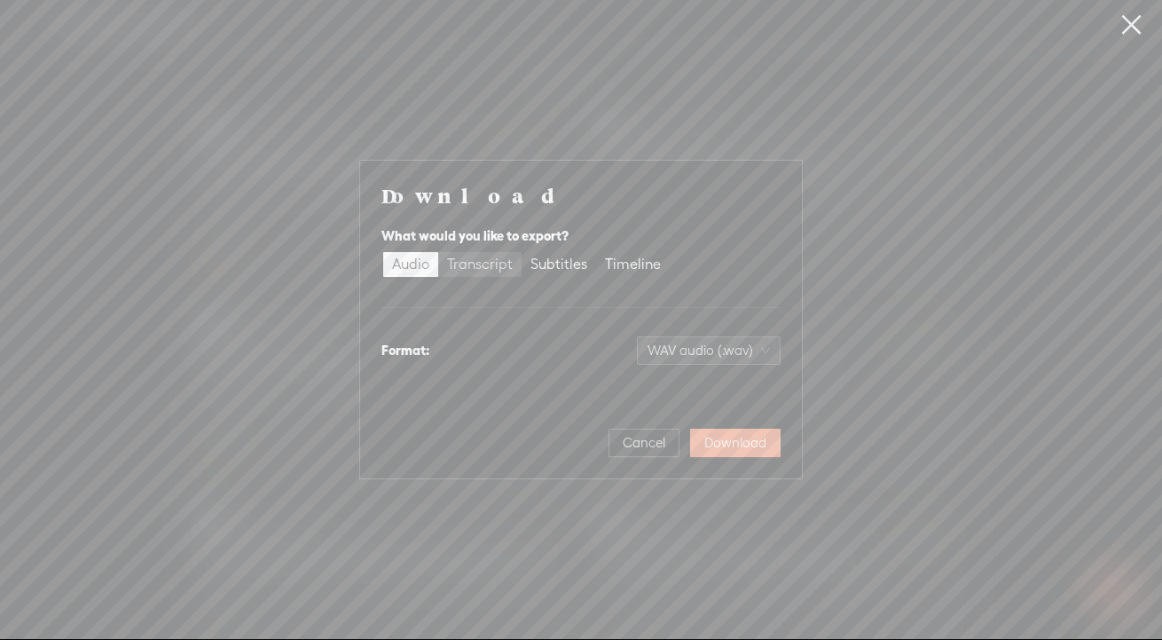
click at [475, 268] on div "Transcript" at bounding box center [480, 264] width 66 height 25
click at [438, 252] on input "Transcript" at bounding box center [438, 252] width 0 height 0
click at [703, 345] on span "Plain text (.txt)" at bounding box center [719, 350] width 101 height 27
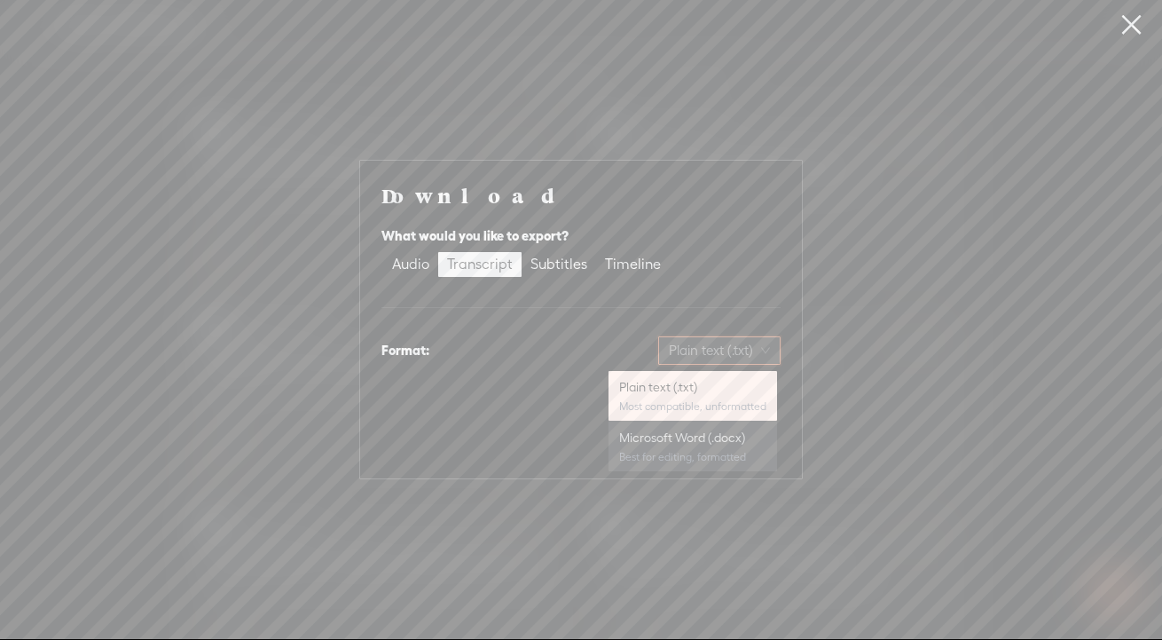
click at [689, 436] on div "Microsoft Word (.docx)" at bounding box center [692, 437] width 147 height 18
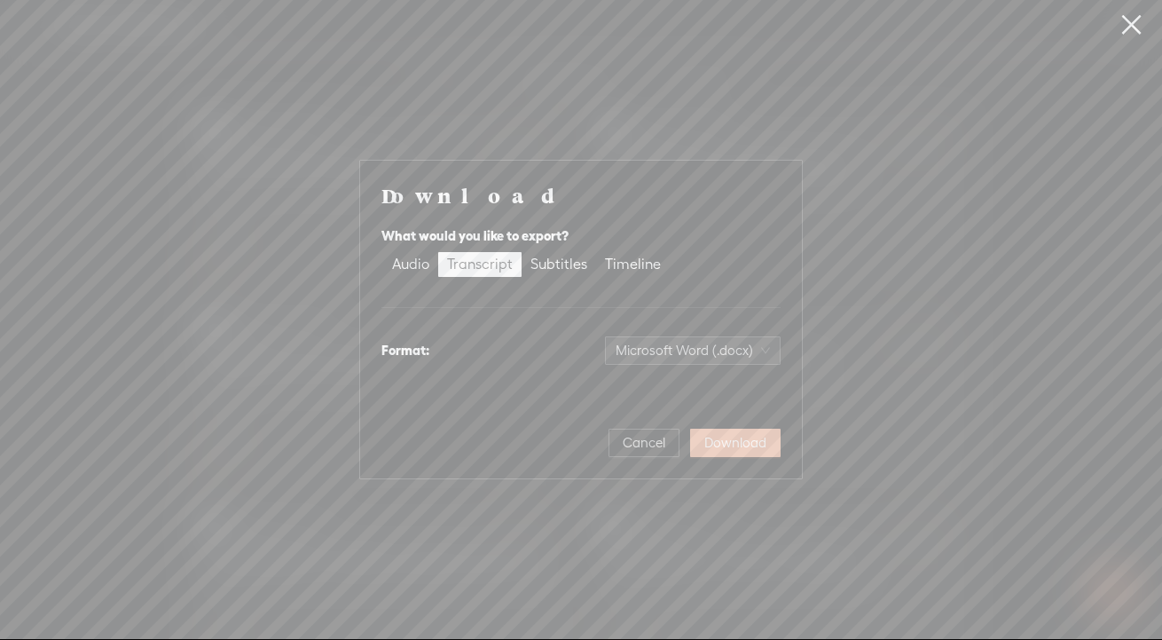
click at [742, 449] on span "Download" at bounding box center [735, 443] width 62 height 18
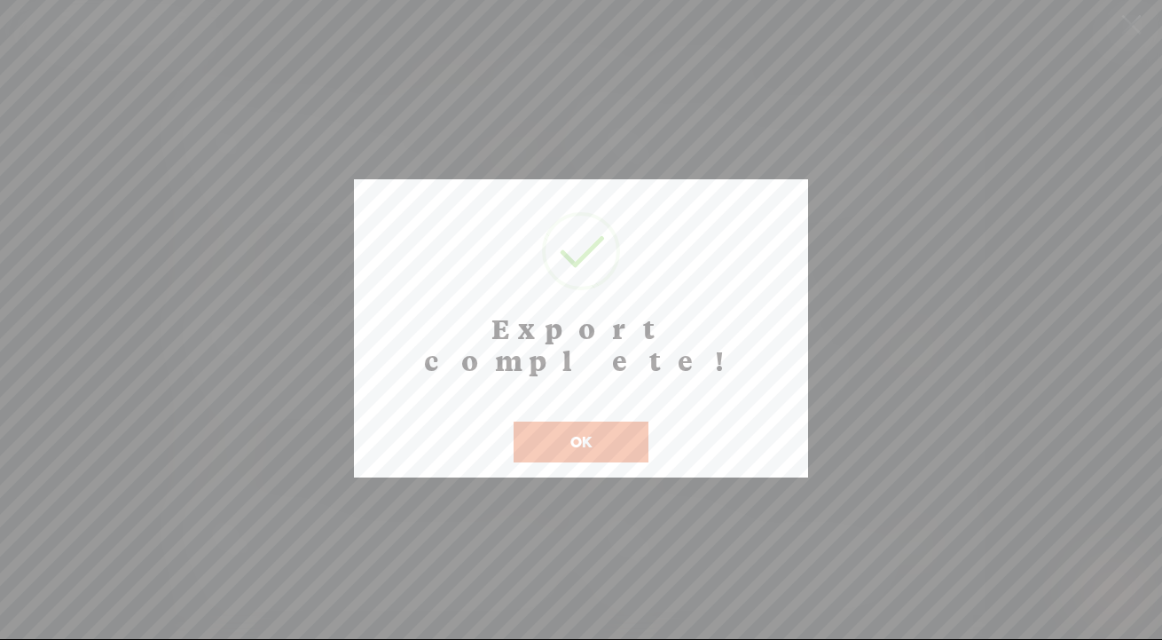
click at [578, 421] on button "OK" at bounding box center [581, 441] width 135 height 41
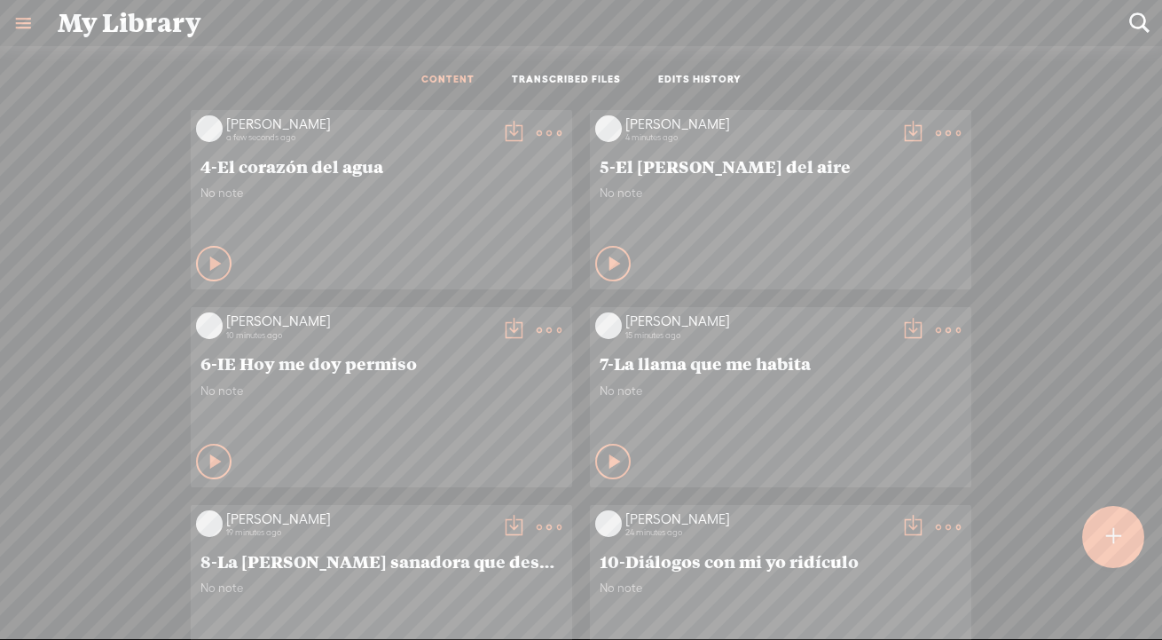
click at [1084, 555] on t at bounding box center [1113, 536] width 15 height 39
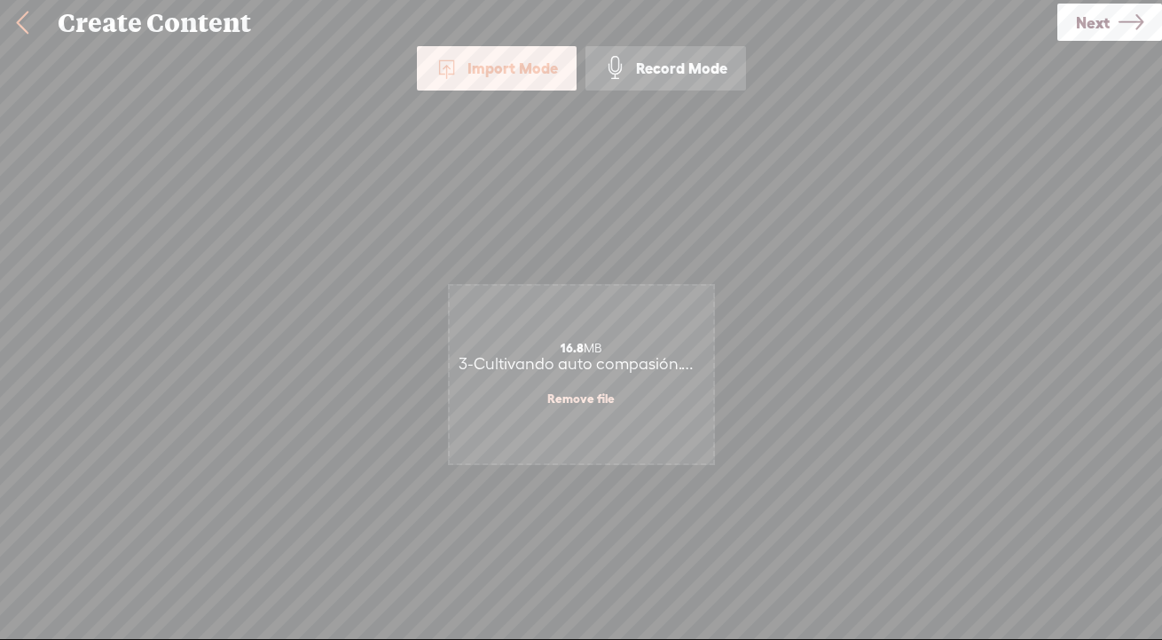
click at [1084, 28] on span "Next" at bounding box center [1093, 22] width 34 height 45
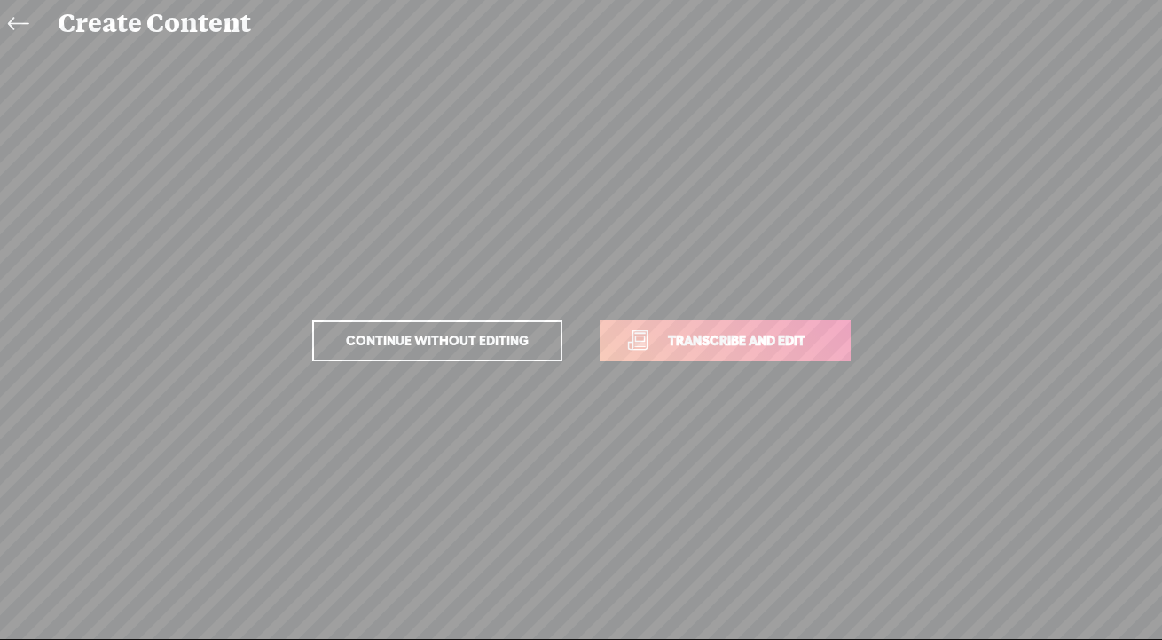
click at [714, 330] on span "Transcribe and edit" at bounding box center [736, 340] width 175 height 20
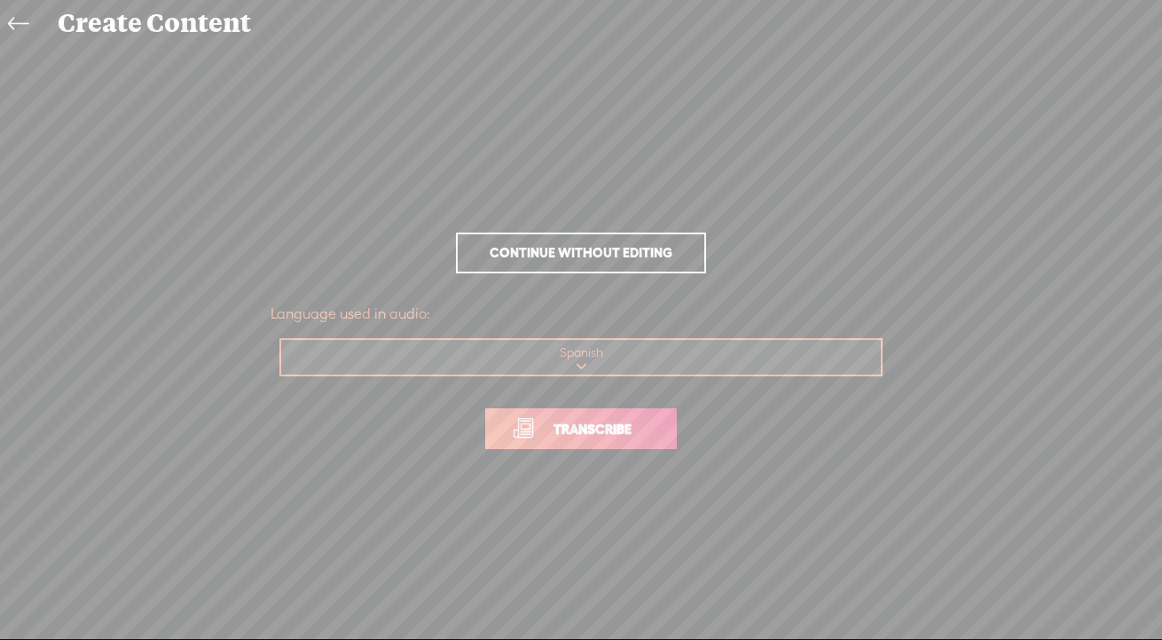
click at [632, 435] on span "Transcribe" at bounding box center [592, 429] width 115 height 20
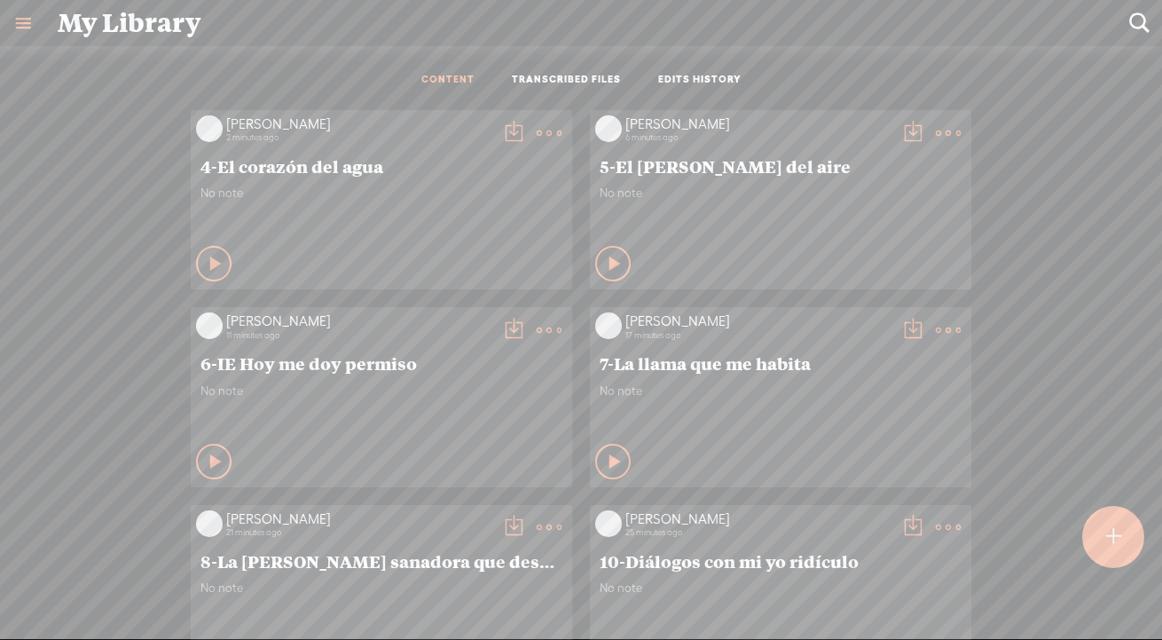
click at [1084, 545] on div at bounding box center [1113, 536] width 63 height 63
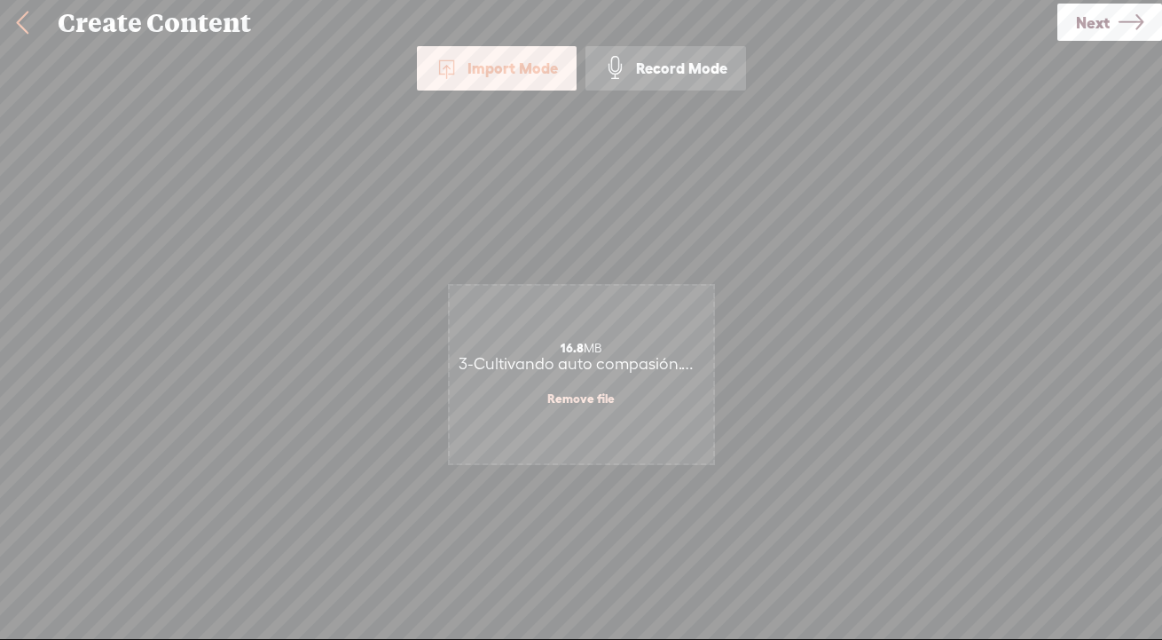
click at [1079, 20] on span "Next" at bounding box center [1093, 22] width 34 height 45
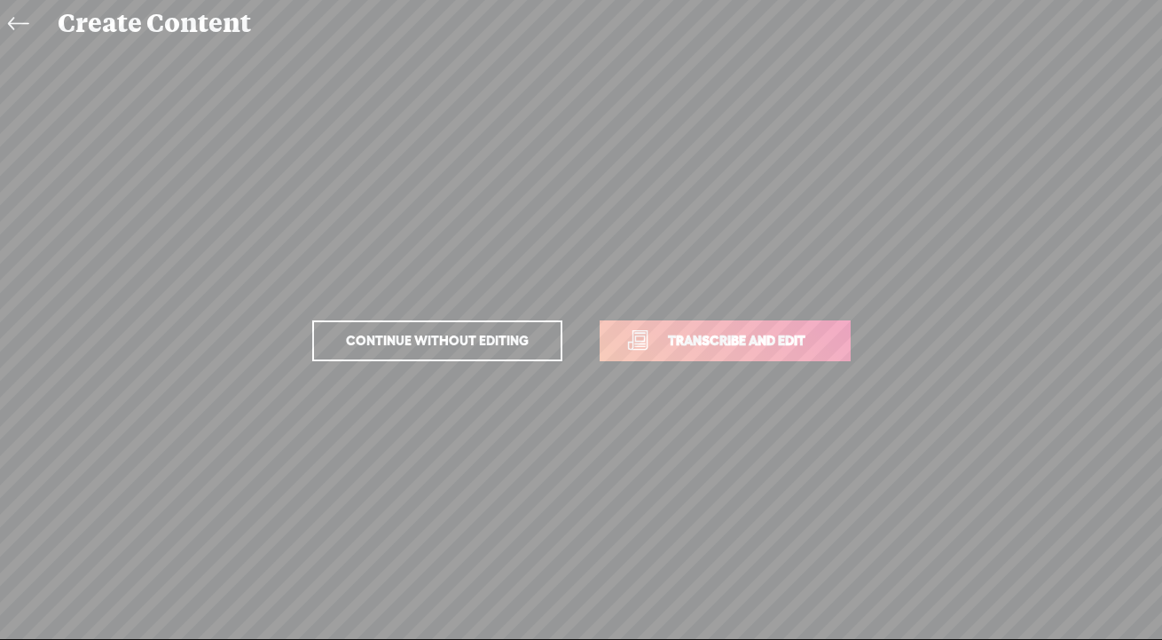
click at [719, 341] on span "Transcribe and edit" at bounding box center [736, 340] width 175 height 20
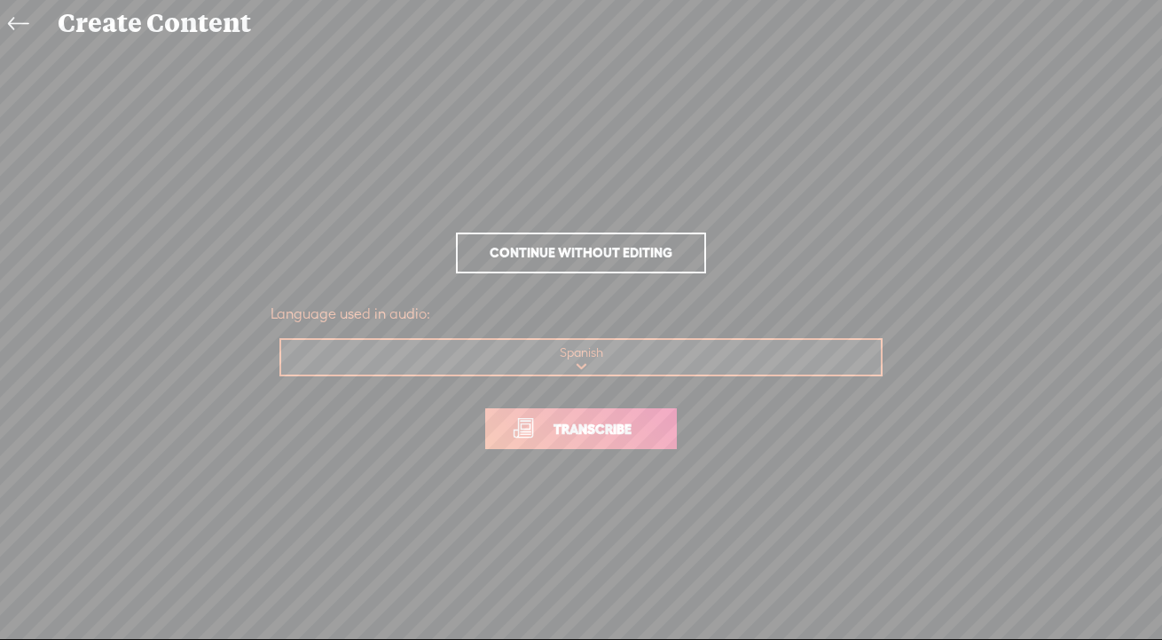
click at [597, 425] on span "Transcribe" at bounding box center [592, 429] width 115 height 20
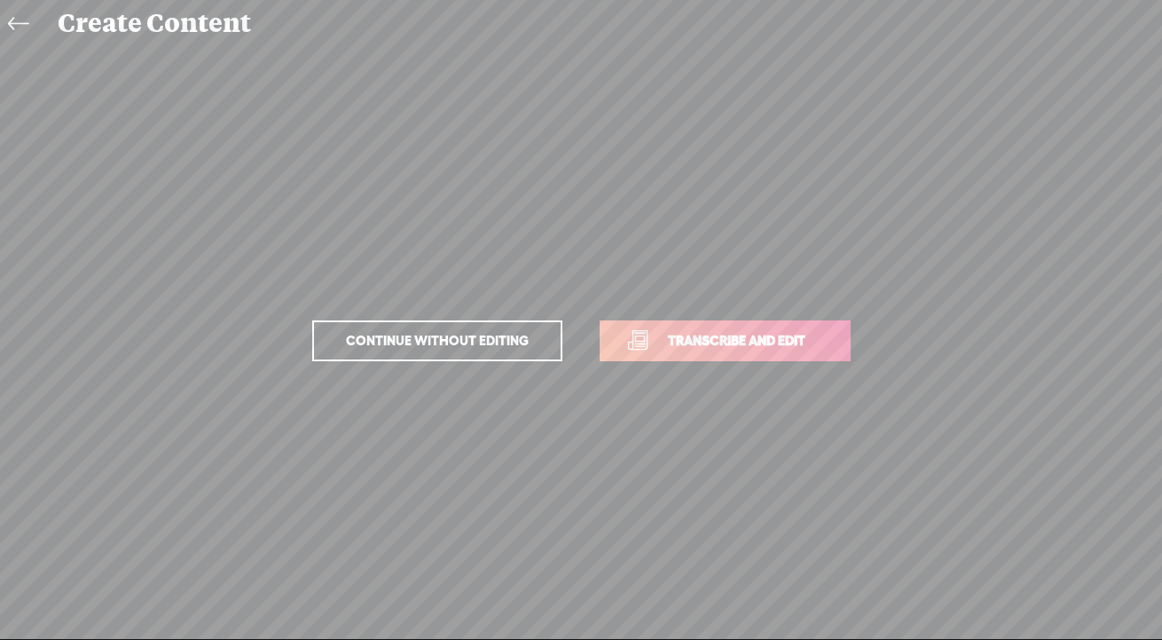
click at [731, 343] on span "Transcribe and edit" at bounding box center [736, 340] width 175 height 20
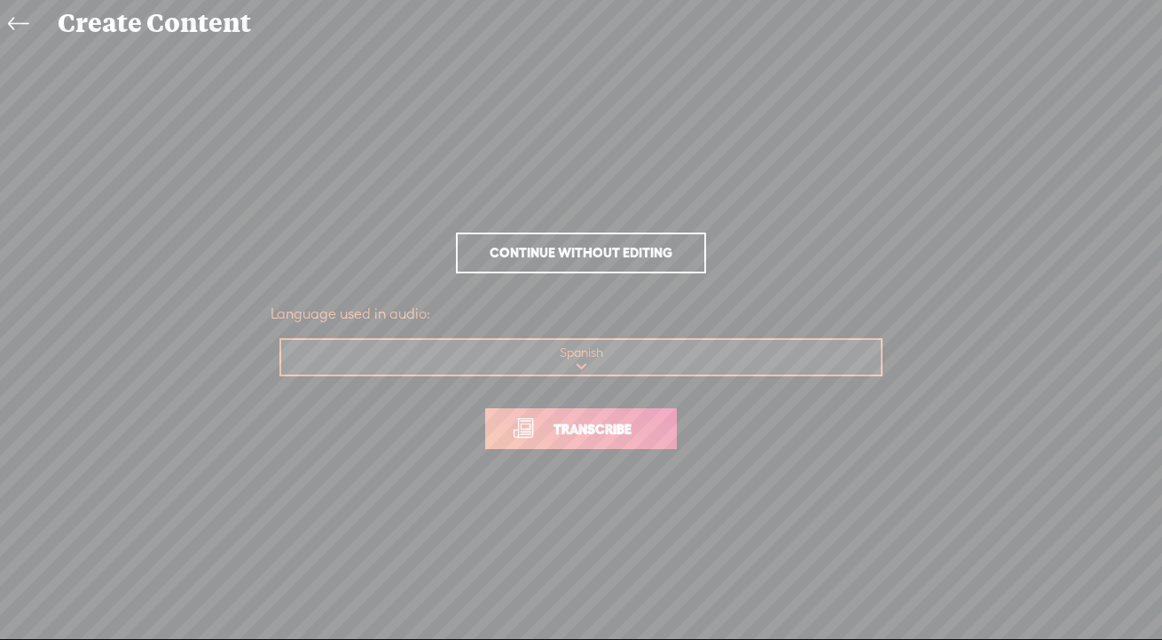
click at [587, 420] on span "Transcribe" at bounding box center [592, 429] width 115 height 20
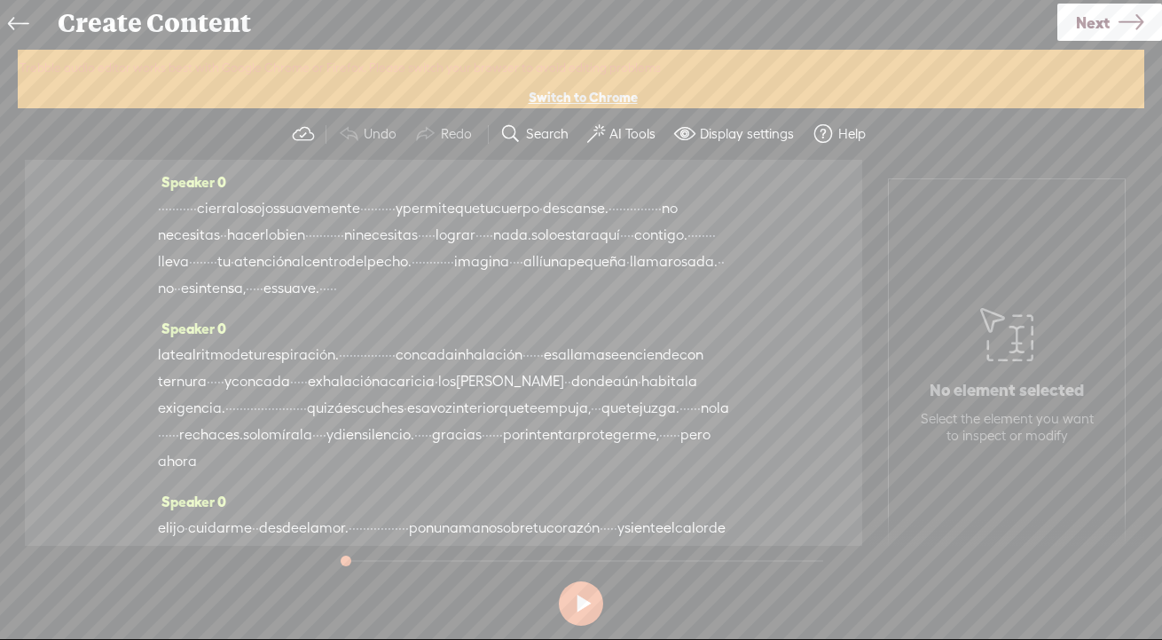
click at [620, 136] on label "AI Tools" at bounding box center [632, 134] width 46 height 18
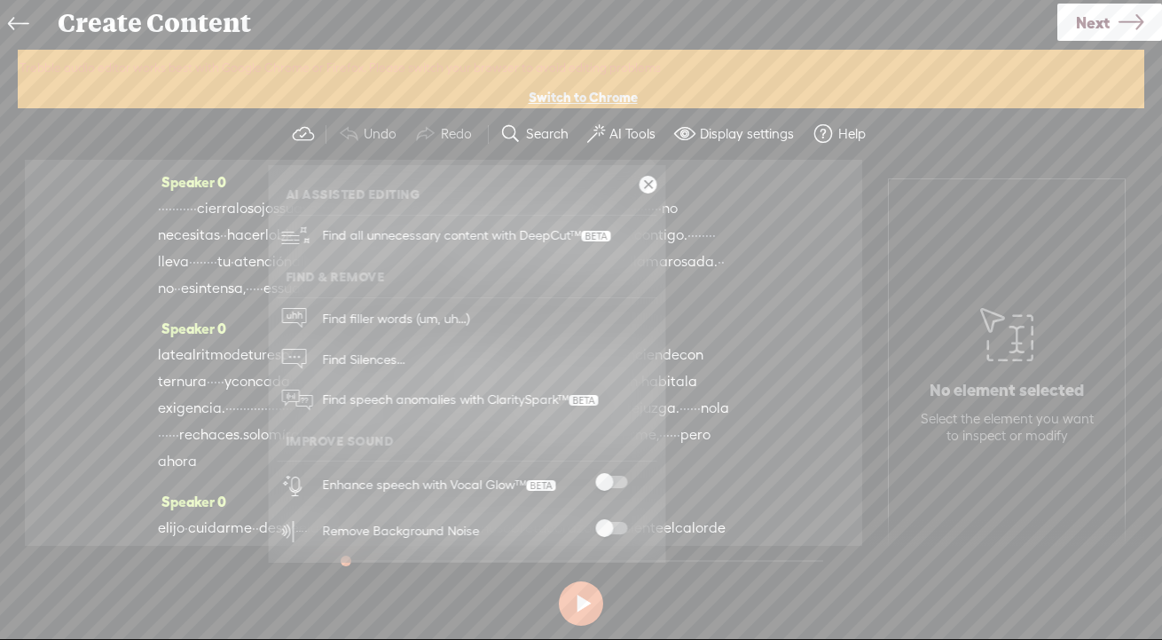
click at [606, 482] on span at bounding box center [611, 481] width 32 height 12
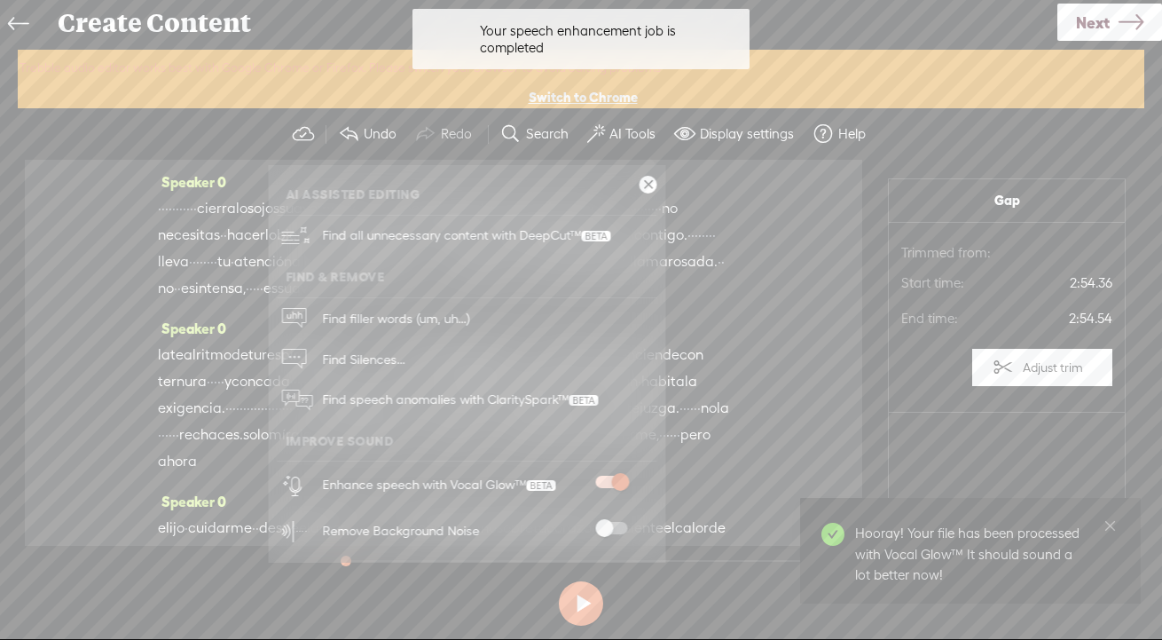
click at [606, 529] on span at bounding box center [611, 528] width 32 height 12
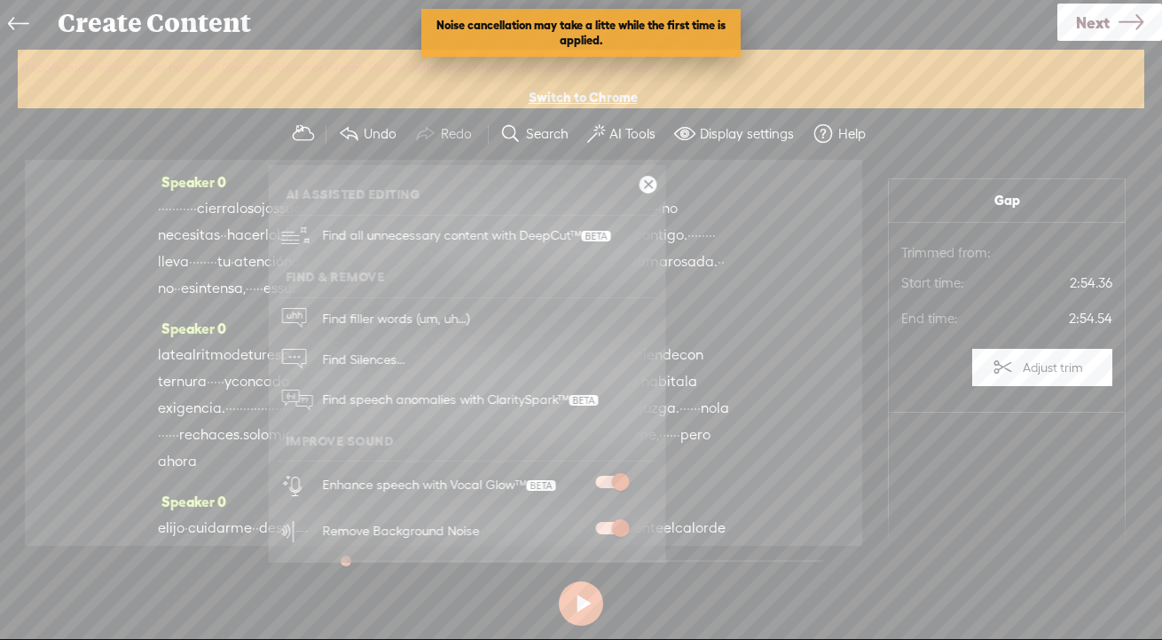
click at [650, 184] on link at bounding box center [649, 185] width 18 height 18
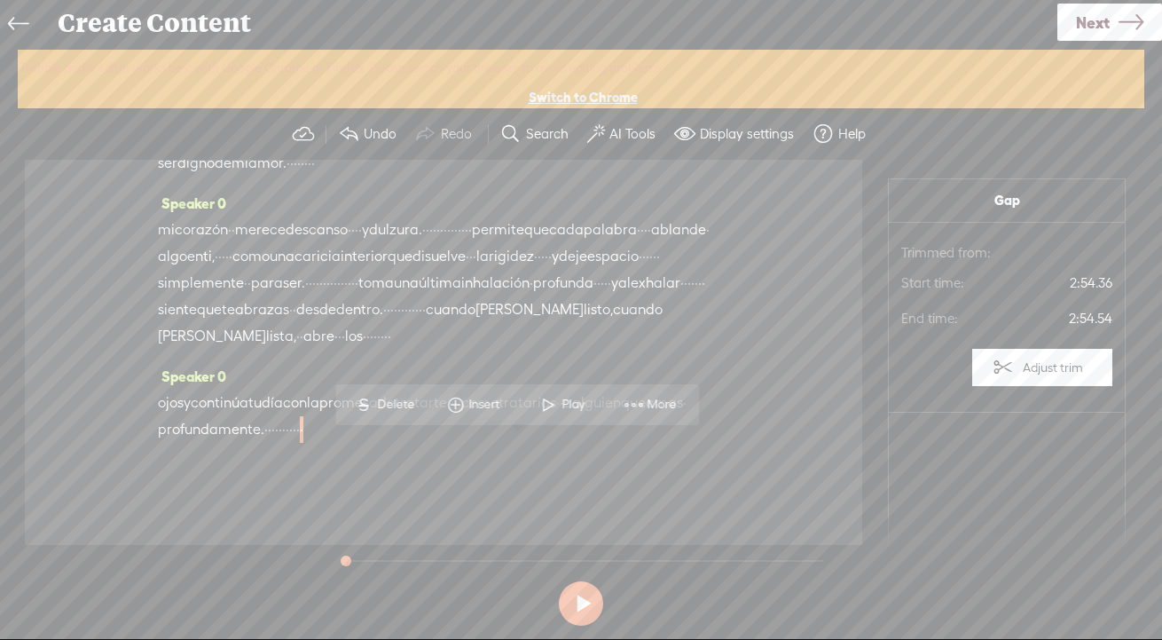
scroll to position [597, 0]
click at [1076, 10] on span "Next" at bounding box center [1093, 22] width 34 height 45
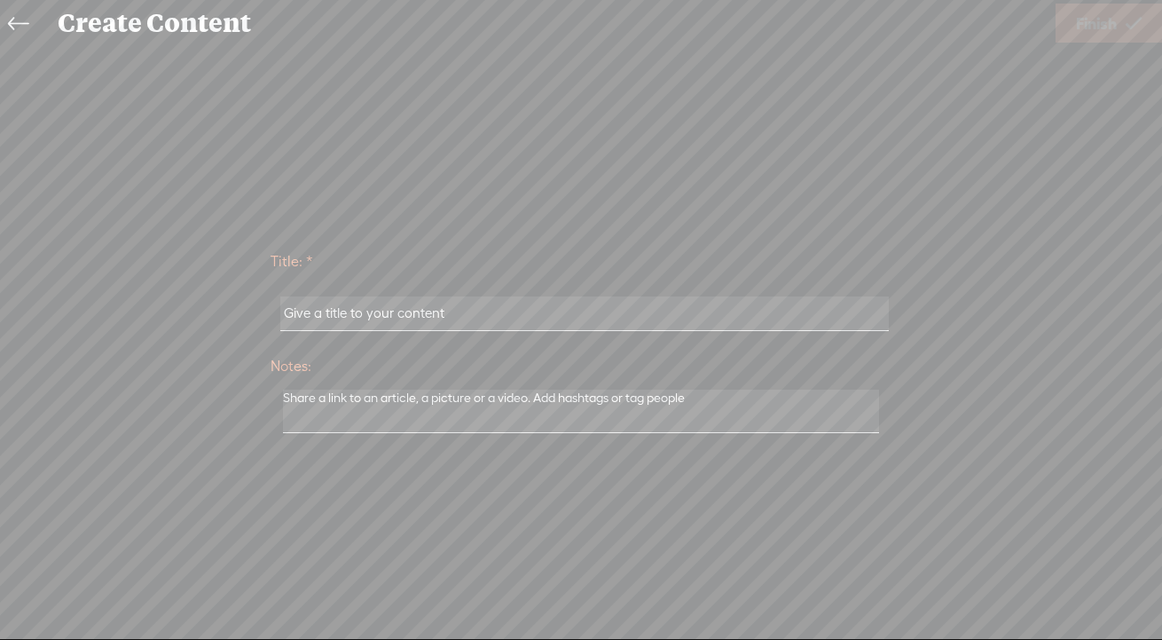
click at [349, 318] on input "text" at bounding box center [584, 313] width 608 height 35
paste input "3-Cultivando auto compasión"
type input "3-Cultivando auto compasión"
click at [1082, 28] on span "Finish" at bounding box center [1096, 23] width 41 height 45
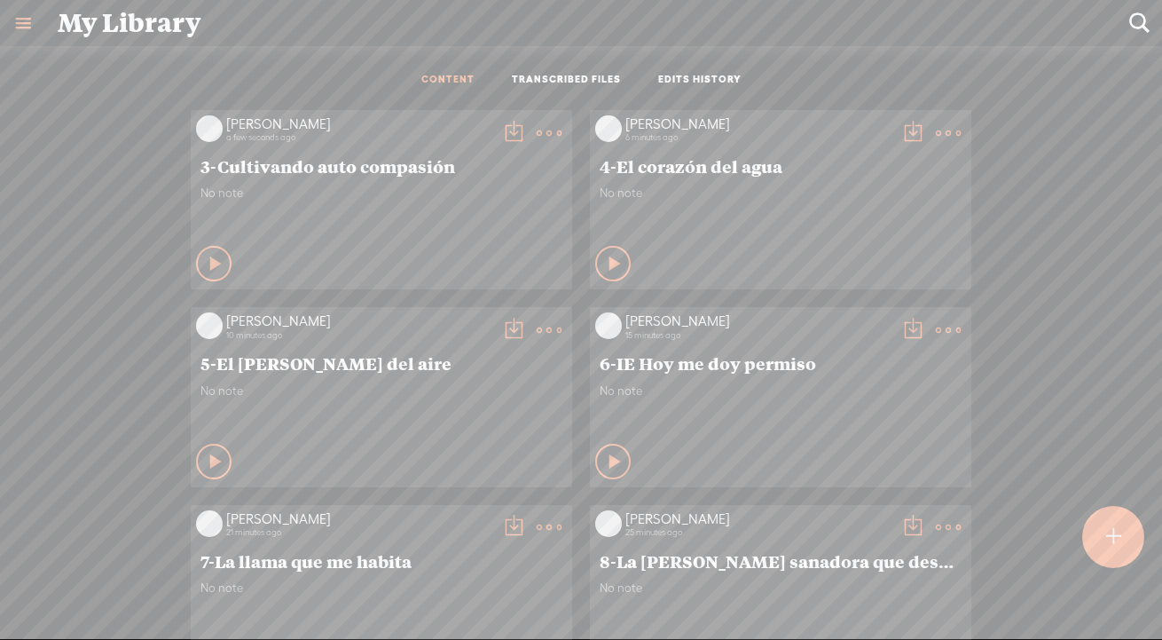
click at [512, 122] on t at bounding box center [513, 133] width 25 height 25
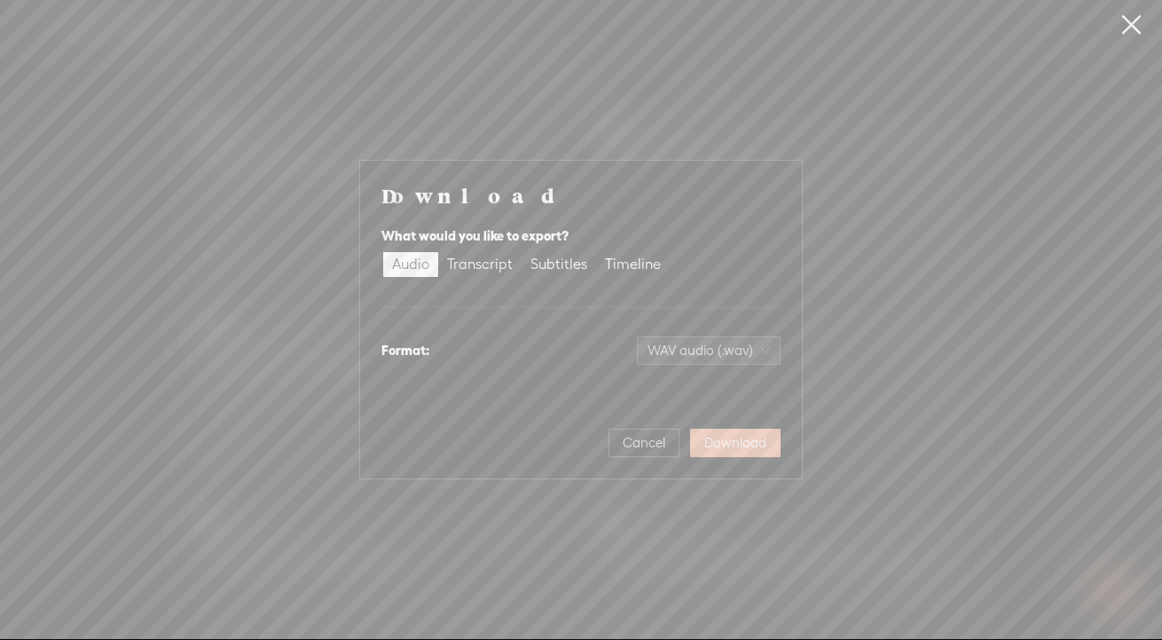
click at [725, 451] on button "Download" at bounding box center [735, 442] width 90 height 28
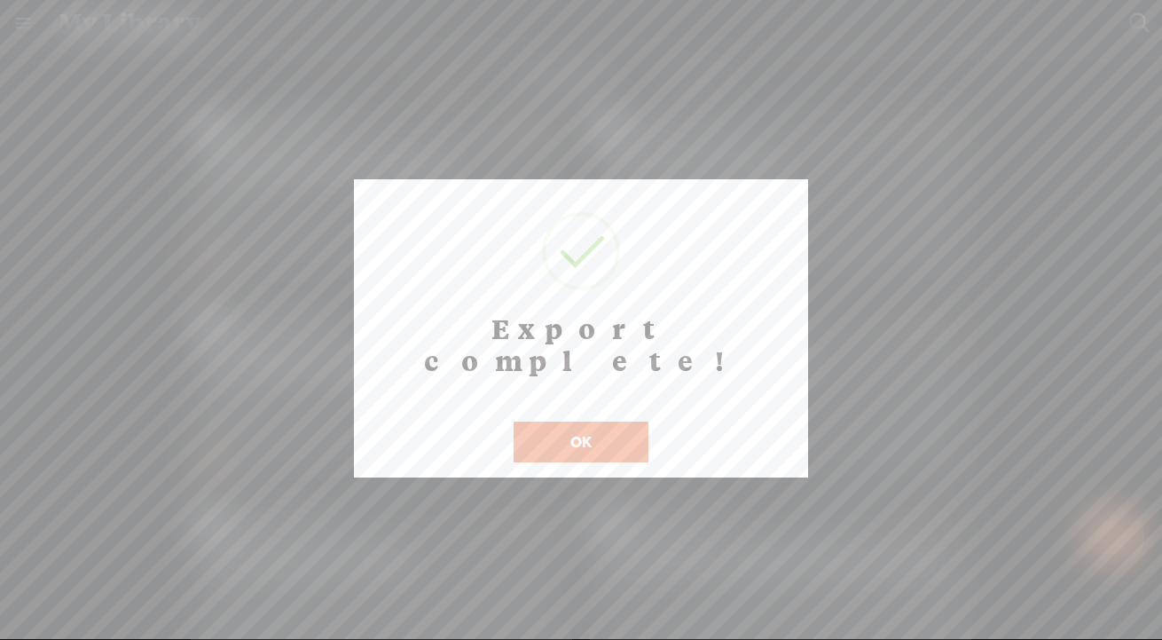
click at [546, 421] on button "OK" at bounding box center [581, 441] width 135 height 41
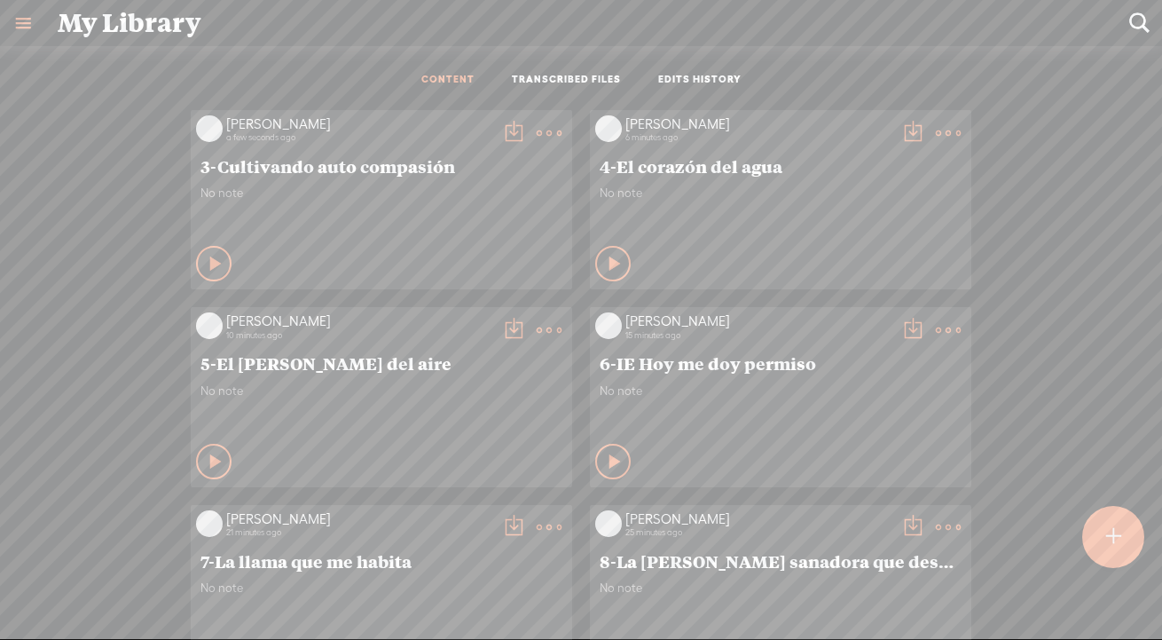
click at [503, 133] on t at bounding box center [513, 133] width 25 height 25
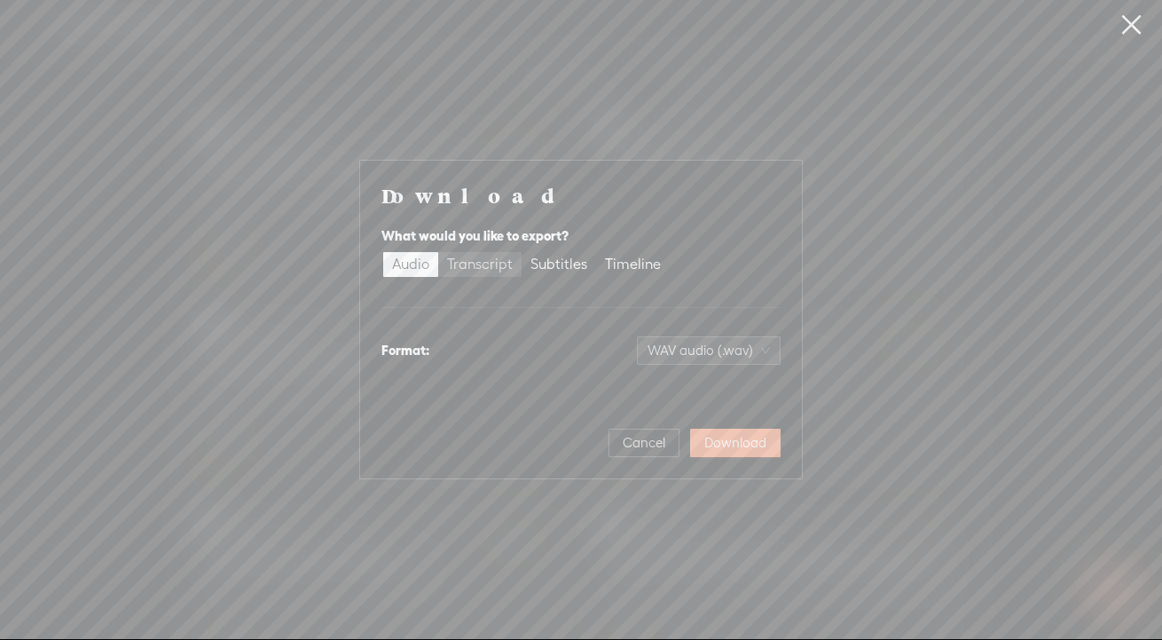
click at [486, 267] on div "Transcript" at bounding box center [480, 264] width 66 height 25
click at [438, 252] on input "Transcript" at bounding box center [438, 252] width 0 height 0
click at [687, 348] on span "Plain text (.txt)" at bounding box center [719, 350] width 101 height 27
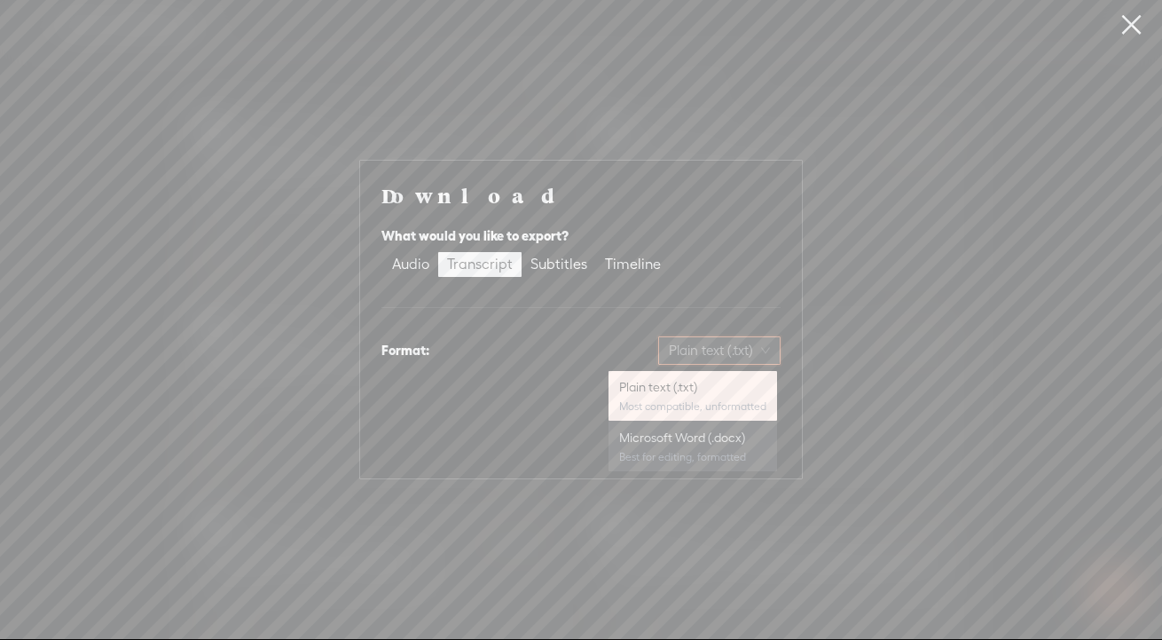
click at [664, 433] on div "Microsoft Word (.docx)" at bounding box center [692, 437] width 147 height 18
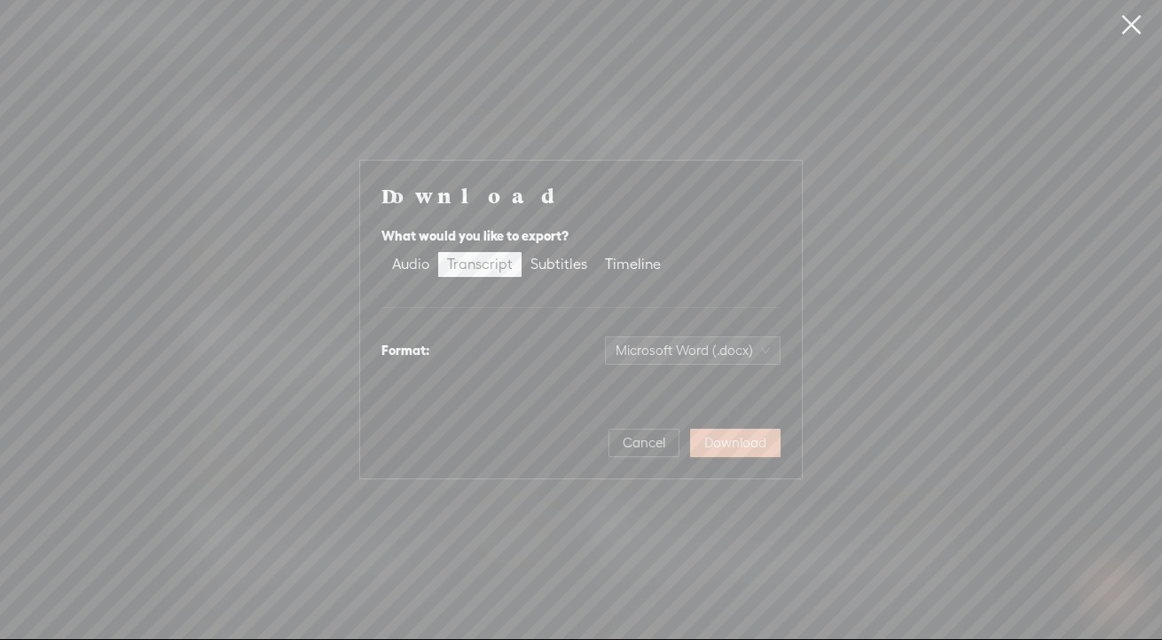
click at [736, 439] on span "Download" at bounding box center [735, 443] width 62 height 18
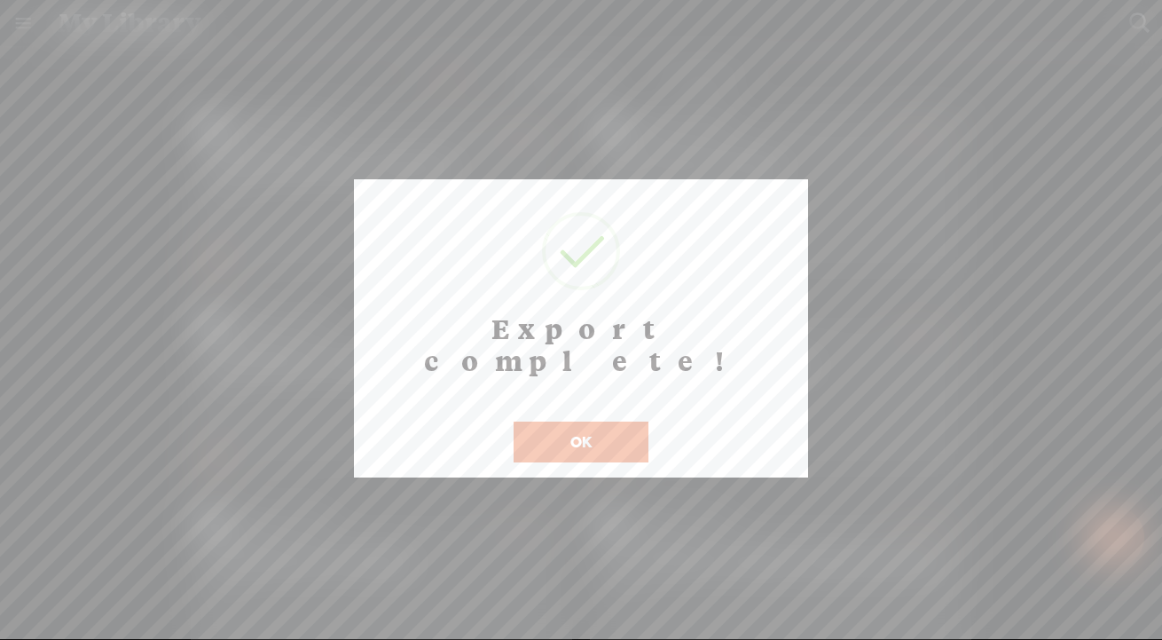
click at [619, 421] on button "OK" at bounding box center [581, 441] width 135 height 41
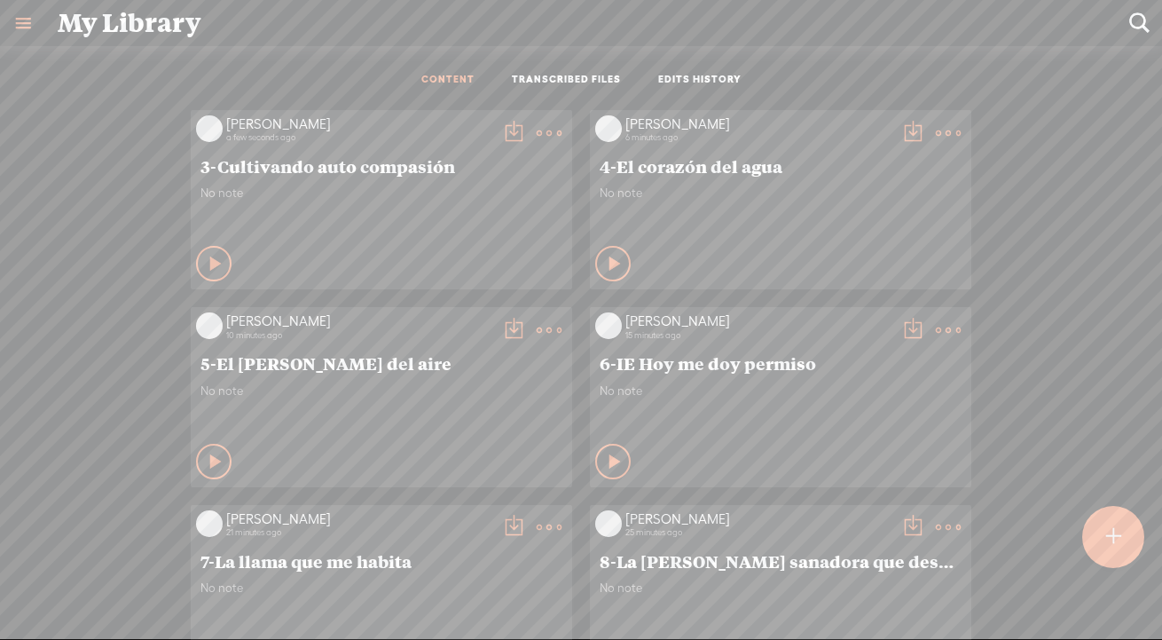
click at [1084, 540] on div at bounding box center [1113, 537] width 62 height 62
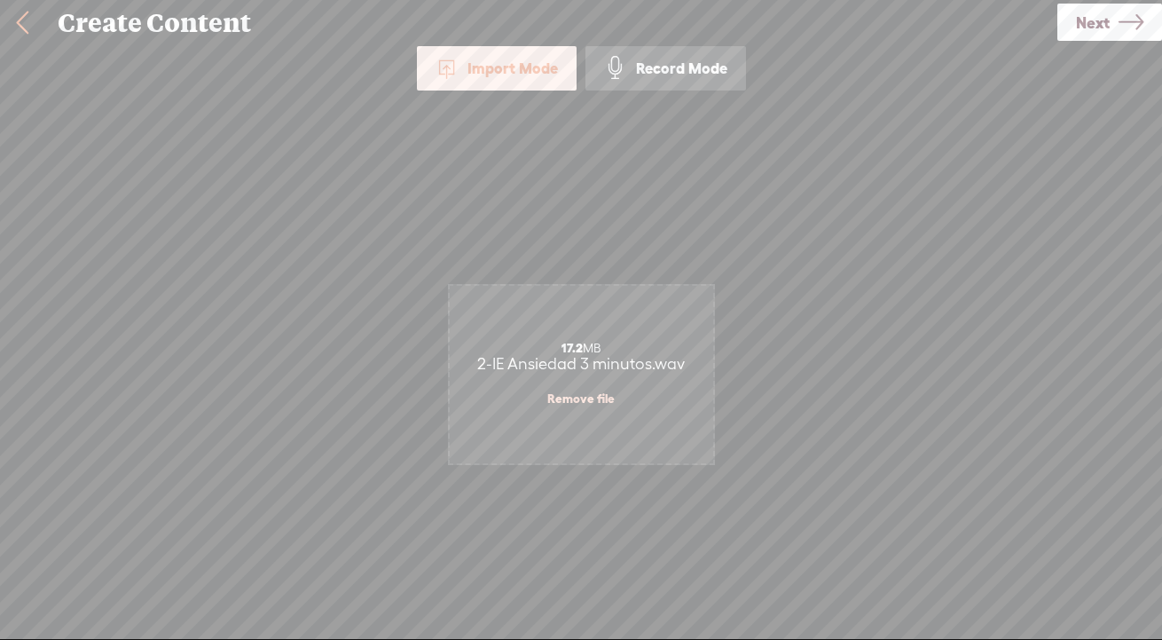
click at [1084, 23] on span "Next" at bounding box center [1093, 22] width 34 height 45
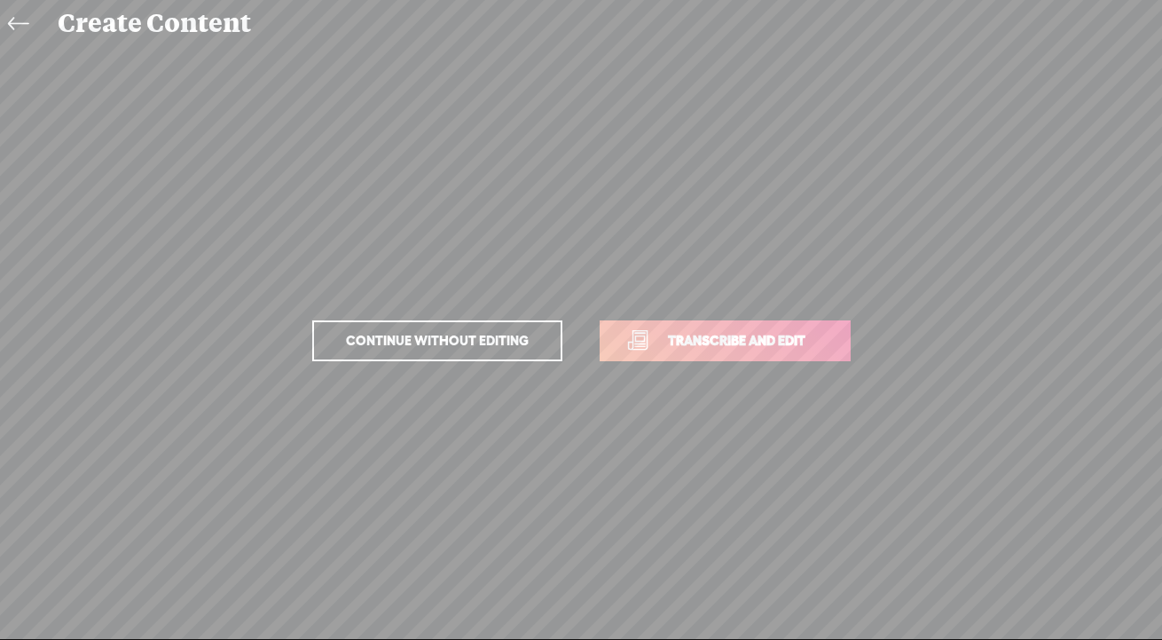
click at [664, 344] on span "Transcribe and edit" at bounding box center [736, 340] width 175 height 20
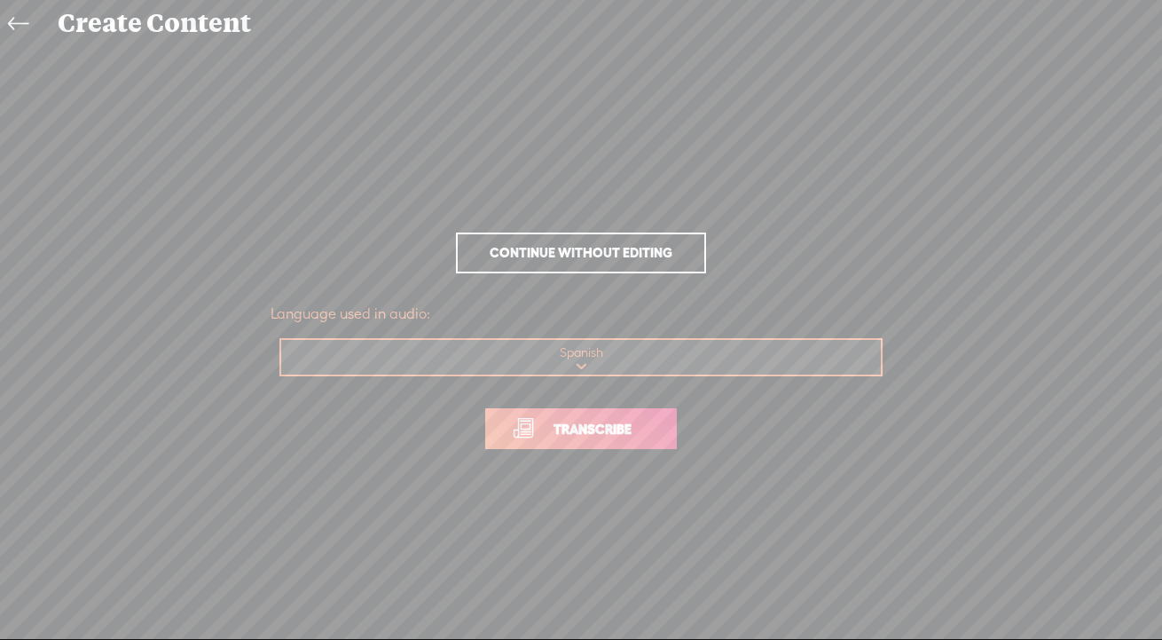
click at [590, 437] on span "Transcribe" at bounding box center [592, 429] width 115 height 20
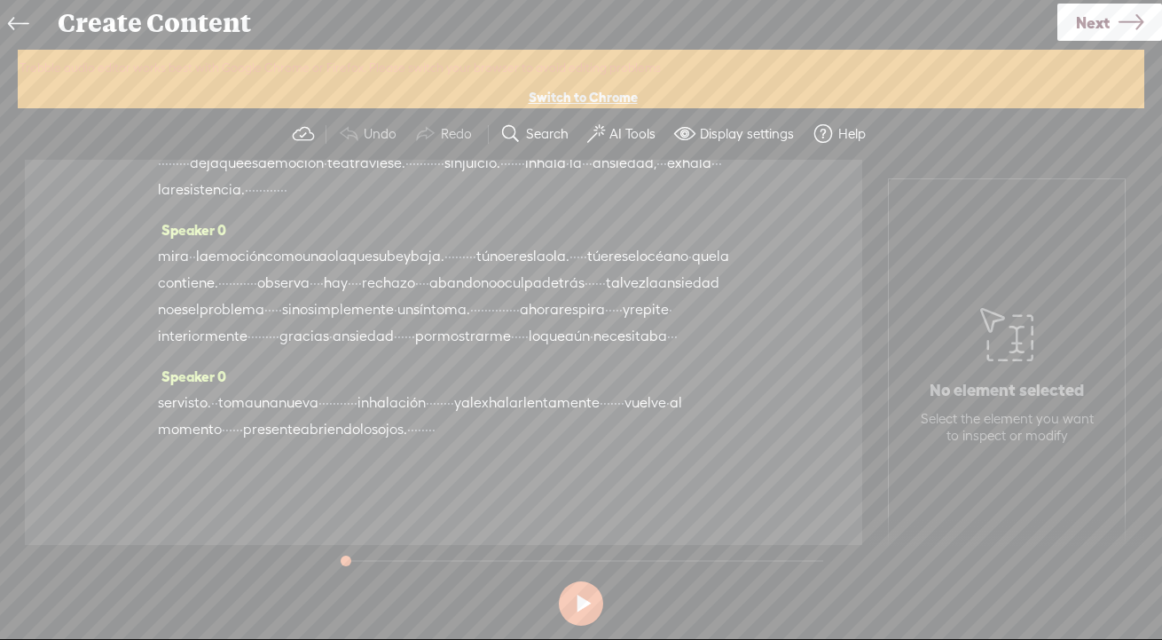
scroll to position [602, 0]
click at [1084, 27] on span "Next" at bounding box center [1093, 22] width 34 height 45
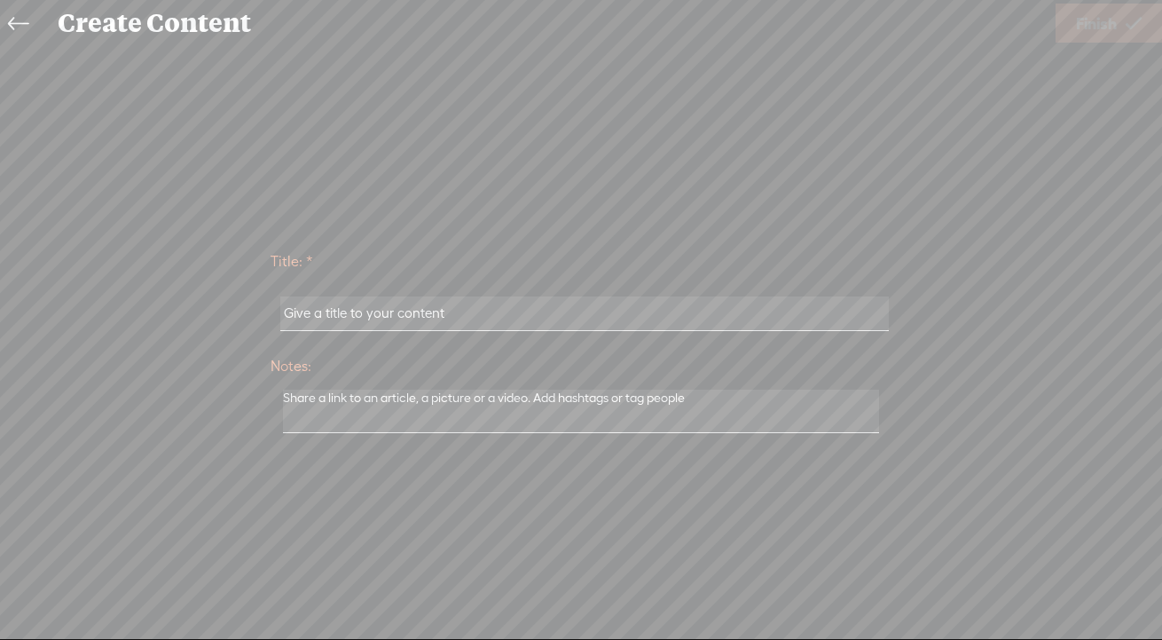
click at [618, 327] on input "text" at bounding box center [584, 313] width 608 height 35
paste input "2-IE Ansiedad 3 minutos"
type input "2-IE Ansiedad 3 minutos"
click at [1084, 17] on span "Finish" at bounding box center [1096, 23] width 41 height 45
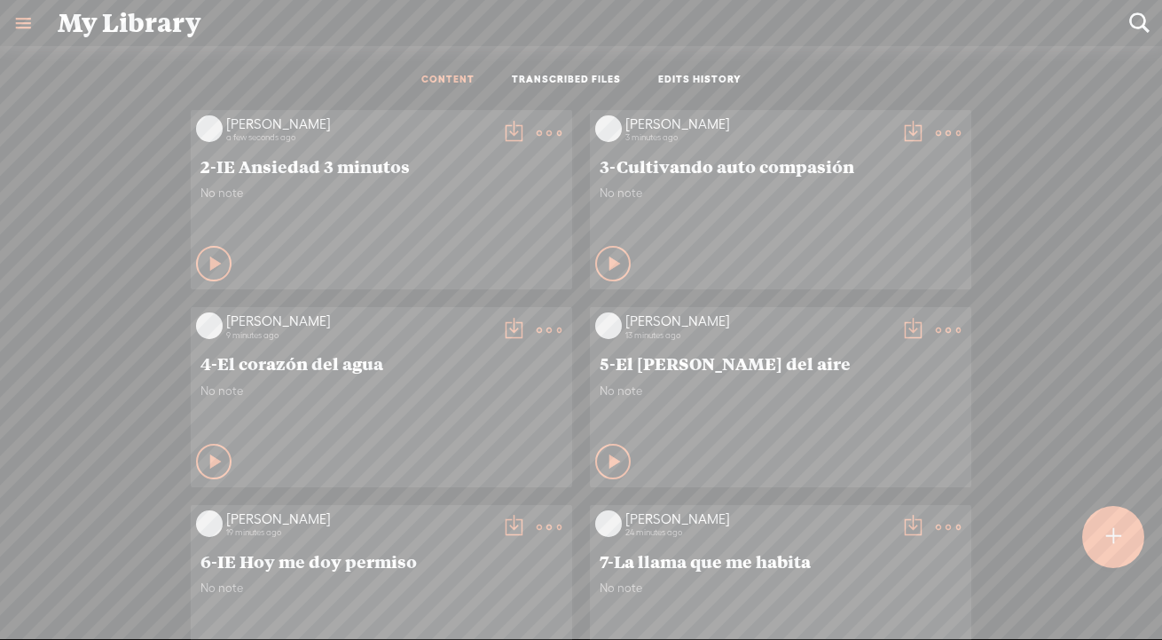
click at [510, 128] on t at bounding box center [513, 133] width 25 height 25
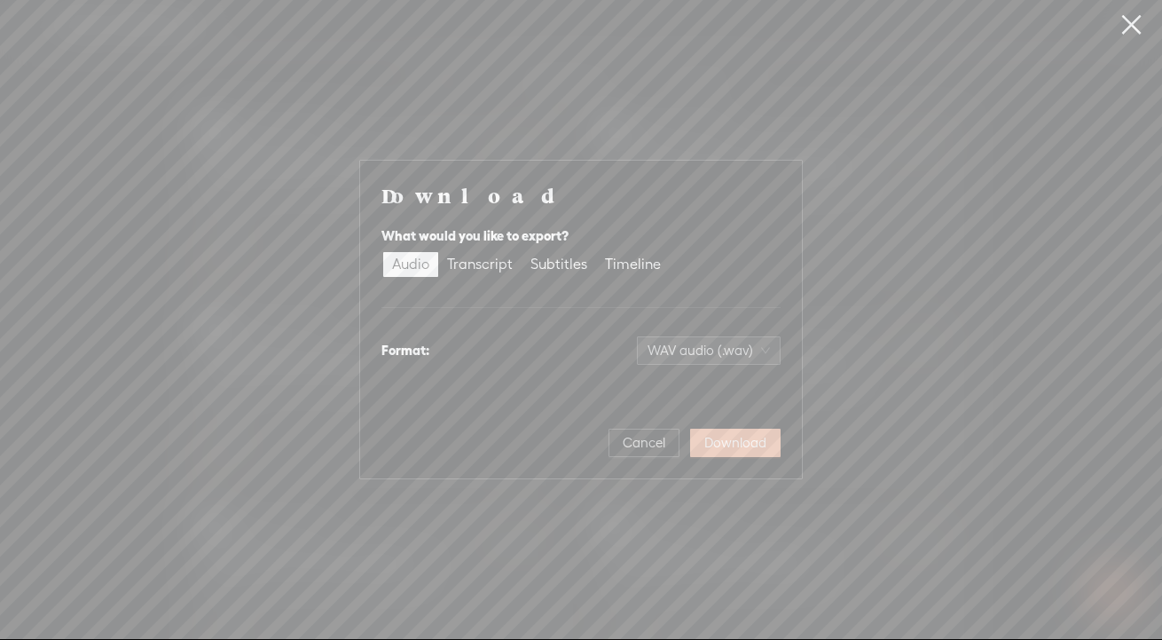
click at [750, 448] on span "Download" at bounding box center [735, 443] width 62 height 18
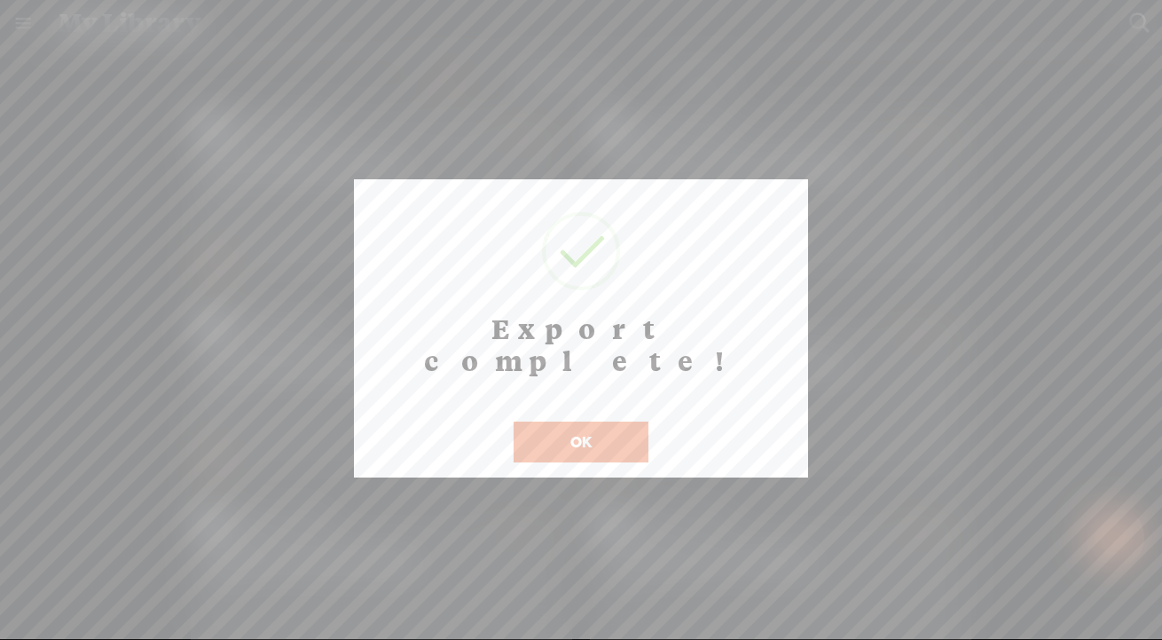
drag, startPoint x: 556, startPoint y: 414, endPoint x: 547, endPoint y: 407, distance: 11.4
click at [556, 421] on button "OK" at bounding box center [581, 441] width 135 height 41
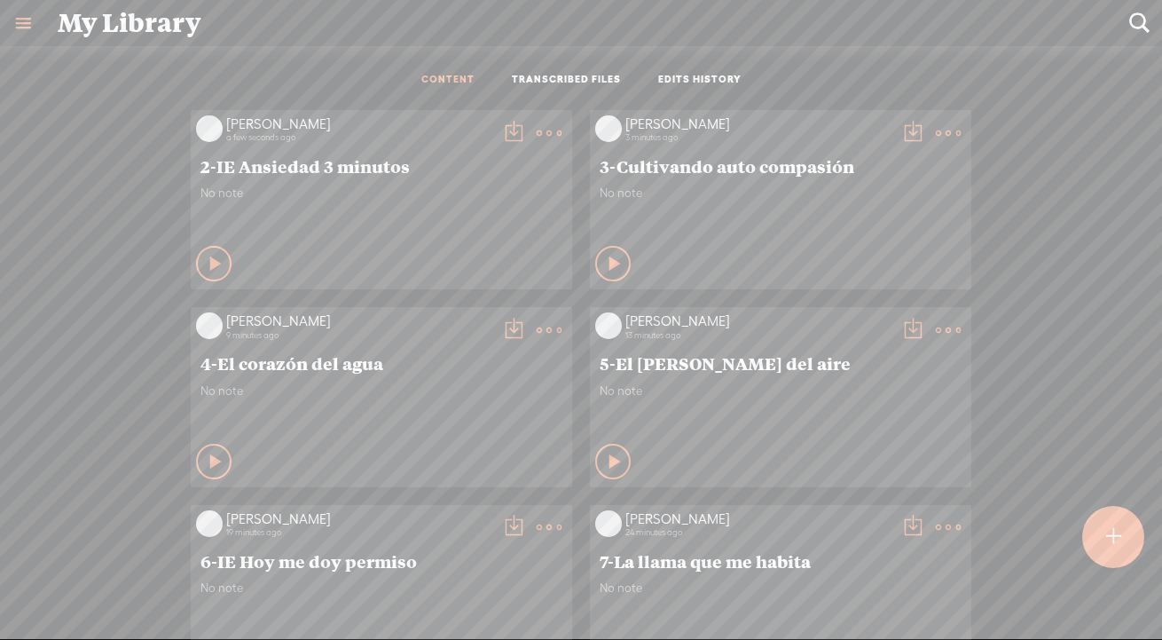
click at [507, 130] on t at bounding box center [513, 133] width 25 height 25
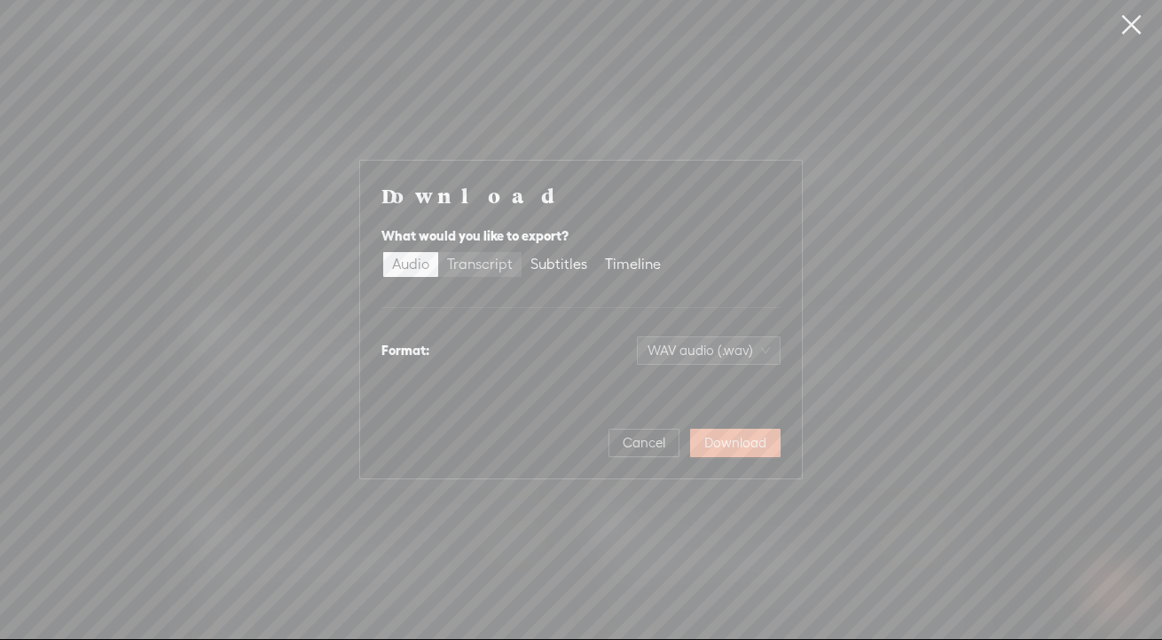
click at [474, 257] on div "Transcript" at bounding box center [480, 264] width 66 height 25
click at [438, 252] on input "Transcript" at bounding box center [438, 252] width 0 height 0
click at [710, 341] on span "Plain text (.txt)" at bounding box center [719, 350] width 101 height 27
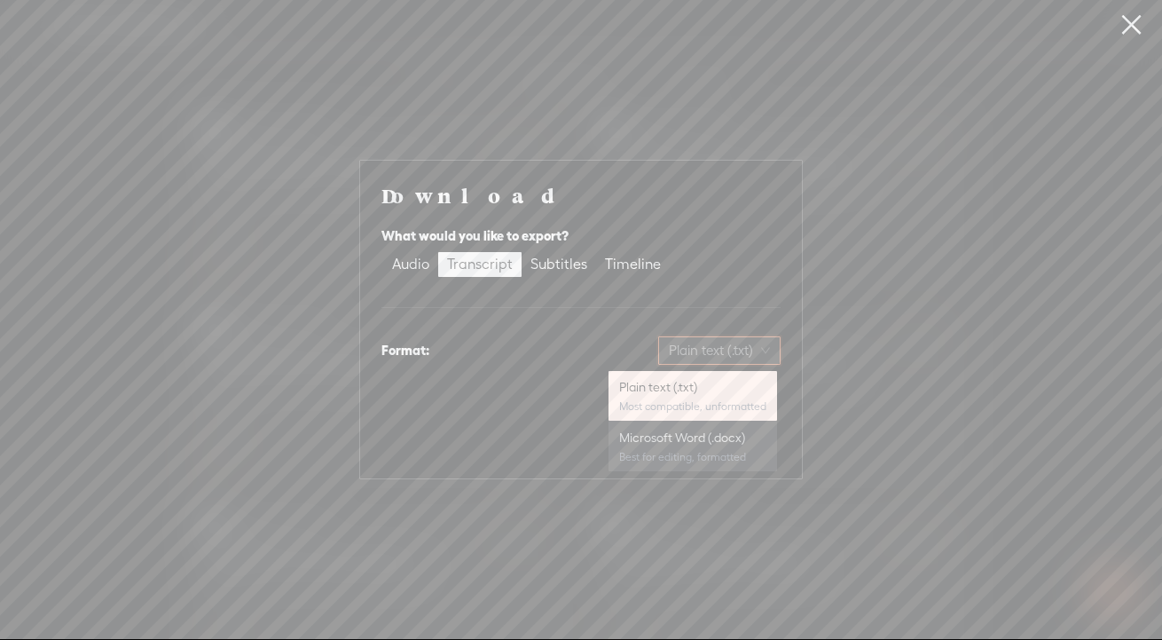
click at [666, 434] on div "Microsoft Word (.docx)" at bounding box center [692, 437] width 147 height 18
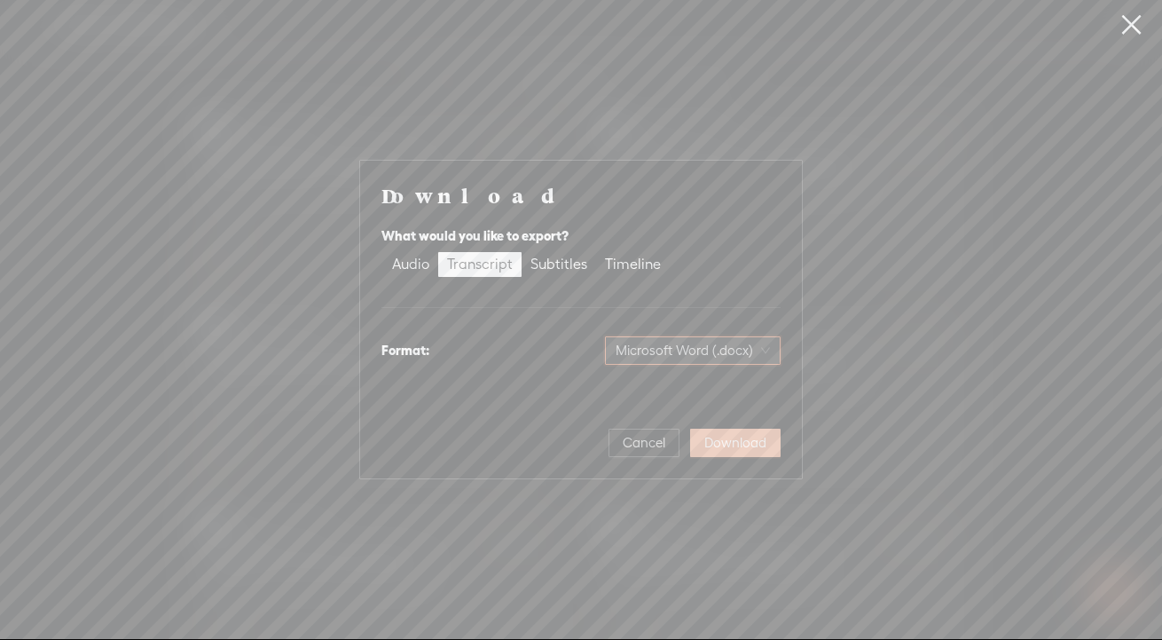
click at [737, 442] on span "Download" at bounding box center [735, 443] width 62 height 18
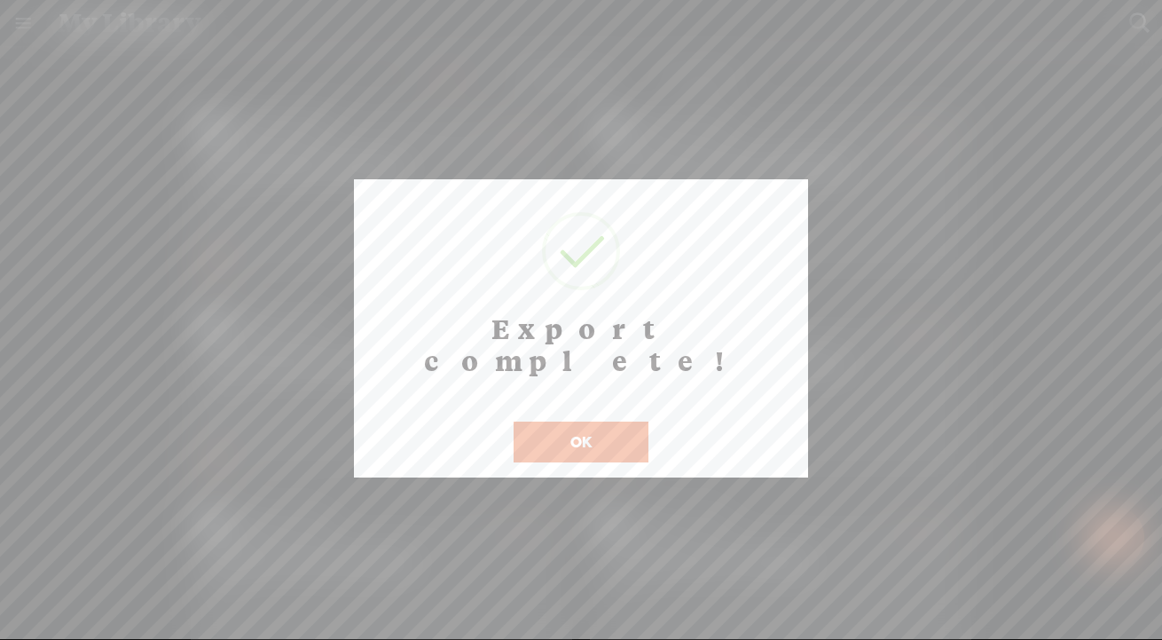
click at [599, 424] on button "OK" at bounding box center [581, 441] width 135 height 41
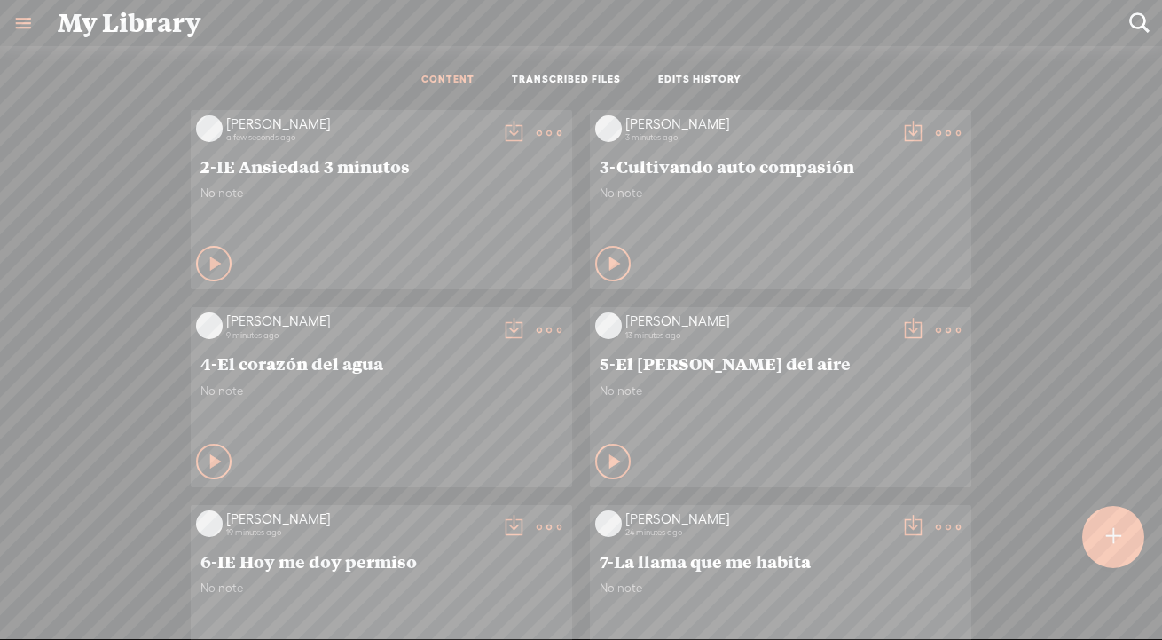
click at [1084, 537] on div at bounding box center [1113, 537] width 62 height 62
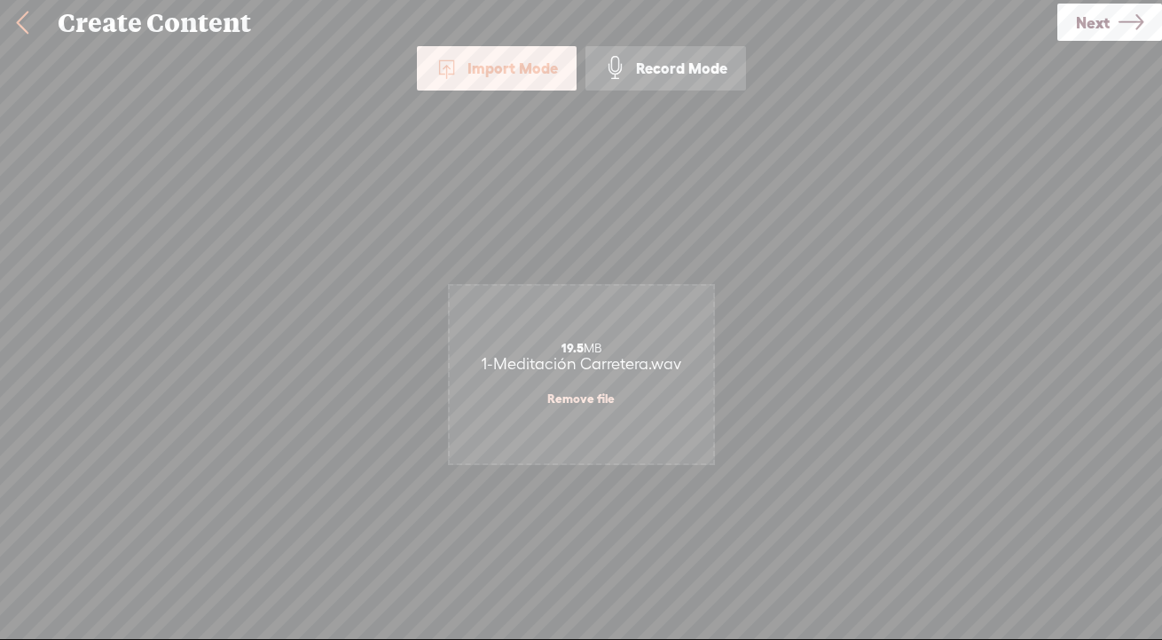
click at [1084, 24] on icon at bounding box center [1130, 22] width 25 height 45
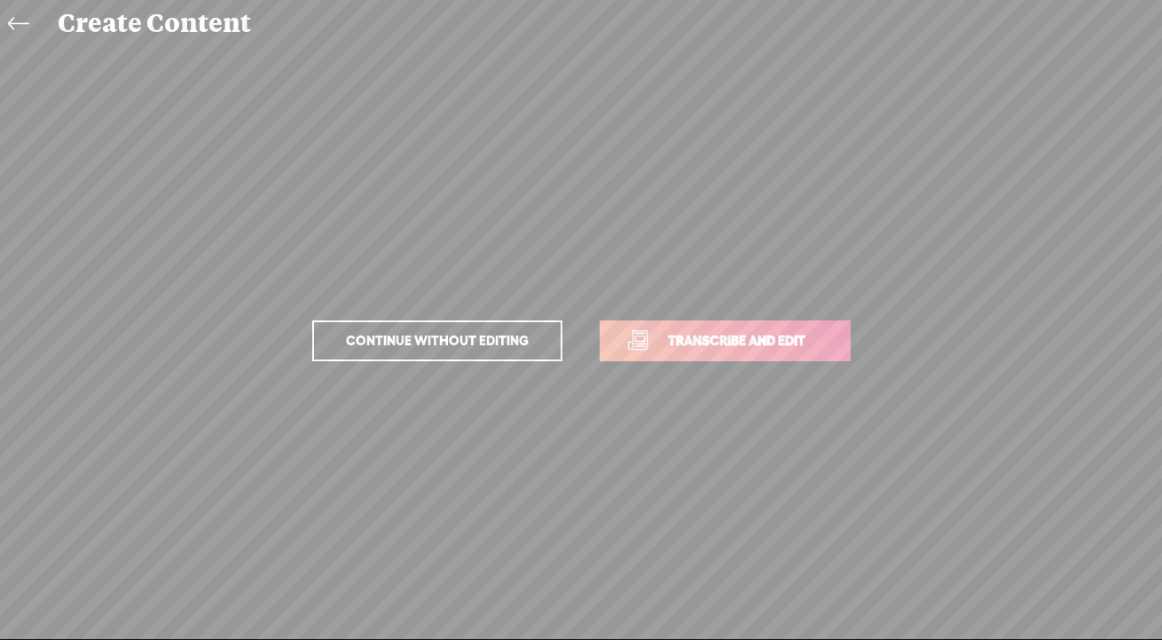
click at [696, 326] on link "Transcribe and edit" at bounding box center [725, 340] width 251 height 41
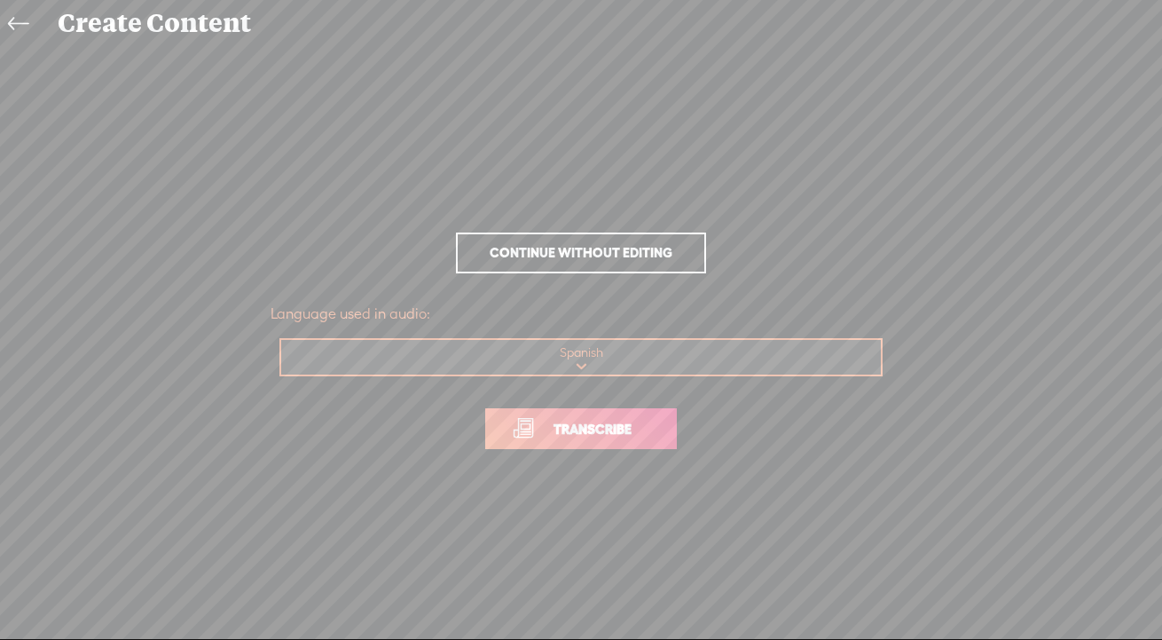
click at [576, 436] on span "Transcribe" at bounding box center [592, 429] width 115 height 20
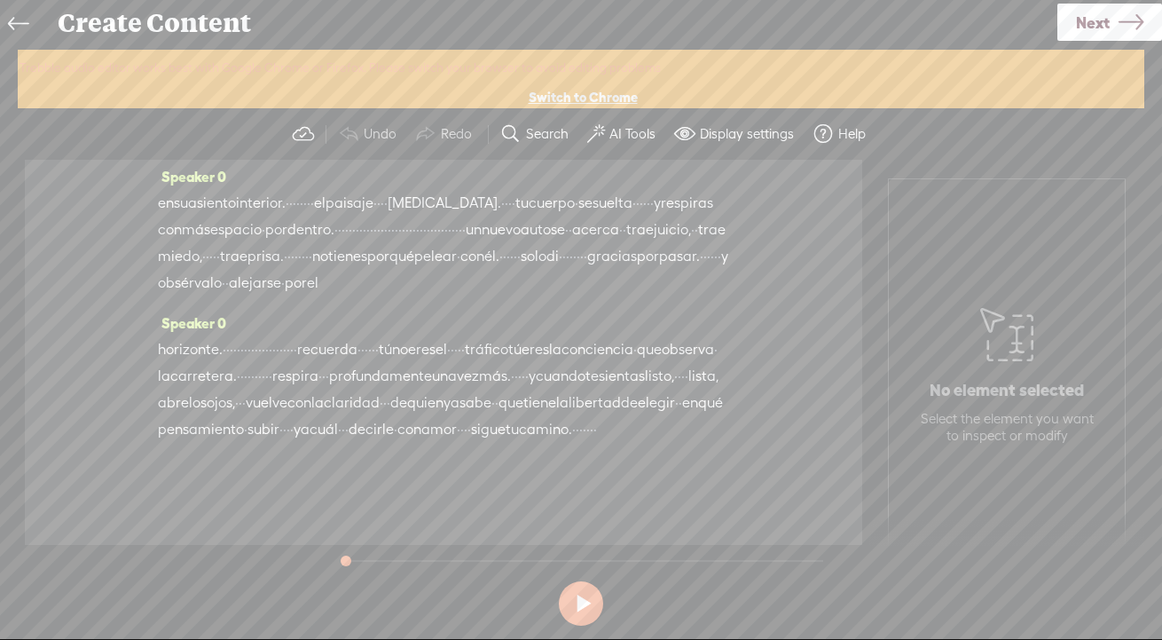
scroll to position [682, 0]
click at [621, 130] on label "AI Tools" at bounding box center [632, 134] width 46 height 18
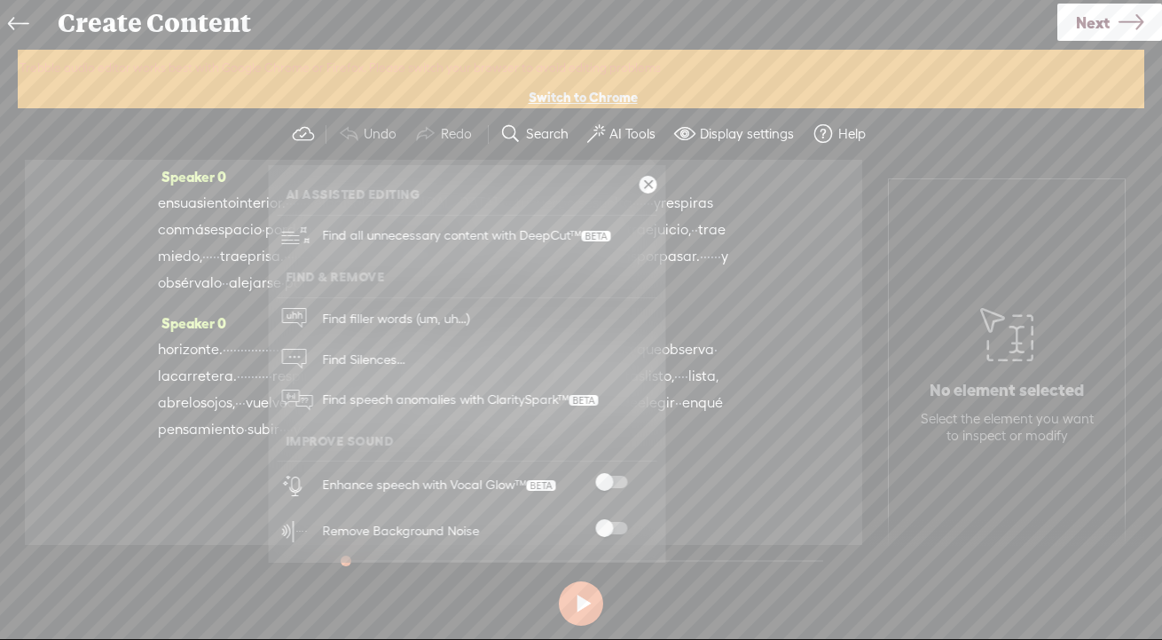
click at [616, 477] on span at bounding box center [611, 481] width 32 height 12
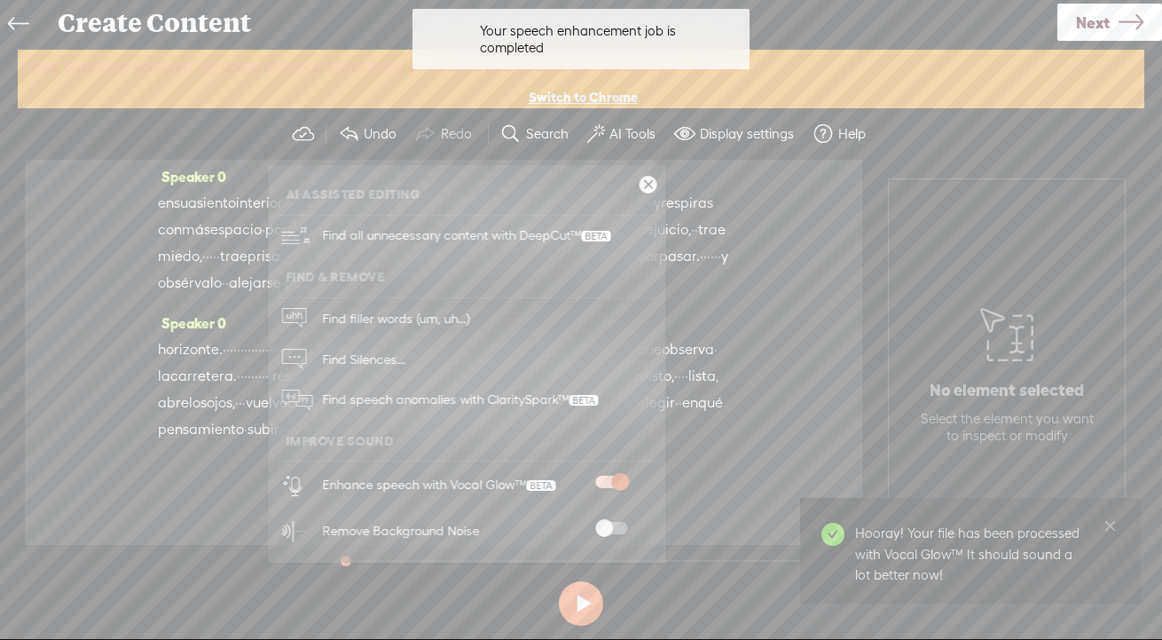
click at [610, 523] on span at bounding box center [611, 528] width 32 height 12
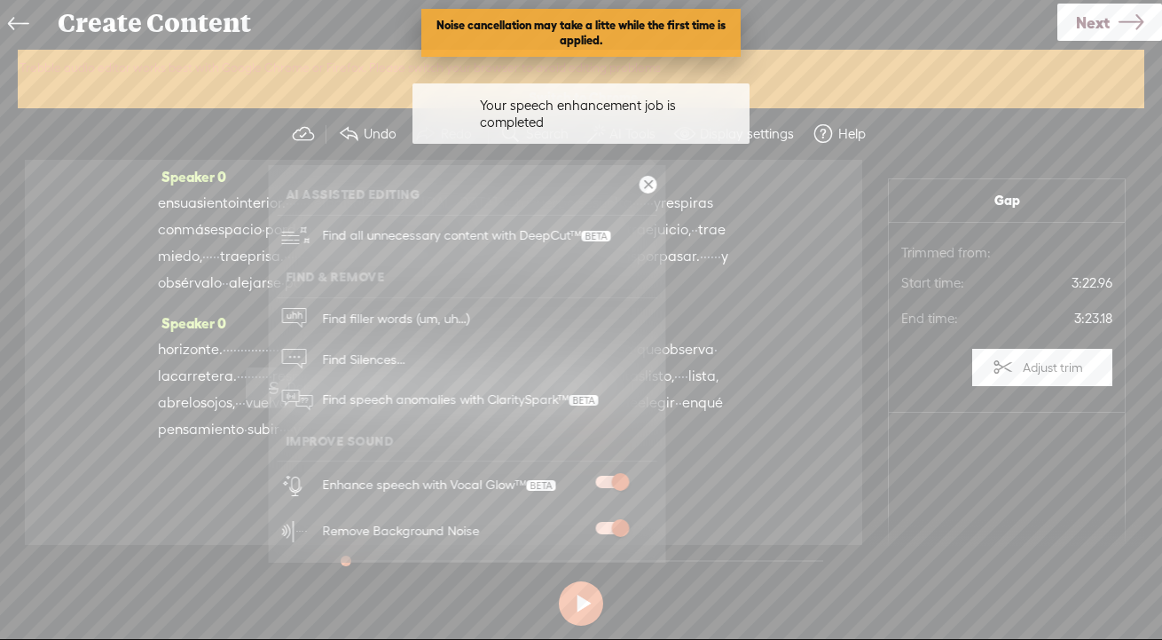
click at [646, 186] on link at bounding box center [649, 185] width 18 height 18
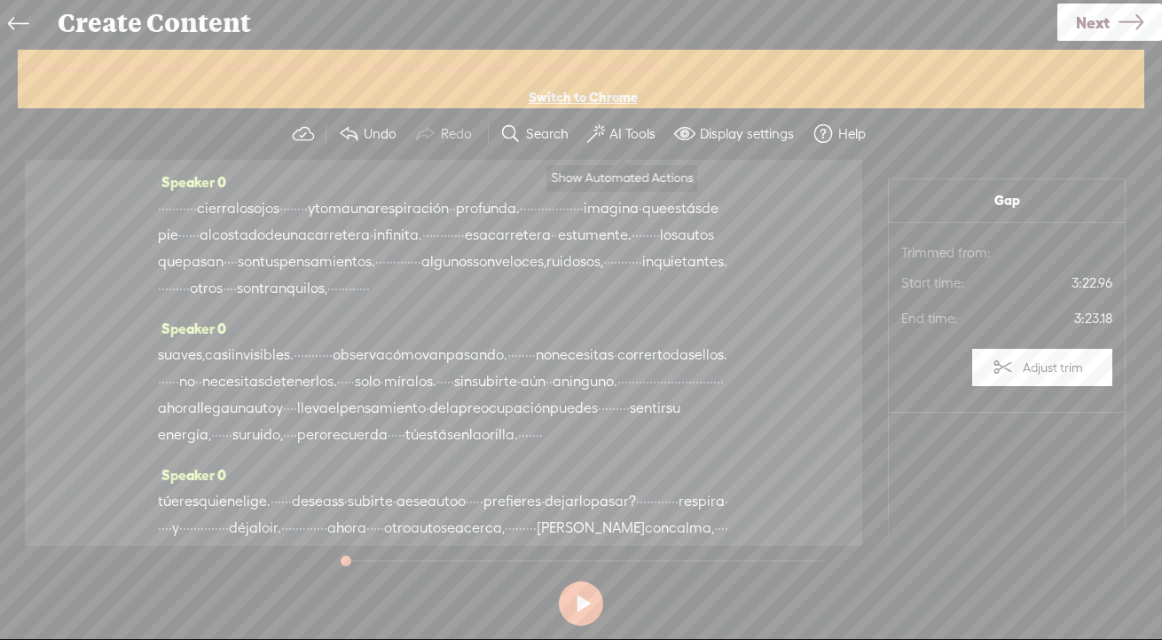
click at [624, 130] on label "AI Tools" at bounding box center [632, 134] width 46 height 18
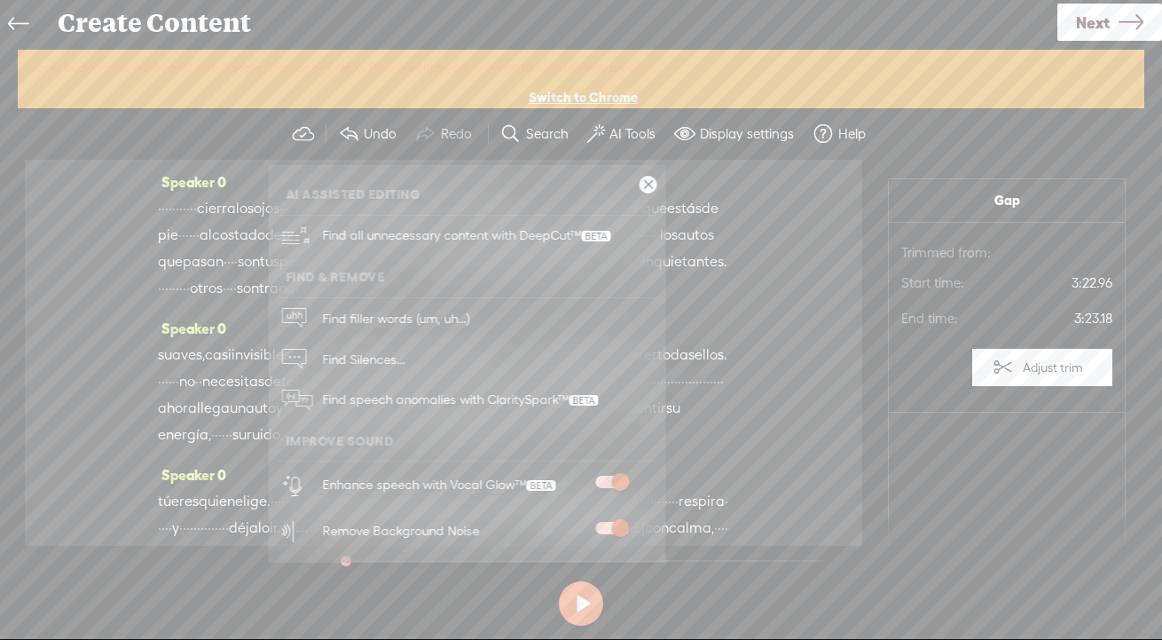
click at [643, 183] on link at bounding box center [649, 185] width 18 height 18
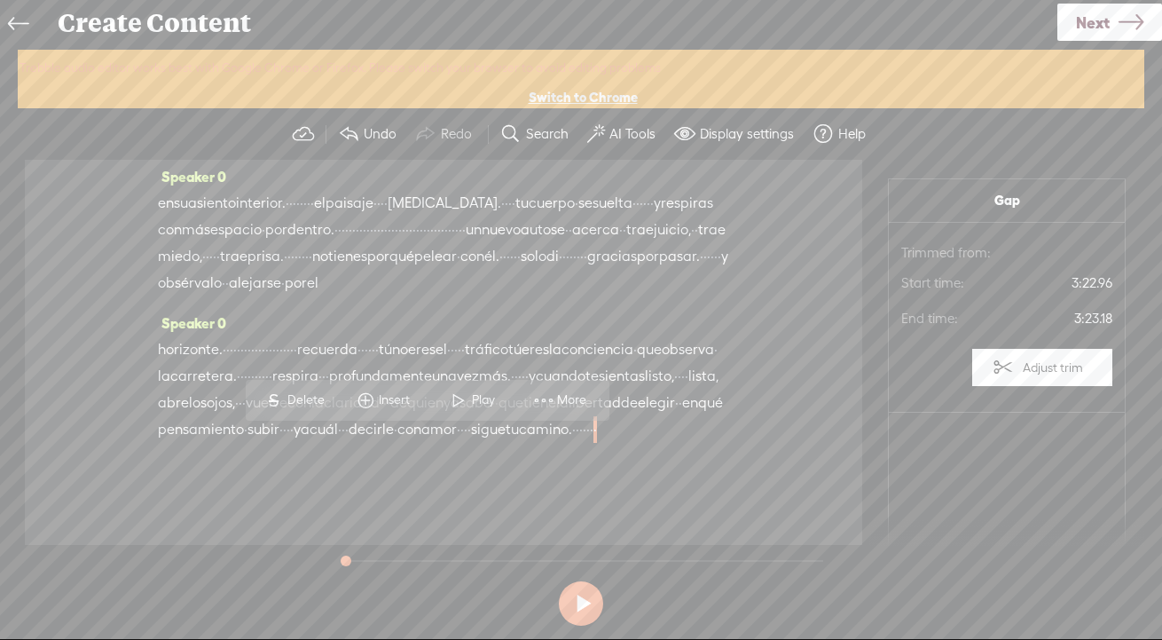
scroll to position [673, 0]
click at [1084, 16] on span "Next" at bounding box center [1093, 22] width 34 height 45
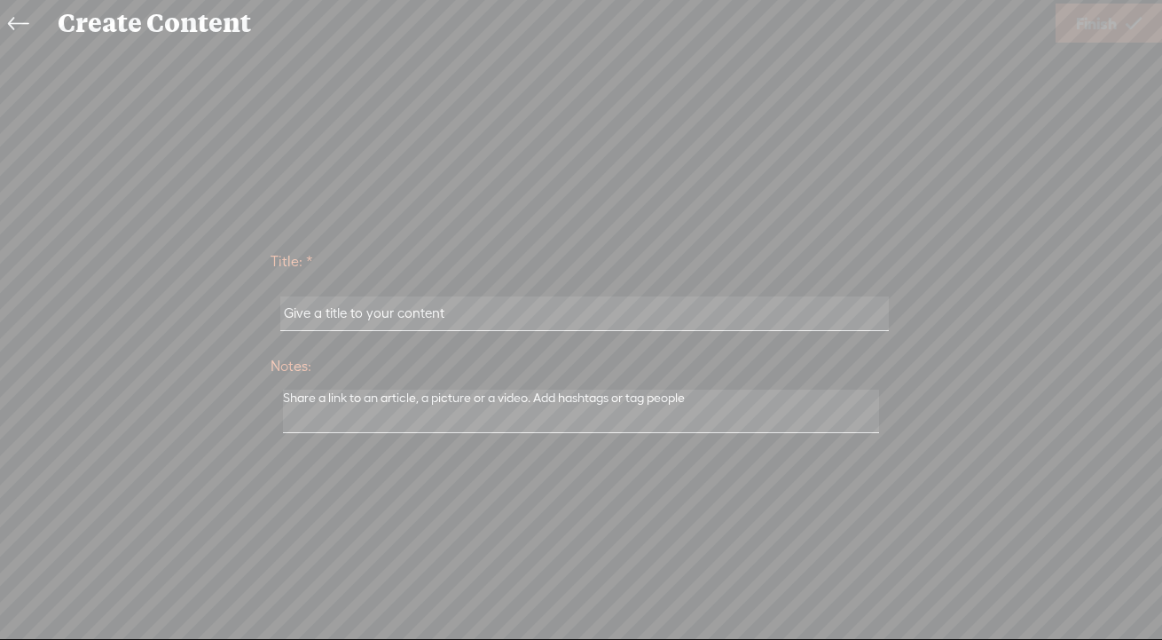
click at [429, 302] on input "text" at bounding box center [584, 313] width 608 height 35
paste input "2-IE Ansiedad 3 minutos"
type input "2-IE Ansiedad 3 minutos"
click at [366, 317] on input "2-IE Ansiedad 3 minutos" at bounding box center [584, 313] width 608 height 35
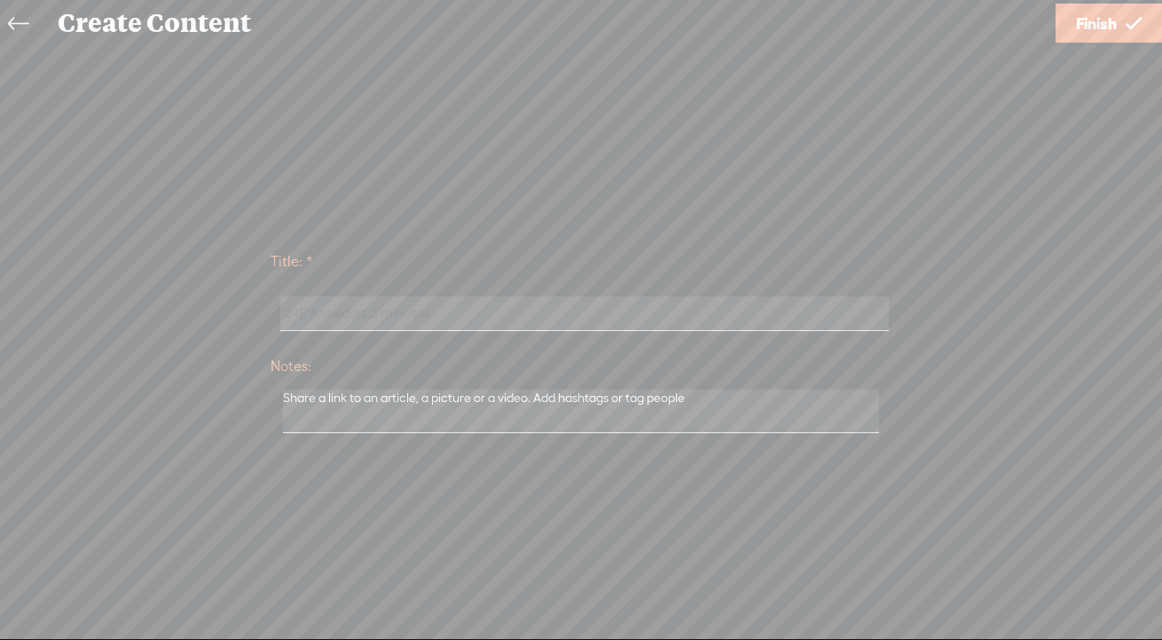
click at [366, 317] on input "2-IE Ansiedad 3 minutos" at bounding box center [584, 313] width 608 height 35
click at [759, 318] on input "text" at bounding box center [584, 313] width 608 height 35
paste input "1-Meditación Carretera"
type input "1-Meditación Carretera"
click at [1084, 39] on span "Finish" at bounding box center [1096, 23] width 41 height 45
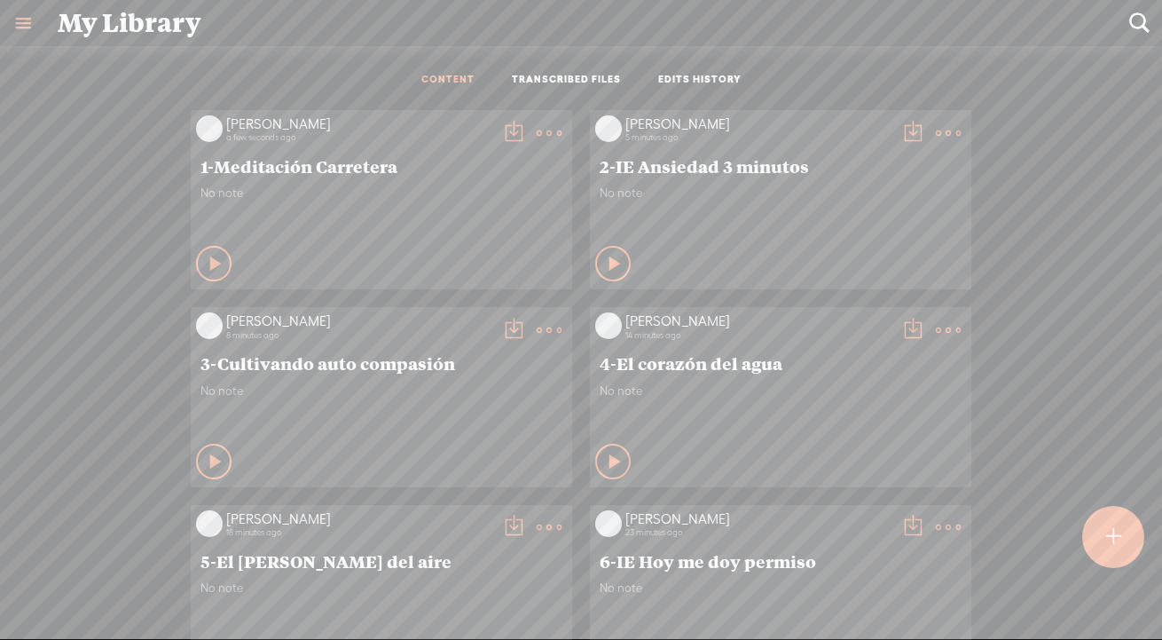
click at [501, 126] on t at bounding box center [513, 133] width 25 height 25
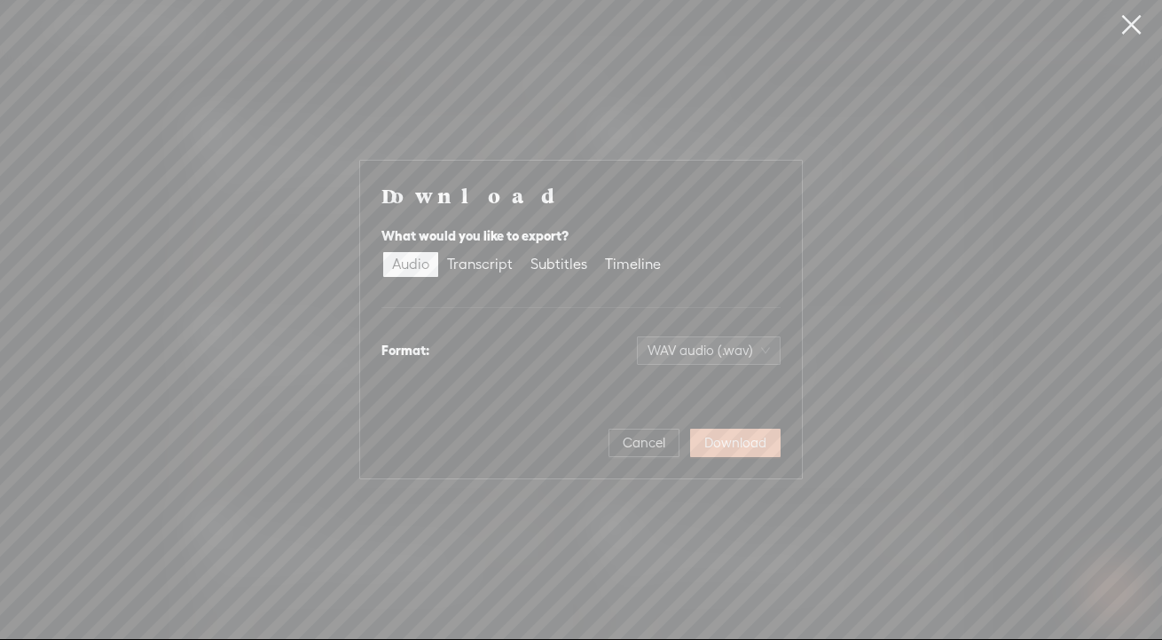
click at [743, 447] on span "Download" at bounding box center [735, 443] width 62 height 18
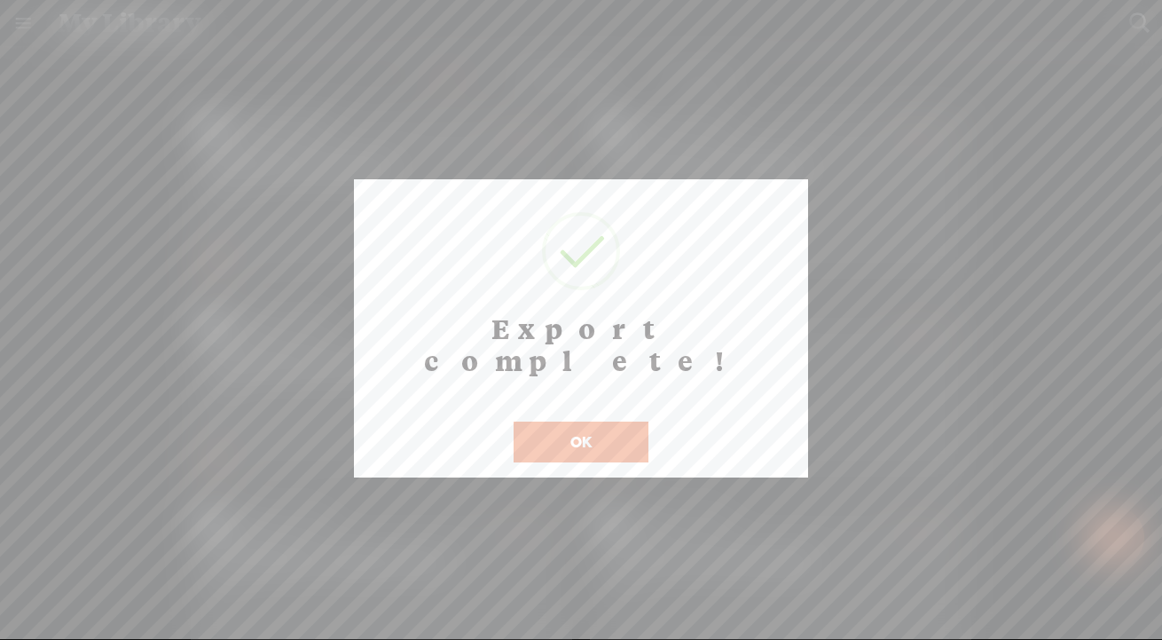
click at [549, 421] on button "OK" at bounding box center [581, 441] width 135 height 41
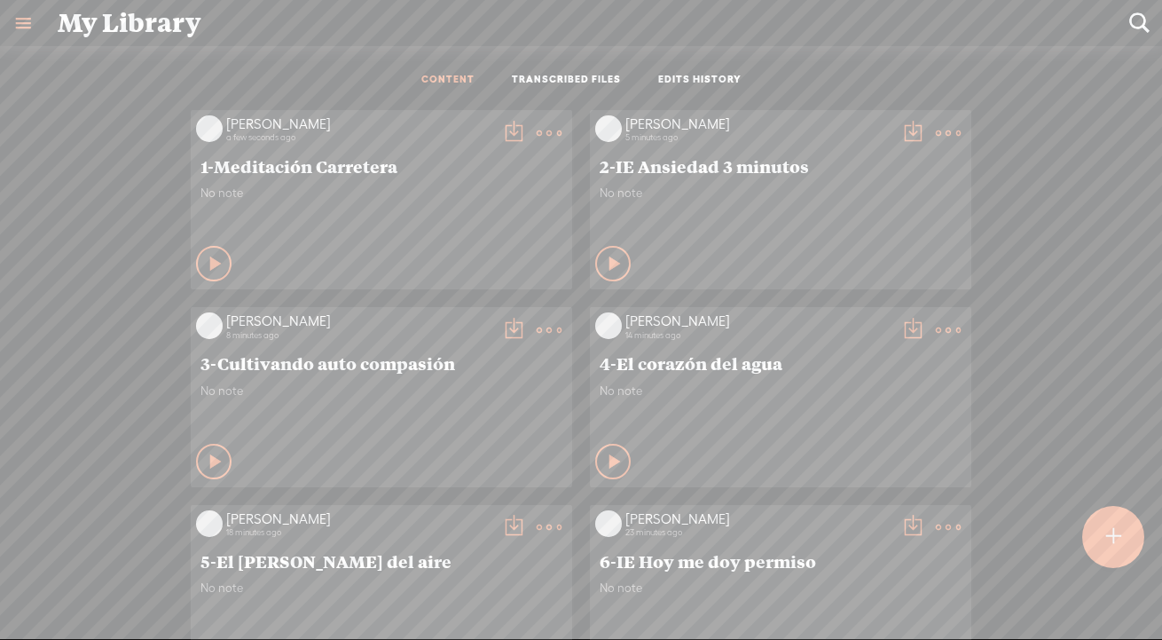
click at [508, 126] on t at bounding box center [513, 133] width 25 height 25
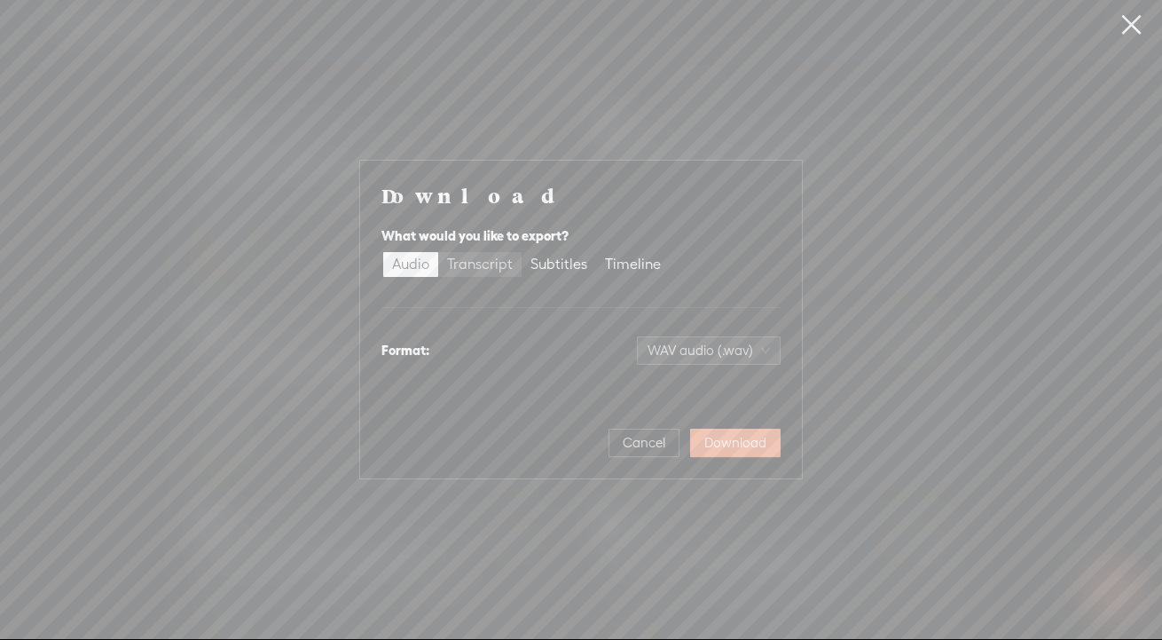
click at [498, 263] on div "Transcript" at bounding box center [480, 264] width 66 height 25
click at [438, 252] on input "Transcript" at bounding box center [438, 252] width 0 height 0
click at [706, 350] on span "Plain text (.txt)" at bounding box center [719, 350] width 101 height 27
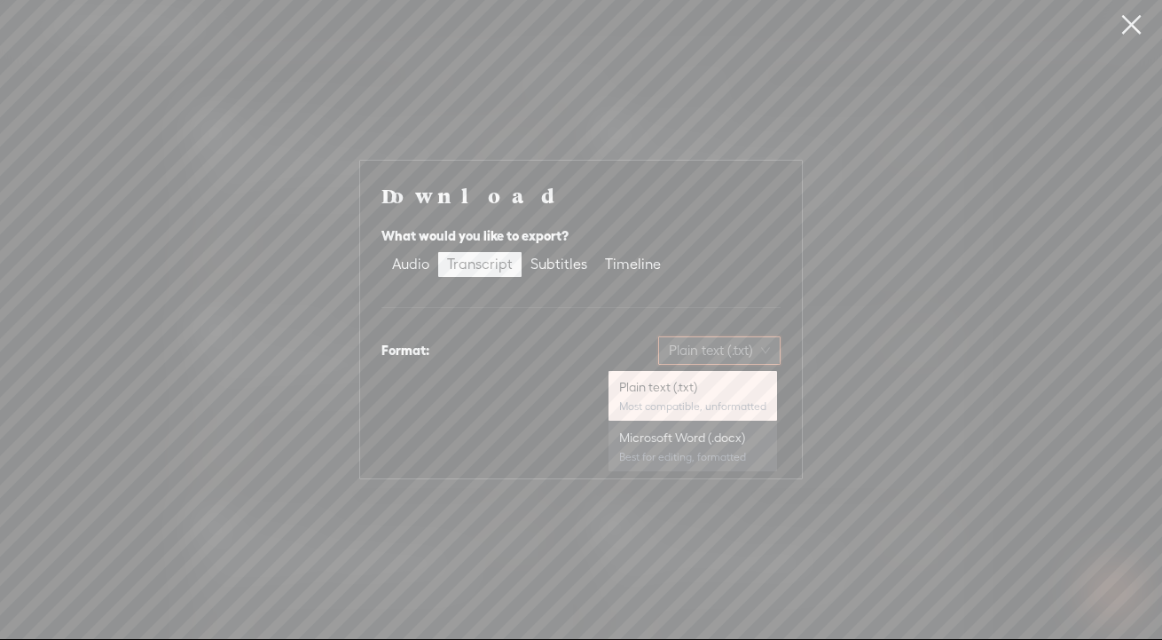
click at [687, 438] on div "Microsoft Word (.docx)" at bounding box center [692, 437] width 147 height 18
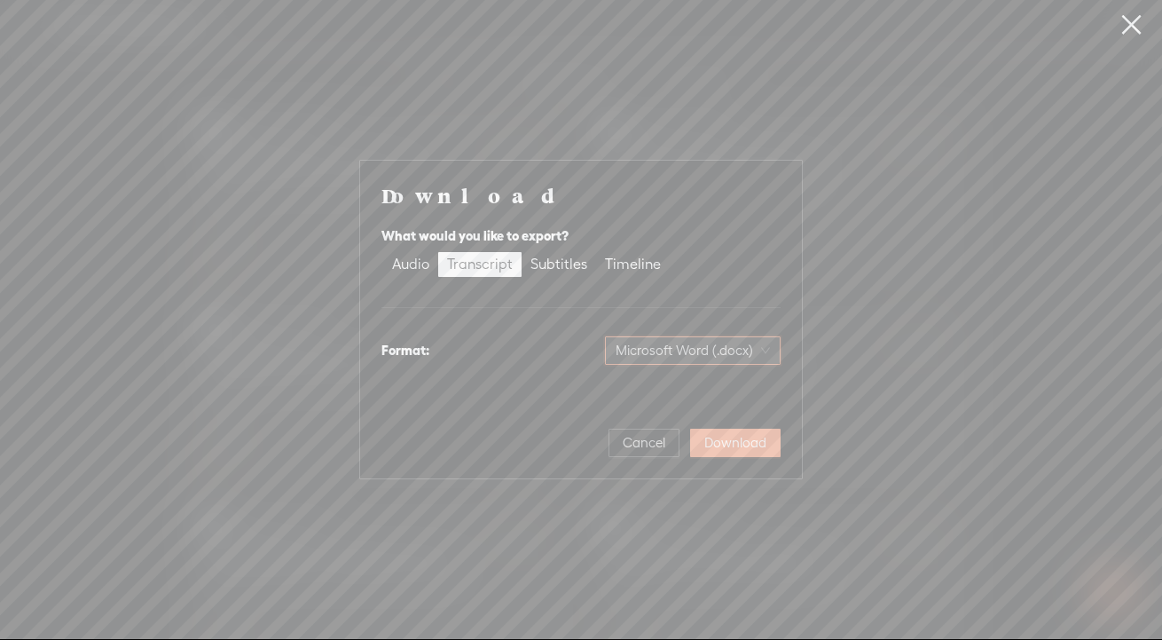
click at [734, 446] on span "Download" at bounding box center [735, 443] width 62 height 18
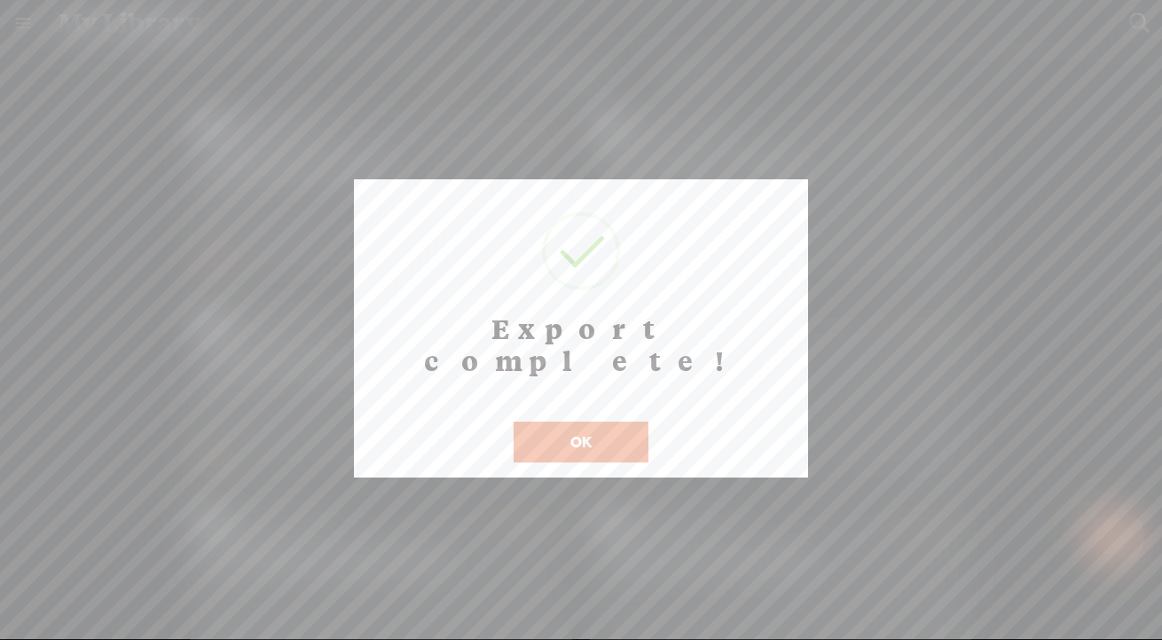
click at [589, 421] on button "OK" at bounding box center [581, 441] width 135 height 41
